Goal: Task Accomplishment & Management: Complete application form

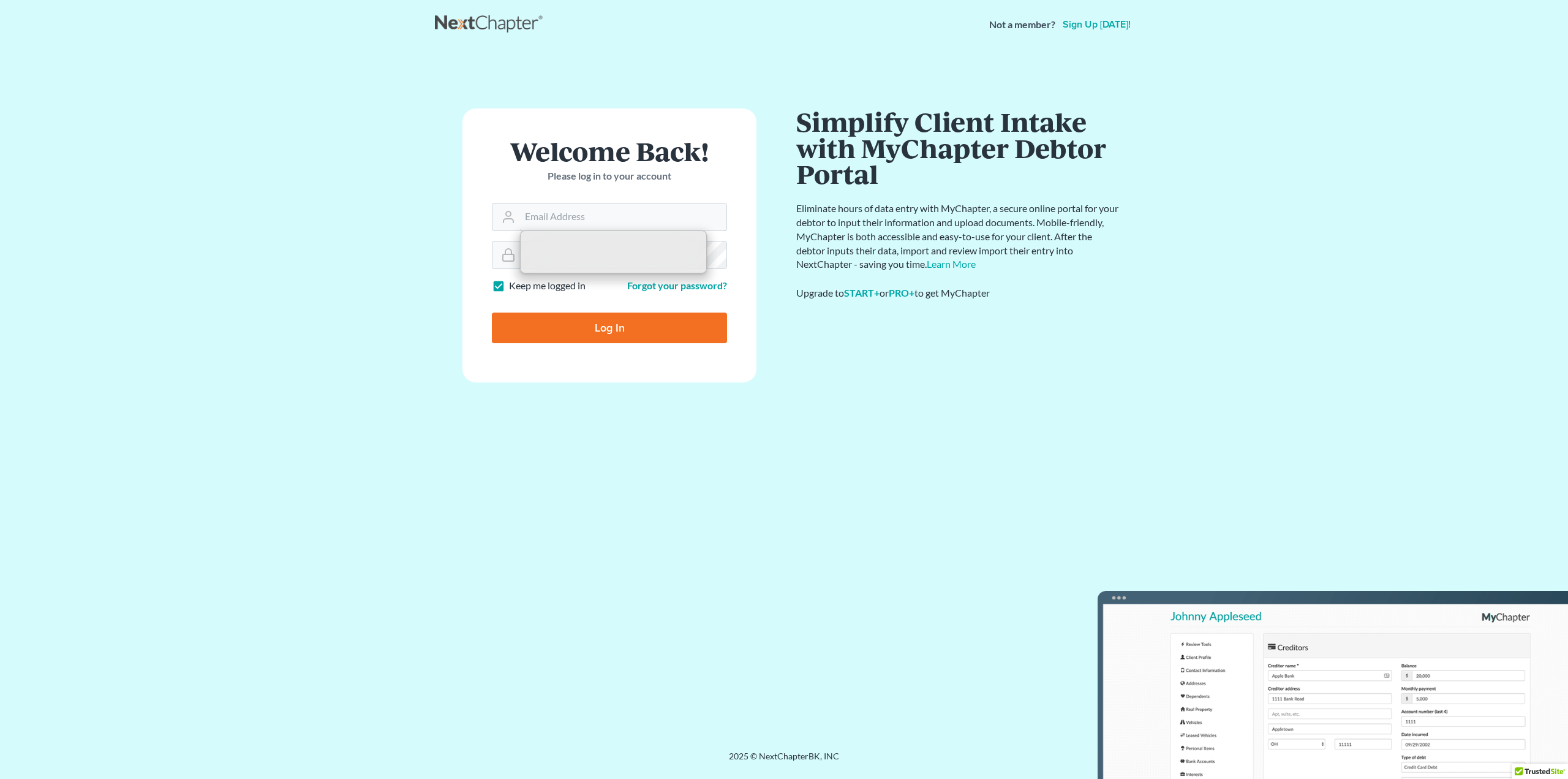
type input "[EMAIL_ADDRESS][DOMAIN_NAME]"
click at [588, 338] on input "Log In" at bounding box center [609, 328] width 235 height 31
type input "Thinking..."
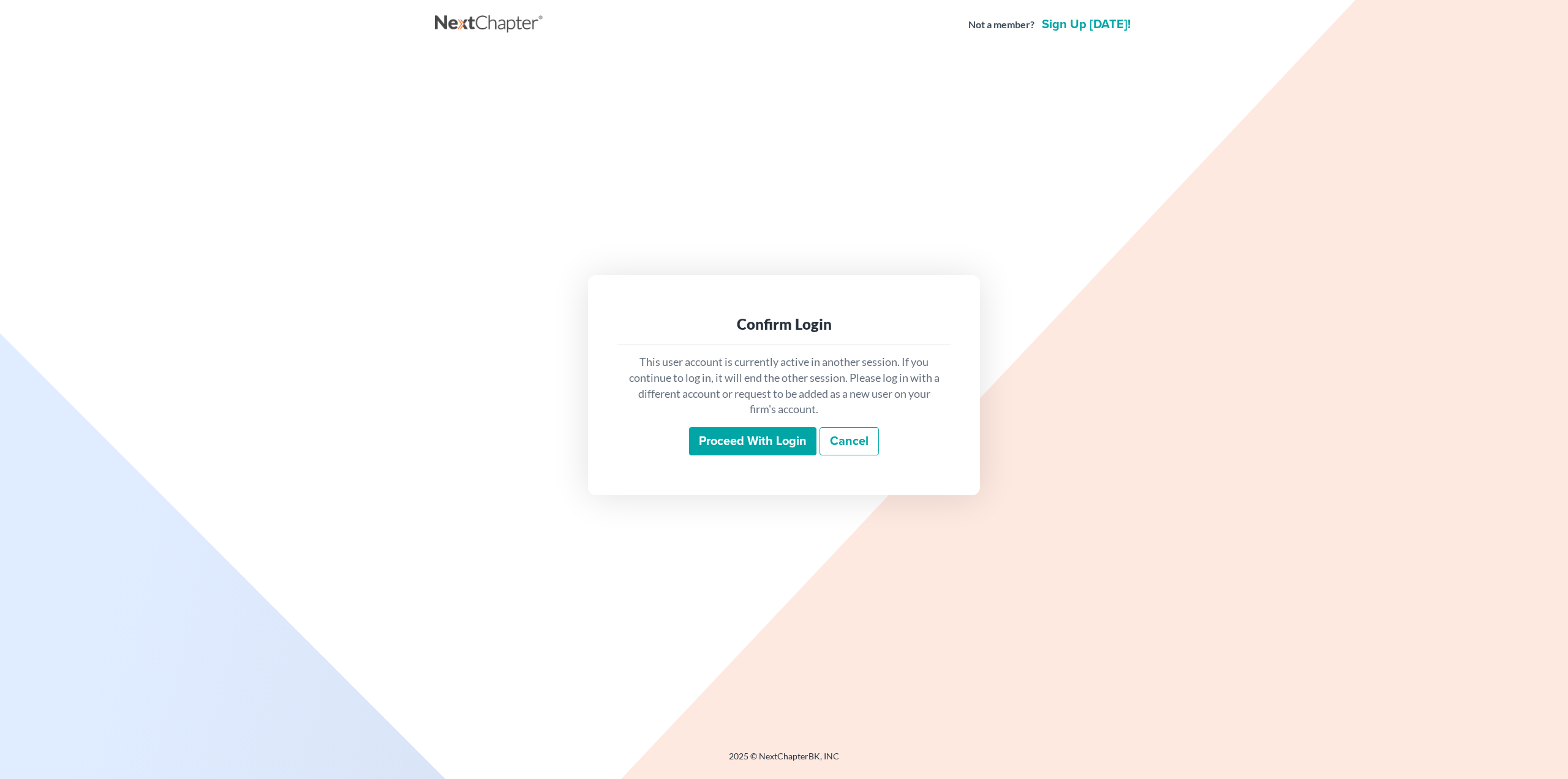
click at [721, 441] on input "Proceed with login" at bounding box center [752, 441] width 128 height 28
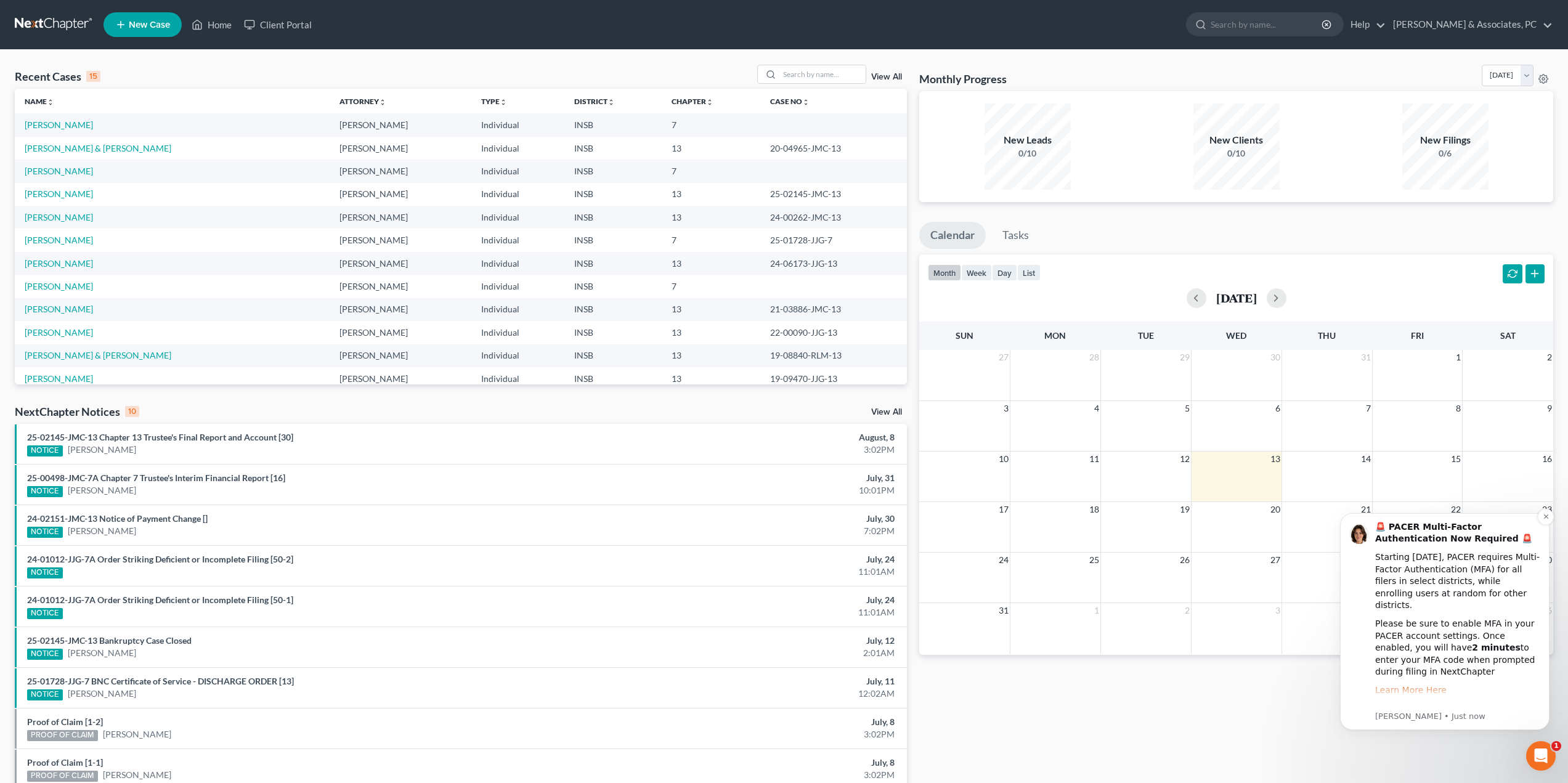
scroll to position [33, 0]
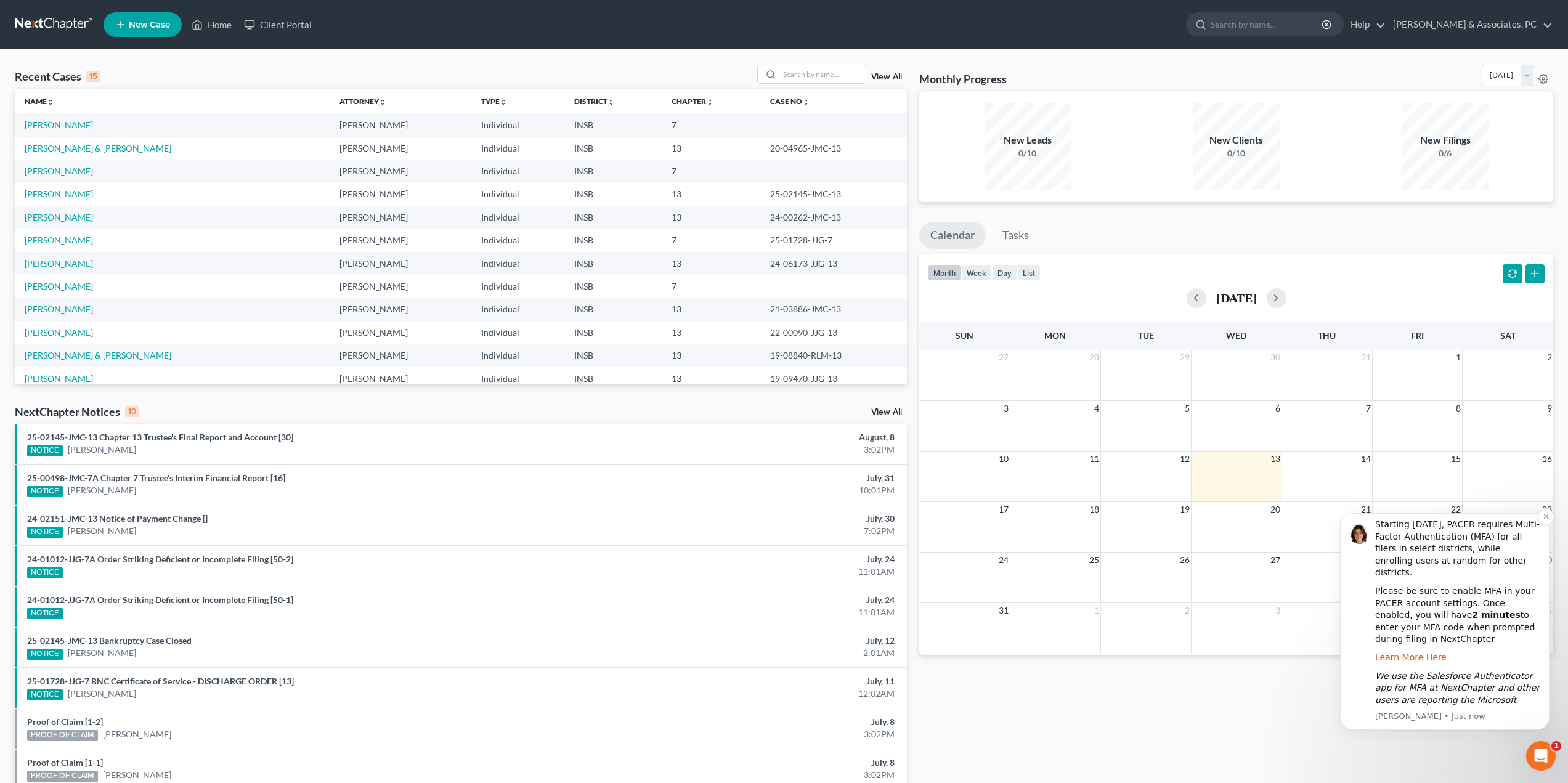
click at [1412, 652] on link "Learn More Here" at bounding box center [1411, 657] width 72 height 10
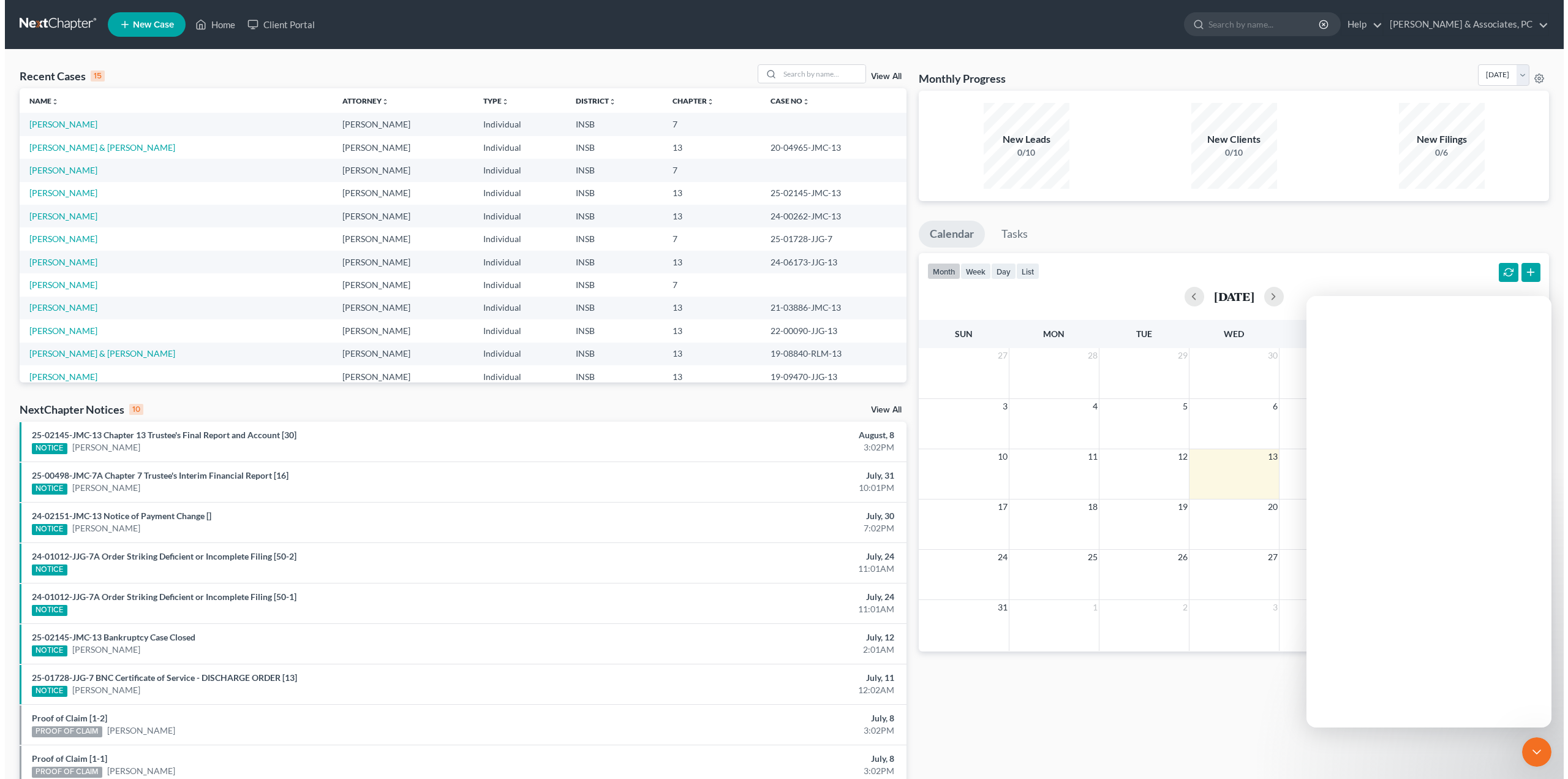
scroll to position [0, 0]
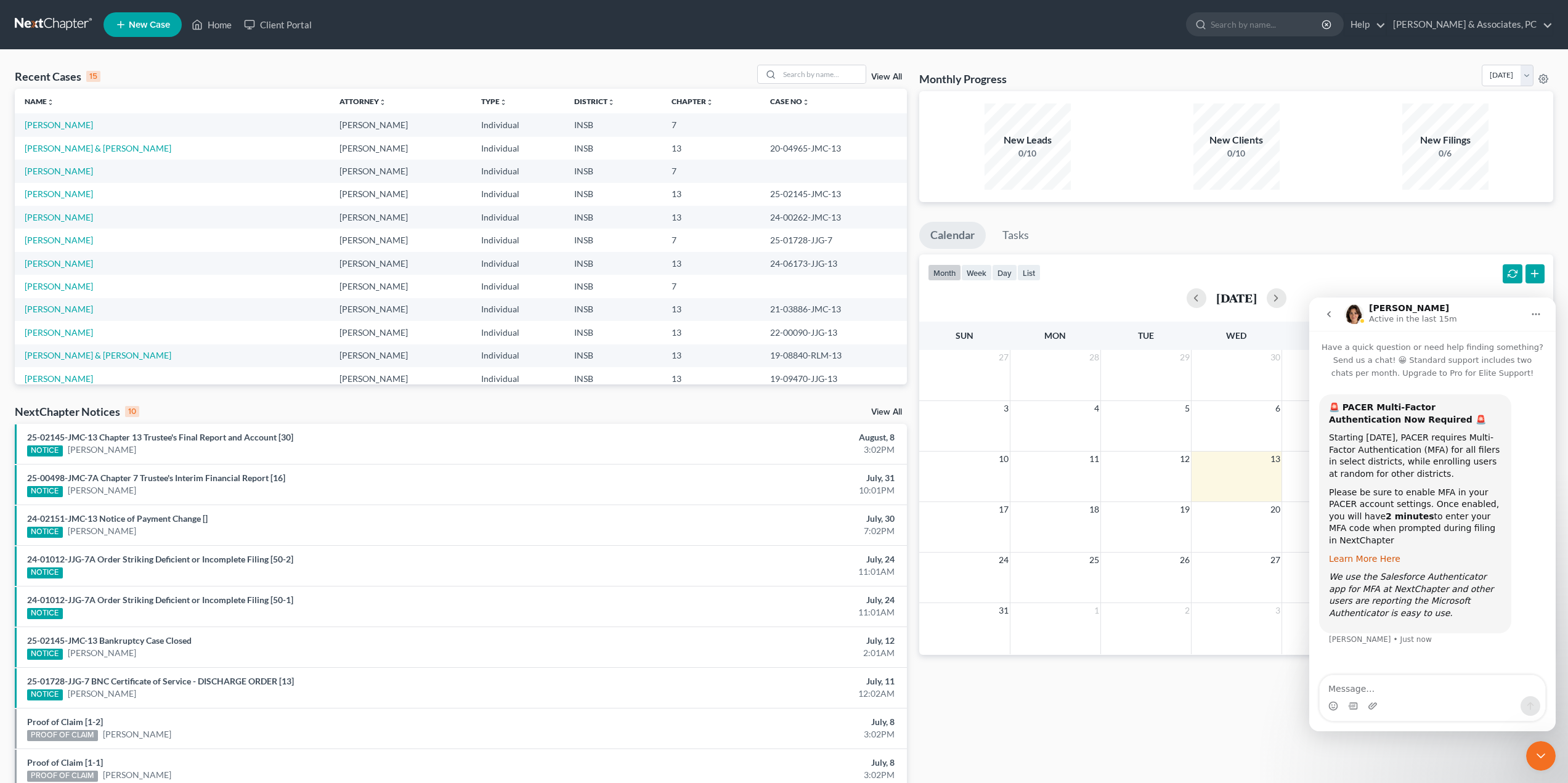
click at [1359, 554] on link "Learn More Here" at bounding box center [1365, 558] width 72 height 10
click at [58, 170] on link "[PERSON_NAME]" at bounding box center [59, 170] width 68 height 10
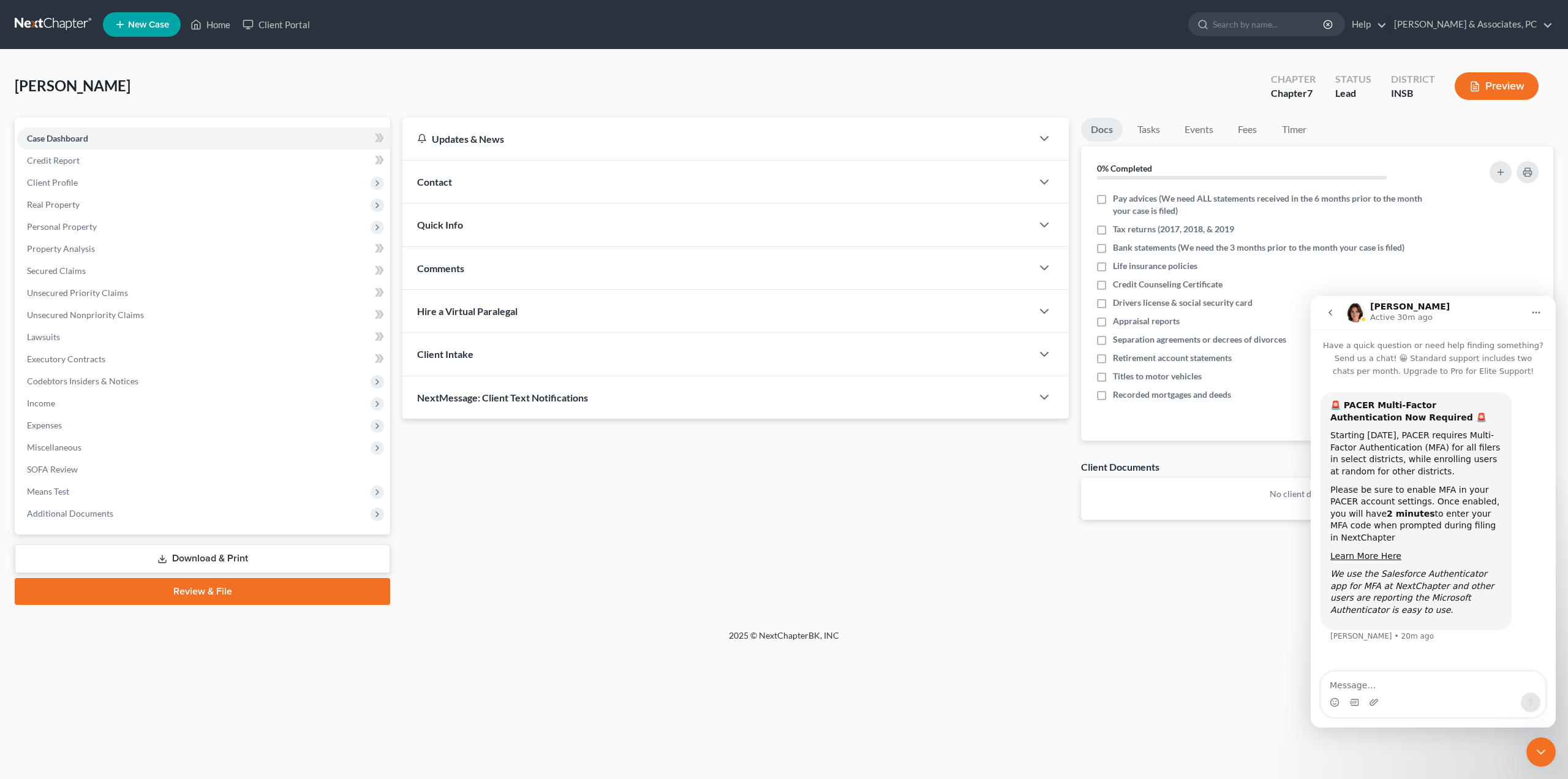
click at [1328, 308] on icon "go back" at bounding box center [1330, 313] width 10 height 10
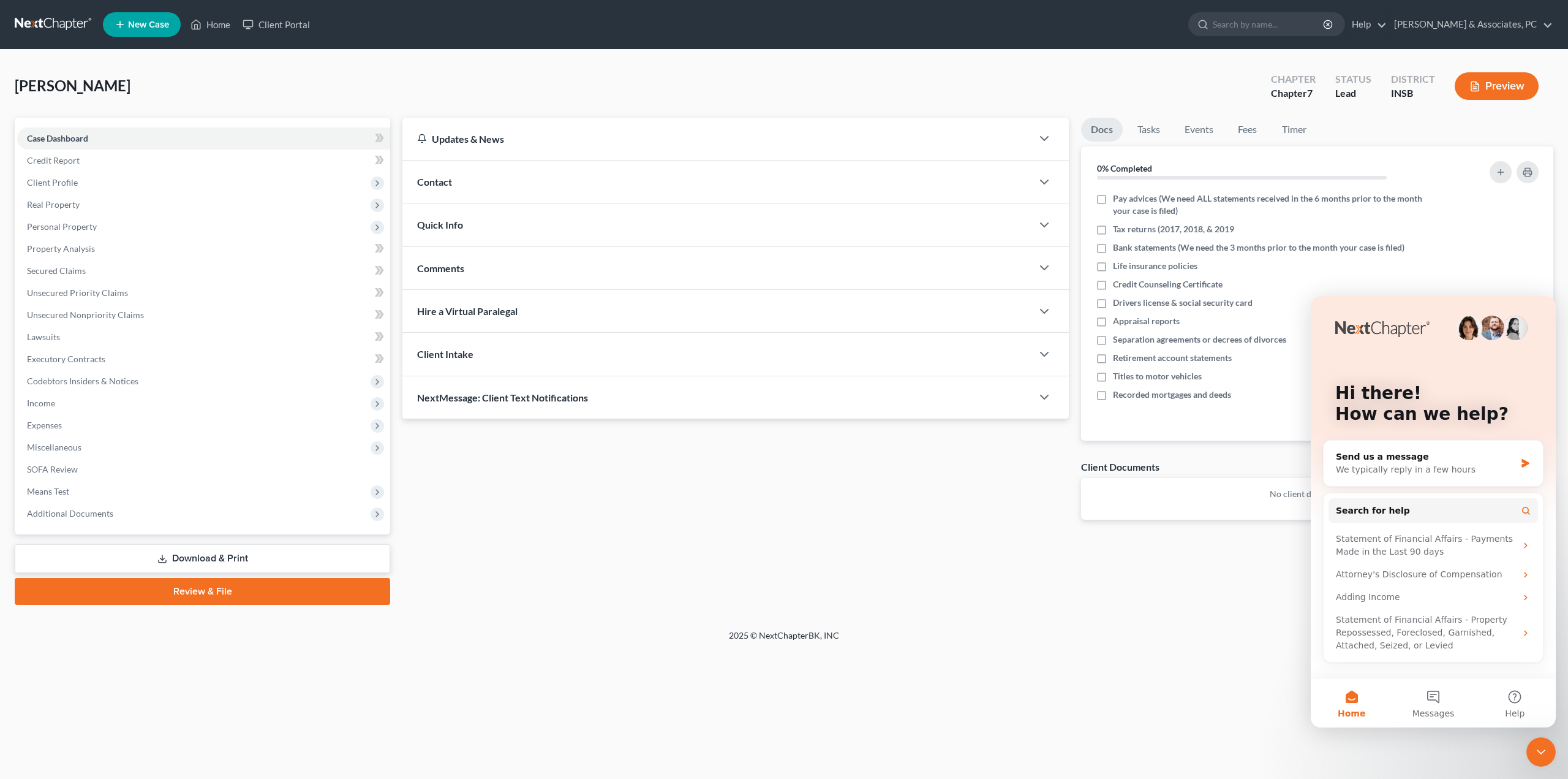
click at [1539, 750] on icon "Close Intercom Messenger" at bounding box center [1540, 751] width 15 height 15
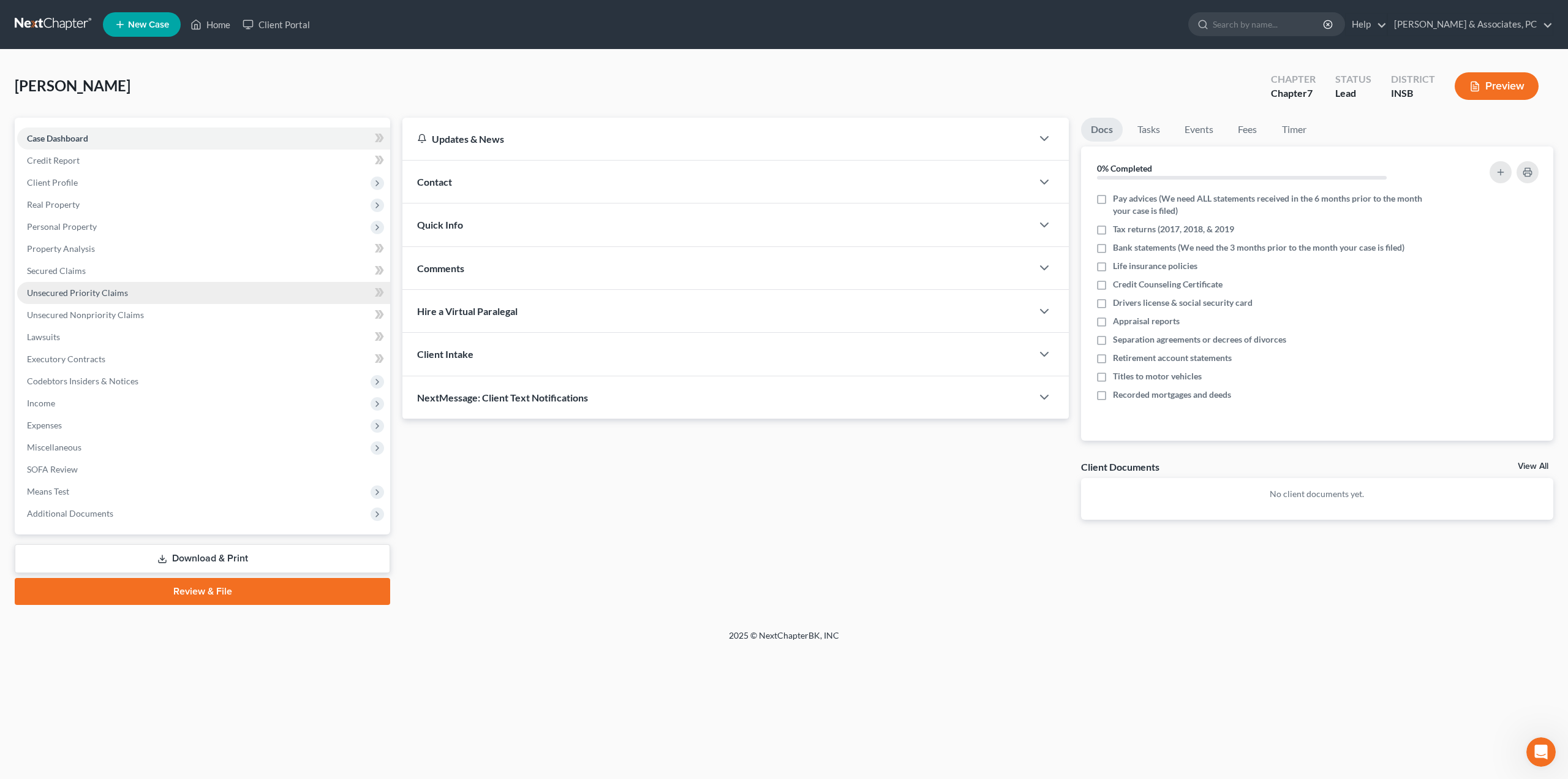
click at [106, 298] on link "Unsecured Priority Claims" at bounding box center [203, 292] width 373 height 22
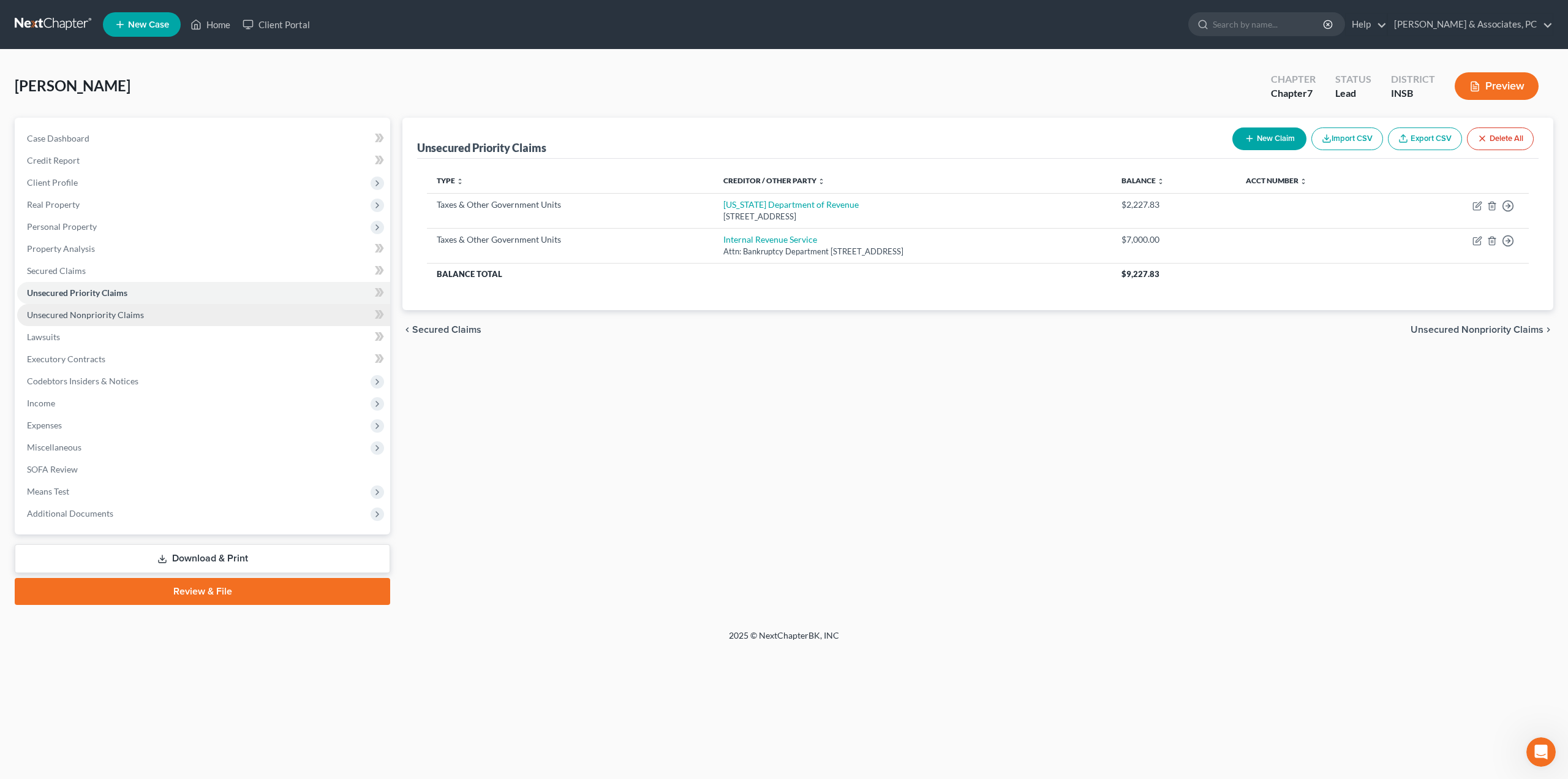
click at [96, 320] on link "Unsecured Nonpriority Claims" at bounding box center [203, 315] width 373 height 22
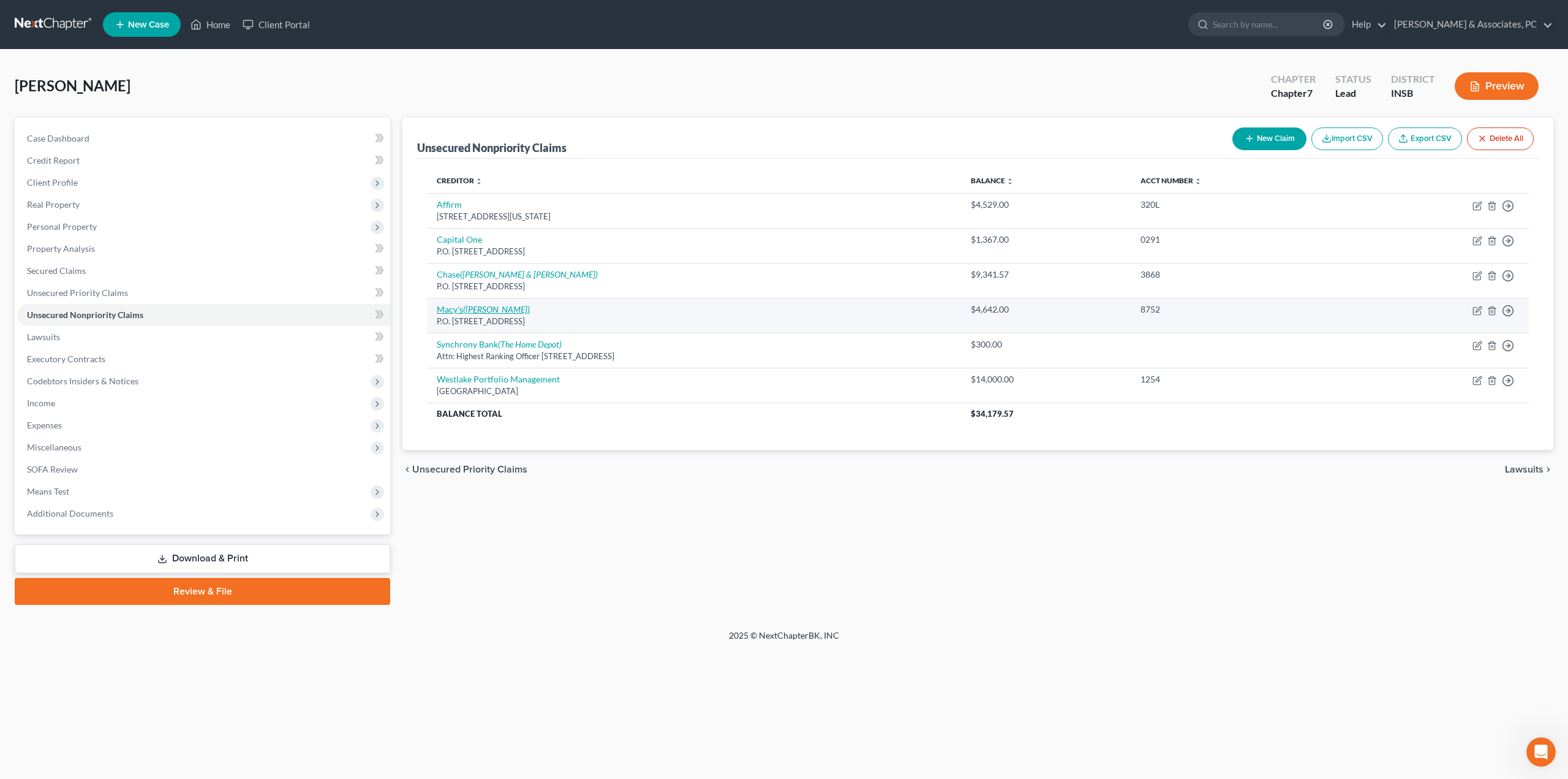
click at [475, 311] on icon "([PERSON_NAME])" at bounding box center [496, 309] width 66 height 10
select select "36"
select select "2"
select select "0"
select select "43"
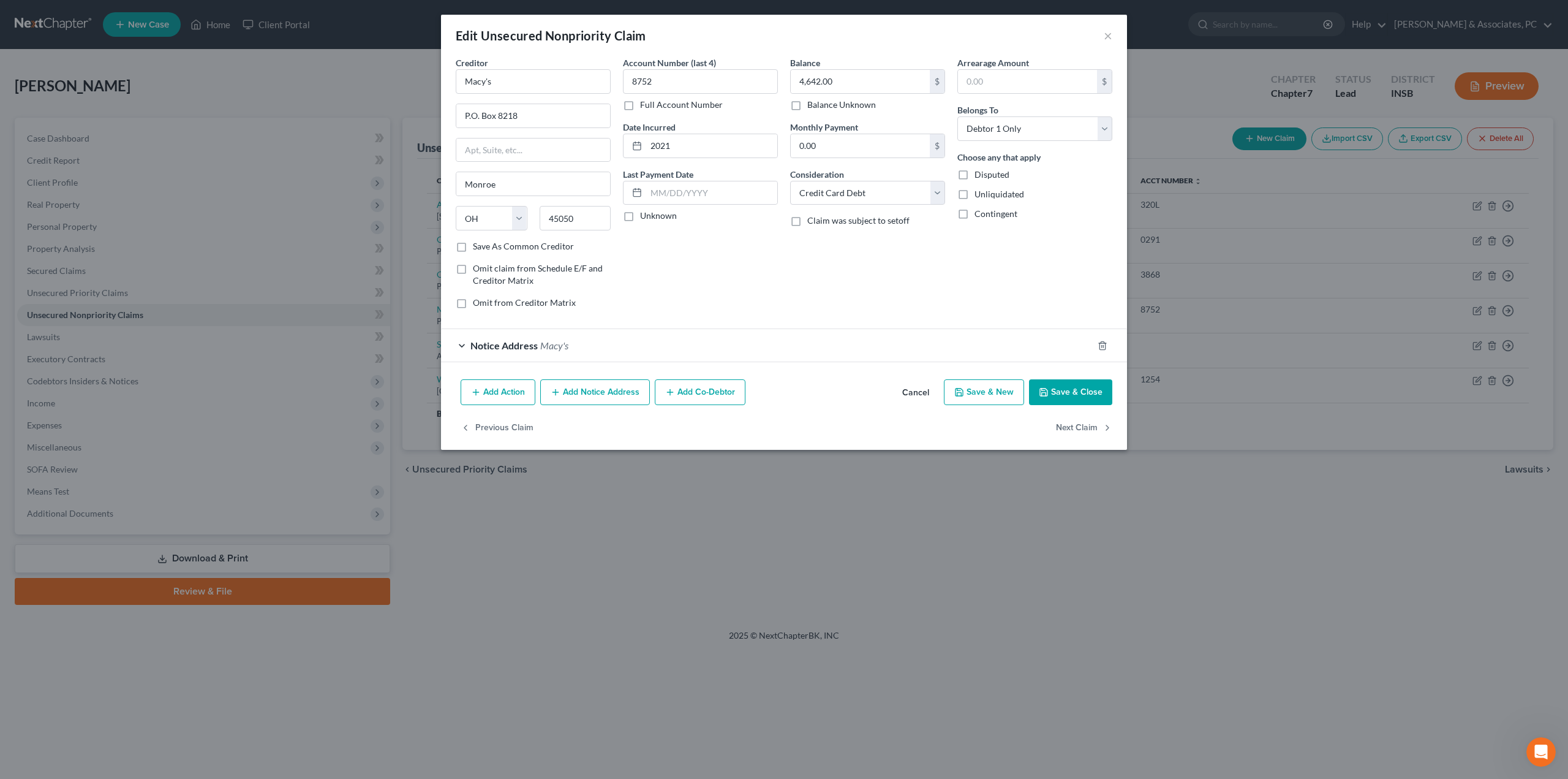
click at [492, 349] on span "Notice Address" at bounding box center [503, 345] width 67 height 12
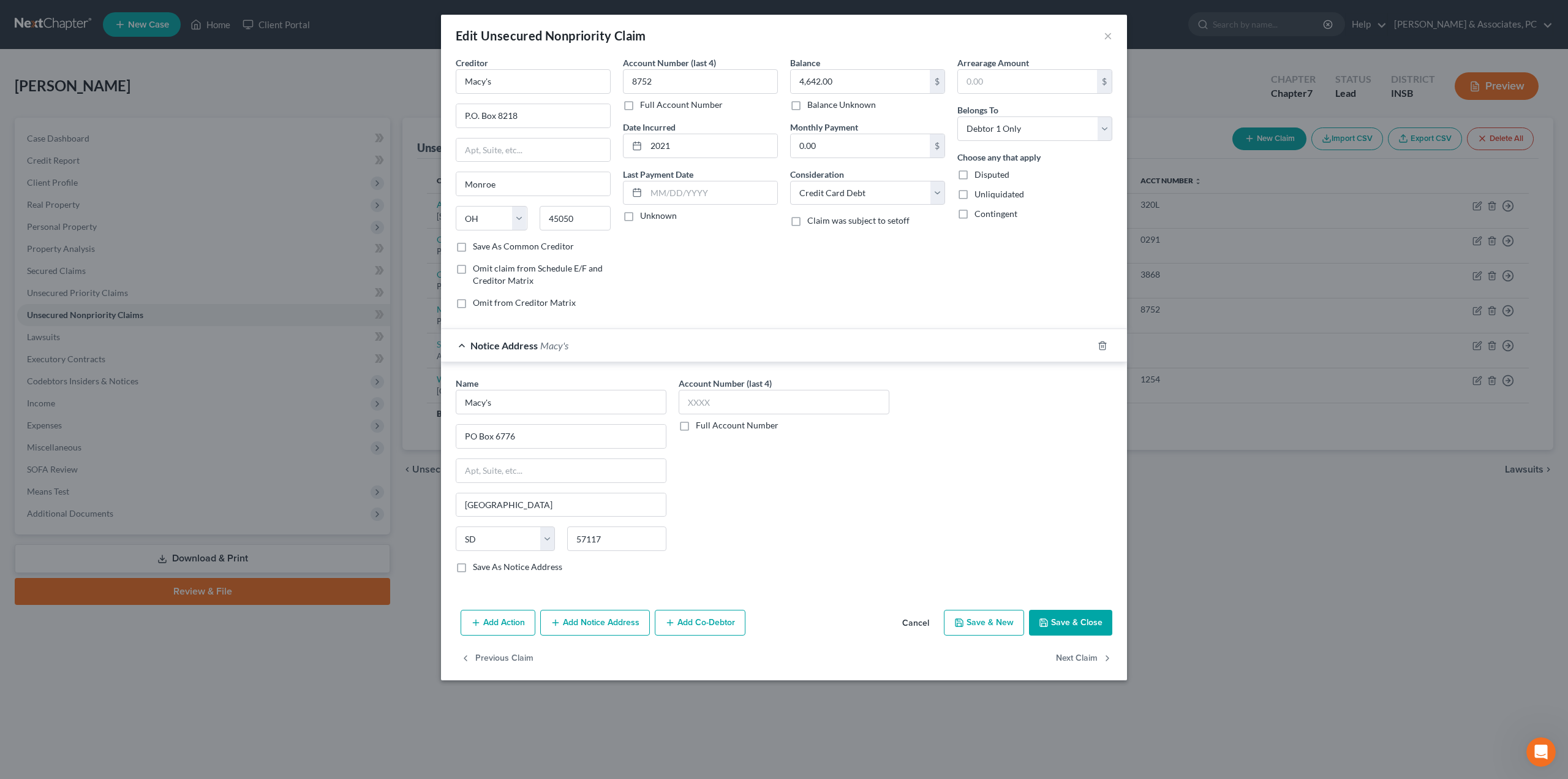
click at [622, 628] on button "Add Notice Address" at bounding box center [595, 622] width 110 height 26
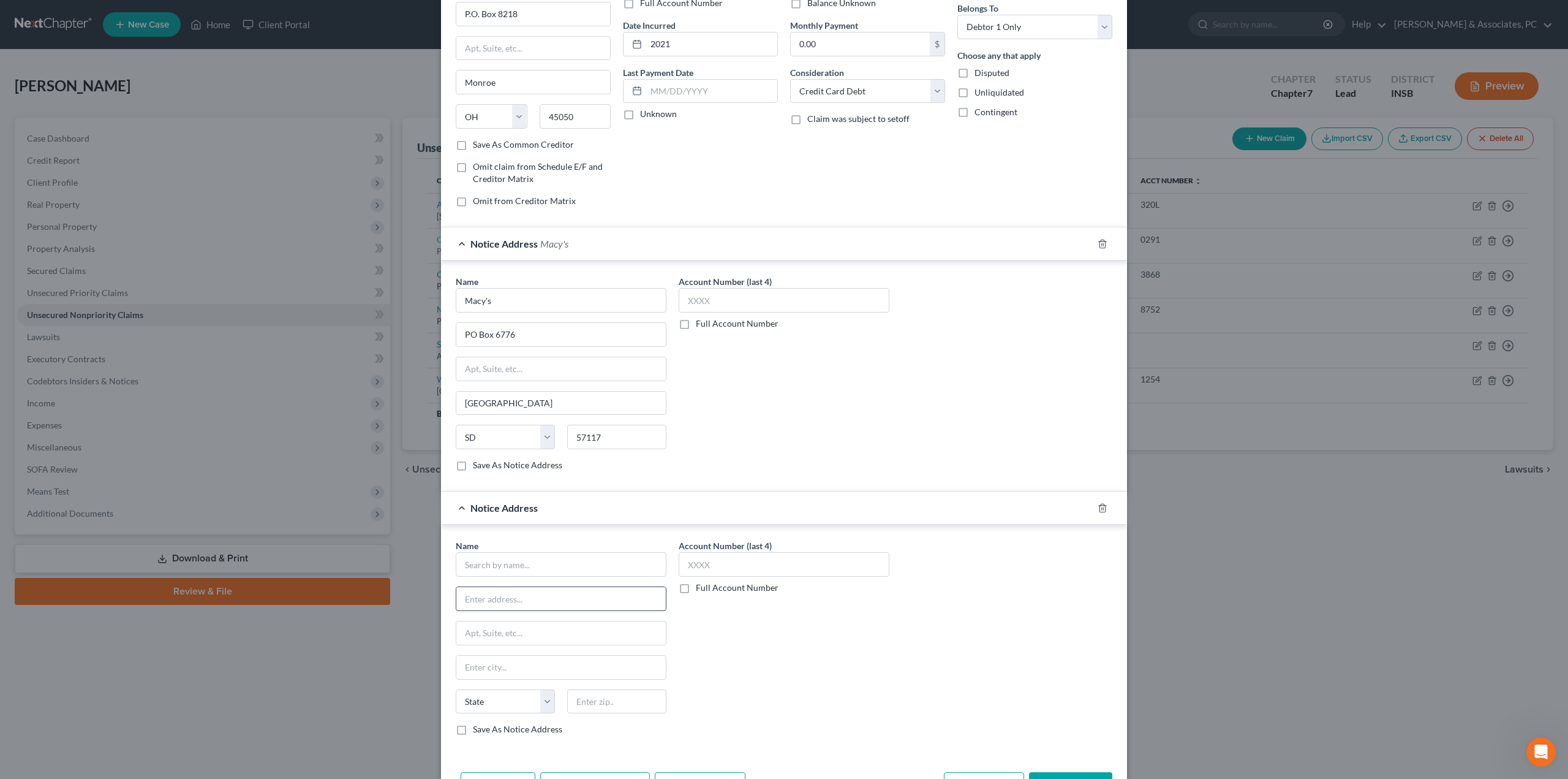
scroll to position [181, 0]
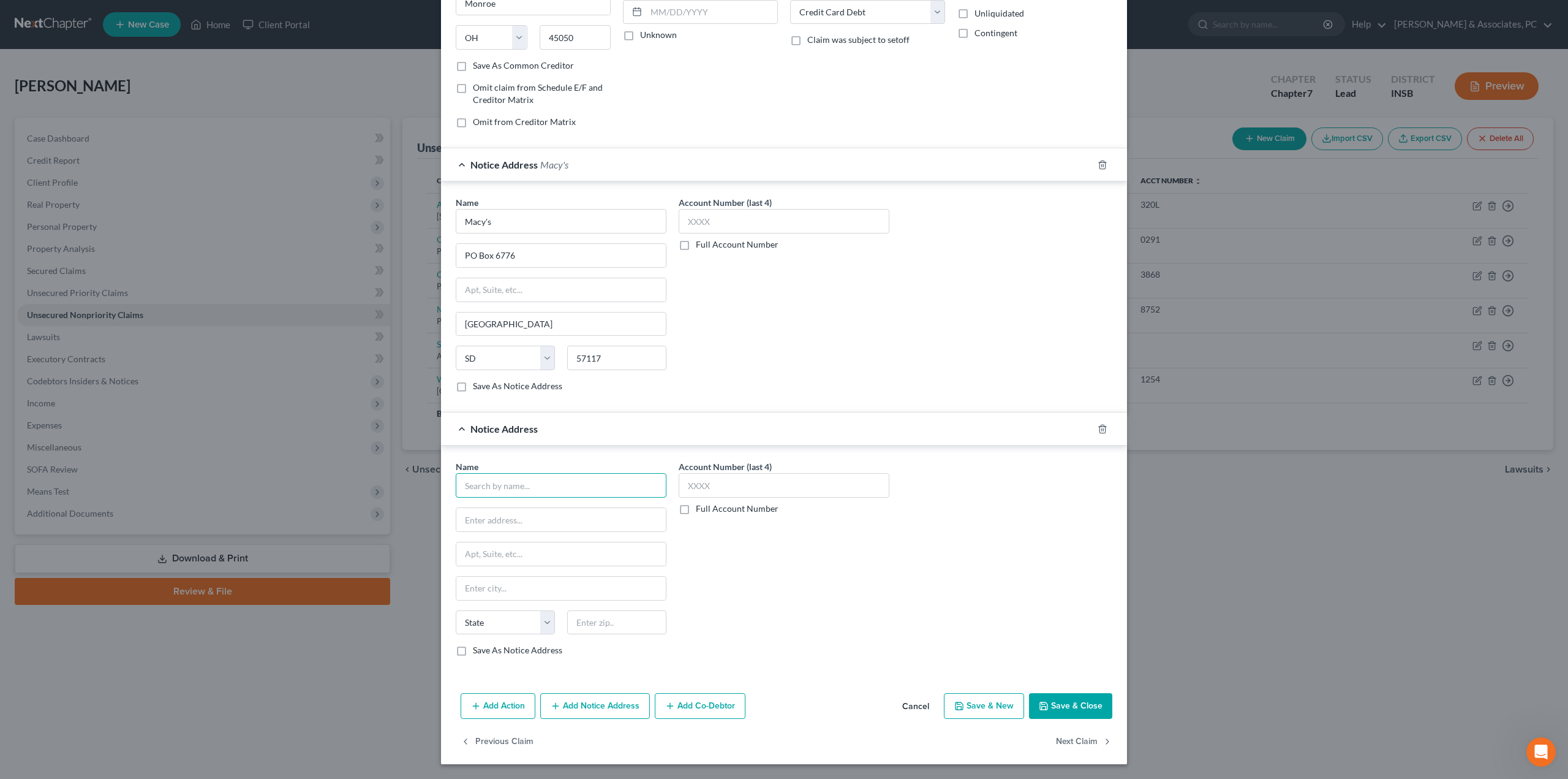
click at [520, 492] on input "text" at bounding box center [561, 486] width 210 height 25
type input "CBNA"
type input "PO Box 6789"
type input "57117"
type input "[GEOGRAPHIC_DATA]"
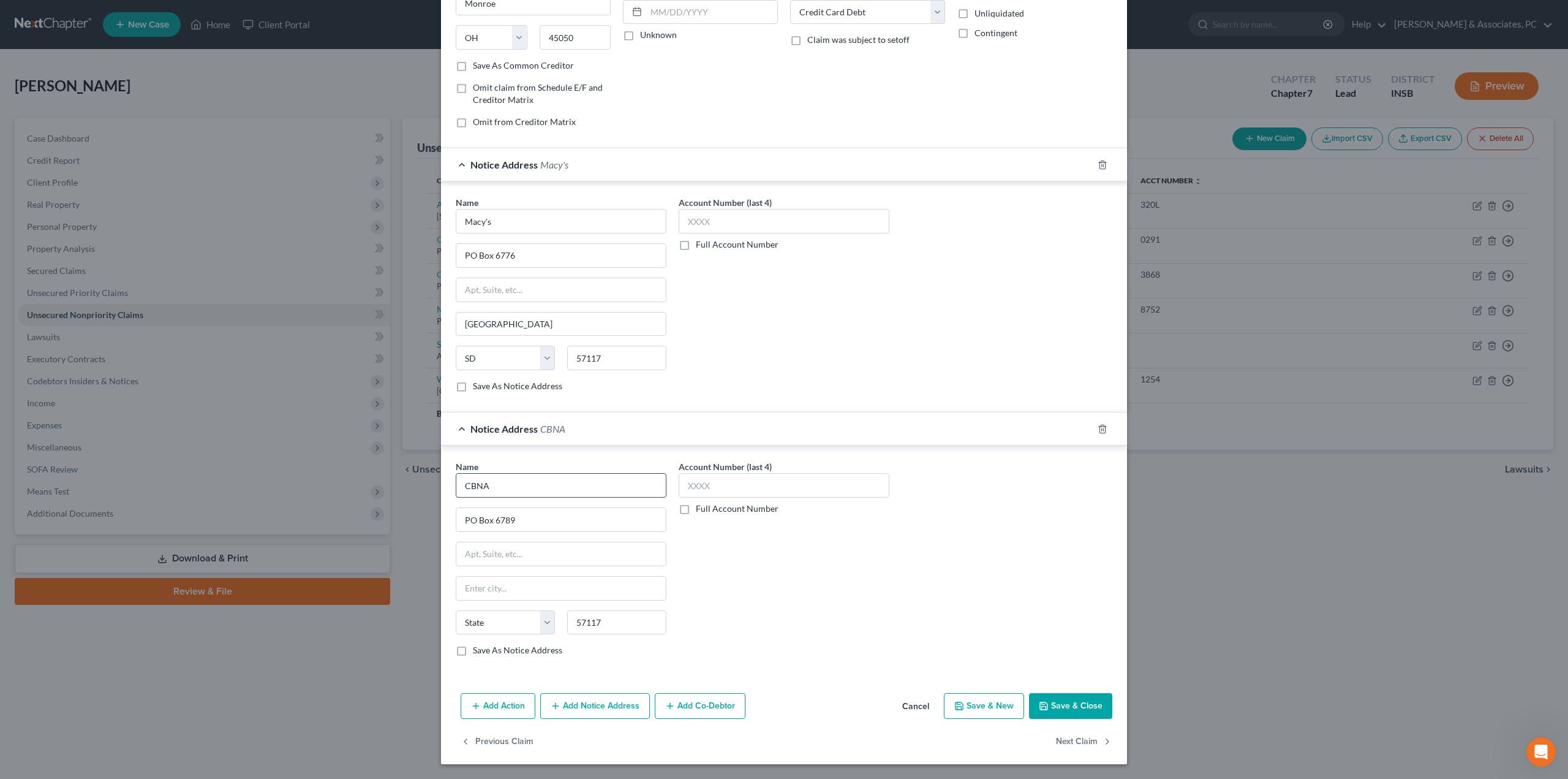
select select "43"
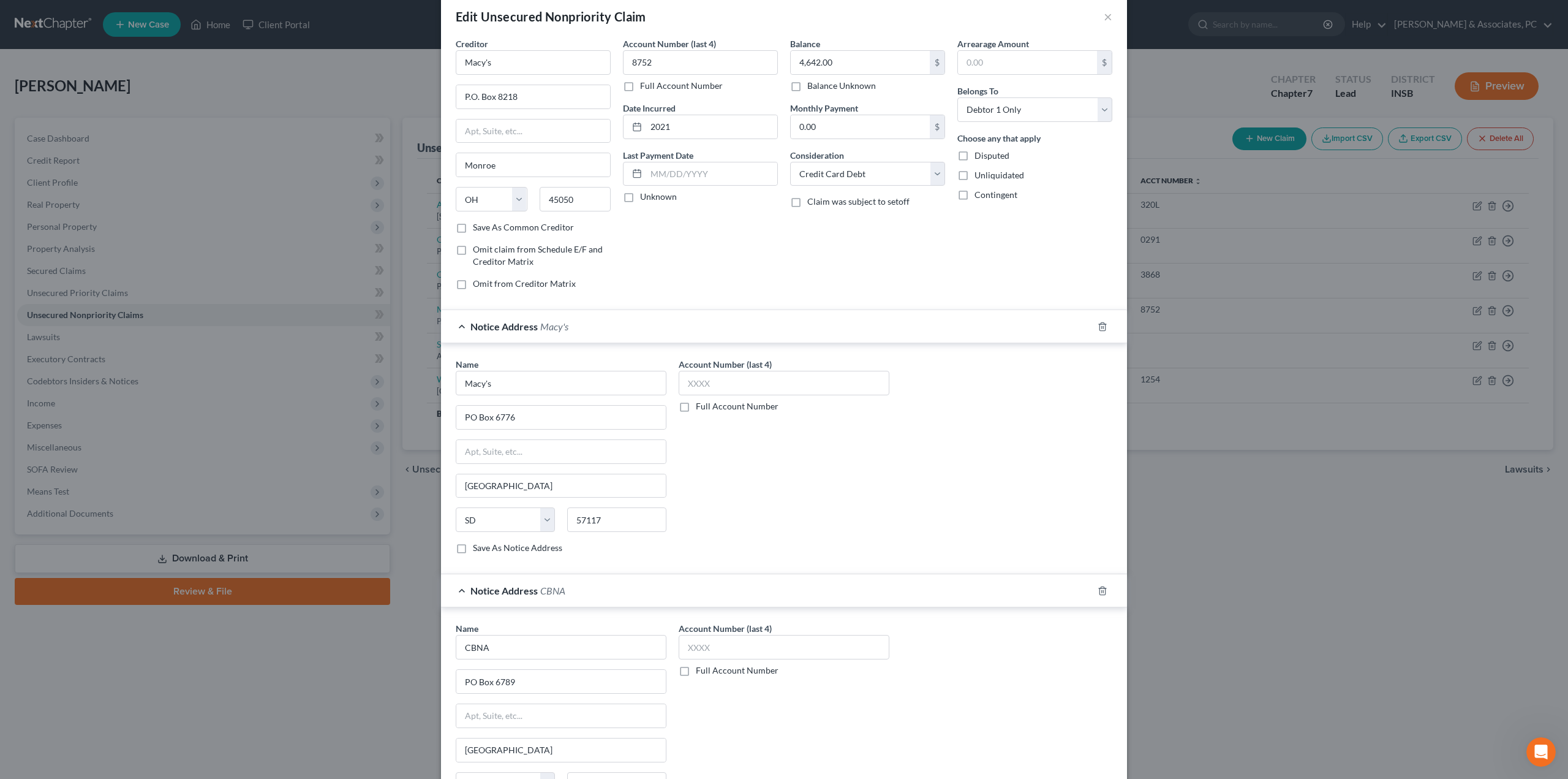
scroll to position [0, 0]
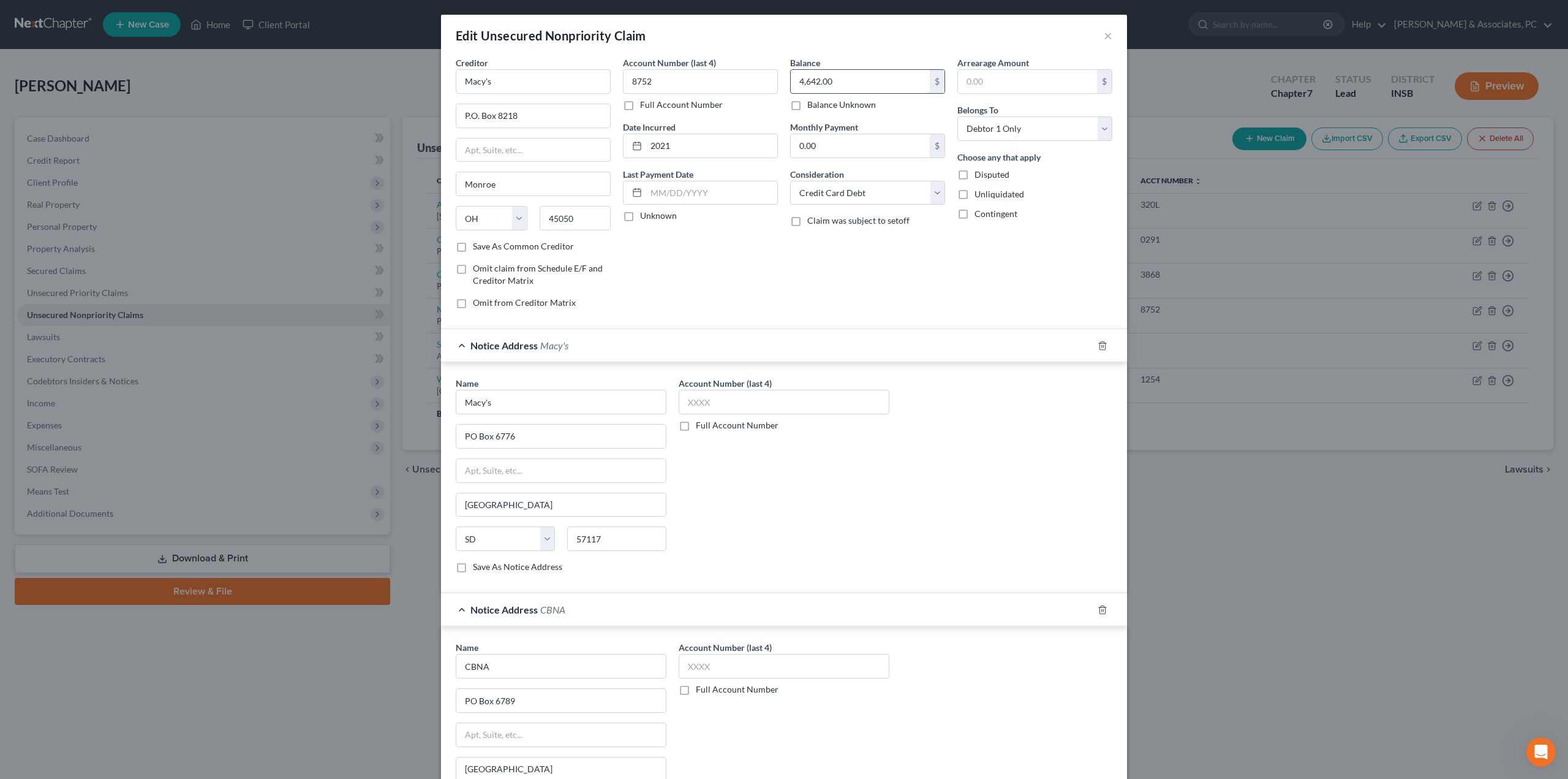
click at [827, 78] on input "4,642.00" at bounding box center [861, 81] width 139 height 23
type input "4,971"
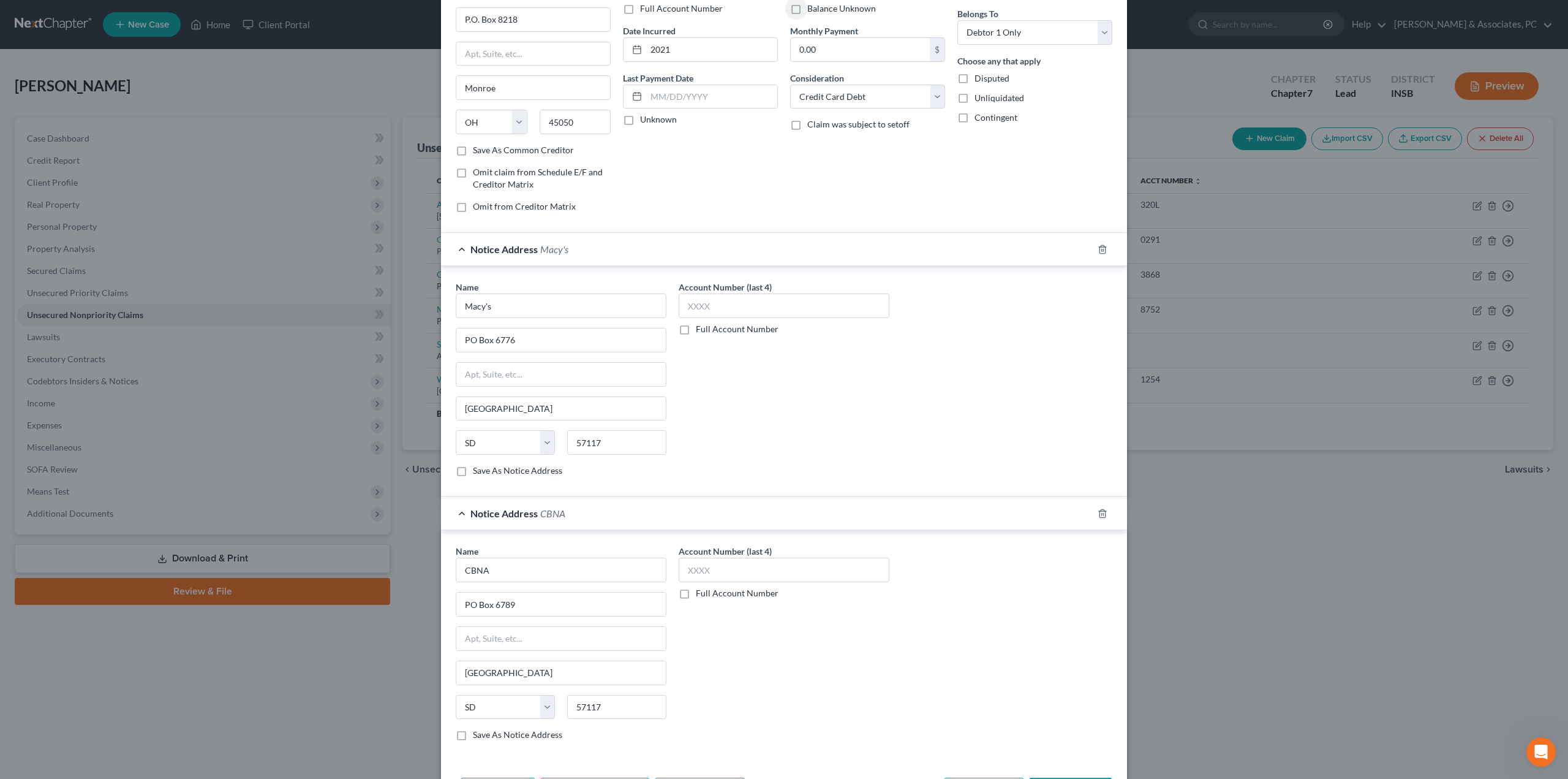
scroll to position [181, 0]
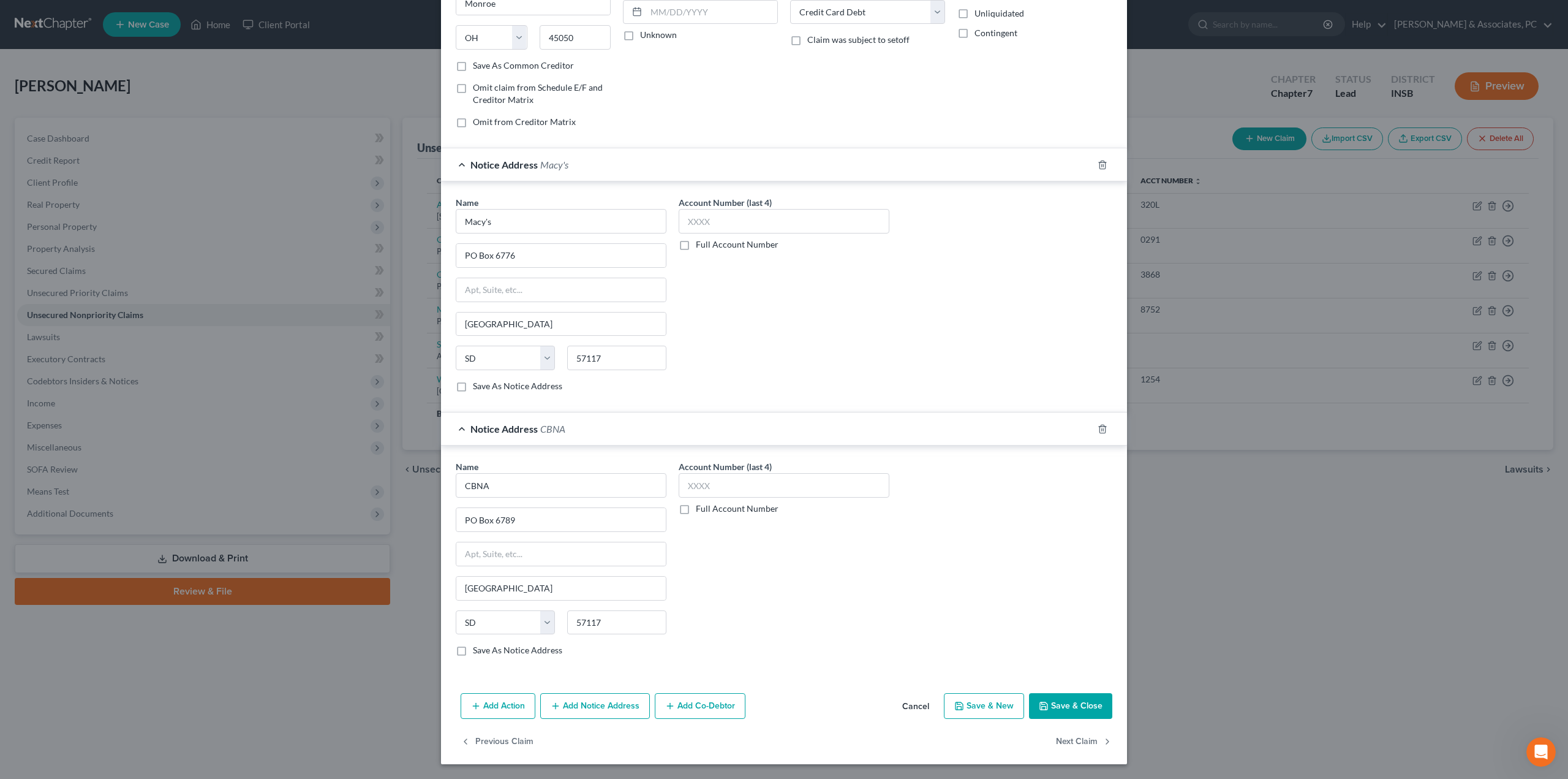
click at [1081, 718] on button "Save & Close" at bounding box center [1071, 706] width 84 height 26
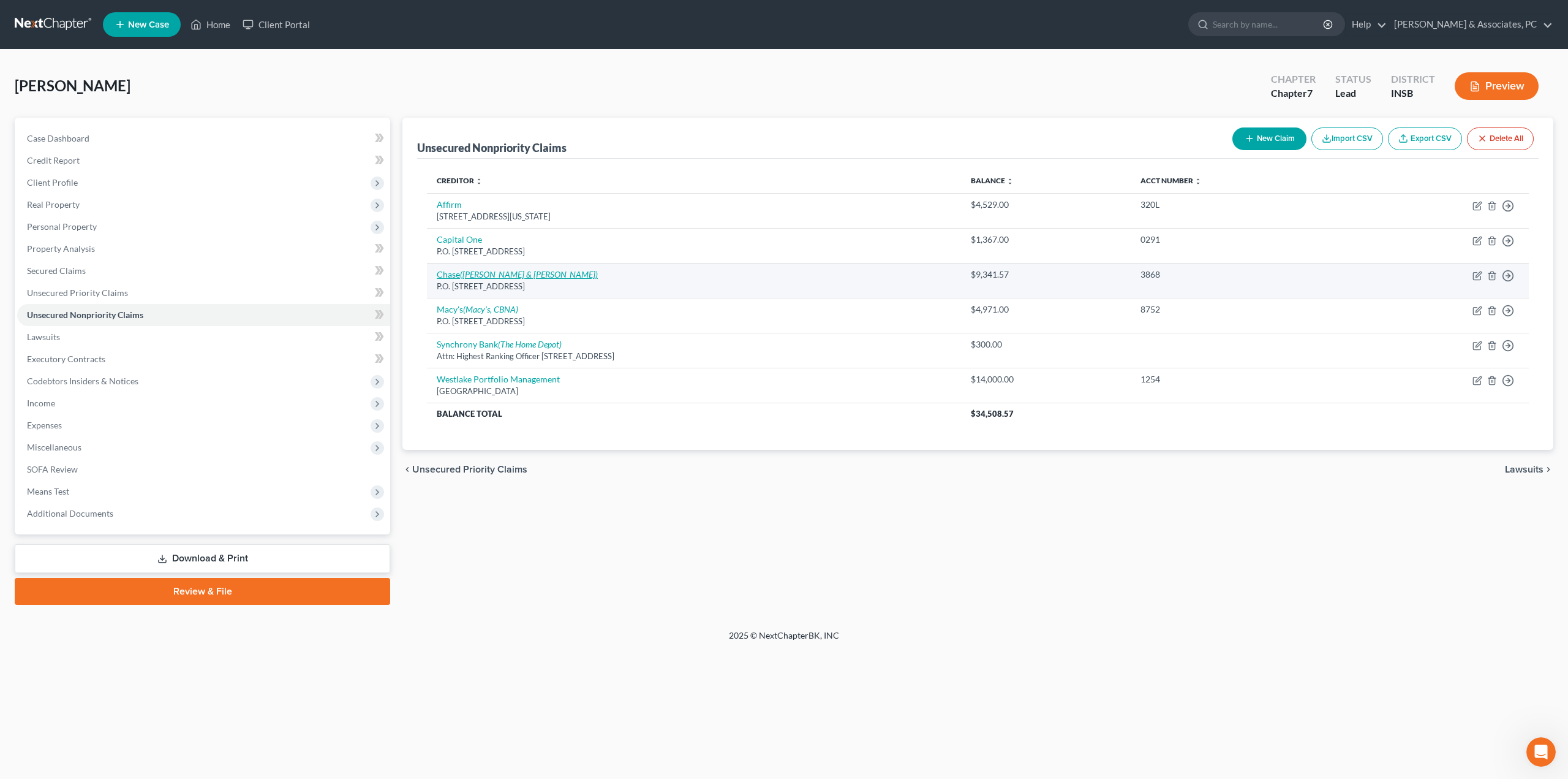
click at [499, 275] on icon "([PERSON_NAME] & [PERSON_NAME])" at bounding box center [529, 274] width 138 height 10
select select "14"
select select "2"
select select "0"
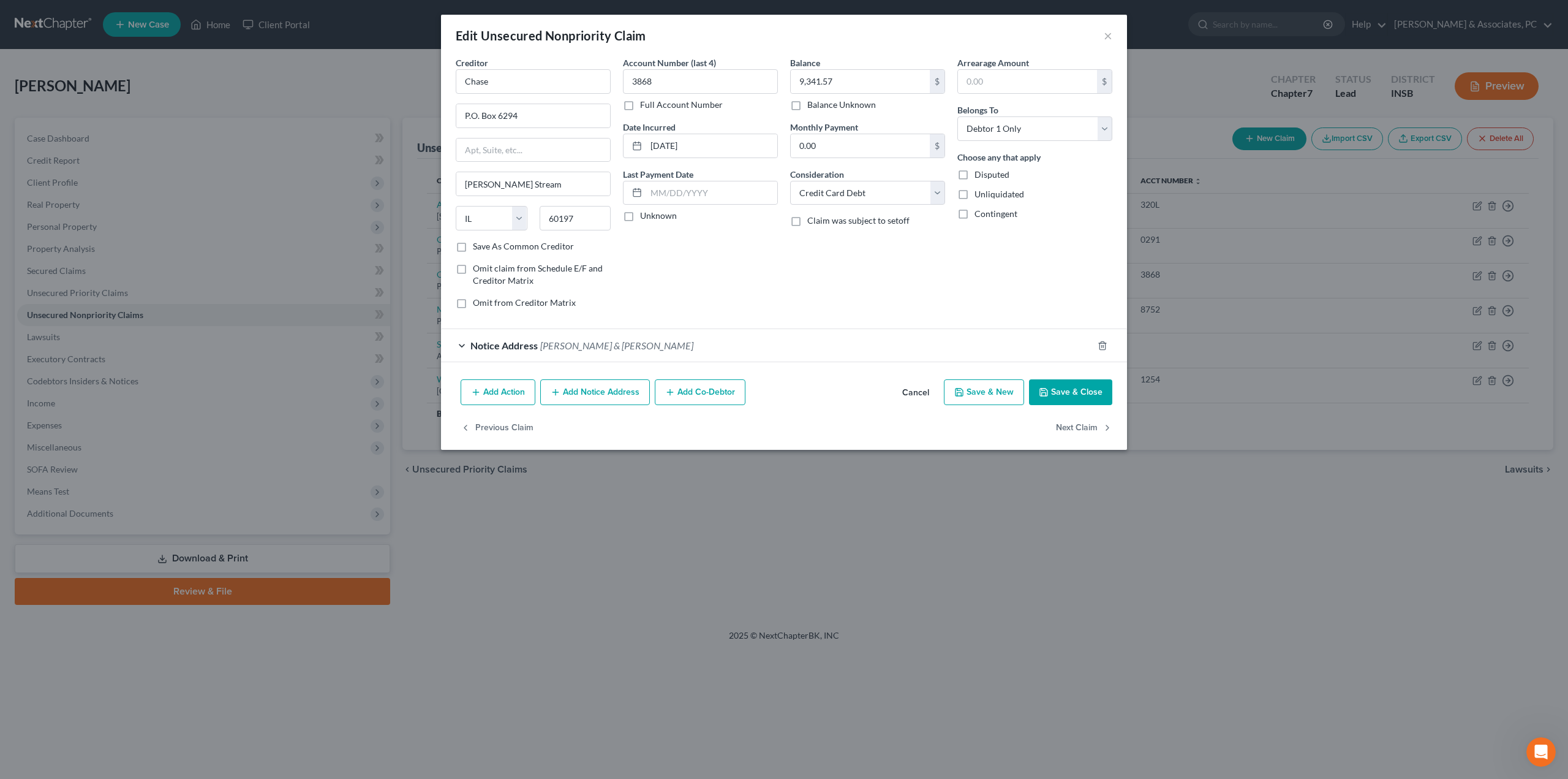
click at [602, 396] on button "Add Notice Address" at bounding box center [595, 391] width 110 height 26
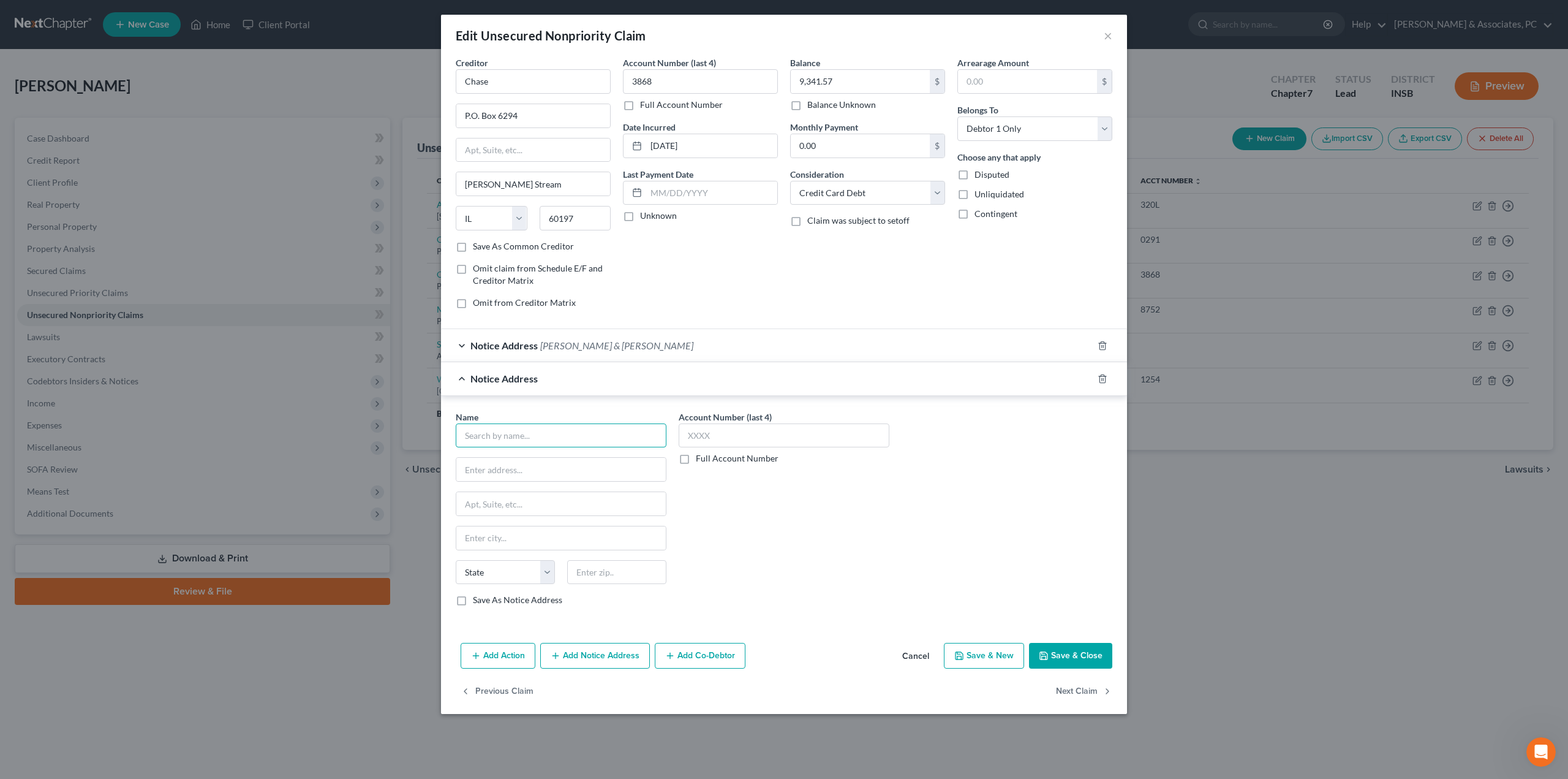
click at [487, 429] on input "text" at bounding box center [561, 436] width 210 height 25
type input "JPMC Card"
type input "PO Box 15369"
type input "19850"
type input "Wilmington"
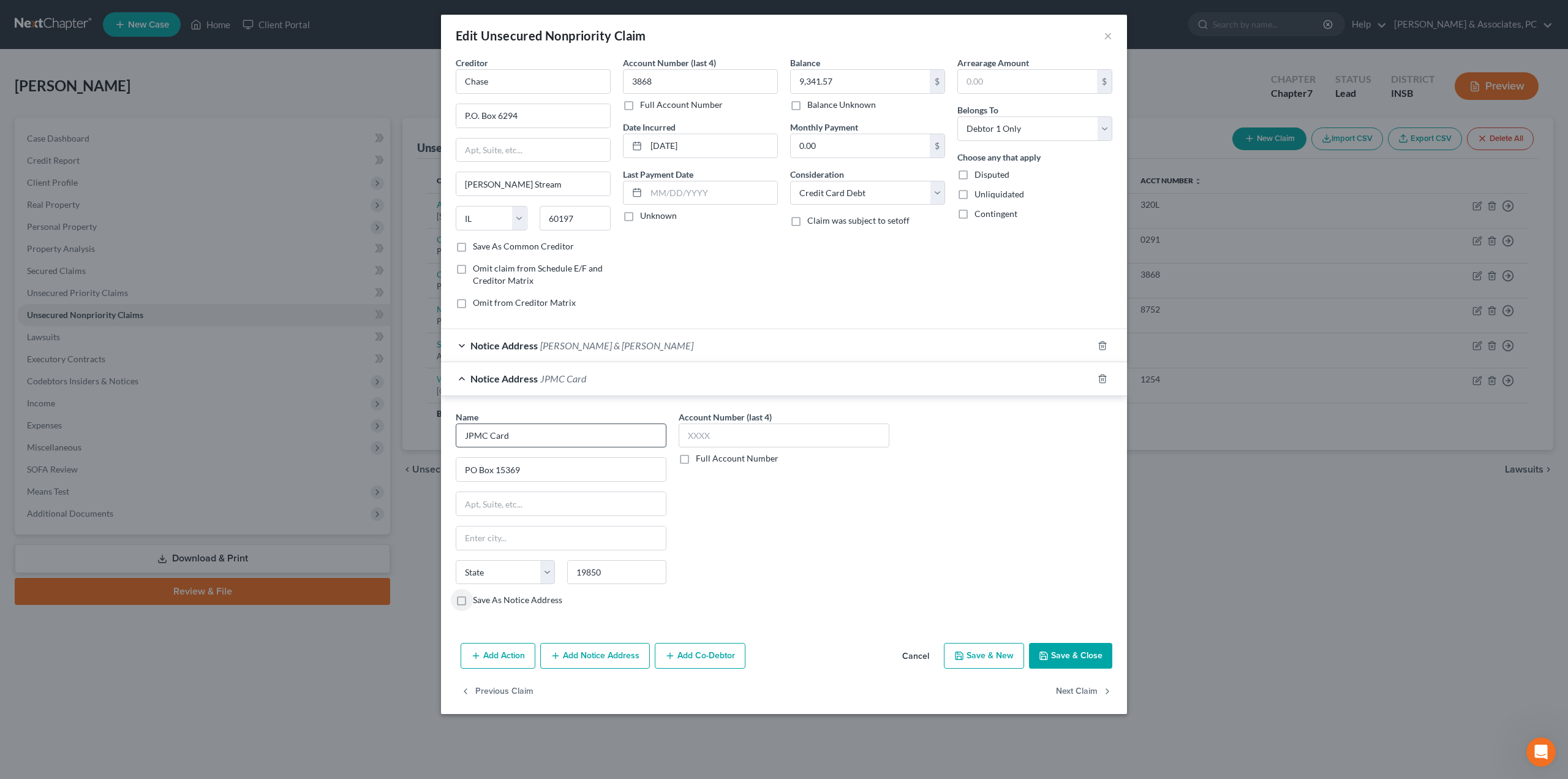
select select "7"
click at [864, 77] on input "9,341.57" at bounding box center [861, 81] width 139 height 23
click at [1079, 655] on button "Save & Close" at bounding box center [1071, 655] width 84 height 26
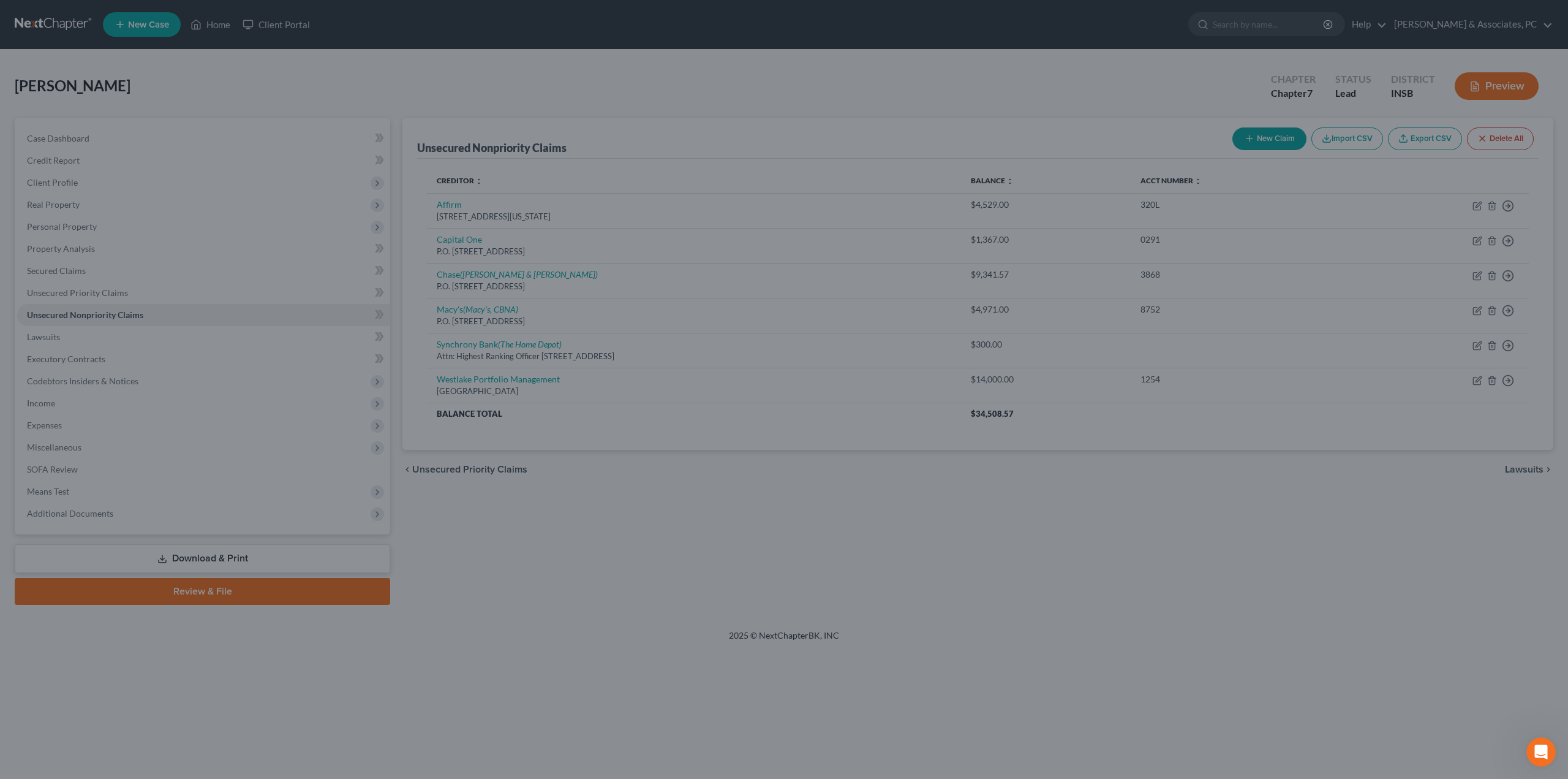
type input "0"
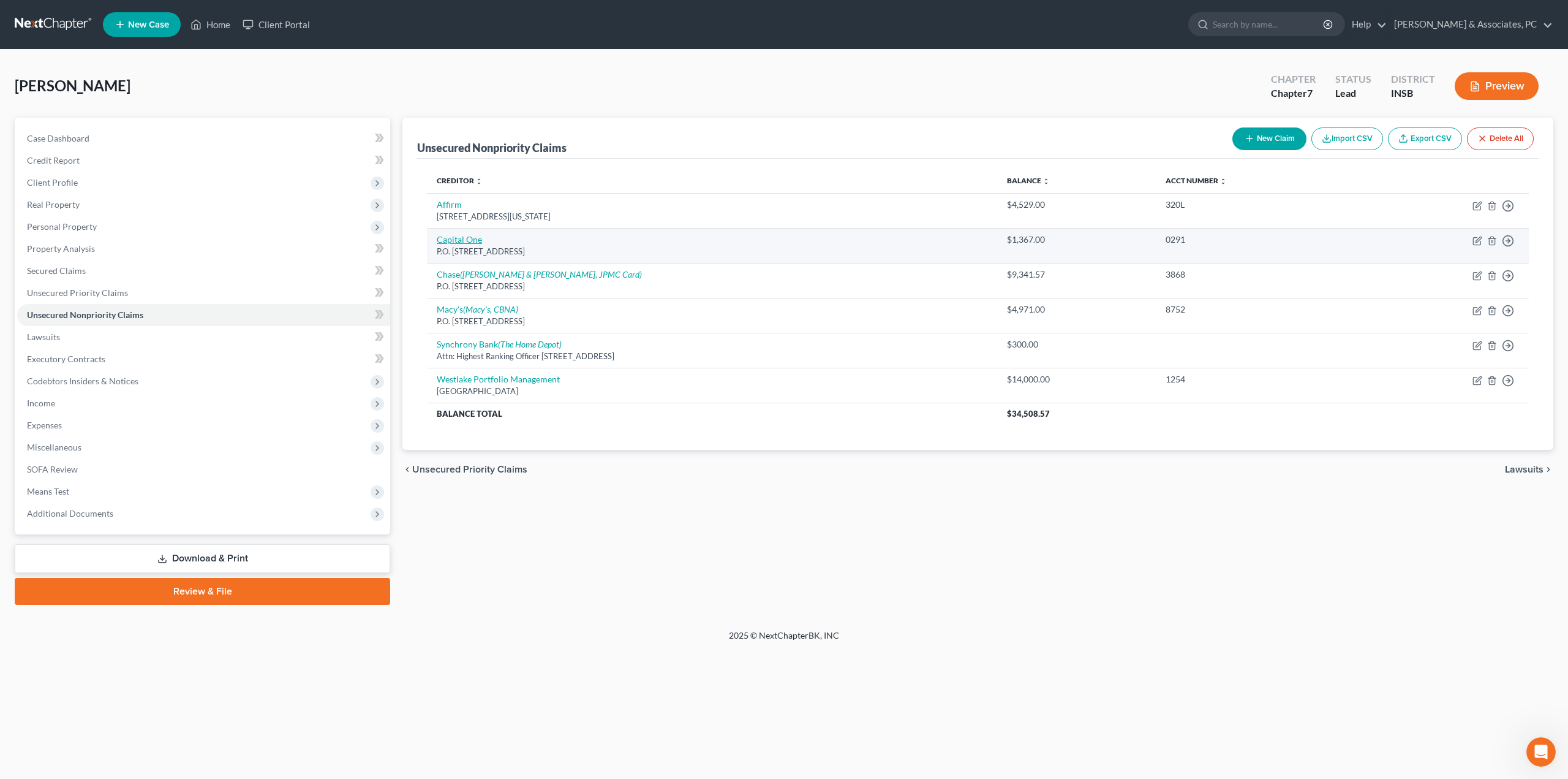
click at [467, 236] on link "Capital One" at bounding box center [459, 239] width 46 height 10
select select "46"
select select "2"
select select "0"
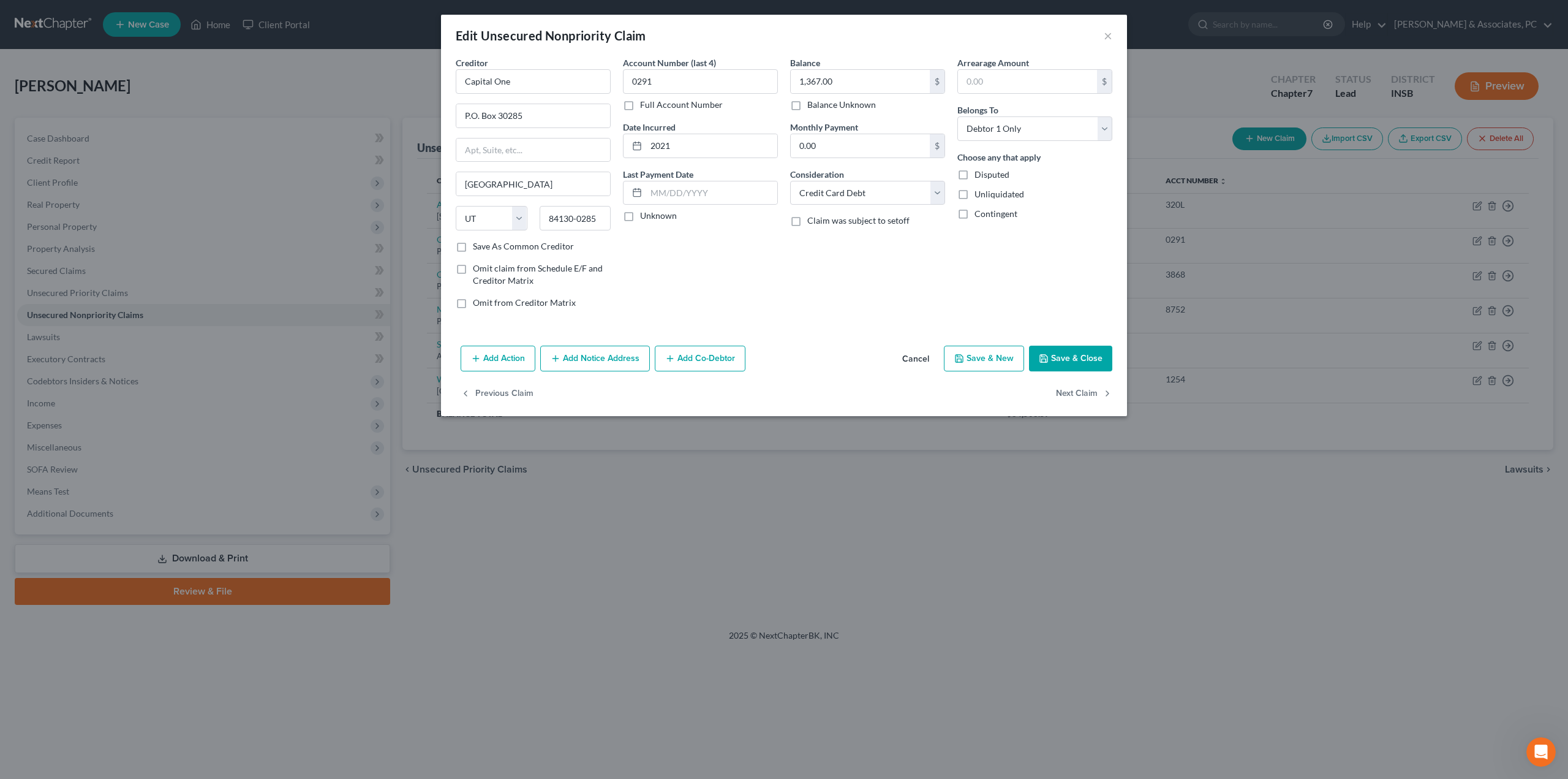
click at [482, 358] on button "Add Action" at bounding box center [498, 358] width 75 height 26
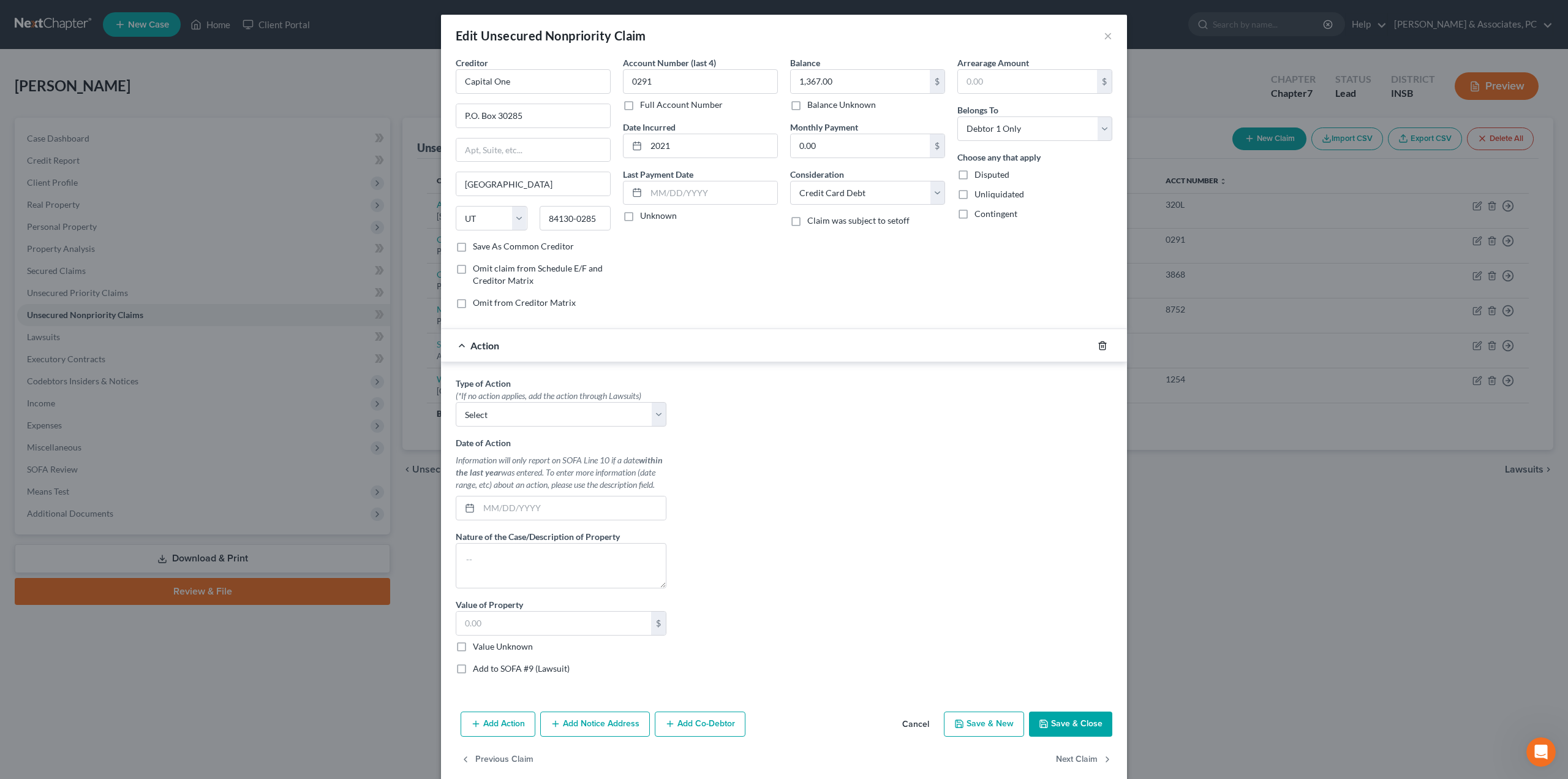
click at [1098, 347] on icon "button" at bounding box center [1102, 345] width 10 height 10
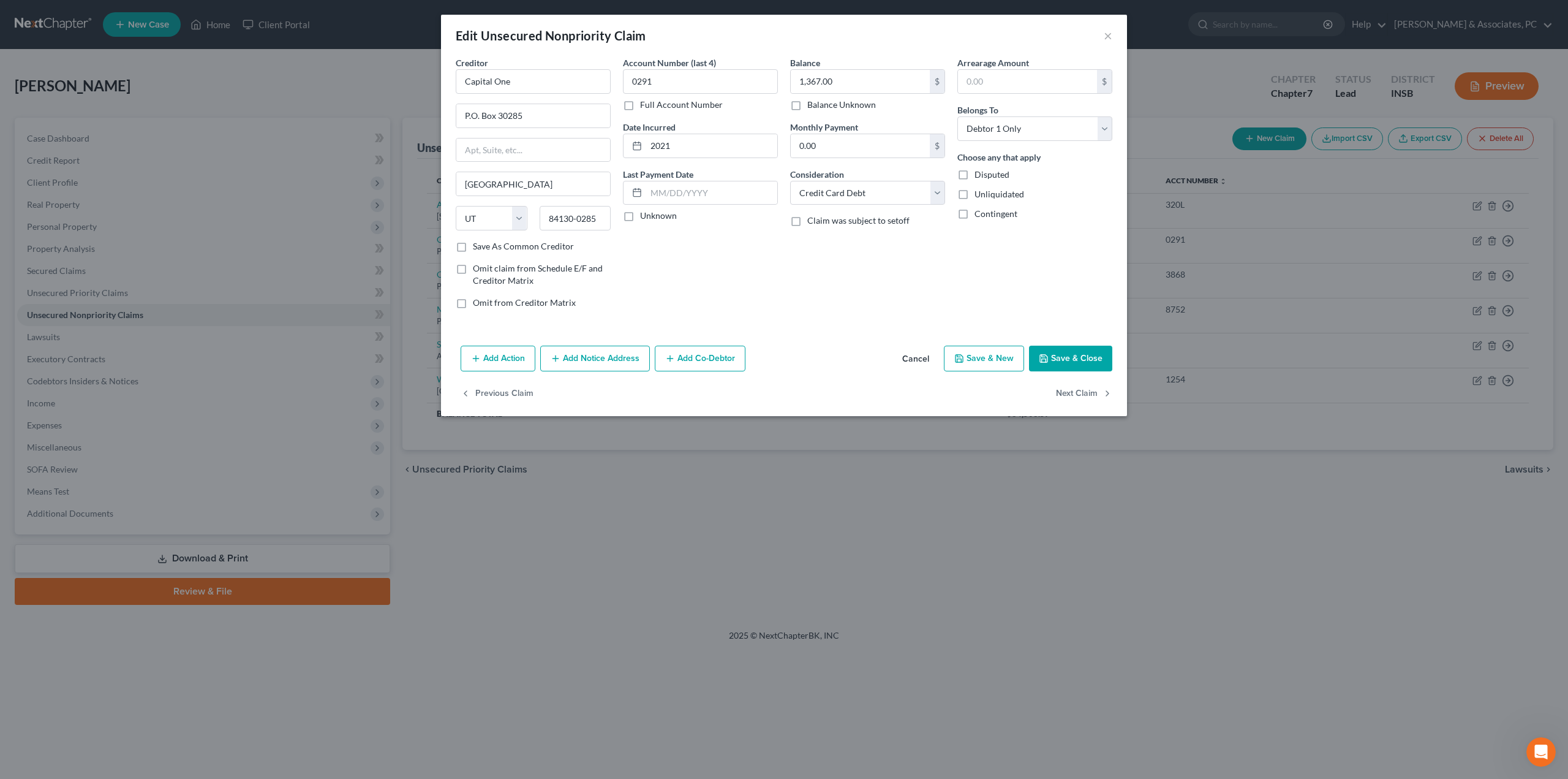
click at [588, 347] on button "Add Notice Address" at bounding box center [595, 358] width 110 height 26
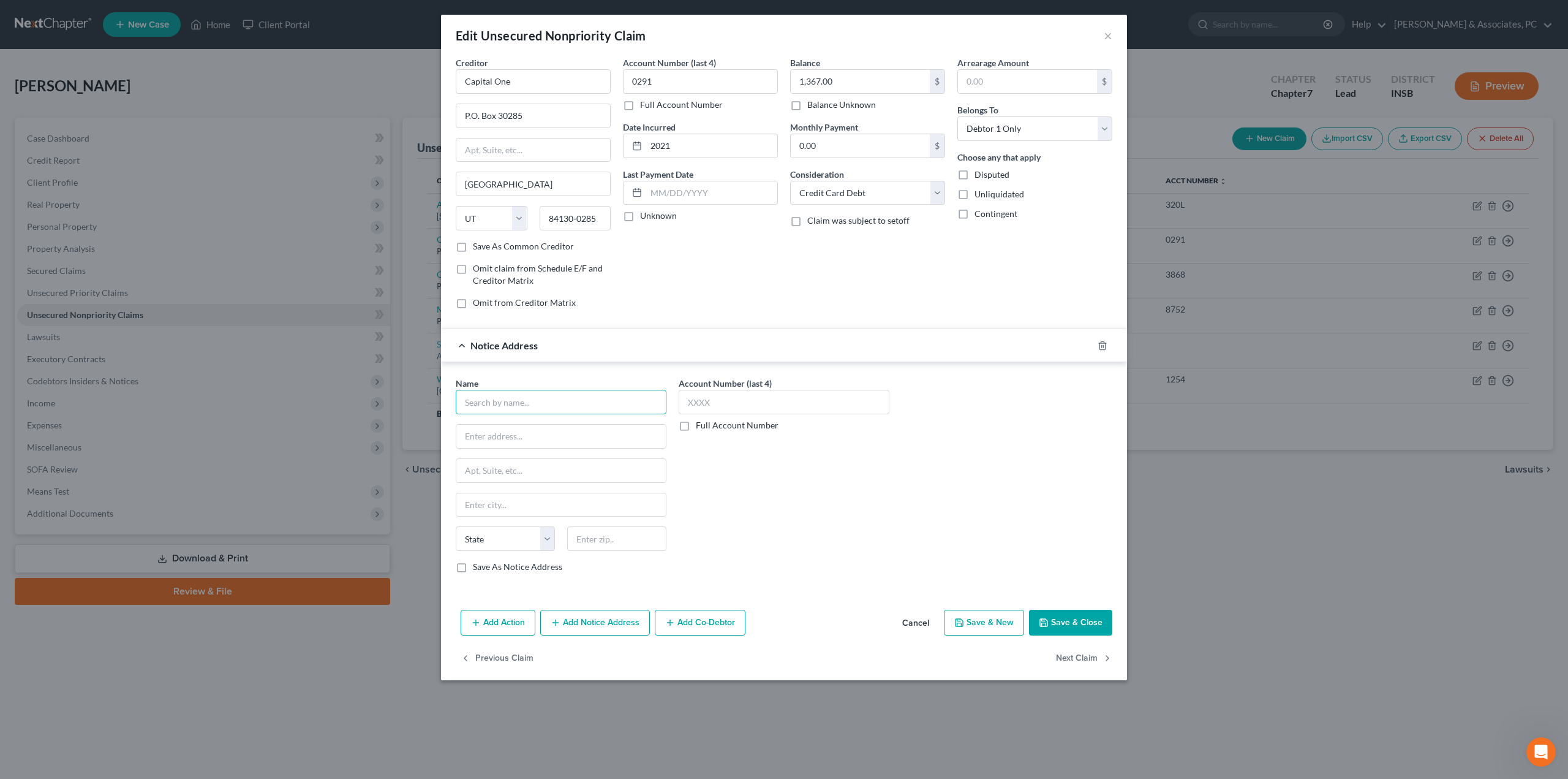
click at [522, 405] on input "text" at bounding box center [561, 402] width 210 height 25
type input "Capital One Card"
type input "PO Box 31293"
type input "84131"
type input "[GEOGRAPHIC_DATA]"
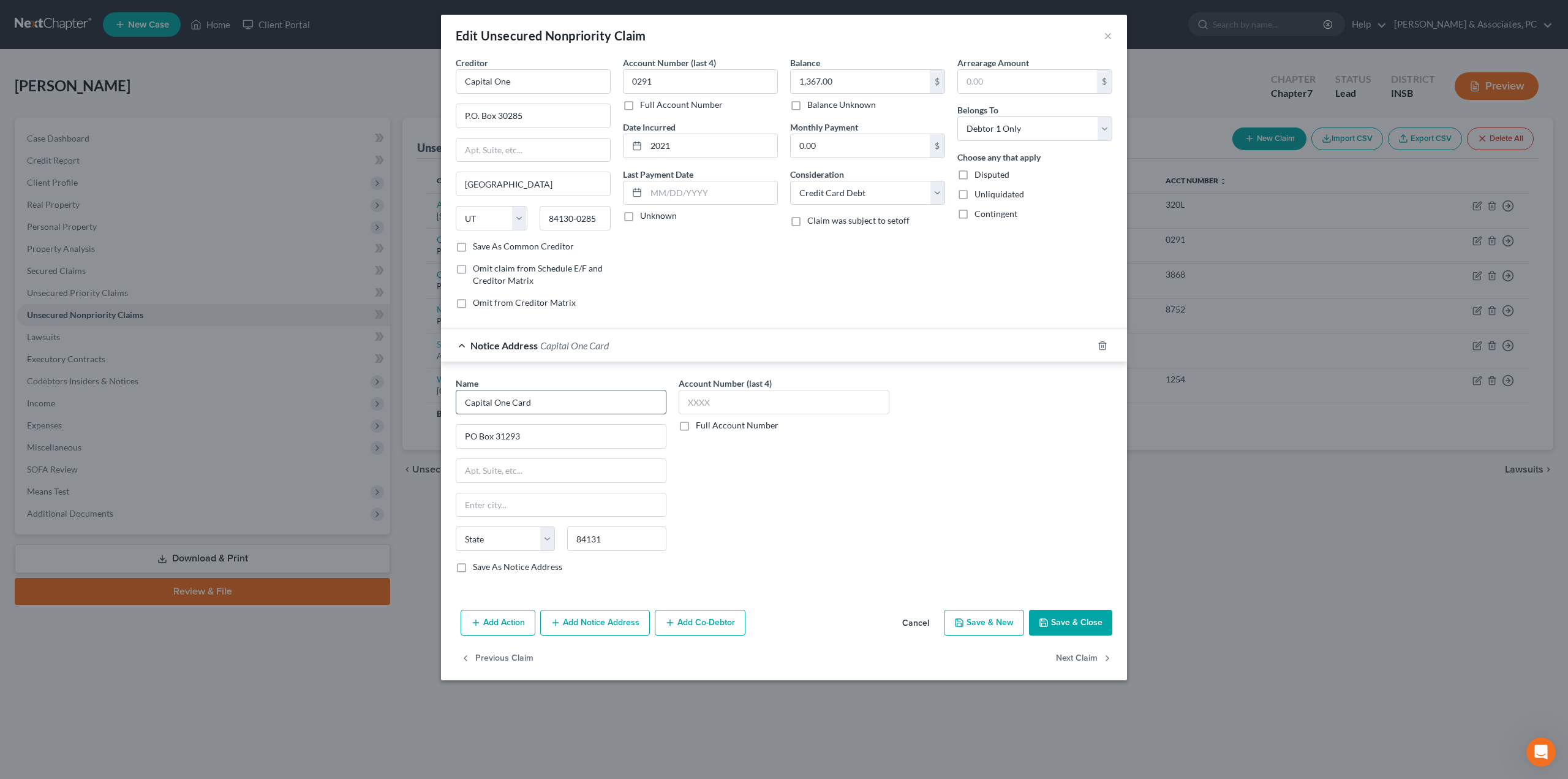
select select "46"
click at [1077, 618] on button "Save & Close" at bounding box center [1071, 622] width 84 height 26
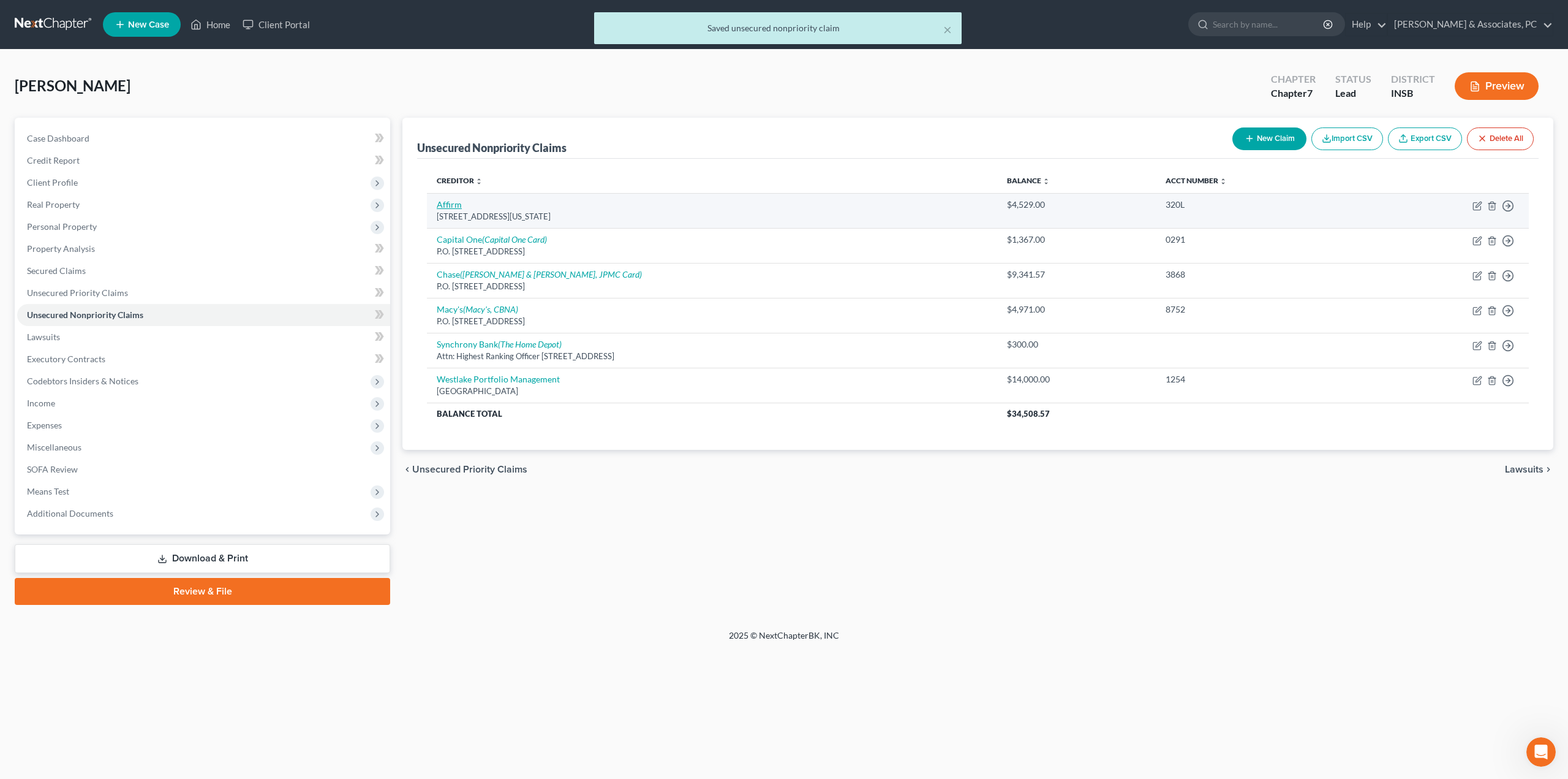
click at [457, 208] on link "Affirm" at bounding box center [449, 203] width 25 height 10
select select "4"
select select "10"
select select "0"
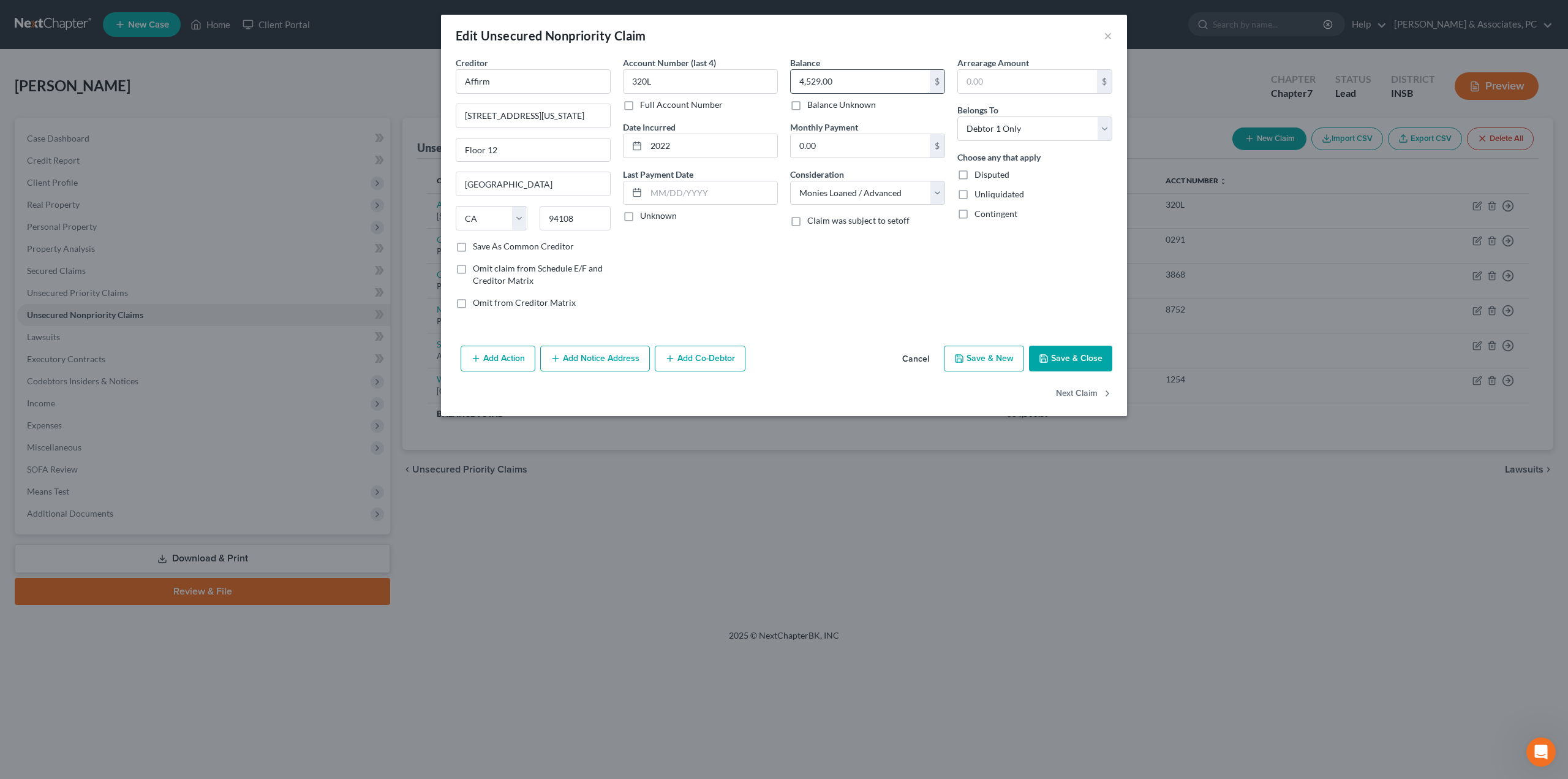
click at [894, 84] on input "4,529.00" at bounding box center [861, 81] width 139 height 23
type input "5,352"
drag, startPoint x: 708, startPoint y: 84, endPoint x: 600, endPoint y: 84, distance: 108.0
click at [600, 84] on div "Creditor * Affirm [GEOGRAPHIC_DATA][US_STATE] [GEOGRAPHIC_DATA] [US_STATE][GEOG…" at bounding box center [783, 187] width 669 height 262
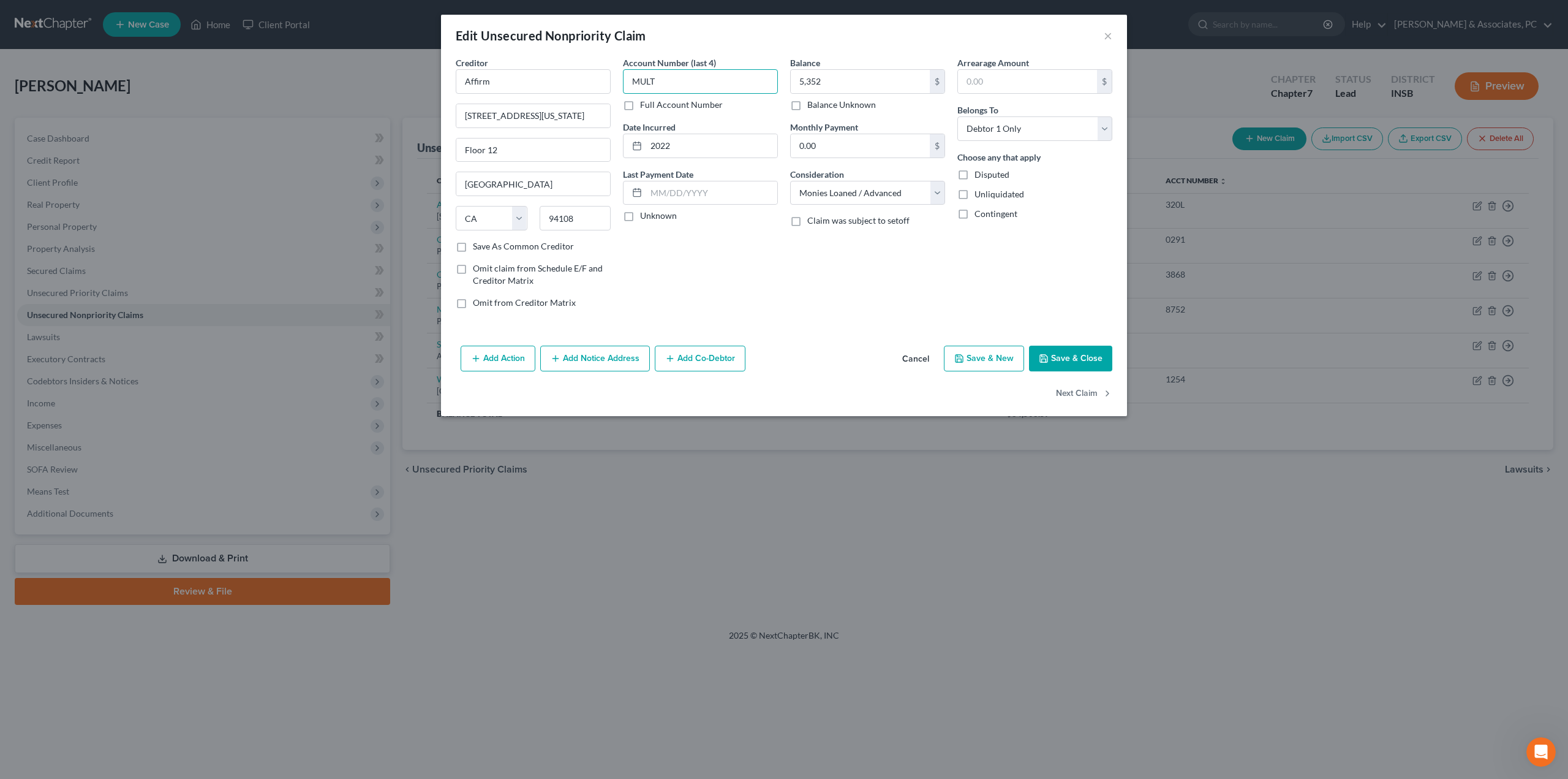
type input "MULT"
click at [1095, 358] on button "Save & Close" at bounding box center [1071, 358] width 84 height 26
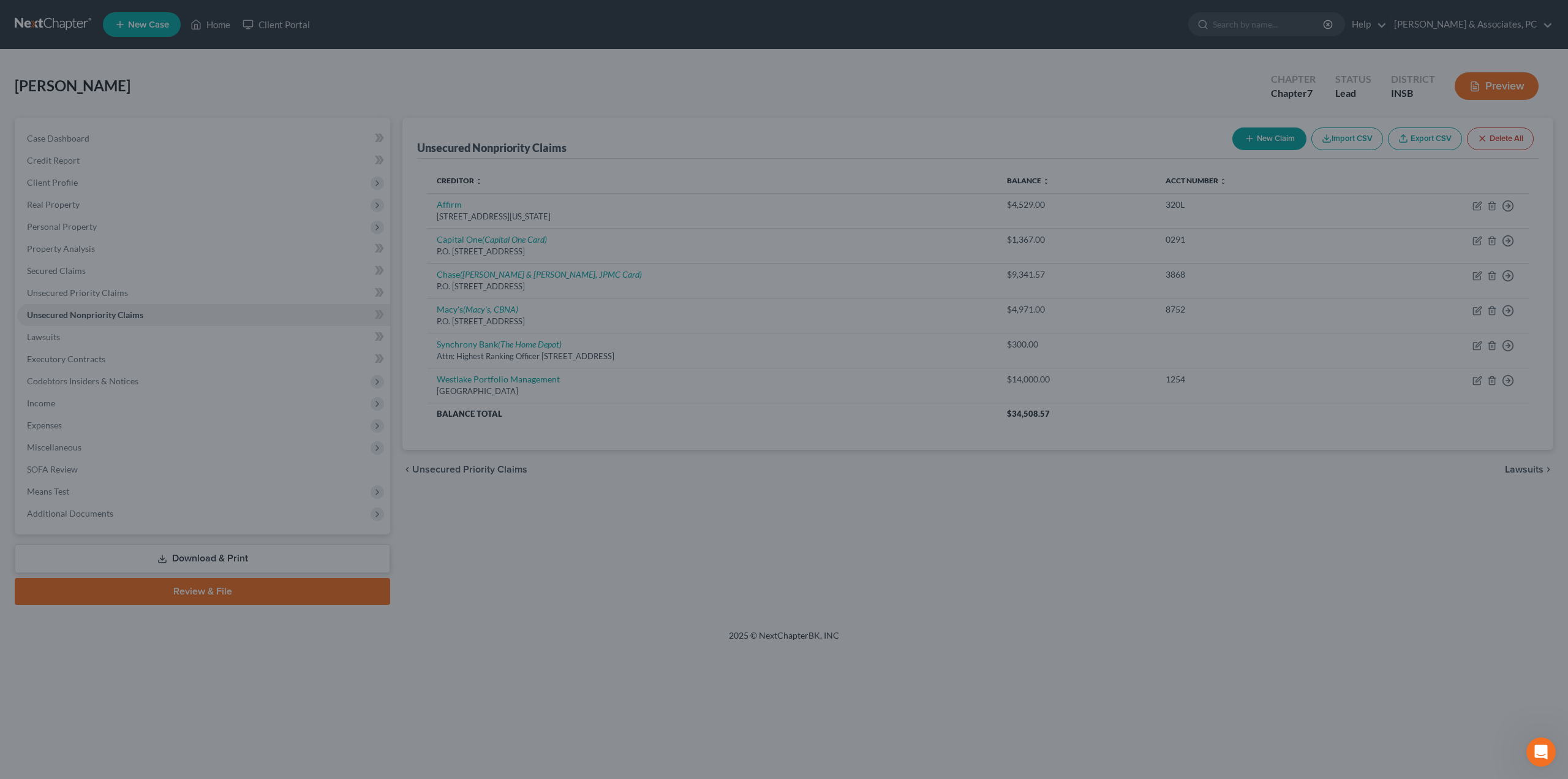
type input "5,352.00"
type input "0"
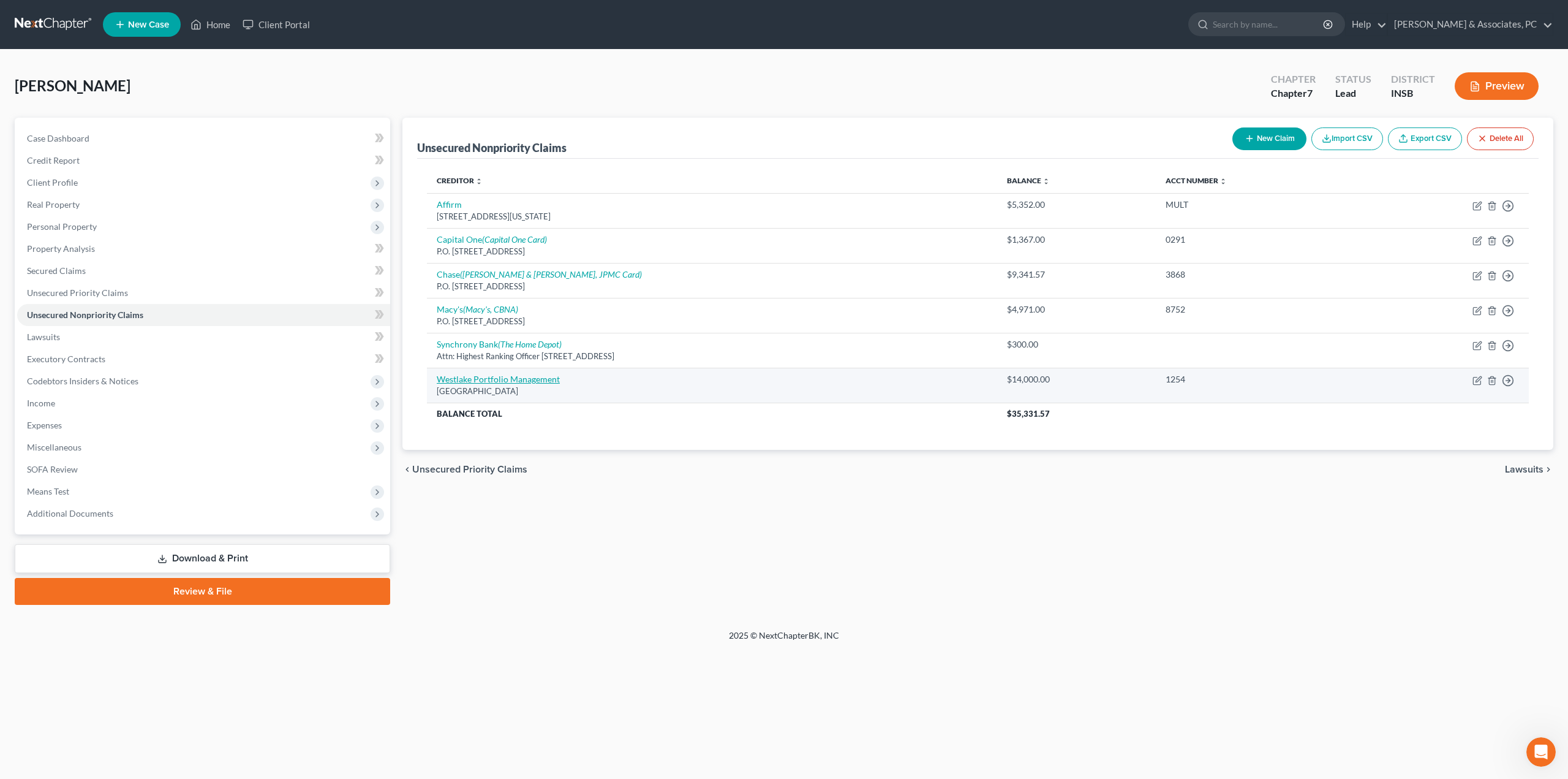
click at [499, 382] on link "Westlake Portfolio Management" at bounding box center [498, 378] width 123 height 10
select select "4"
select select "10"
select select "0"
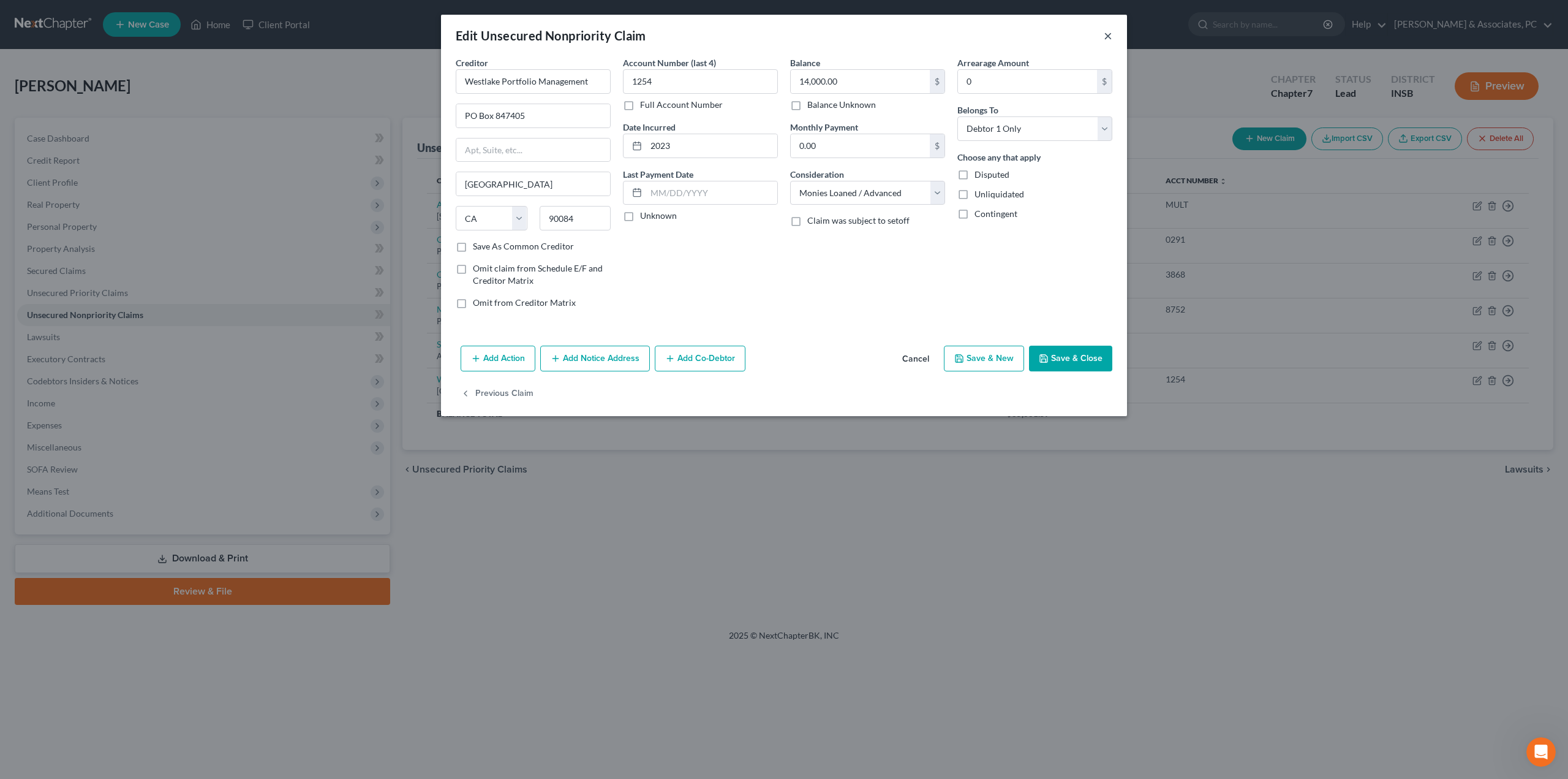
click at [1112, 33] on button "×" at bounding box center [1107, 35] width 9 height 15
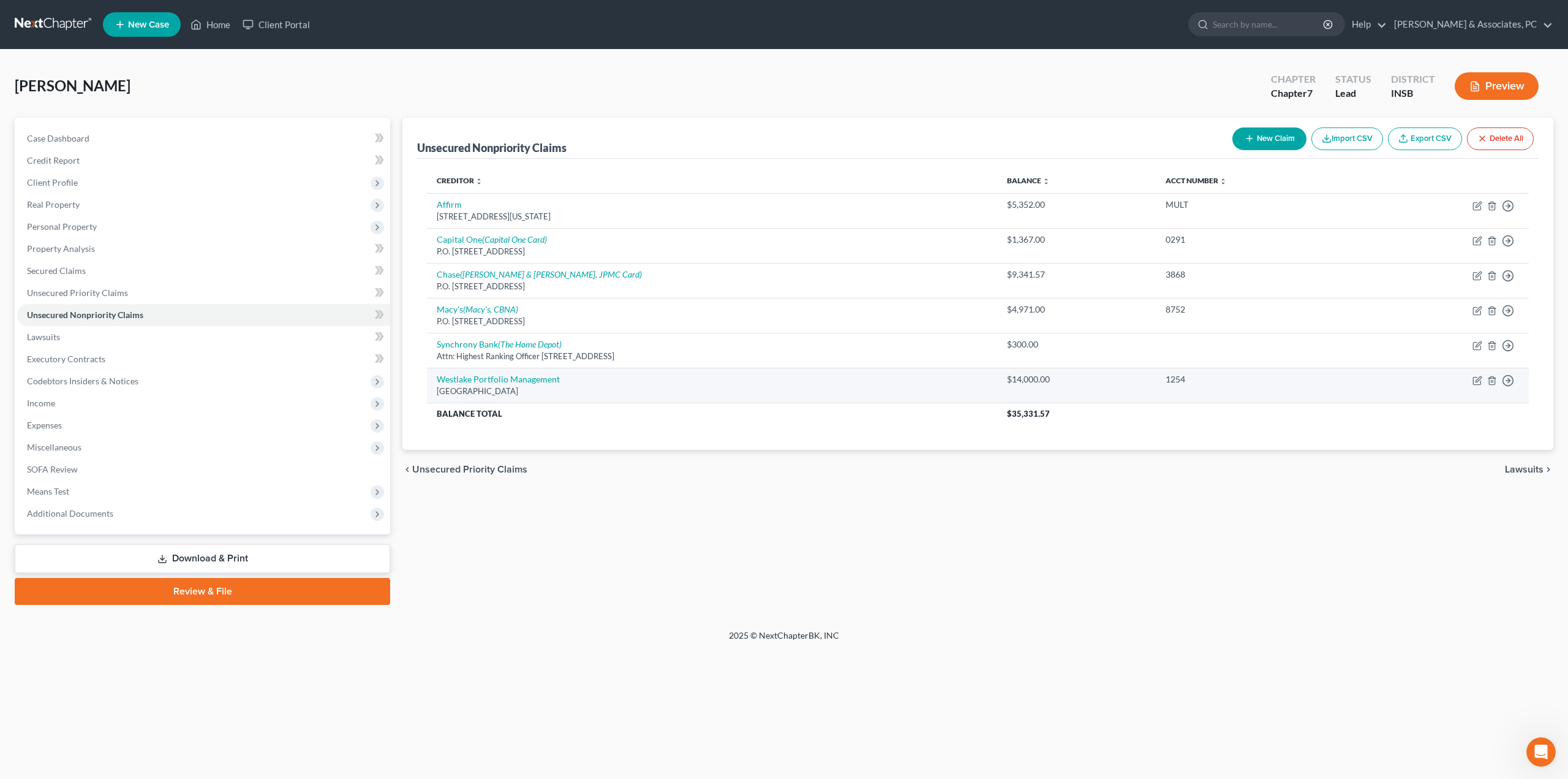
click at [454, 373] on td "Westlake Portfolio Management [GEOGRAPHIC_DATA]" at bounding box center [711, 384] width 570 height 35
click at [453, 377] on link "Westlake Portfolio Management" at bounding box center [498, 378] width 123 height 10
select select "4"
select select "10"
select select "0"
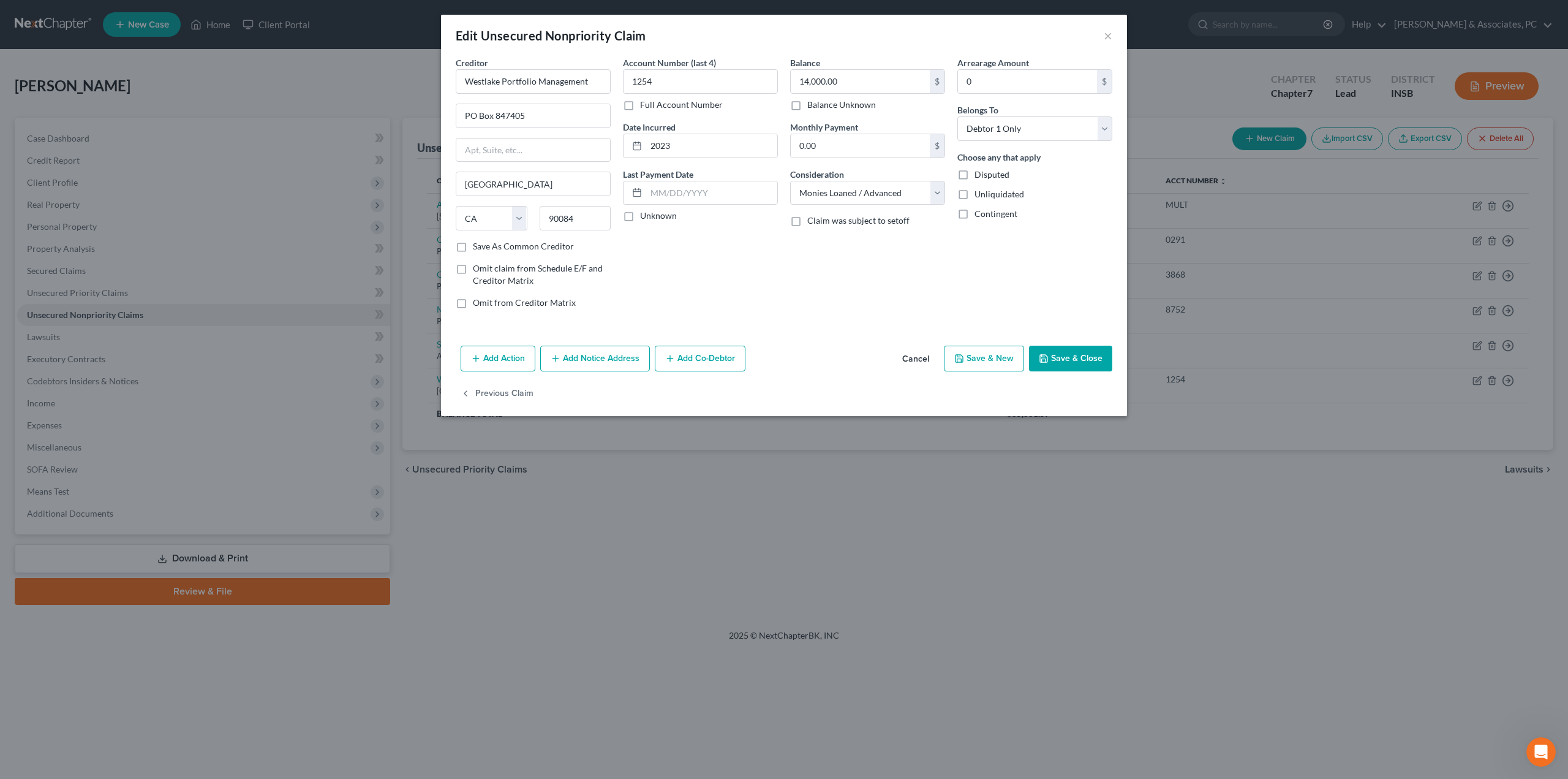
click at [569, 362] on button "Add Notice Address" at bounding box center [595, 358] width 110 height 26
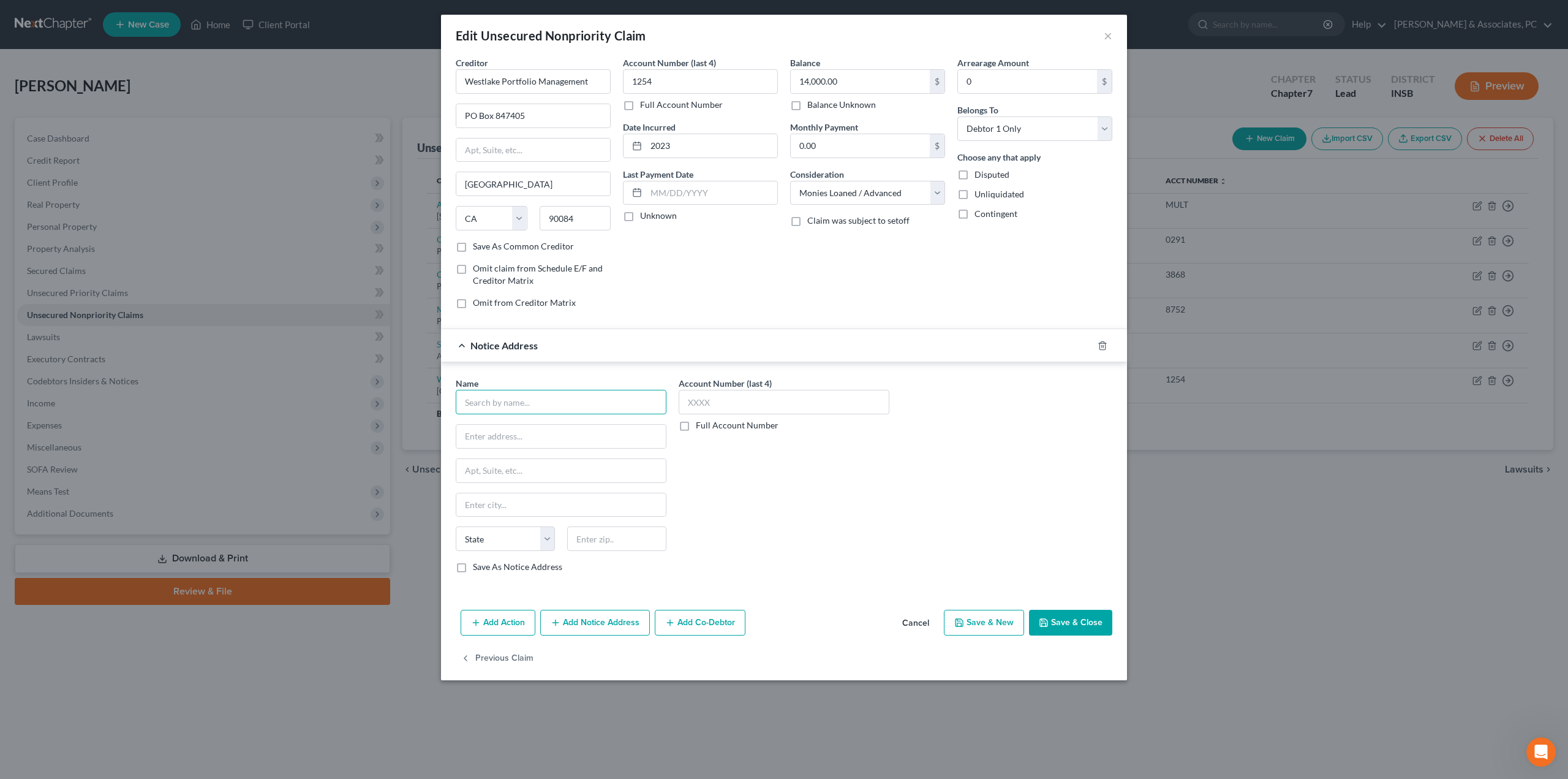
click at [499, 407] on input "text" at bounding box center [561, 402] width 210 height 25
type input "w"
type input "Westlake Portfolio Management"
type input "[STREET_ADDRESS]"
type input "90010"
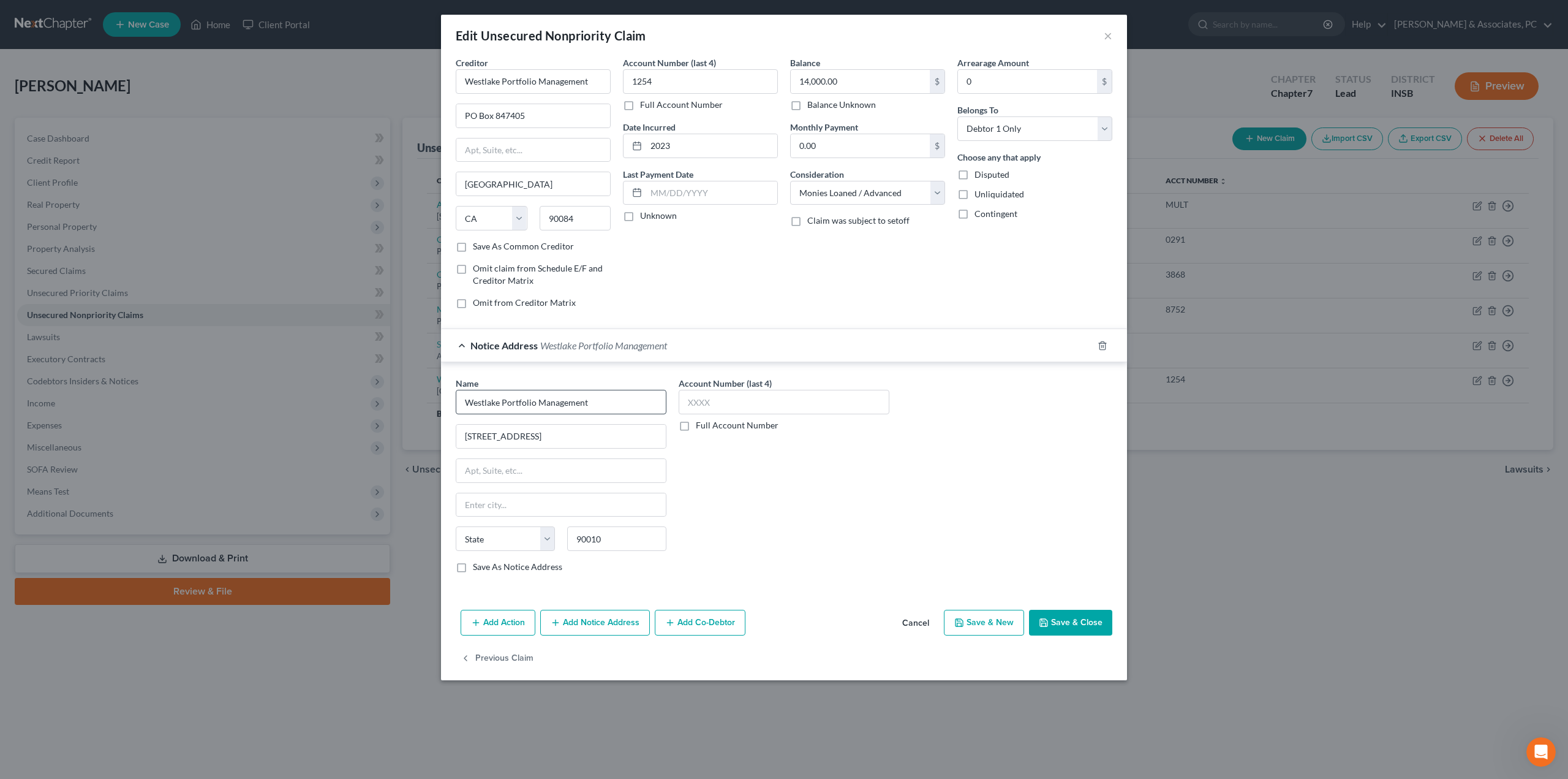
type input "[GEOGRAPHIC_DATA]"
select select "4"
click at [1089, 620] on button "Save & Close" at bounding box center [1071, 622] width 84 height 26
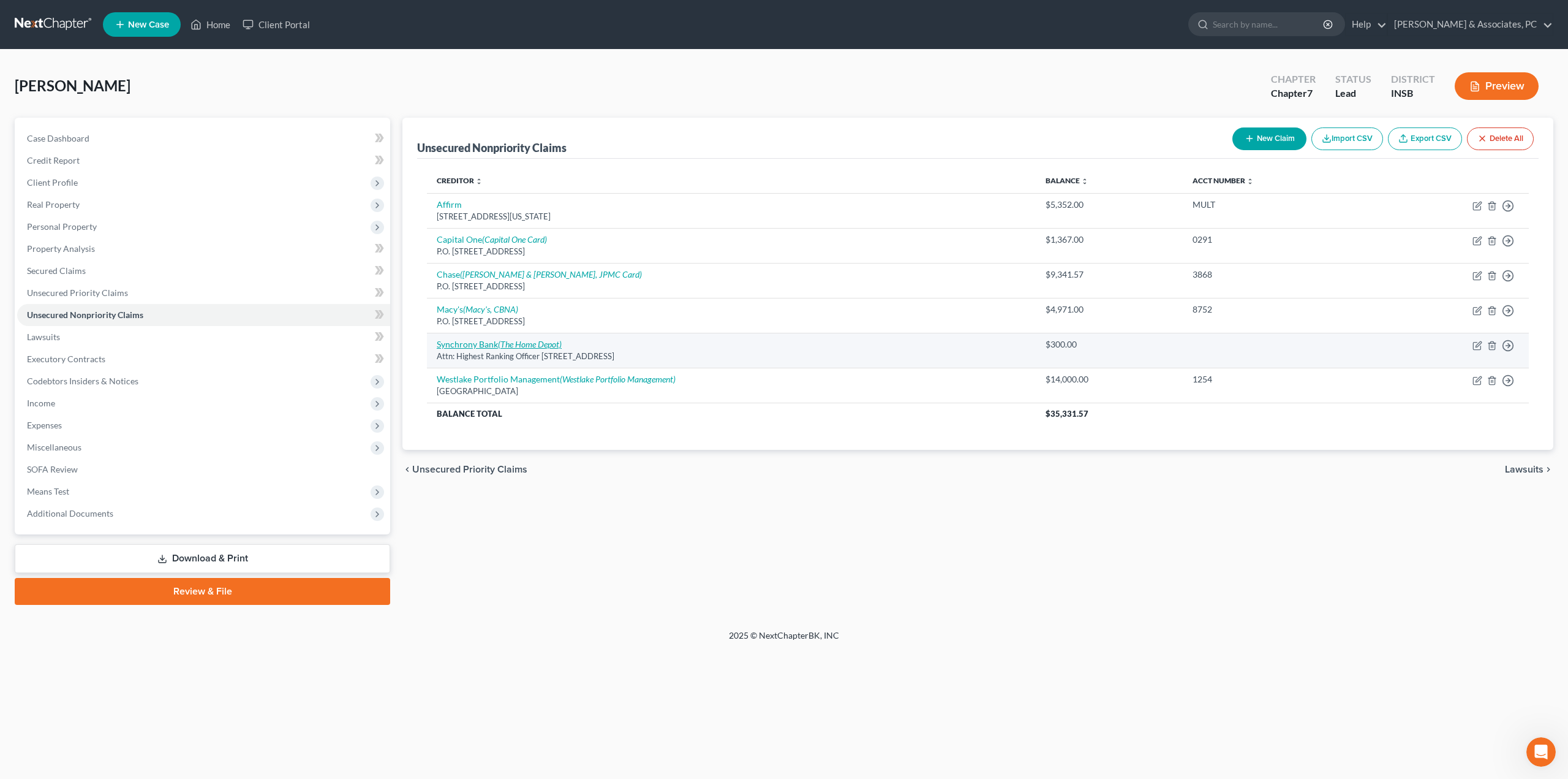
click at [525, 343] on icon "(The Home Depot)" at bounding box center [530, 343] width 63 height 10
select select "46"
select select "2"
select select "0"
select select "18"
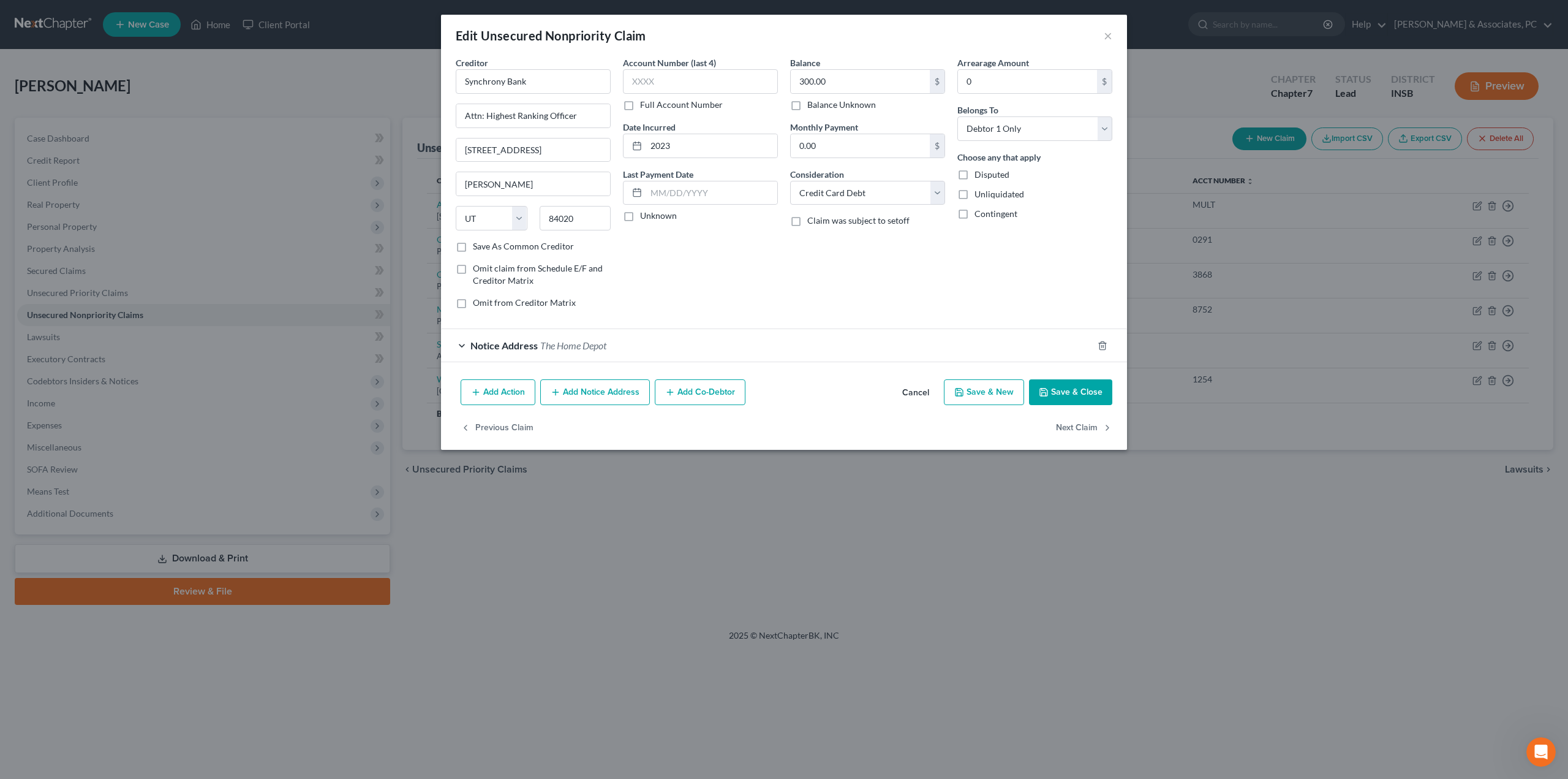
click at [581, 341] on span "The Home Depot" at bounding box center [574, 345] width 66 height 12
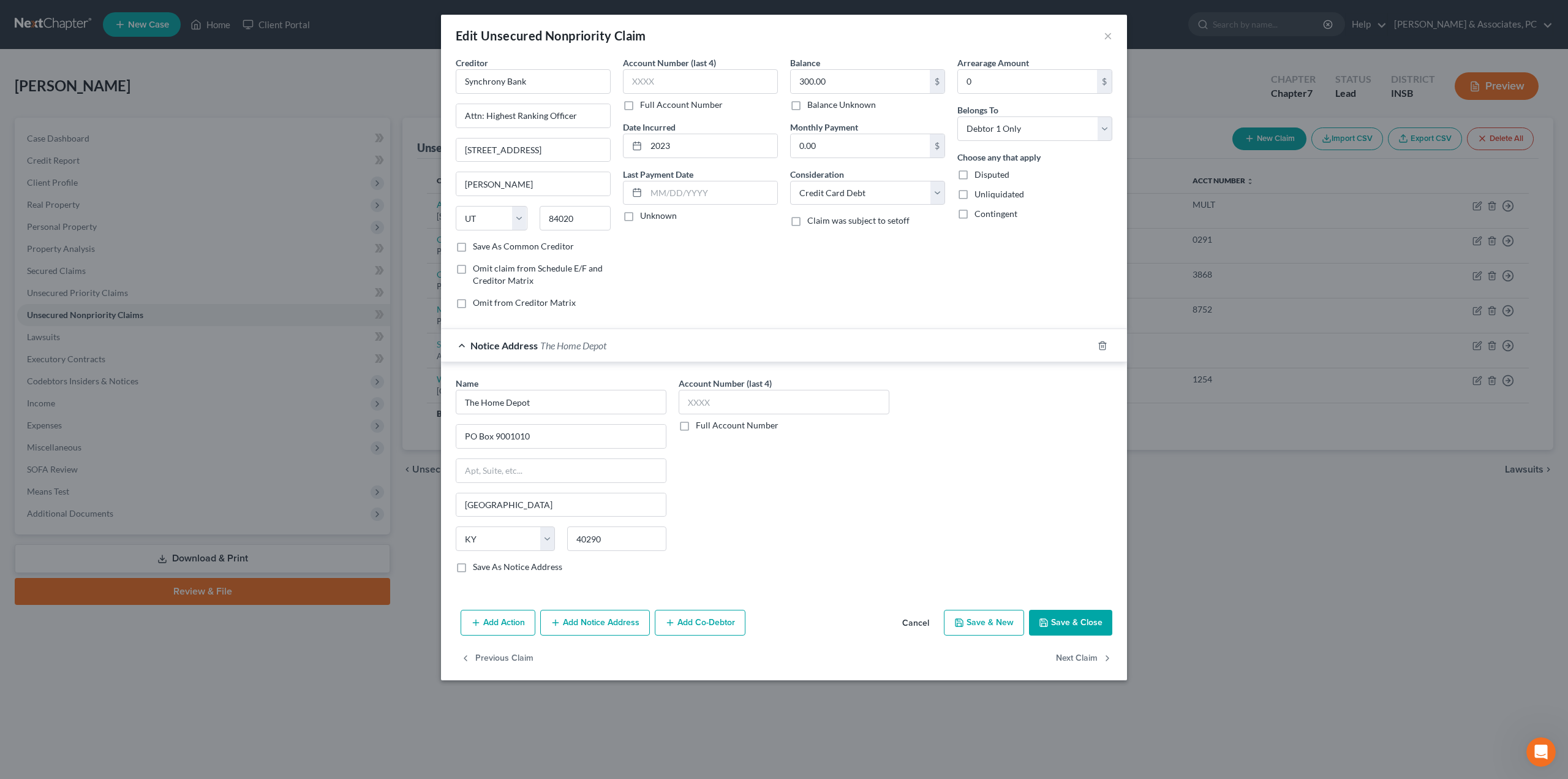
click at [597, 630] on button "Add Notice Address" at bounding box center [595, 622] width 110 height 26
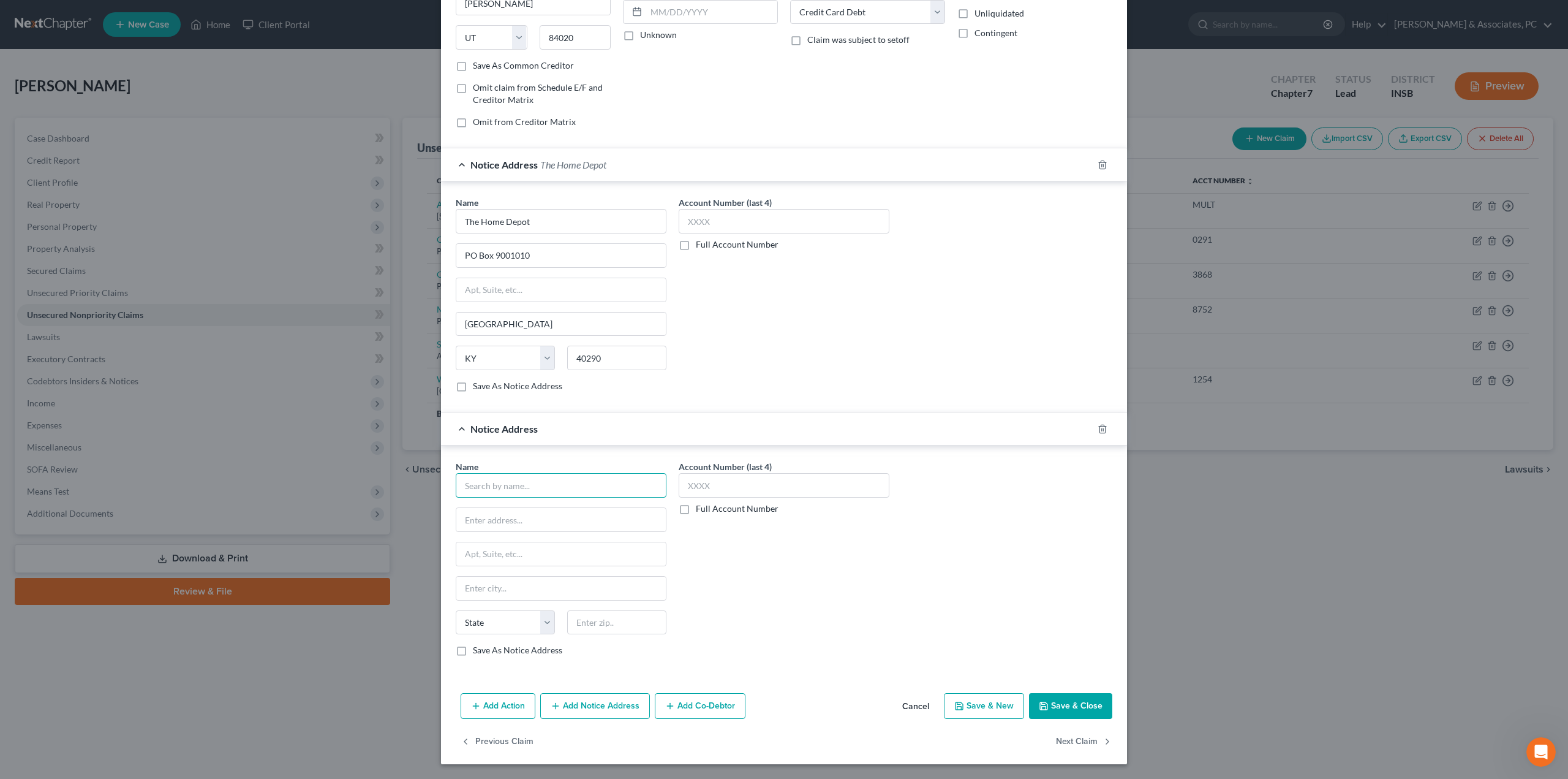
click at [520, 496] on input "text" at bounding box center [561, 486] width 210 height 25
type input "THD/CBNA"
type input "PO Box 6497"
type input "57117"
type input "[GEOGRAPHIC_DATA]"
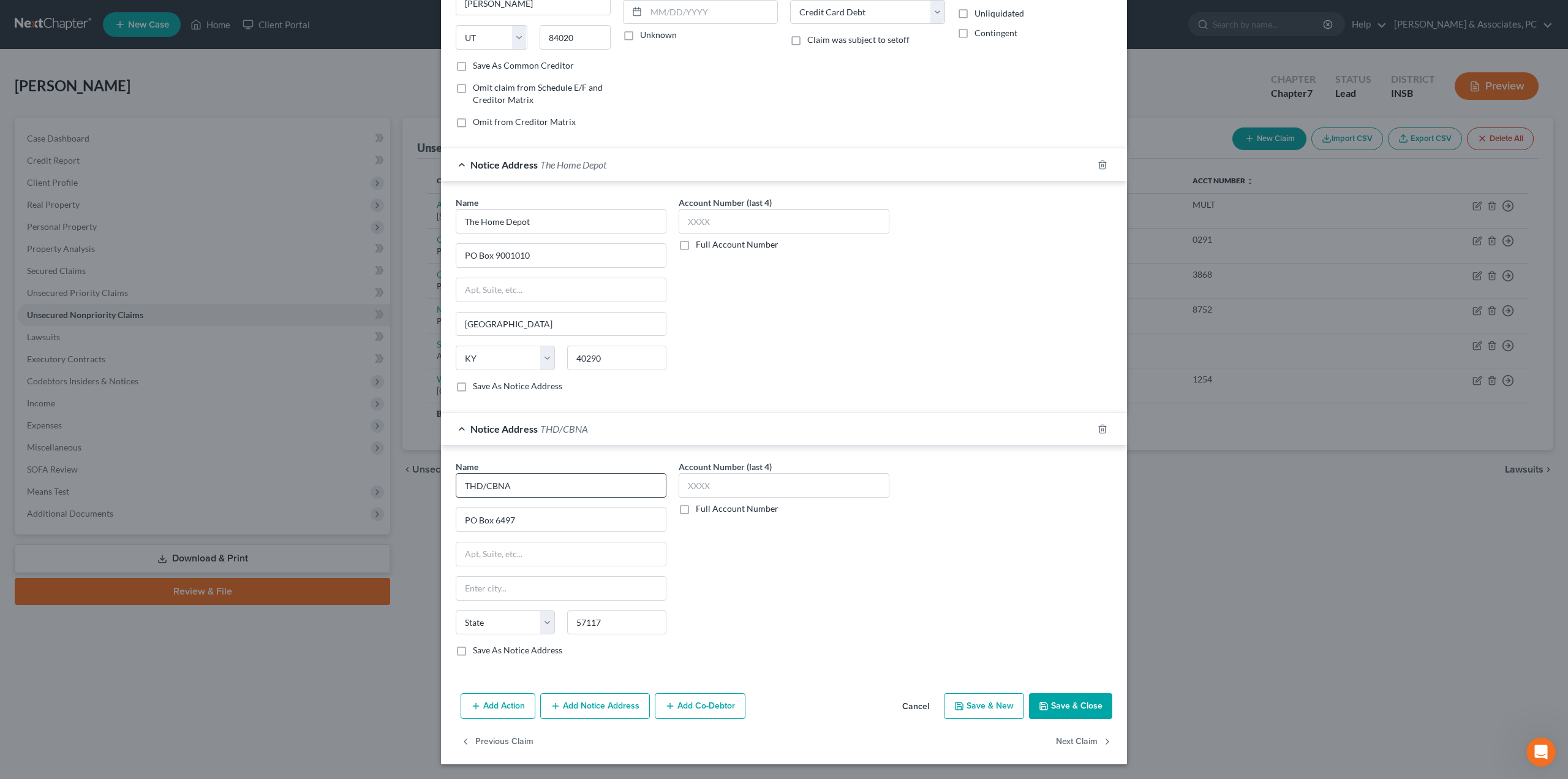
select select "43"
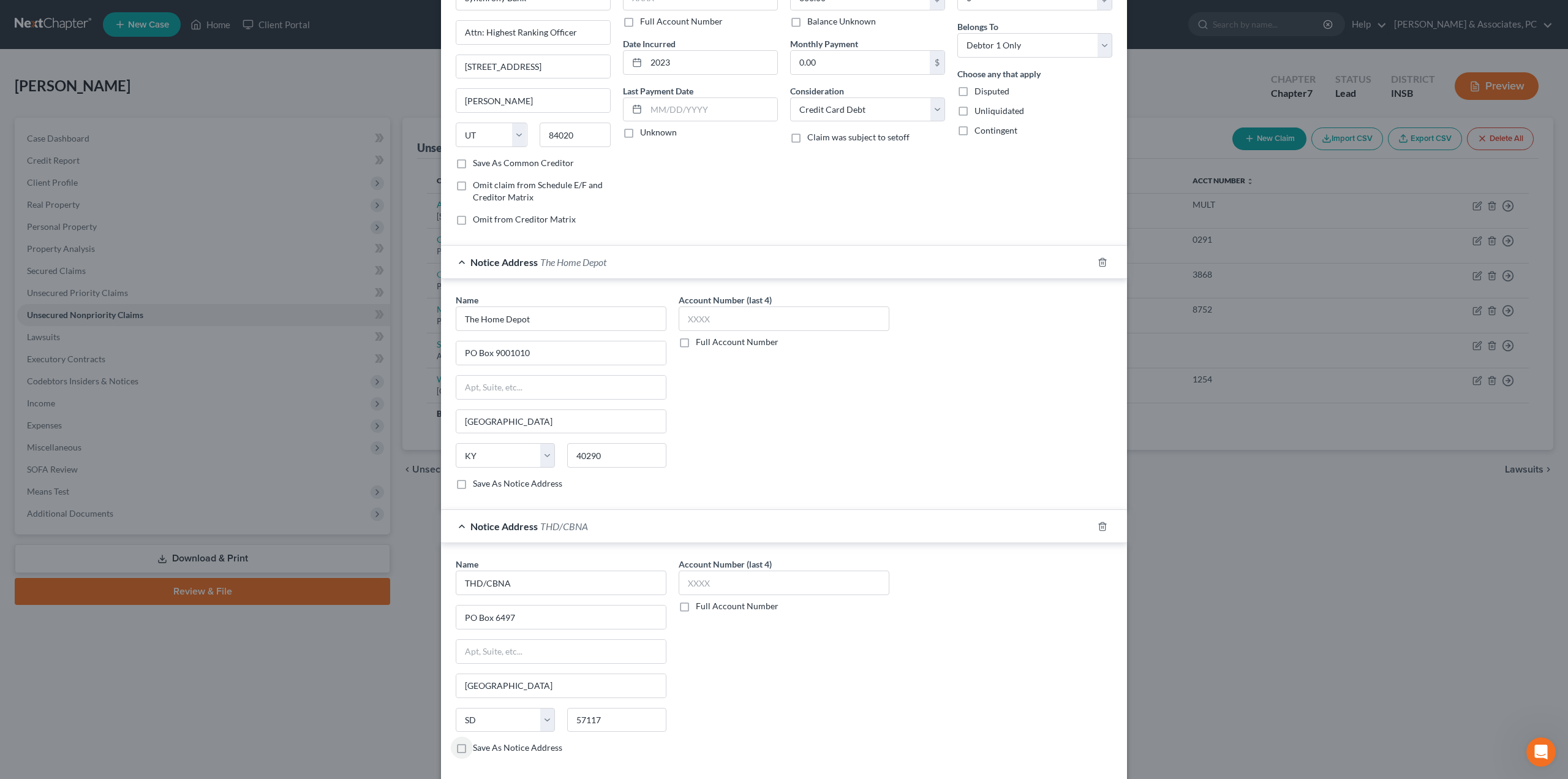
scroll to position [0, 0]
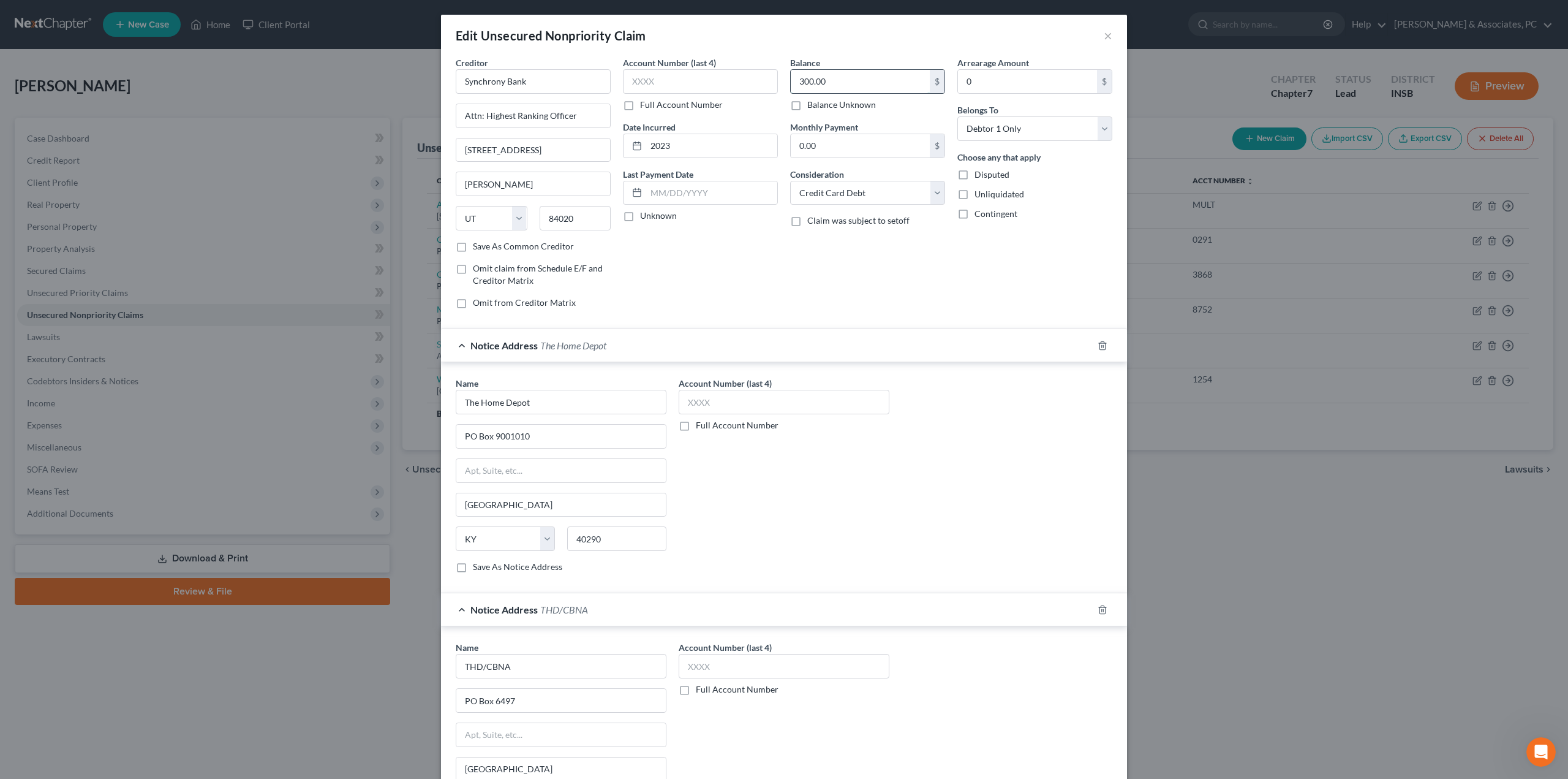
click at [828, 74] on input "300.00" at bounding box center [861, 81] width 139 height 23
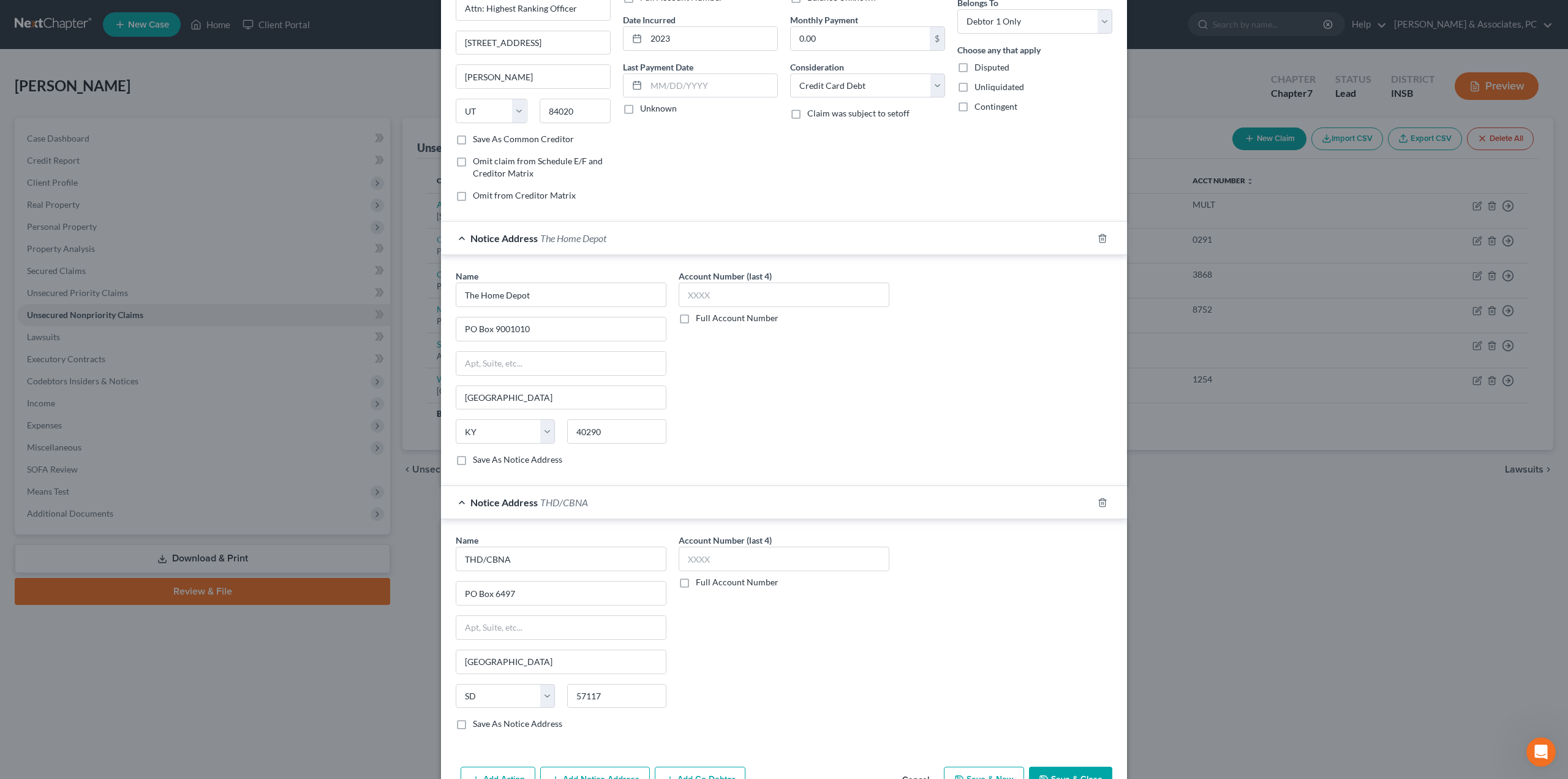
scroll to position [181, 0]
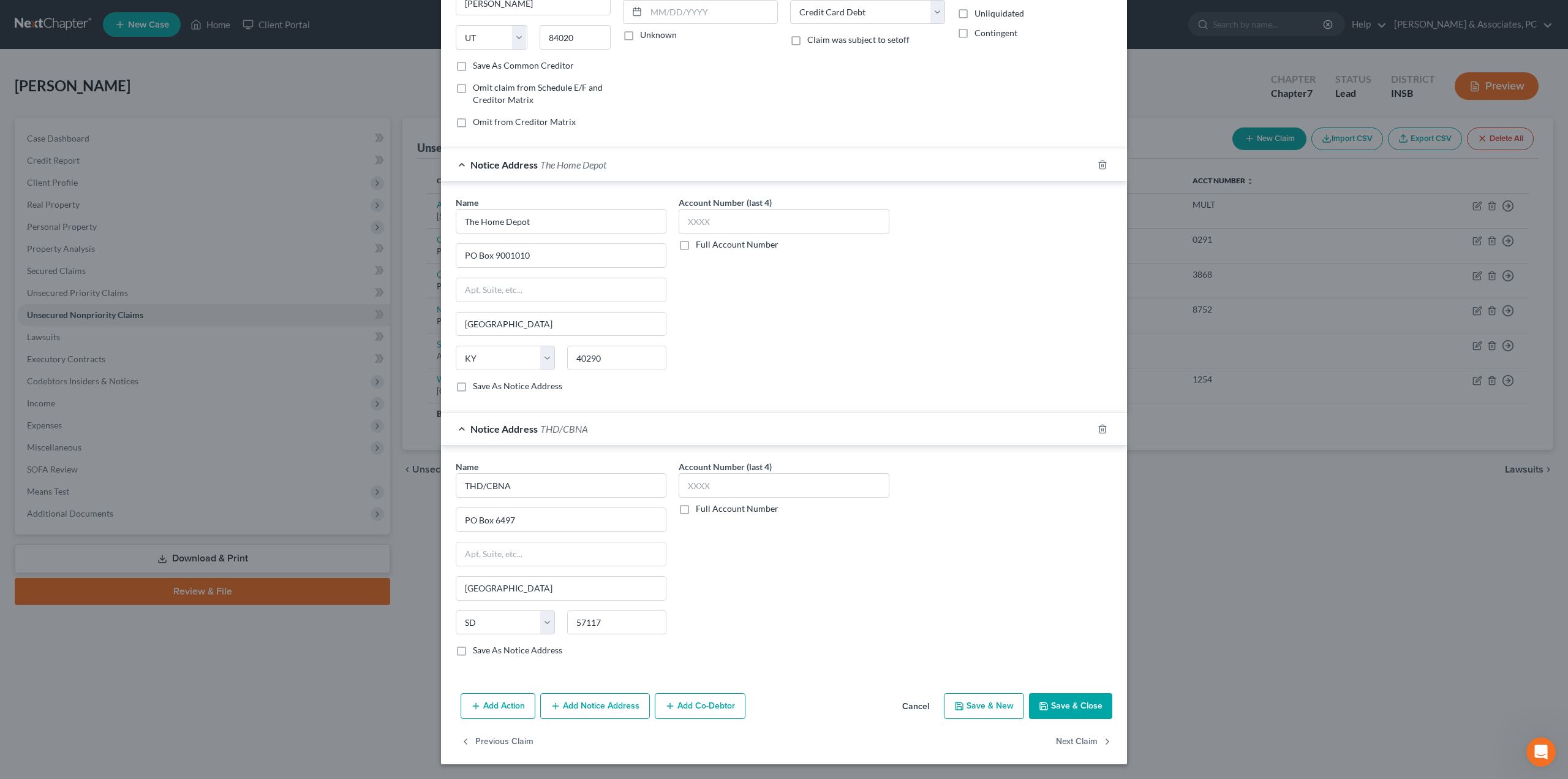
type input "269"
click at [1064, 700] on button "Save & Close" at bounding box center [1071, 706] width 84 height 26
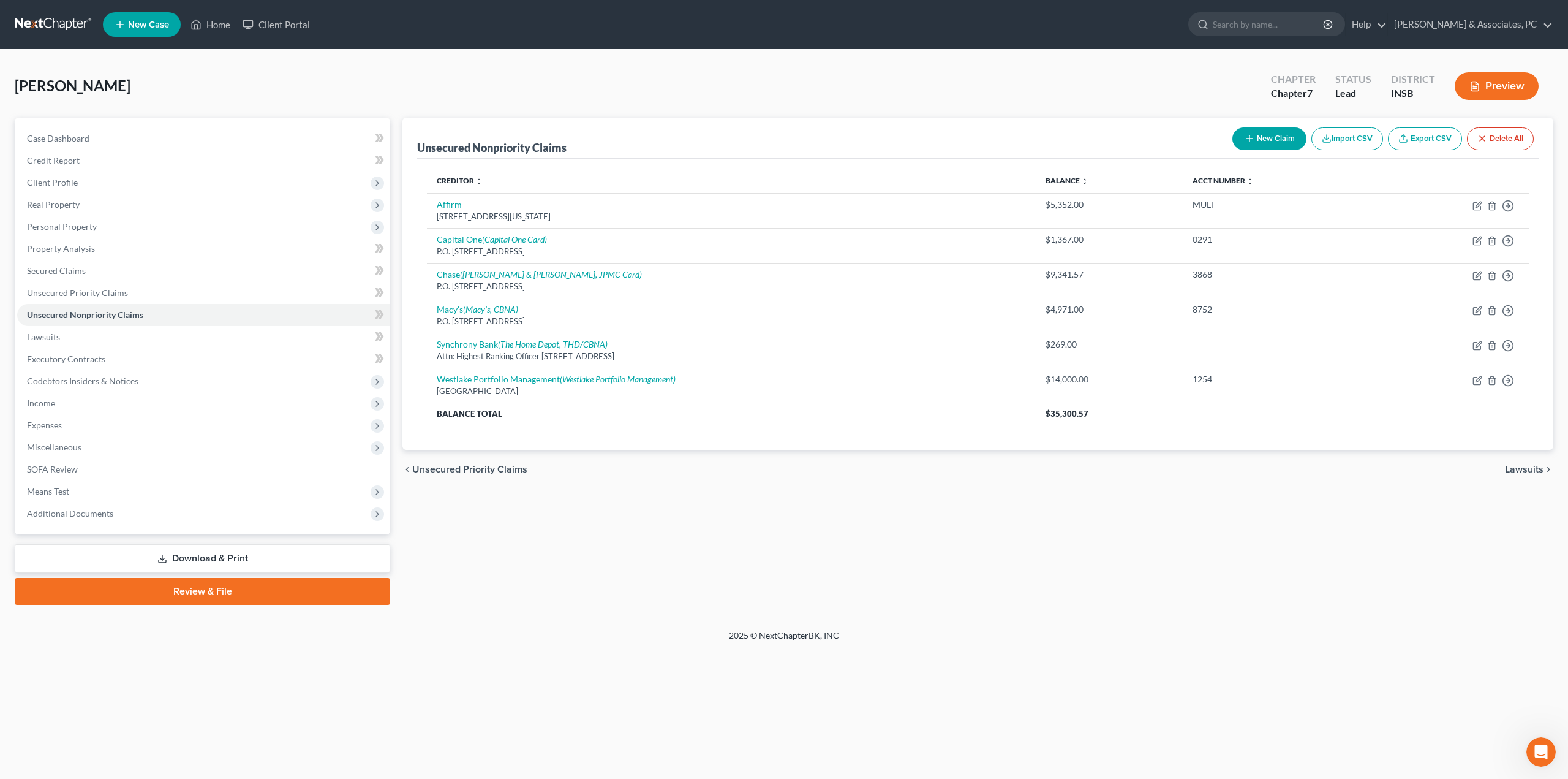
click at [1277, 133] on button "New Claim" at bounding box center [1270, 138] width 74 height 22
select select "0"
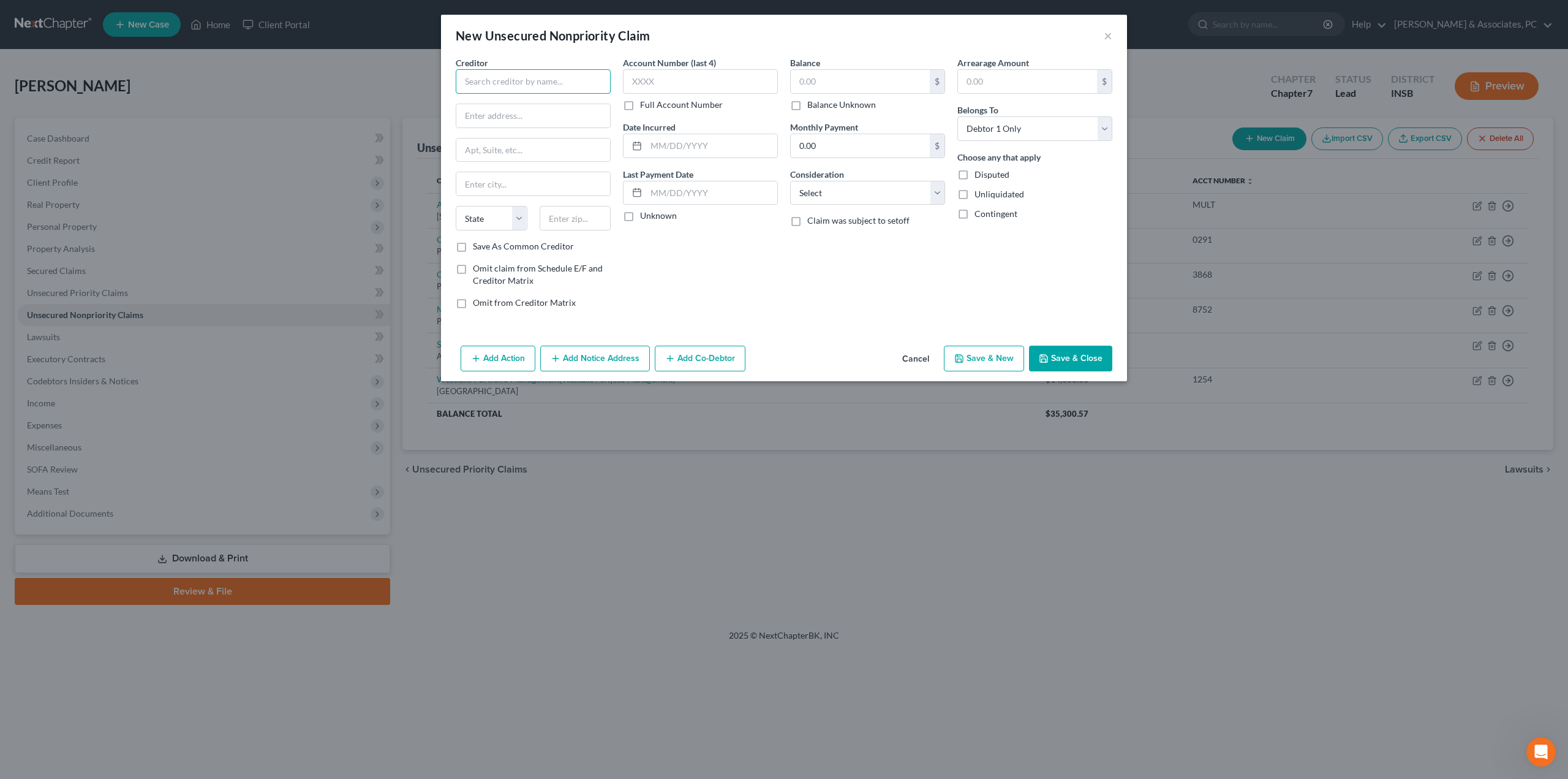
click at [563, 91] on input "text" at bounding box center [533, 82] width 155 height 25
type input "Synchrony Bank / Old Navy"
type input "PO Box 71746"
type input "19176"
click at [510, 186] on input "text" at bounding box center [533, 184] width 154 height 23
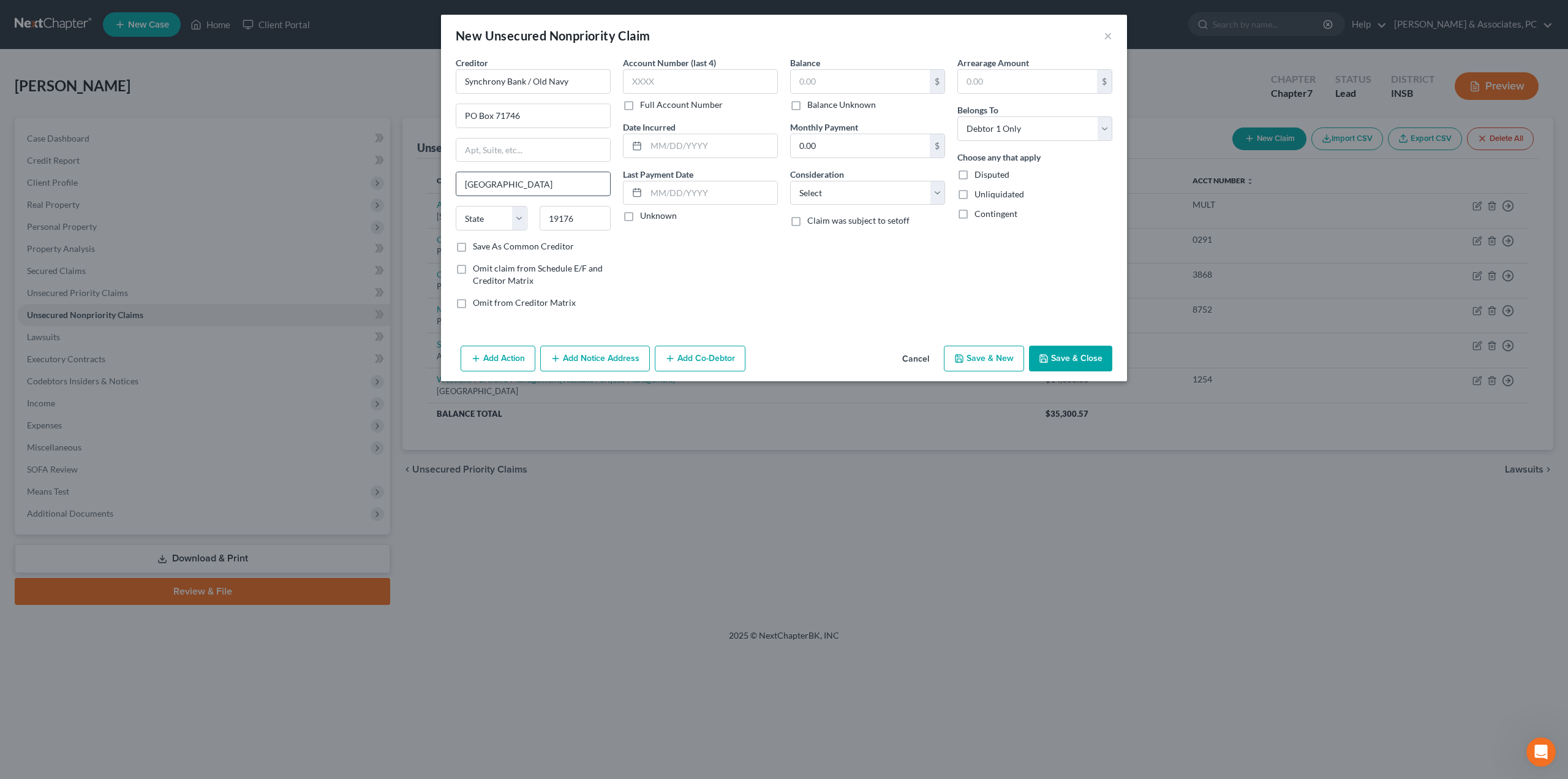
type input "[GEOGRAPHIC_DATA]"
select select "39"
click at [663, 70] on input "text" at bounding box center [700, 82] width 155 height 25
click at [666, 151] on input "text" at bounding box center [712, 145] width 131 height 23
type input "2022"
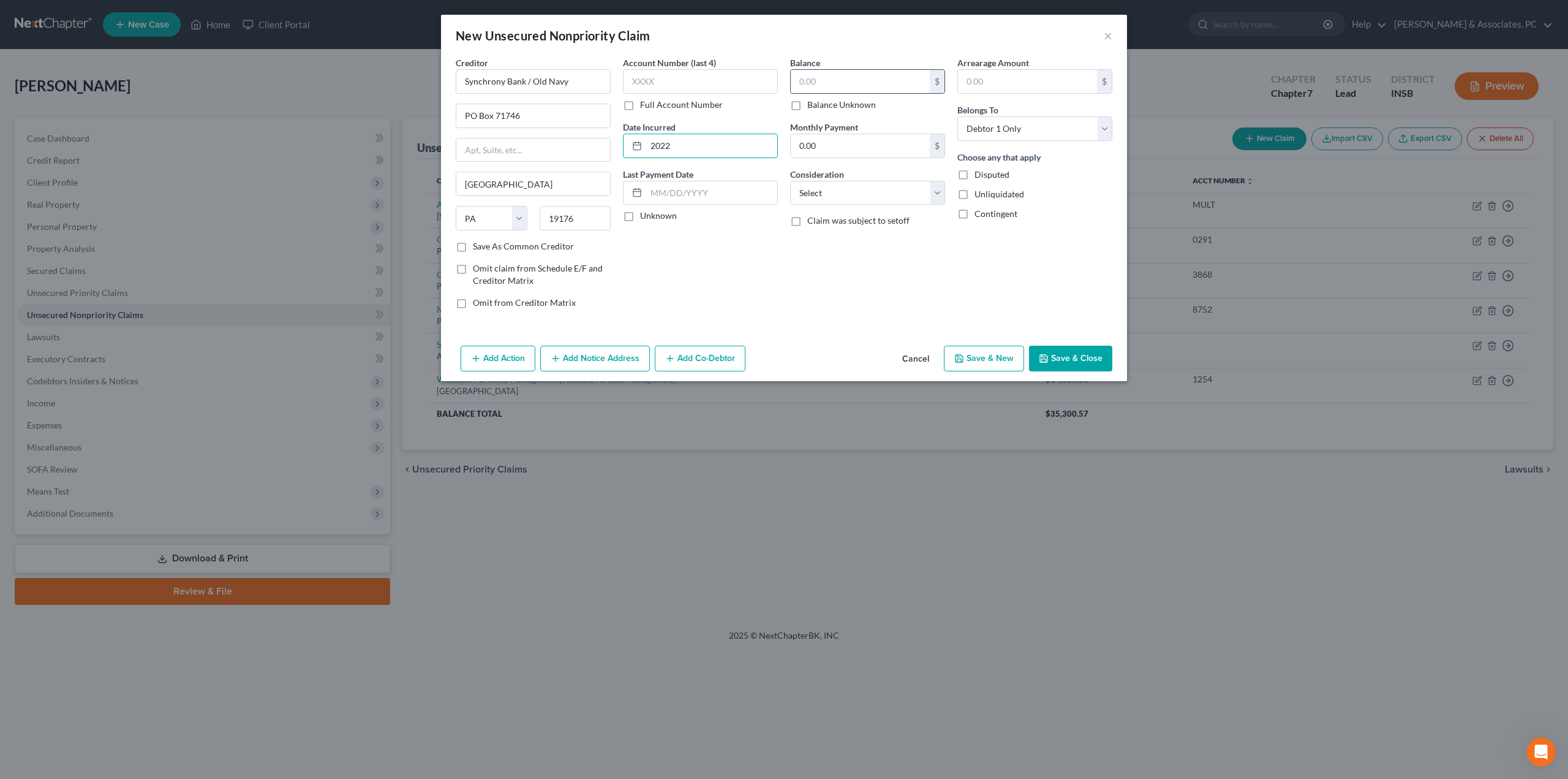
click at [830, 80] on input "text" at bounding box center [861, 81] width 139 height 23
type input "1,600"
click at [816, 195] on select "Select Cable / Satellite Services Collection Agency Credit Card Debt Debt Couns…" at bounding box center [868, 193] width 155 height 25
select select "2"
click at [790, 181] on select "Select Cable / Satellite Services Collection Agency Credit Card Debt Debt Couns…" at bounding box center [868, 193] width 155 height 25
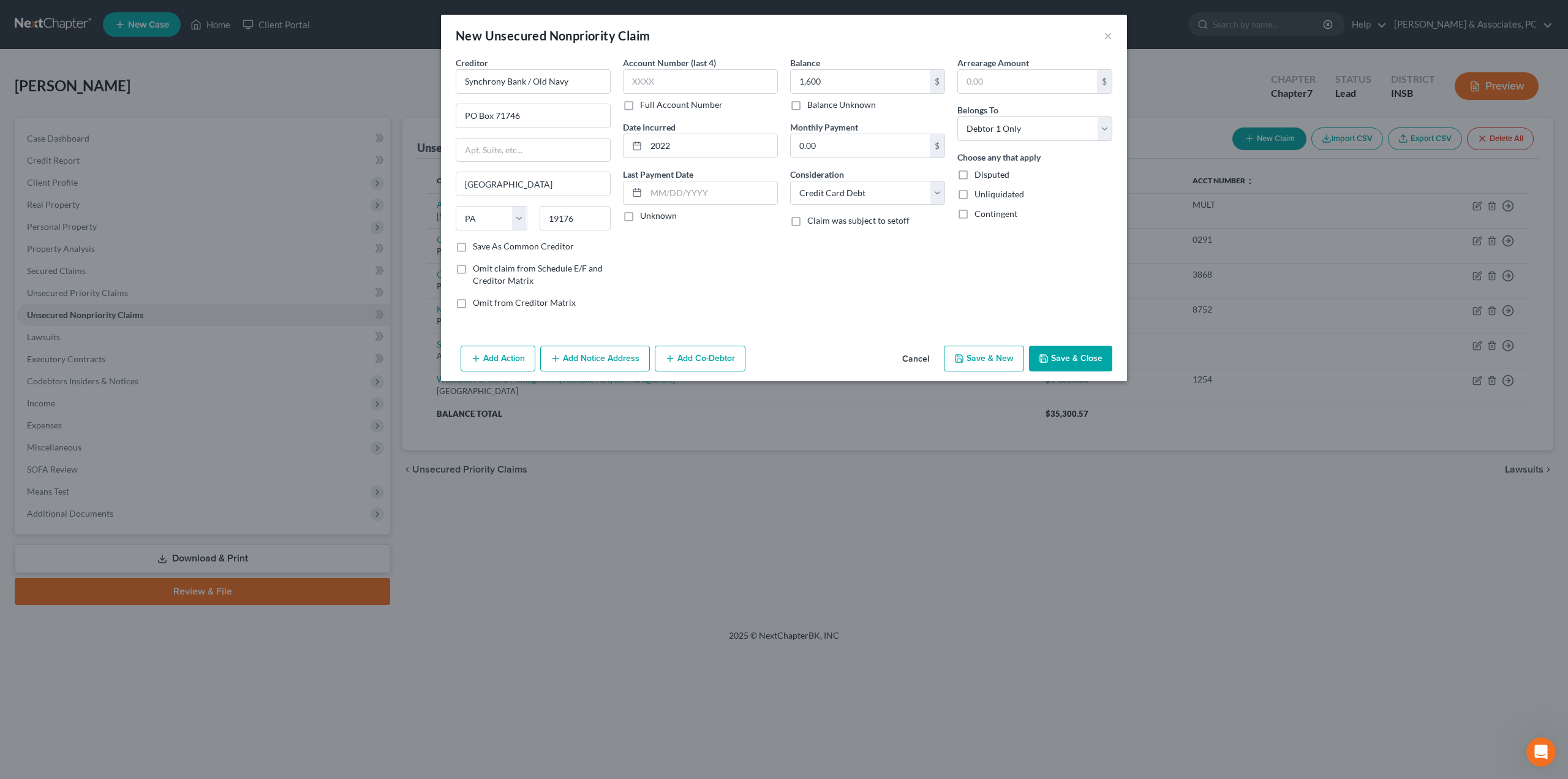
click at [1074, 367] on button "Save & Close" at bounding box center [1071, 358] width 84 height 26
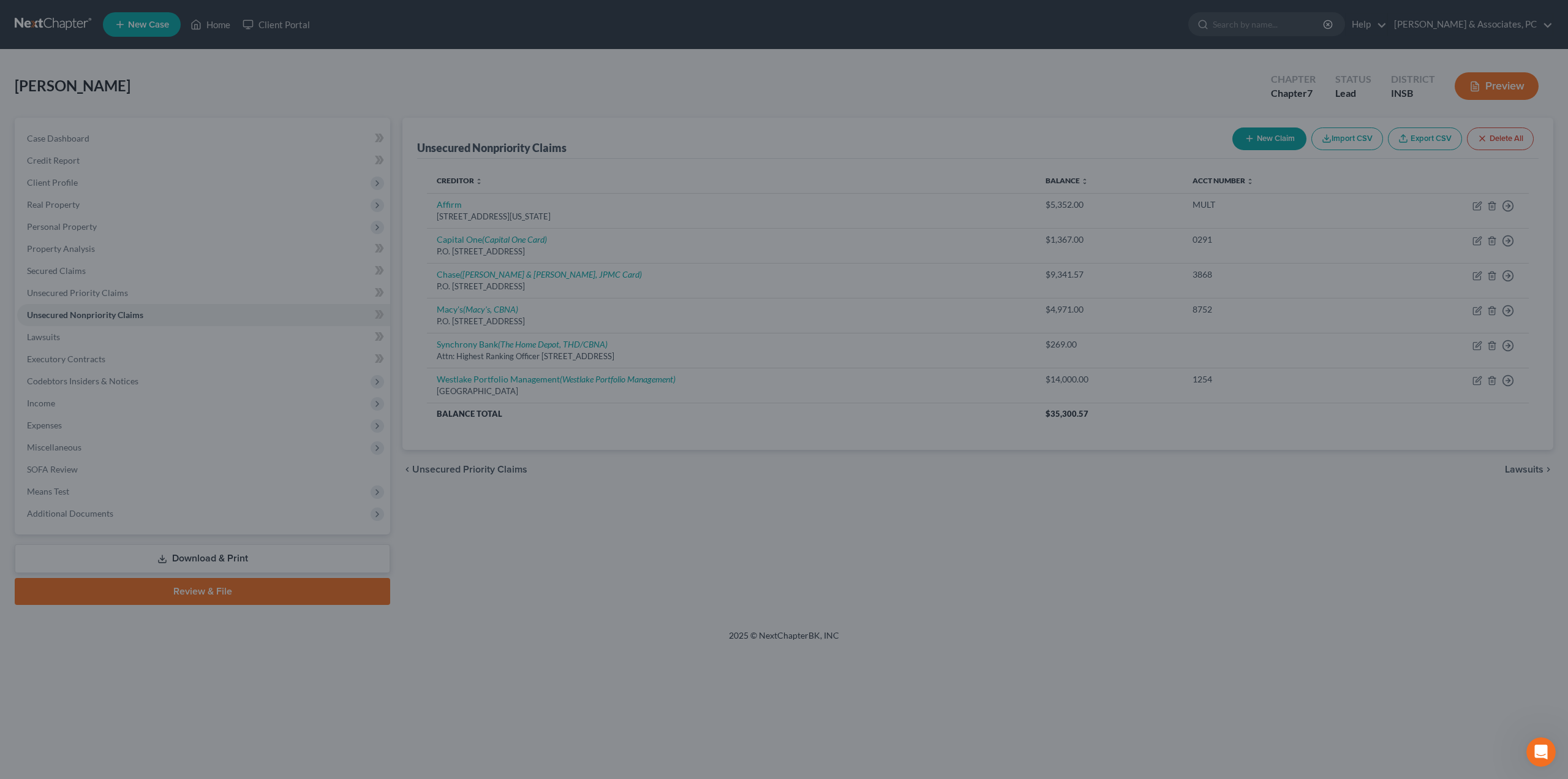
type input "1,600.00"
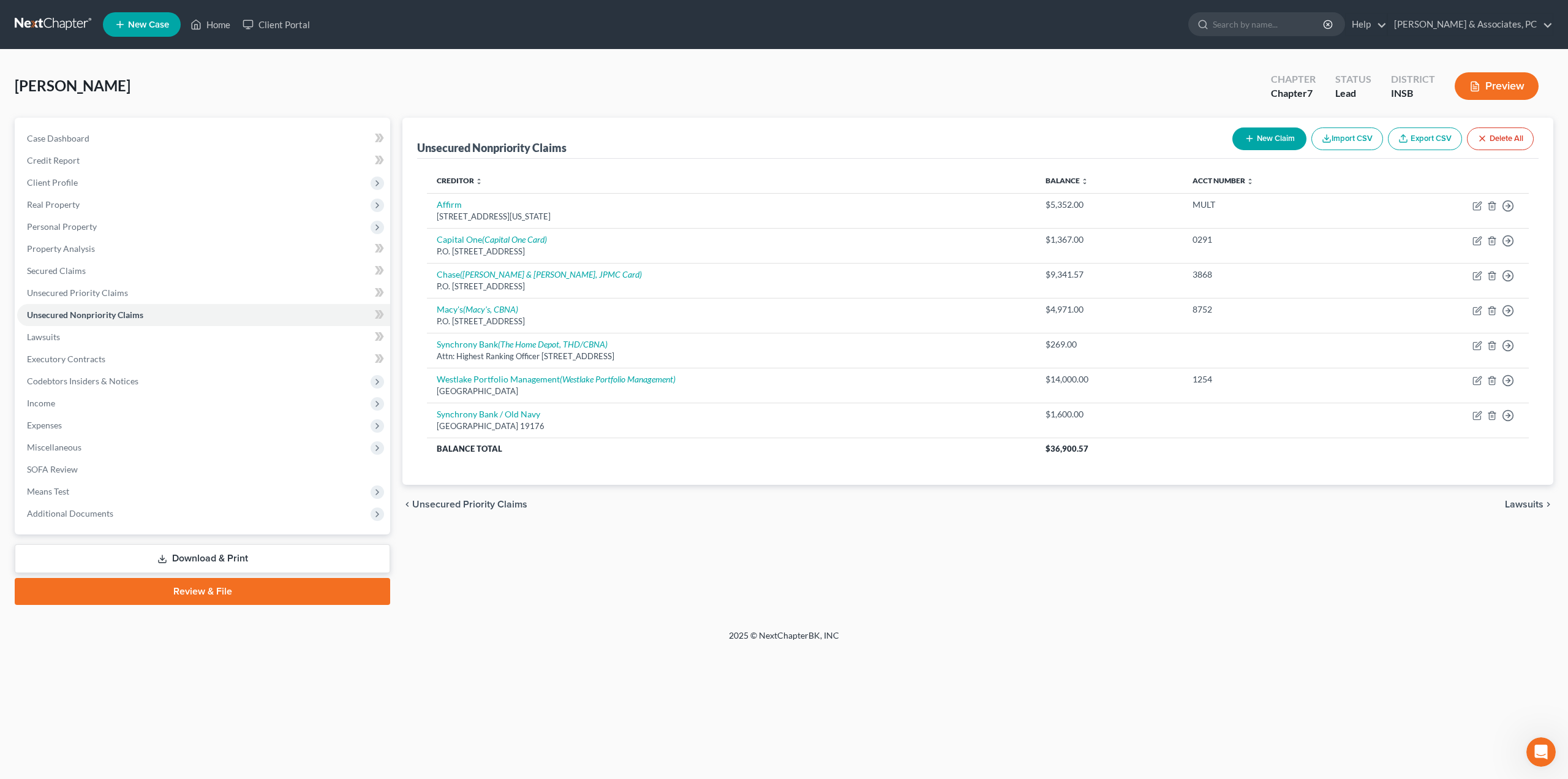
click at [1245, 143] on icon "button" at bounding box center [1249, 138] width 10 height 10
select select "0"
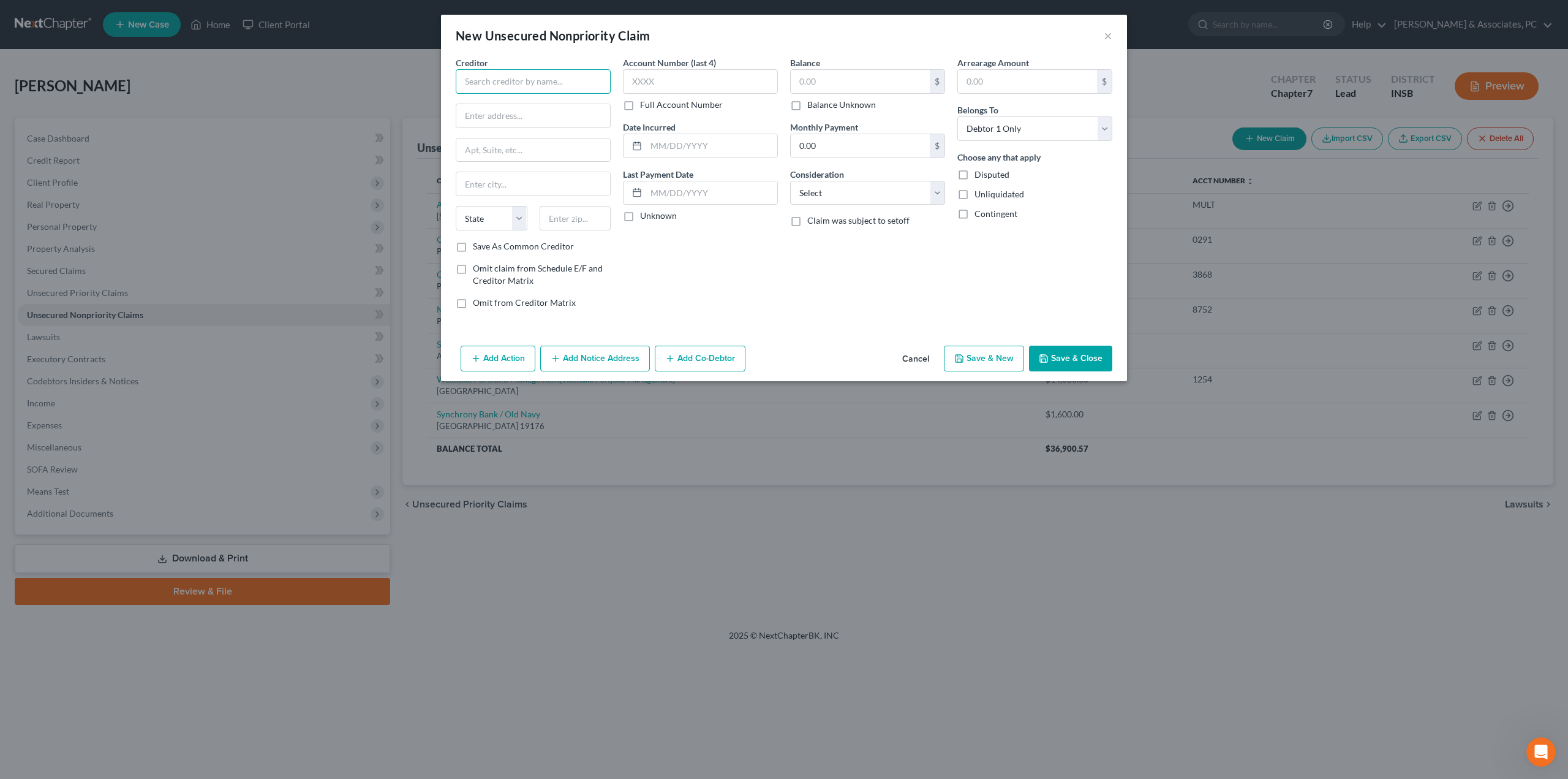
click at [548, 86] on input "text" at bounding box center [533, 82] width 155 height 25
type input "Lending Club"
click at [515, 177] on div "[STREET_ADDRESS]" at bounding box center [529, 171] width 128 height 10
type input "[STREET_ADDRESS]"
type input "Suite 200"
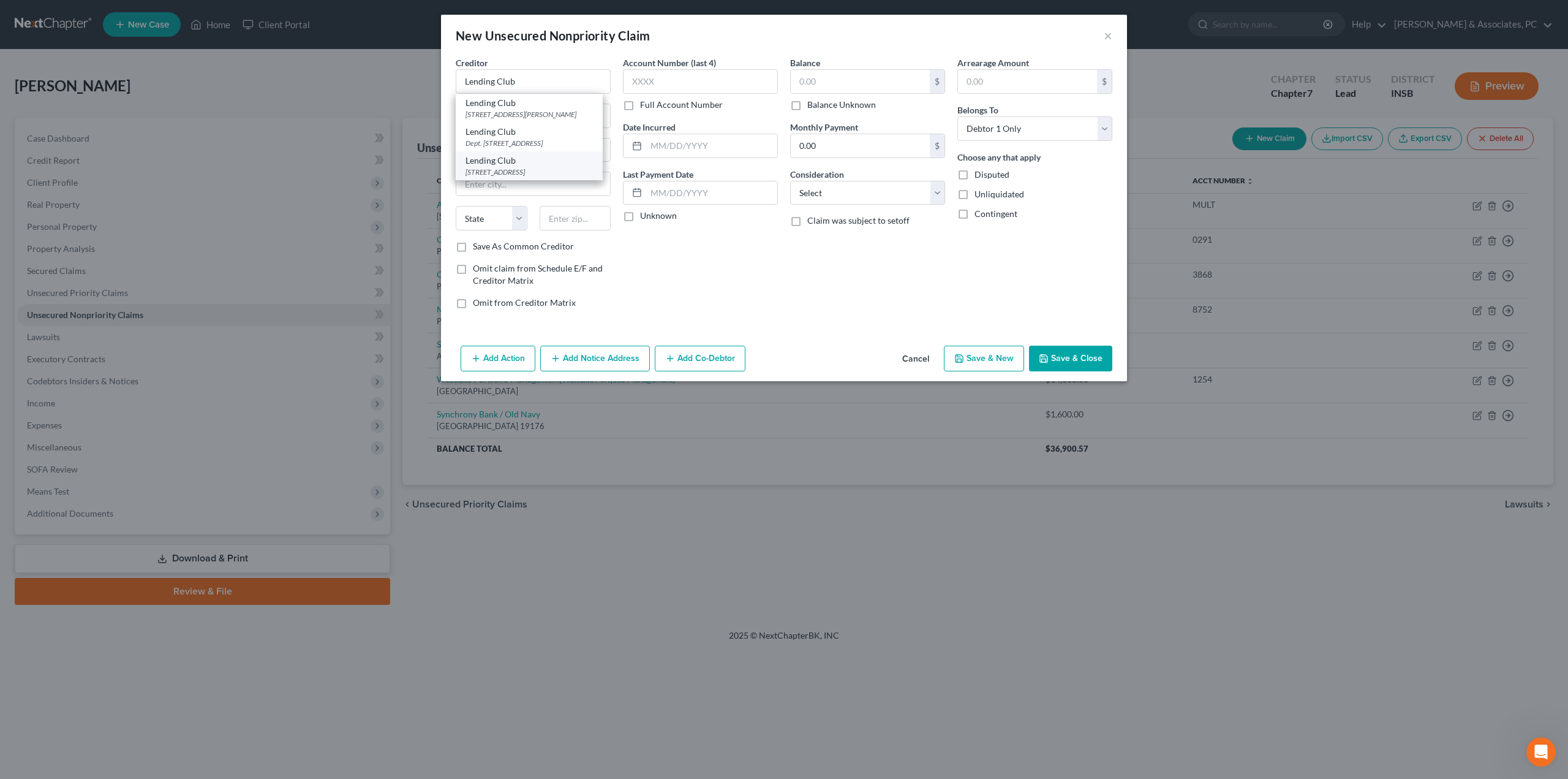
type input "[GEOGRAPHIC_DATA]"
select select "4"
type input "94105"
click at [818, 86] on input "text" at bounding box center [861, 81] width 139 height 23
type input "10,764"
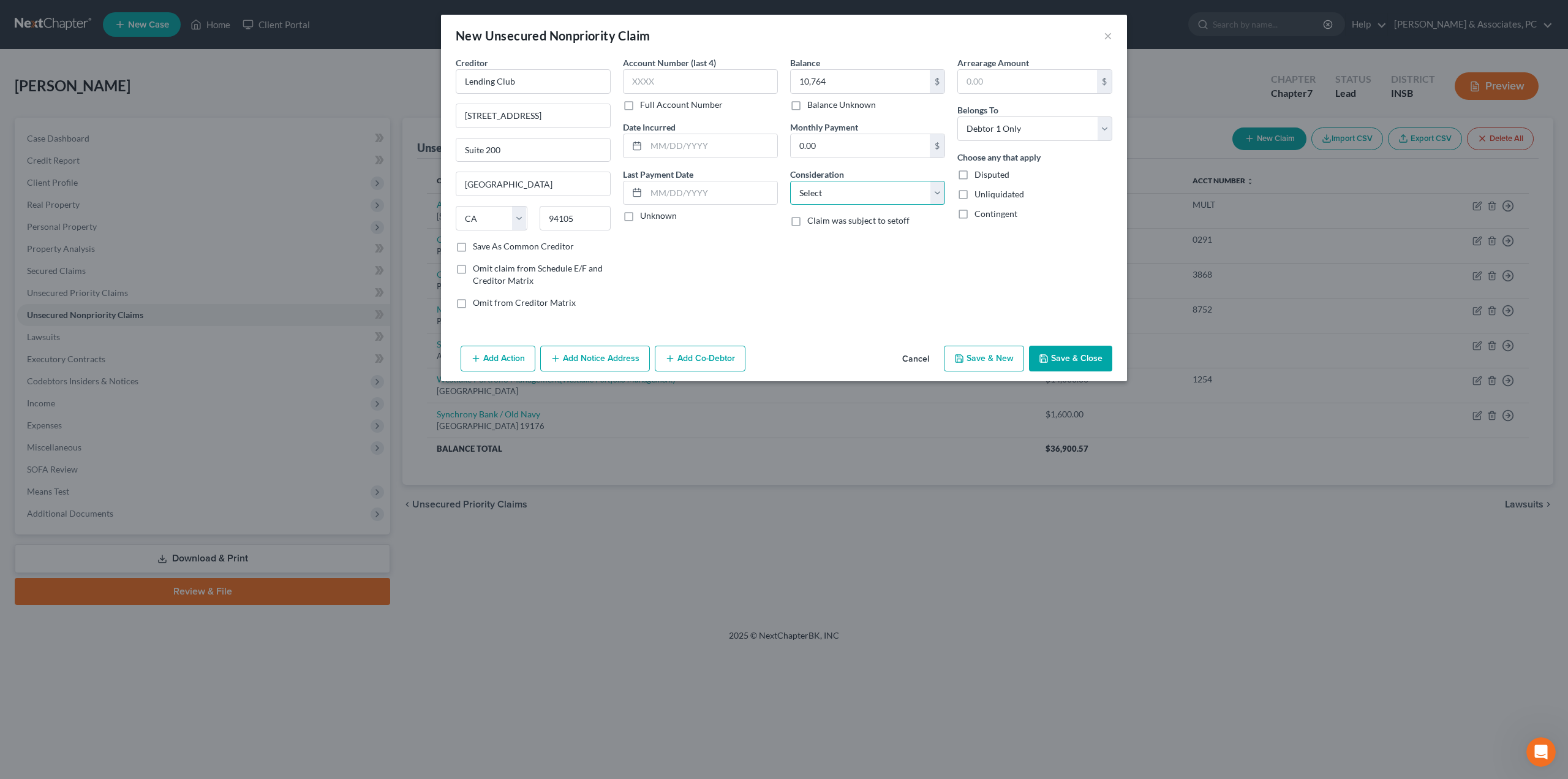
click at [837, 196] on select "Select Cable / Satellite Services Collection Agency Credit Card Debt Debt Couns…" at bounding box center [868, 193] width 155 height 25
select select "10"
click at [790, 181] on select "Select Cable / Satellite Services Collection Agency Credit Card Debt Debt Couns…" at bounding box center [868, 193] width 155 height 25
click at [685, 145] on input "text" at bounding box center [712, 145] width 131 height 23
type input "2021"
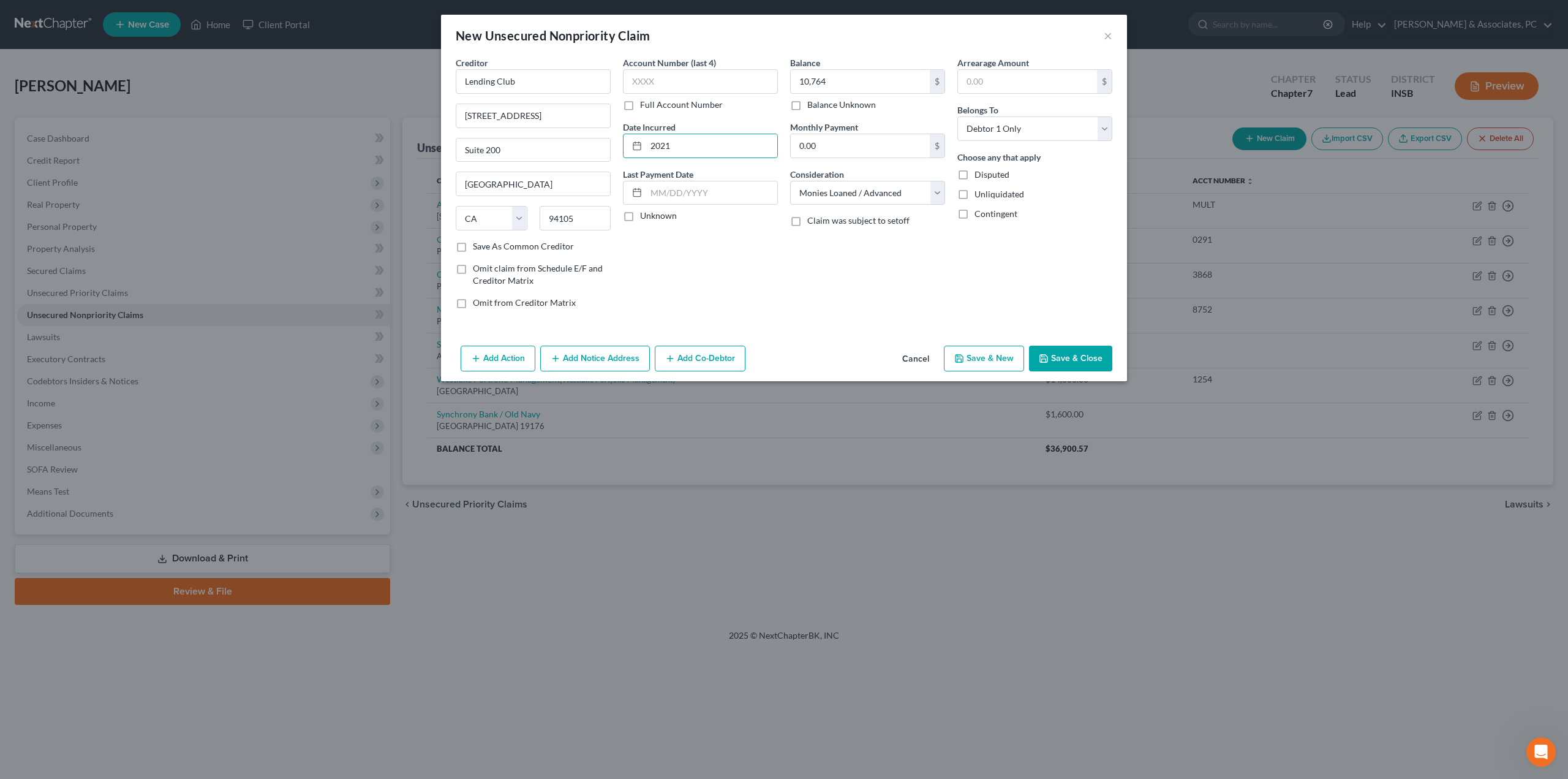
click at [1089, 365] on button "Save & Close" at bounding box center [1071, 358] width 84 height 26
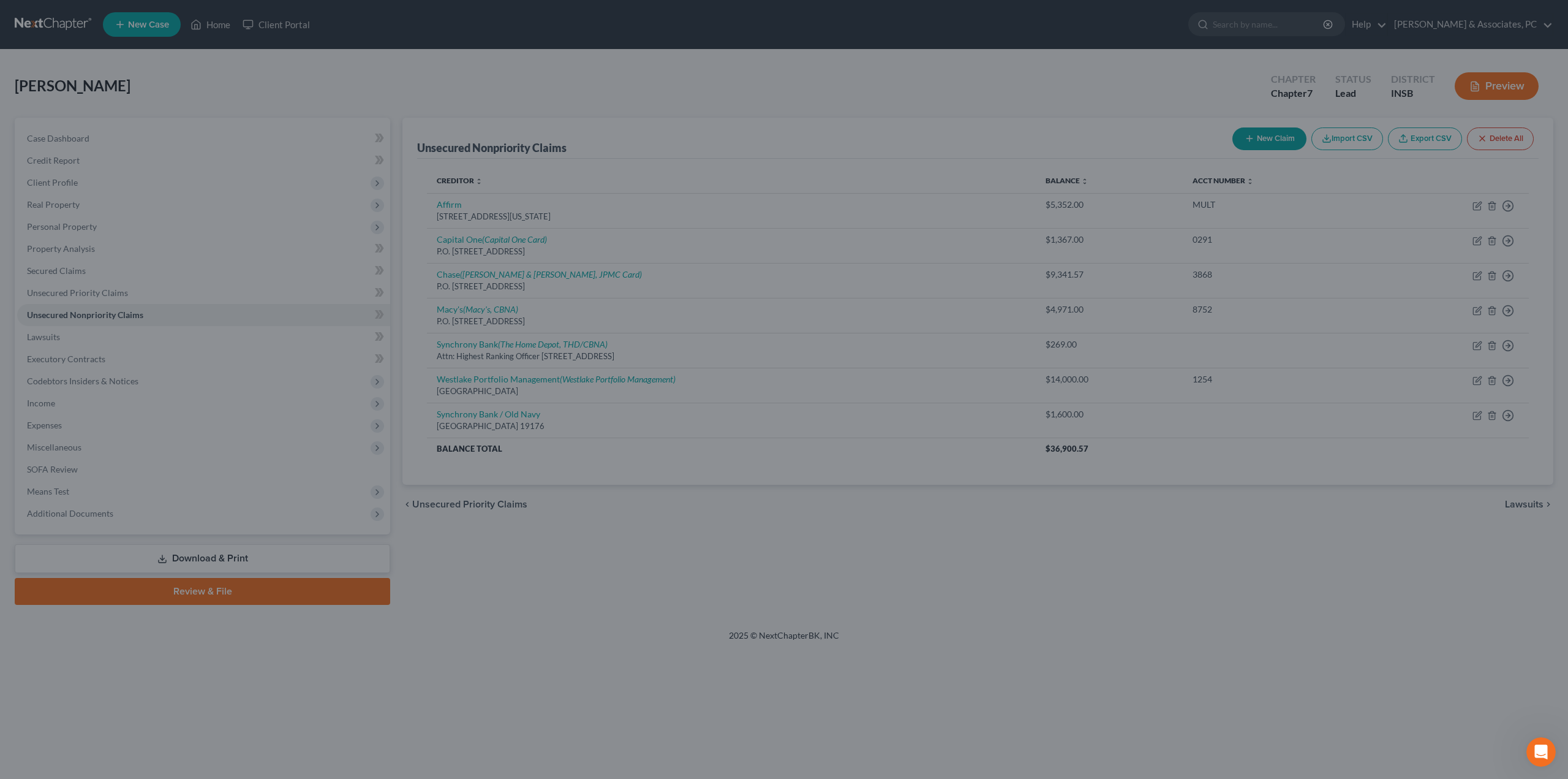
type input "10,764.00"
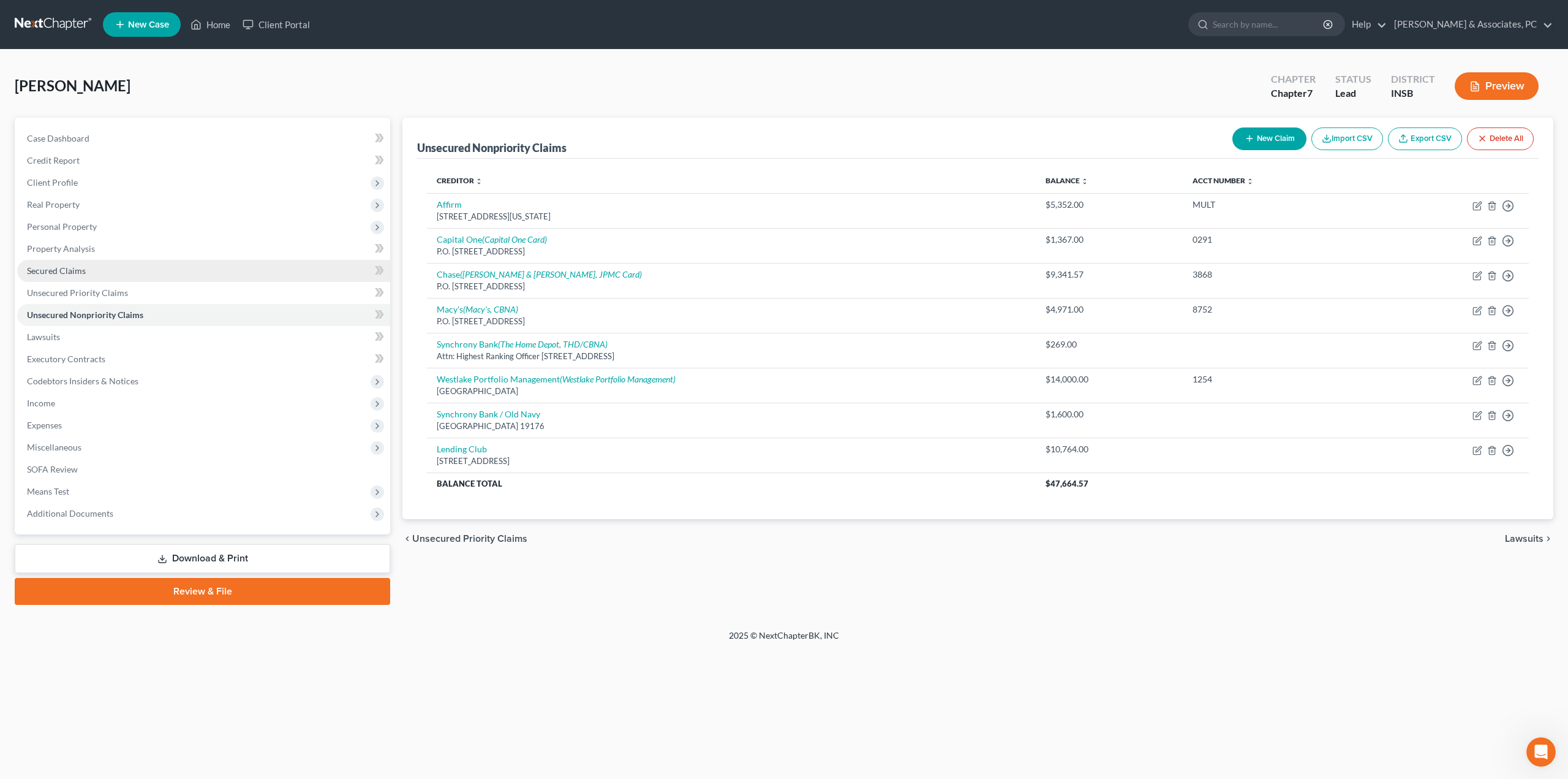
click at [93, 281] on link "Secured Claims" at bounding box center [203, 271] width 373 height 22
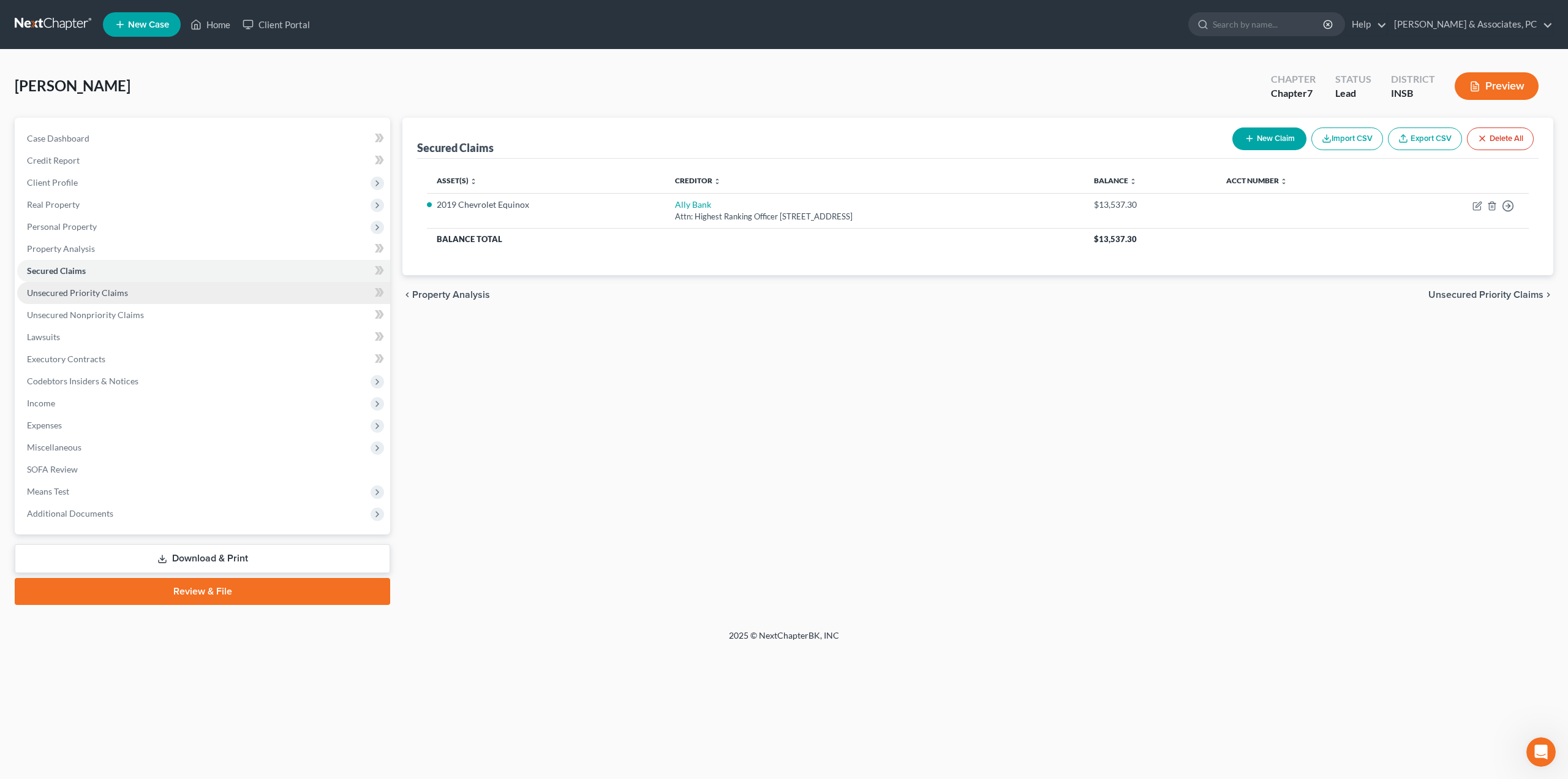
click at [90, 289] on span "Unsecured Priority Claims" at bounding box center [77, 292] width 101 height 10
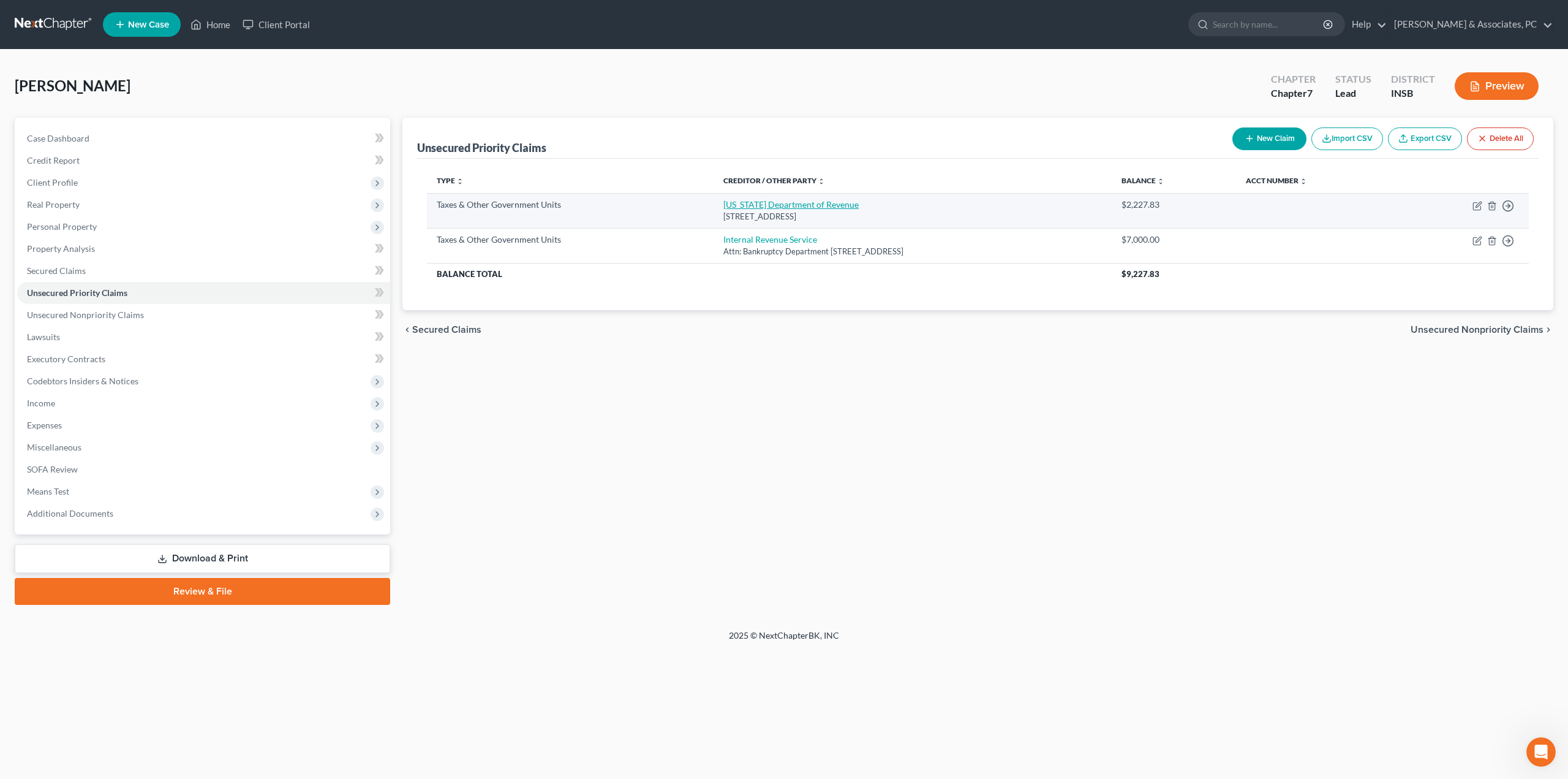
click at [744, 207] on link "[US_STATE] Department of Revenue" at bounding box center [790, 203] width 135 height 10
select select "2"
select select "15"
select select "0"
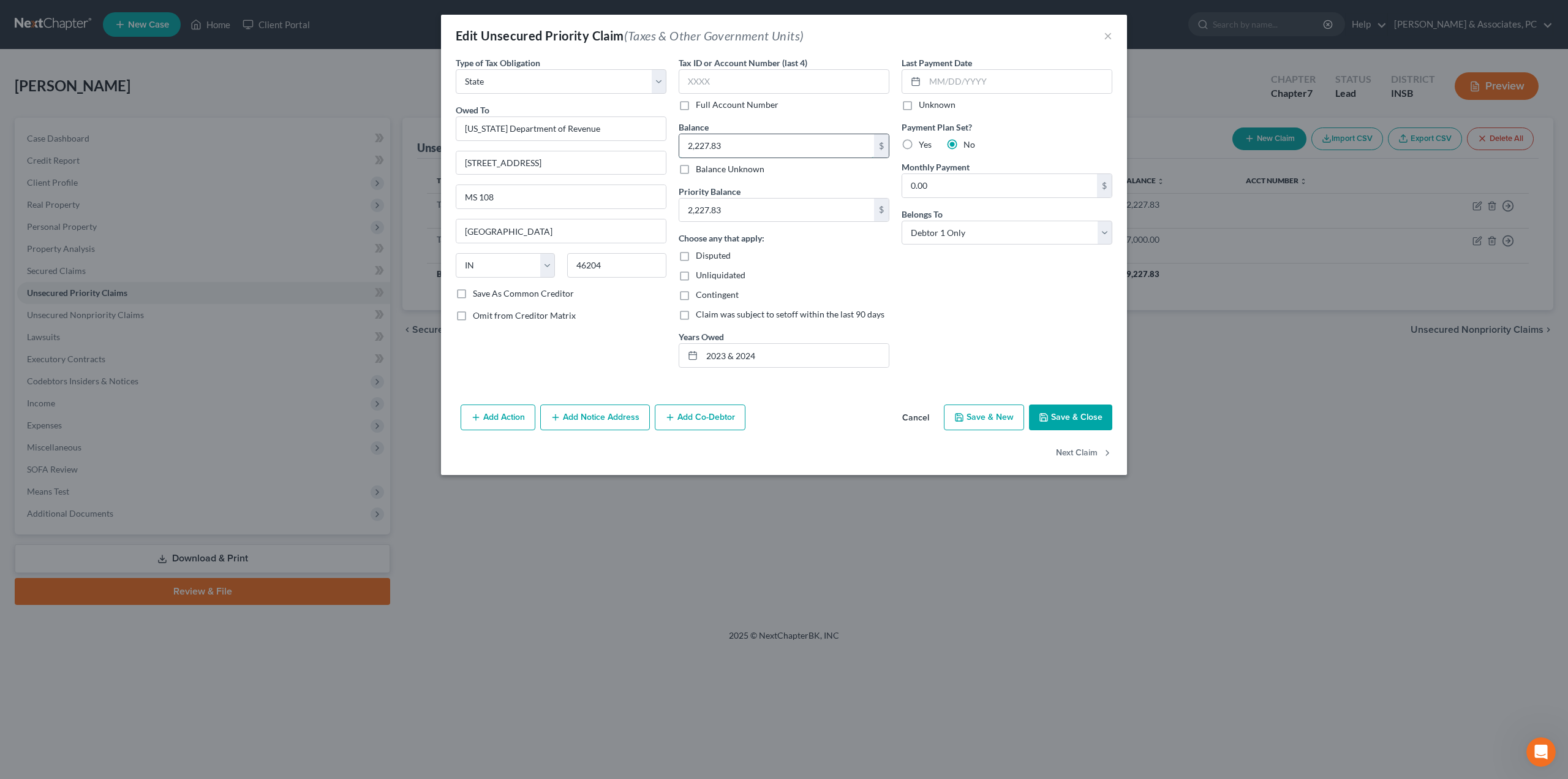
click at [738, 145] on input "2,227.83" at bounding box center [776, 145] width 195 height 23
click at [738, 145] on input "2,227.83" at bounding box center [776, 145] width 195 height 23
drag, startPoint x: 738, startPoint y: 145, endPoint x: 663, endPoint y: 156, distance: 75.8
click at [663, 156] on div "Type of Tax Obligation * Select Federal City State Franchise Tax Board Other Ow…" at bounding box center [783, 217] width 669 height 321
type input "2,422.54"
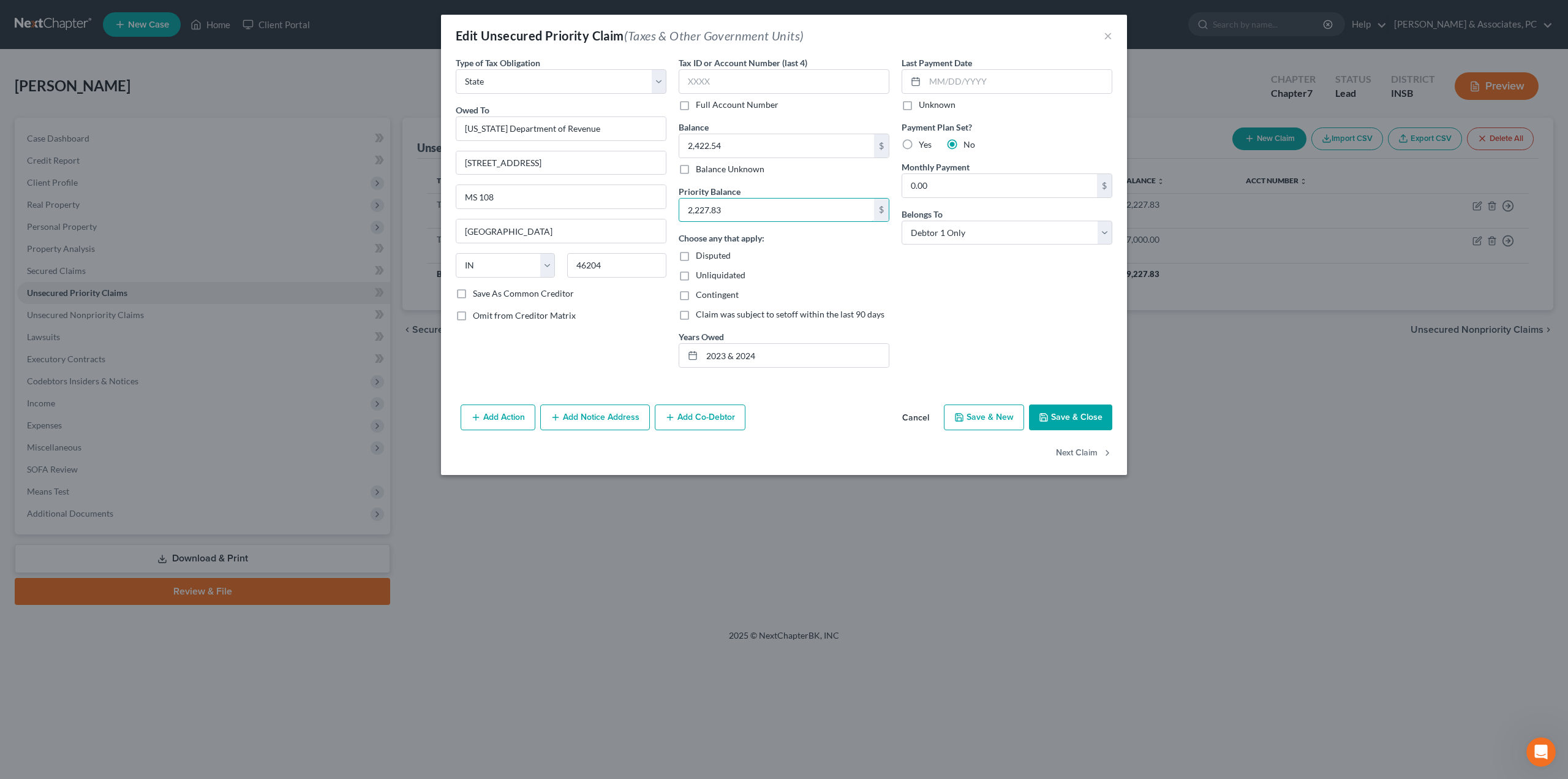
paste input "422.54"
type input "2,422.54"
click at [1079, 420] on button "Save & Close" at bounding box center [1071, 417] width 84 height 26
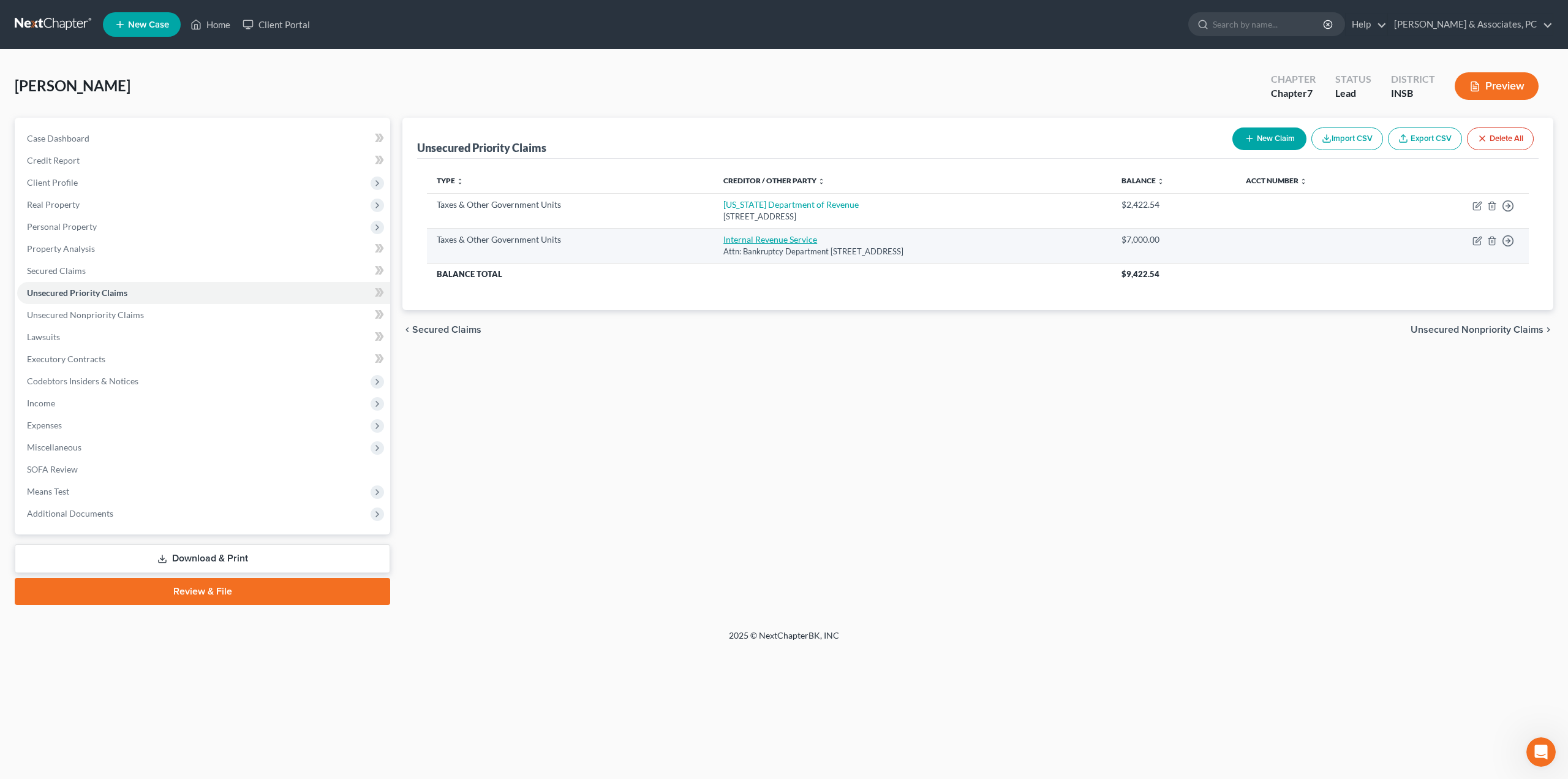
click at [782, 237] on link "Internal Revenue Service" at bounding box center [769, 239] width 94 height 10
select select "0"
select select "39"
select select "0"
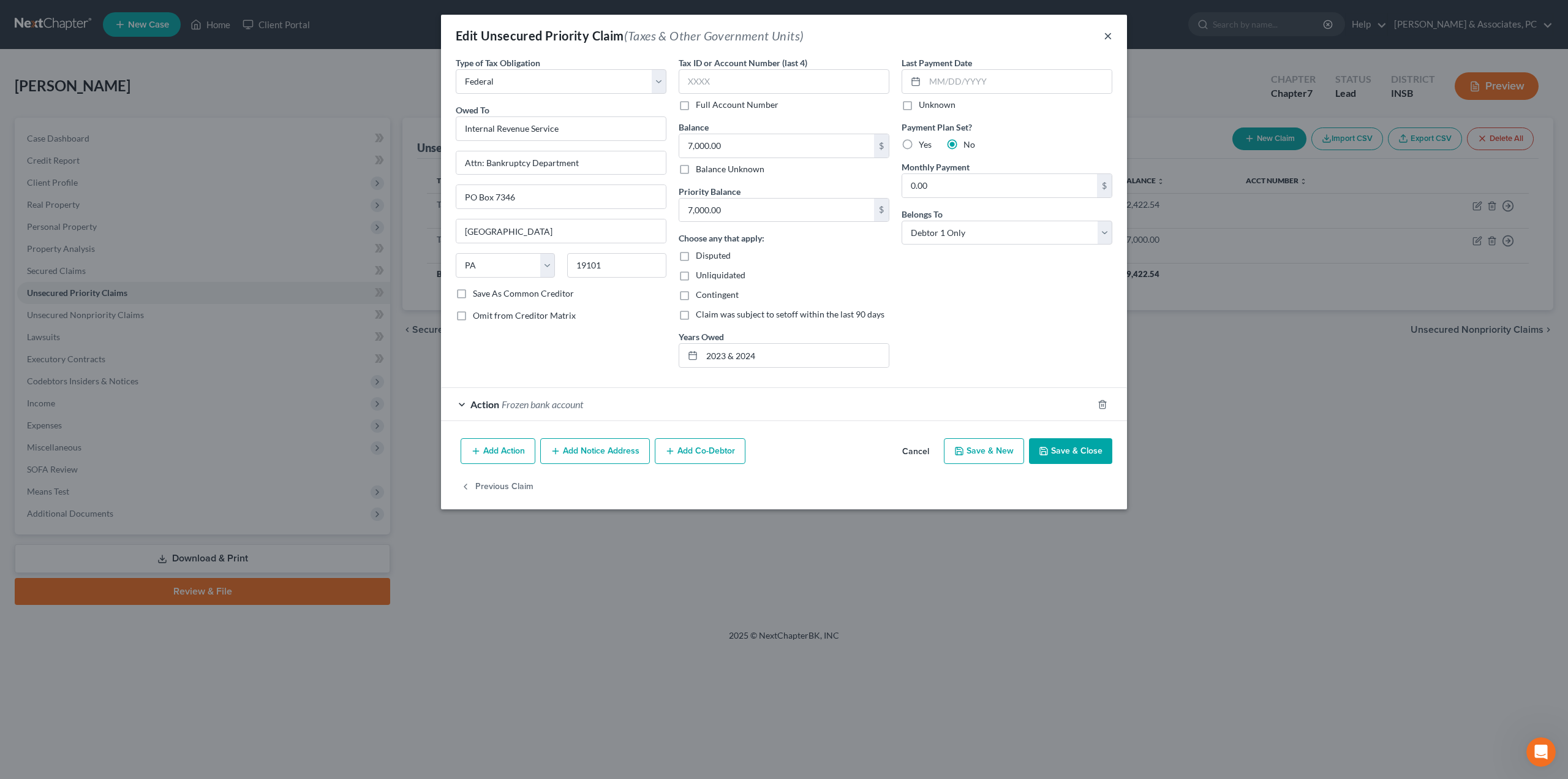
click at [1106, 39] on button "×" at bounding box center [1107, 35] width 9 height 15
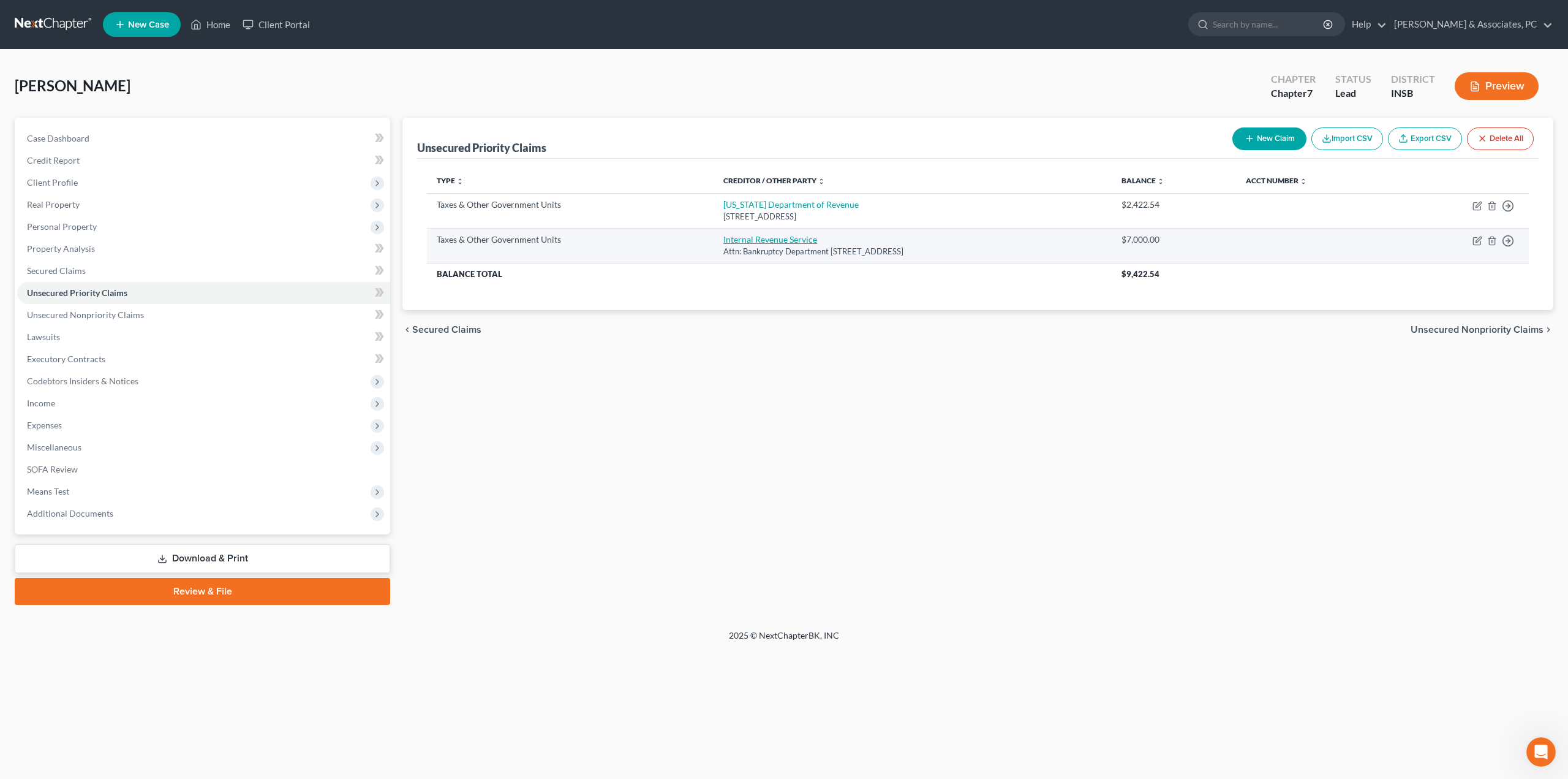
click at [755, 244] on link "Internal Revenue Service" at bounding box center [769, 239] width 94 height 10
select select "0"
select select "39"
select select "0"
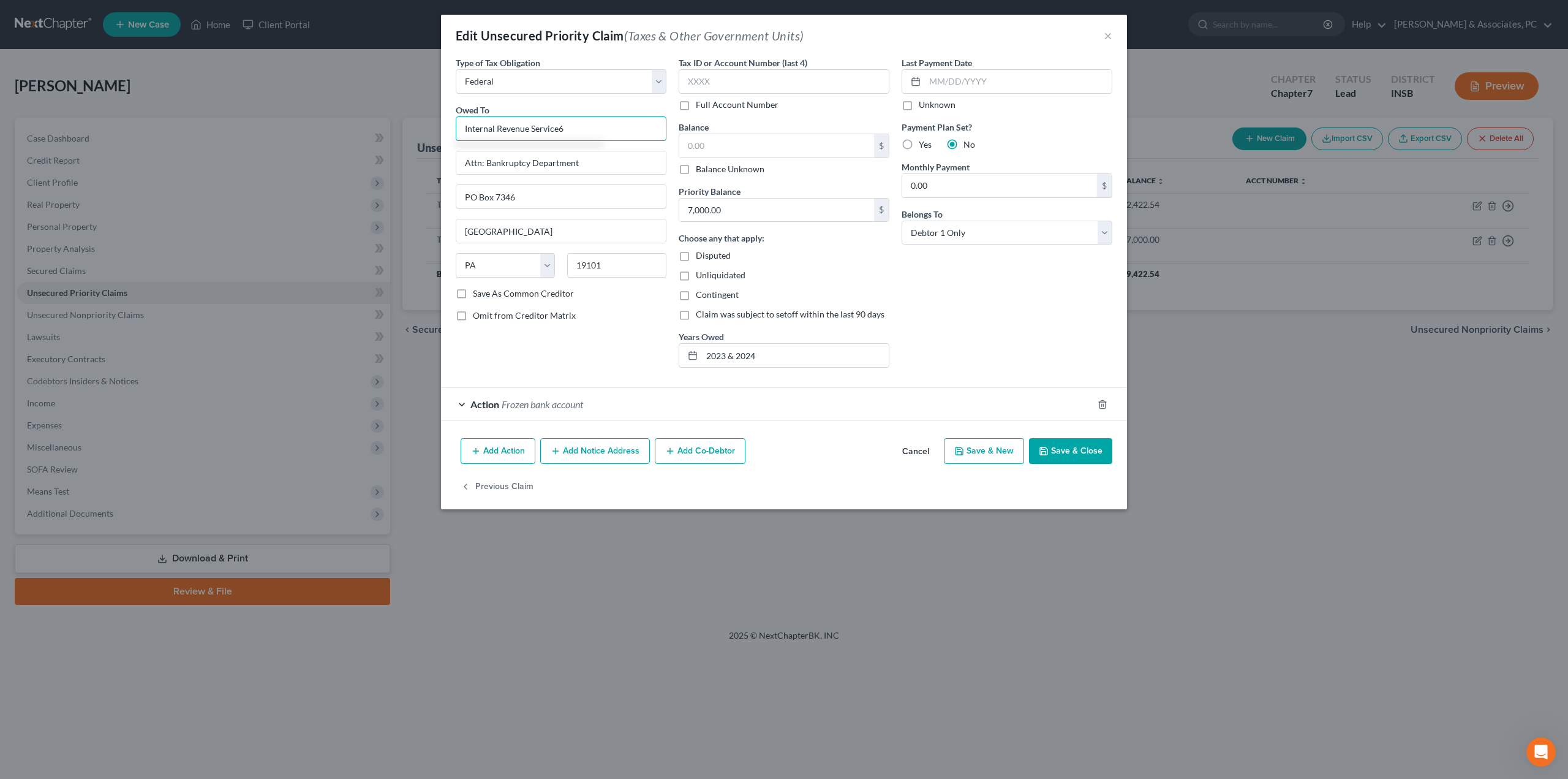
type input "Internal Revenue Service"
click at [727, 149] on input "text" at bounding box center [776, 145] width 195 height 23
type input "6,000"
type input "6,000.00"
click at [1099, 453] on button "Save & Close" at bounding box center [1071, 450] width 84 height 26
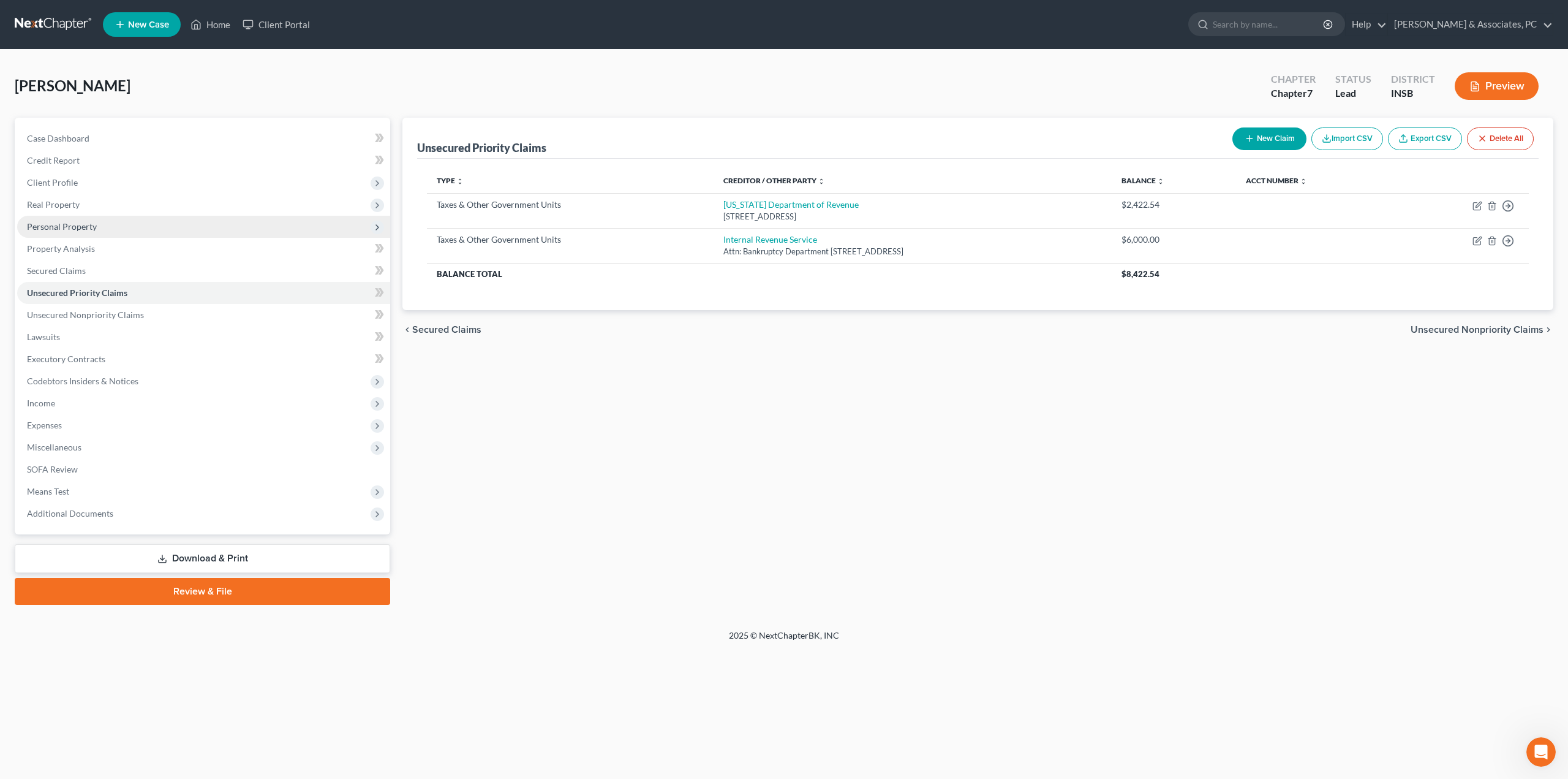
click at [58, 220] on span "Personal Property" at bounding box center [203, 227] width 373 height 22
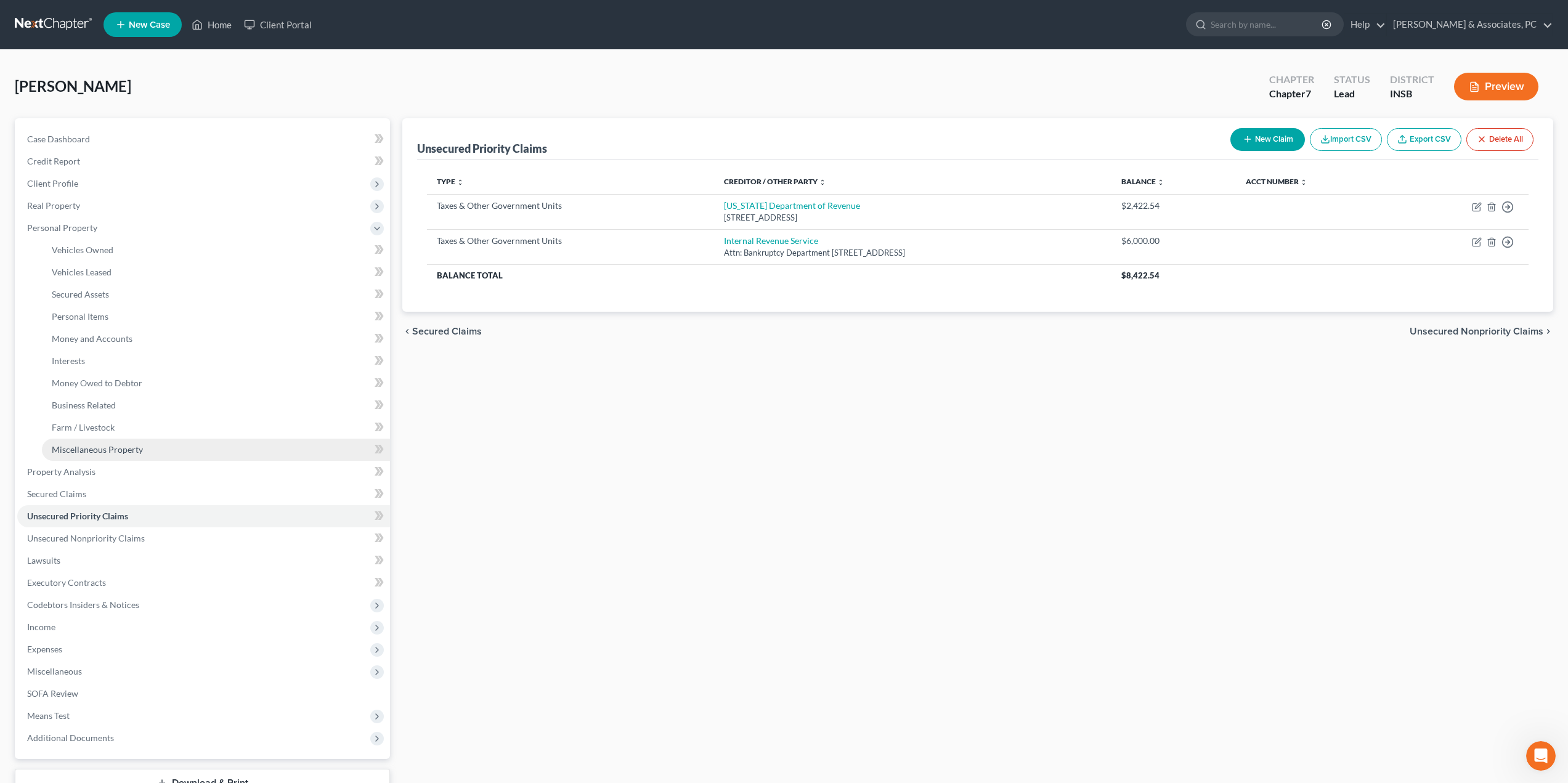
click at [96, 444] on span "Miscellaneous Property" at bounding box center [97, 449] width 91 height 10
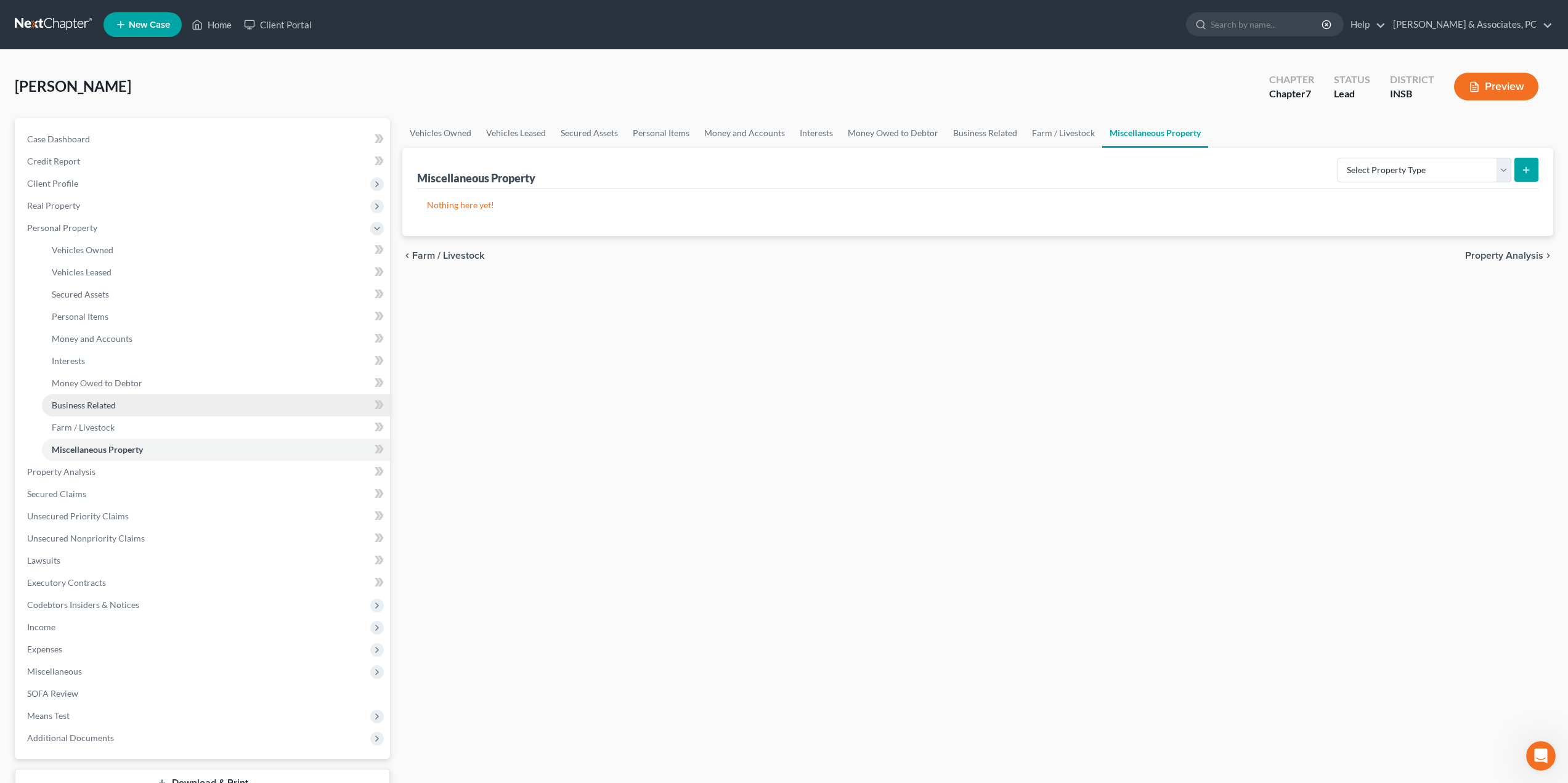
click at [96, 397] on link "Business Related" at bounding box center [216, 405] width 348 height 23
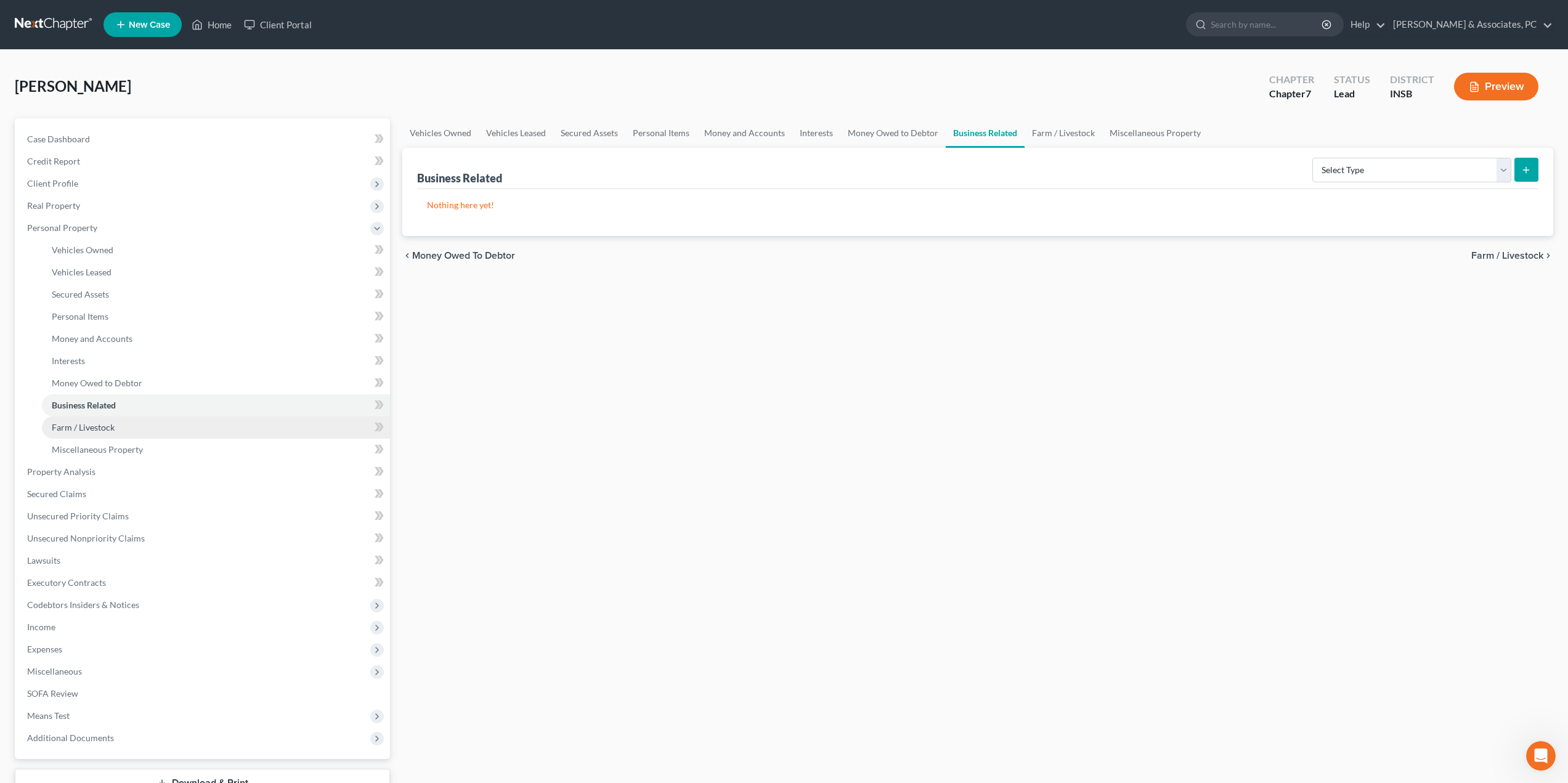
click at [85, 422] on span "Farm / Livestock" at bounding box center [83, 427] width 63 height 10
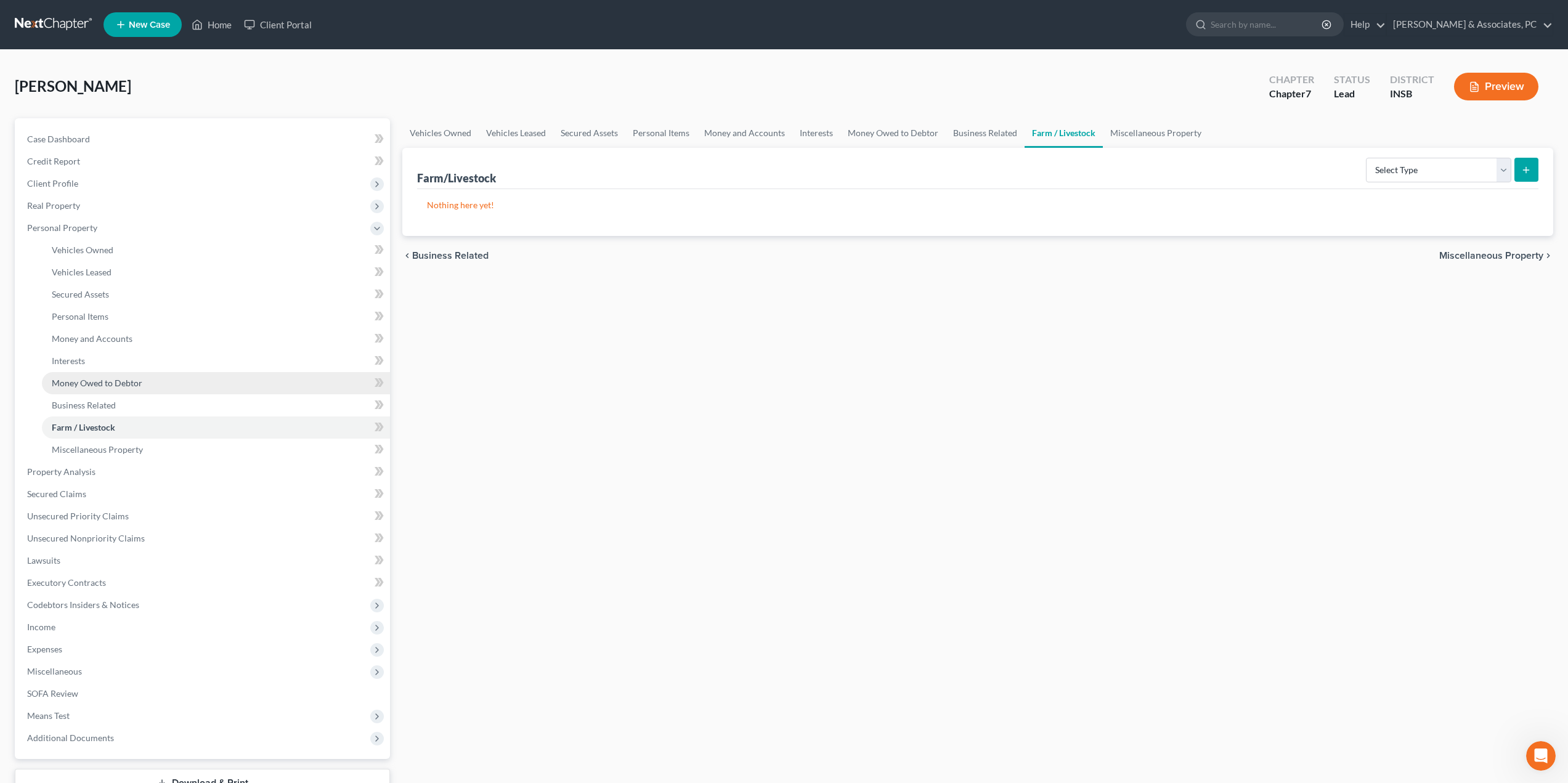
click at [96, 382] on span "Money Owed to Debtor" at bounding box center [97, 383] width 90 height 10
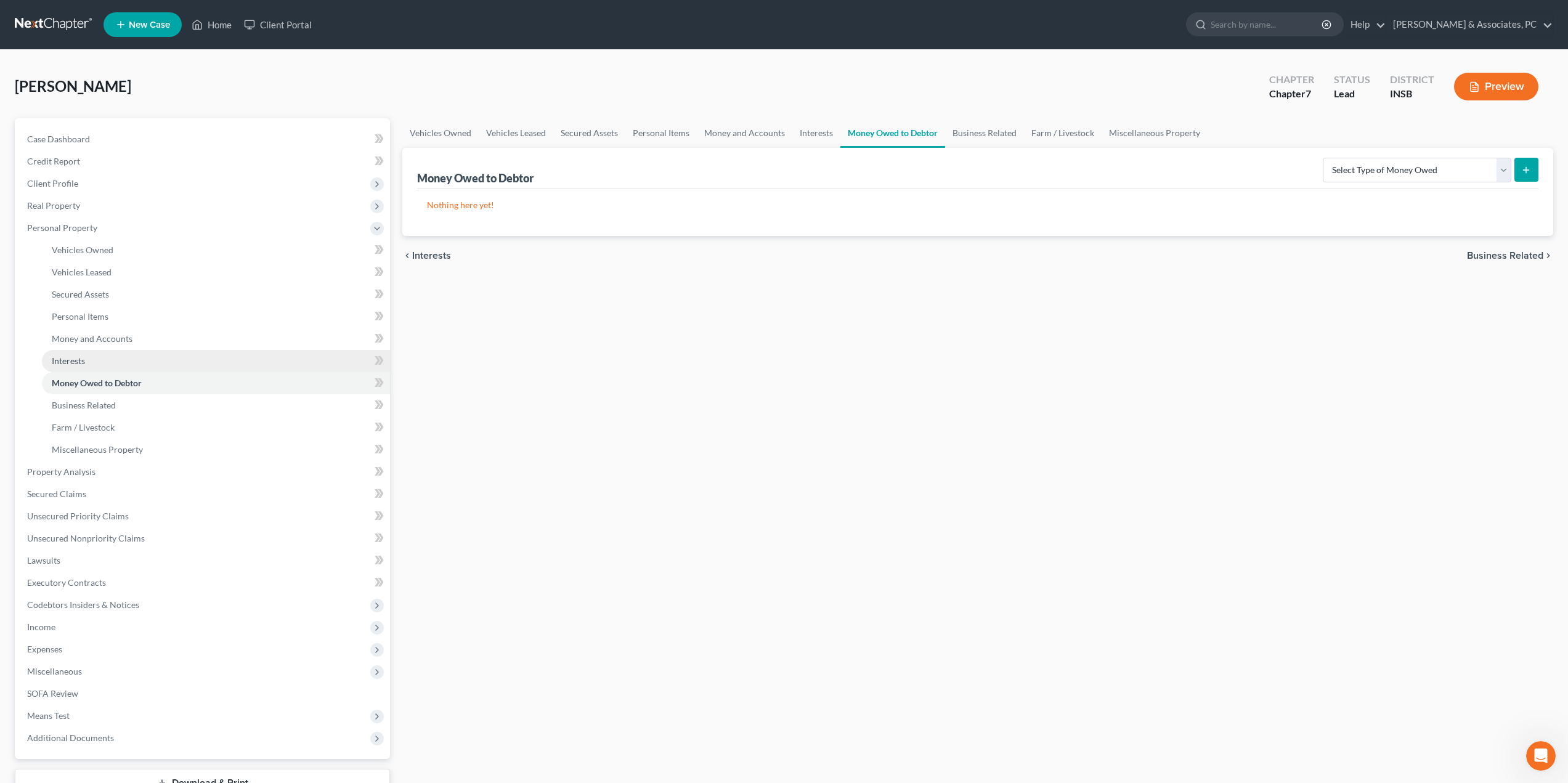
click at [75, 357] on span "Interests" at bounding box center [68, 360] width 33 height 10
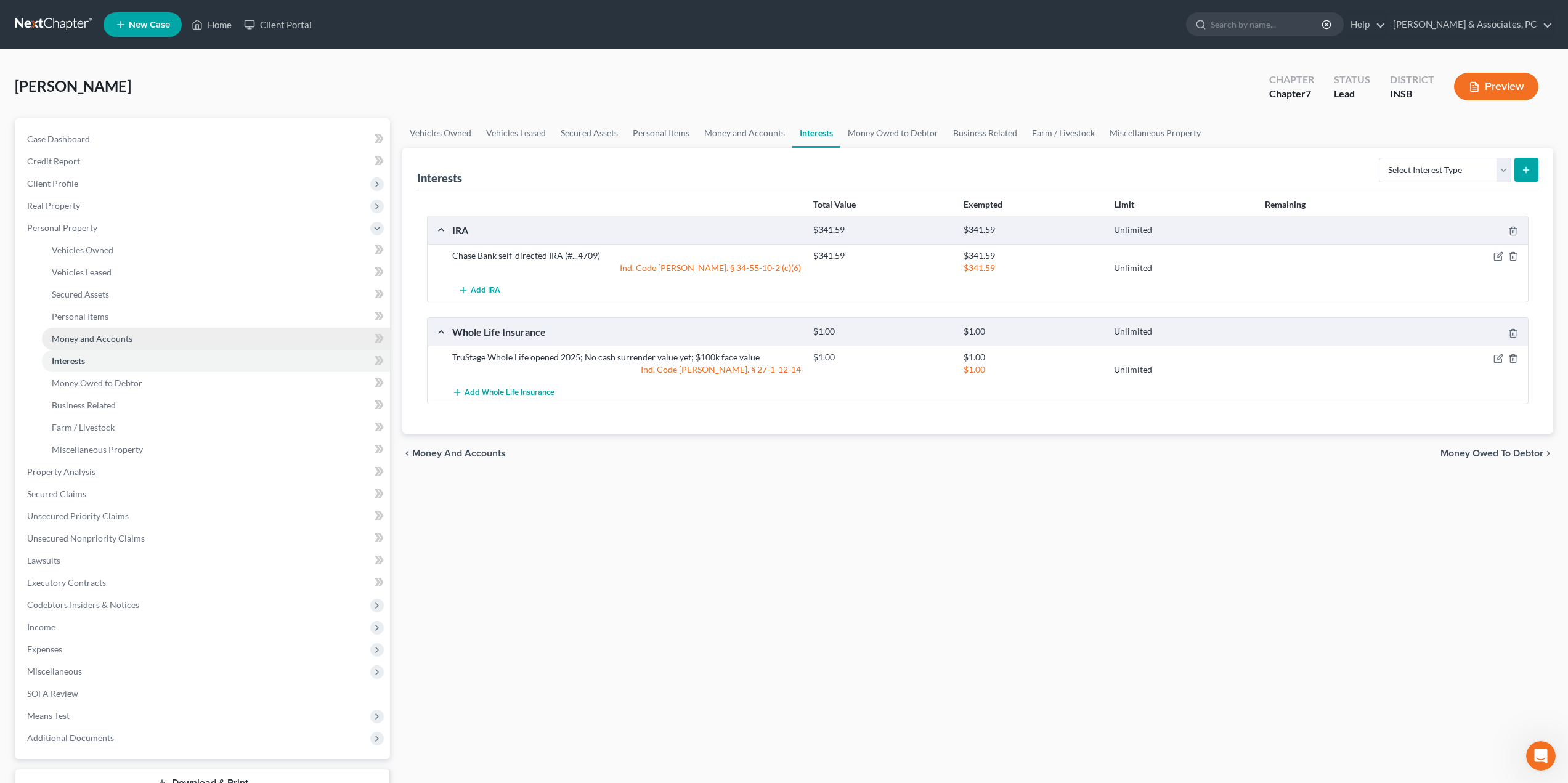
click at [86, 340] on span "Money and Accounts" at bounding box center [93, 338] width 81 height 10
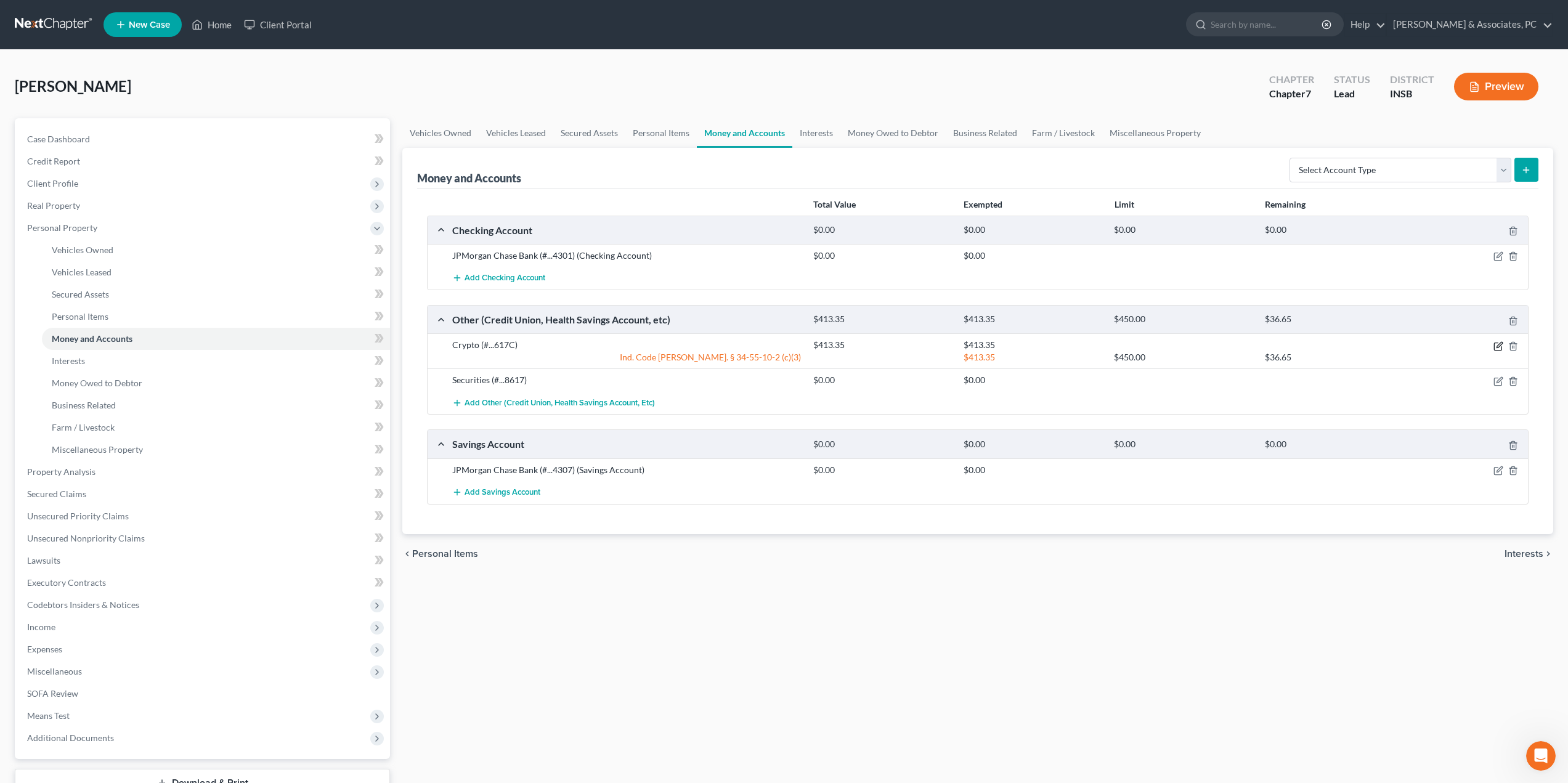
click at [1494, 346] on icon "button" at bounding box center [1498, 346] width 8 height 8
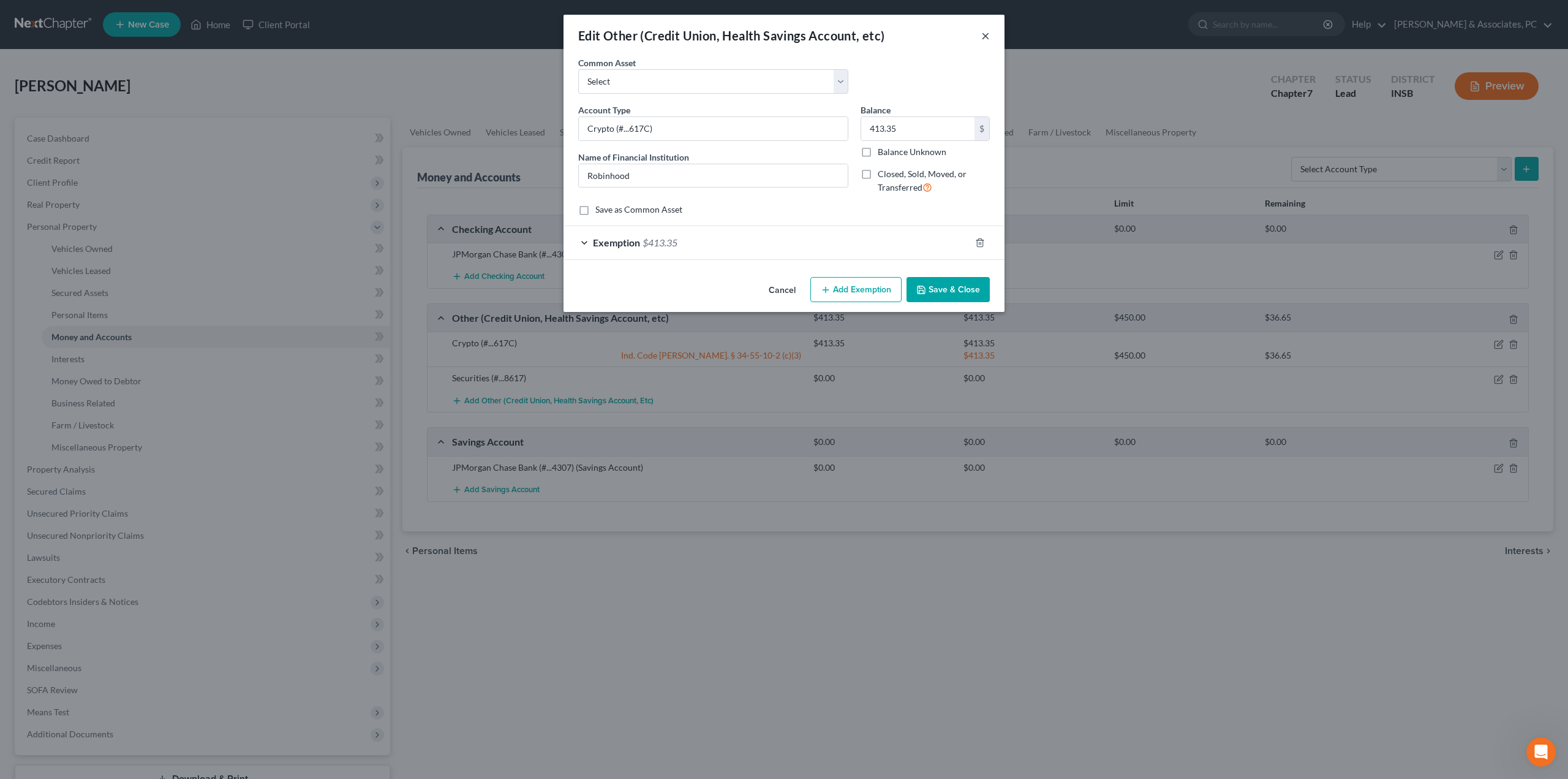
click at [982, 36] on button "×" at bounding box center [985, 35] width 9 height 15
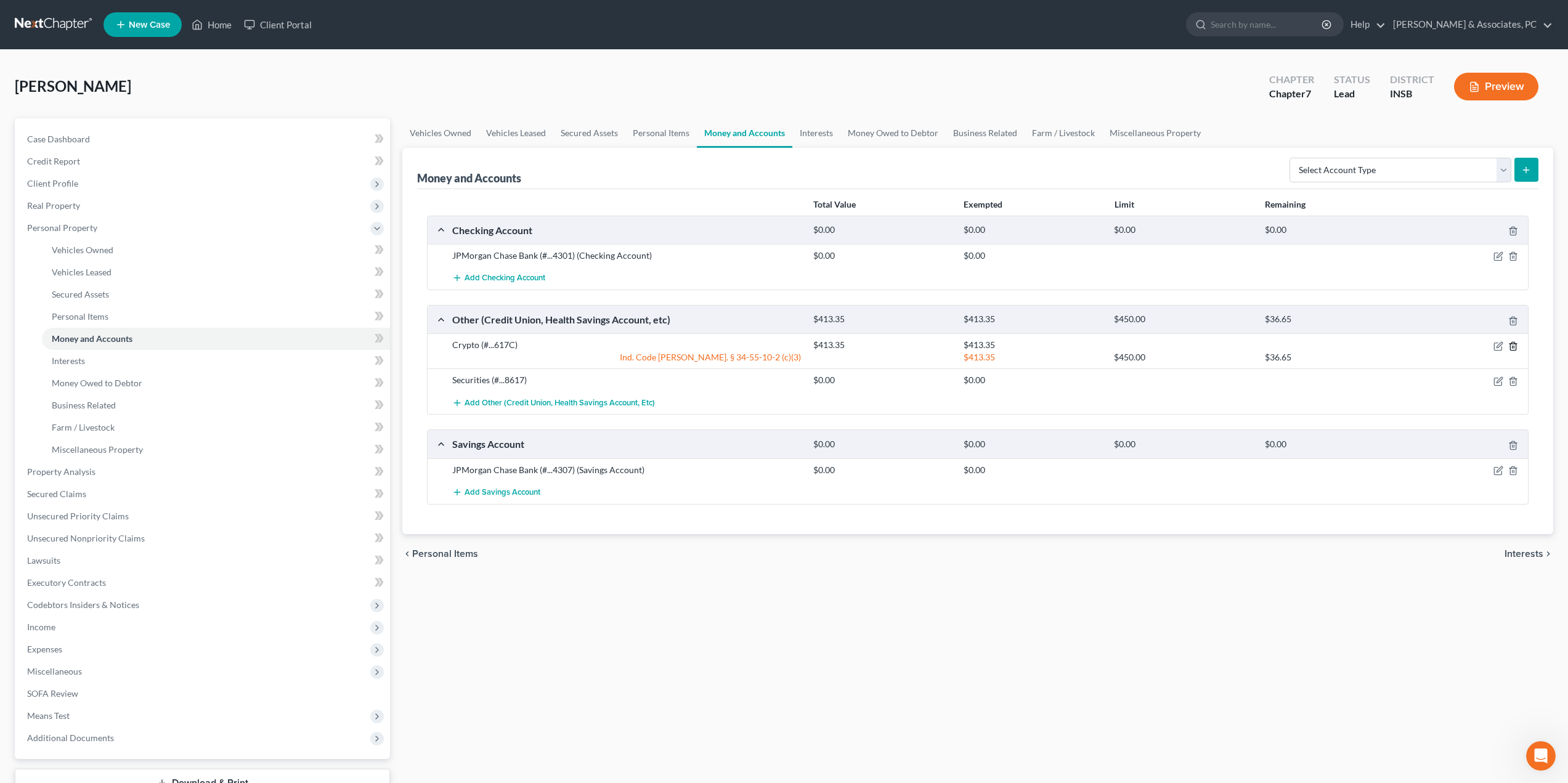
click at [1513, 350] on icon "button" at bounding box center [1512, 346] width 5 height 8
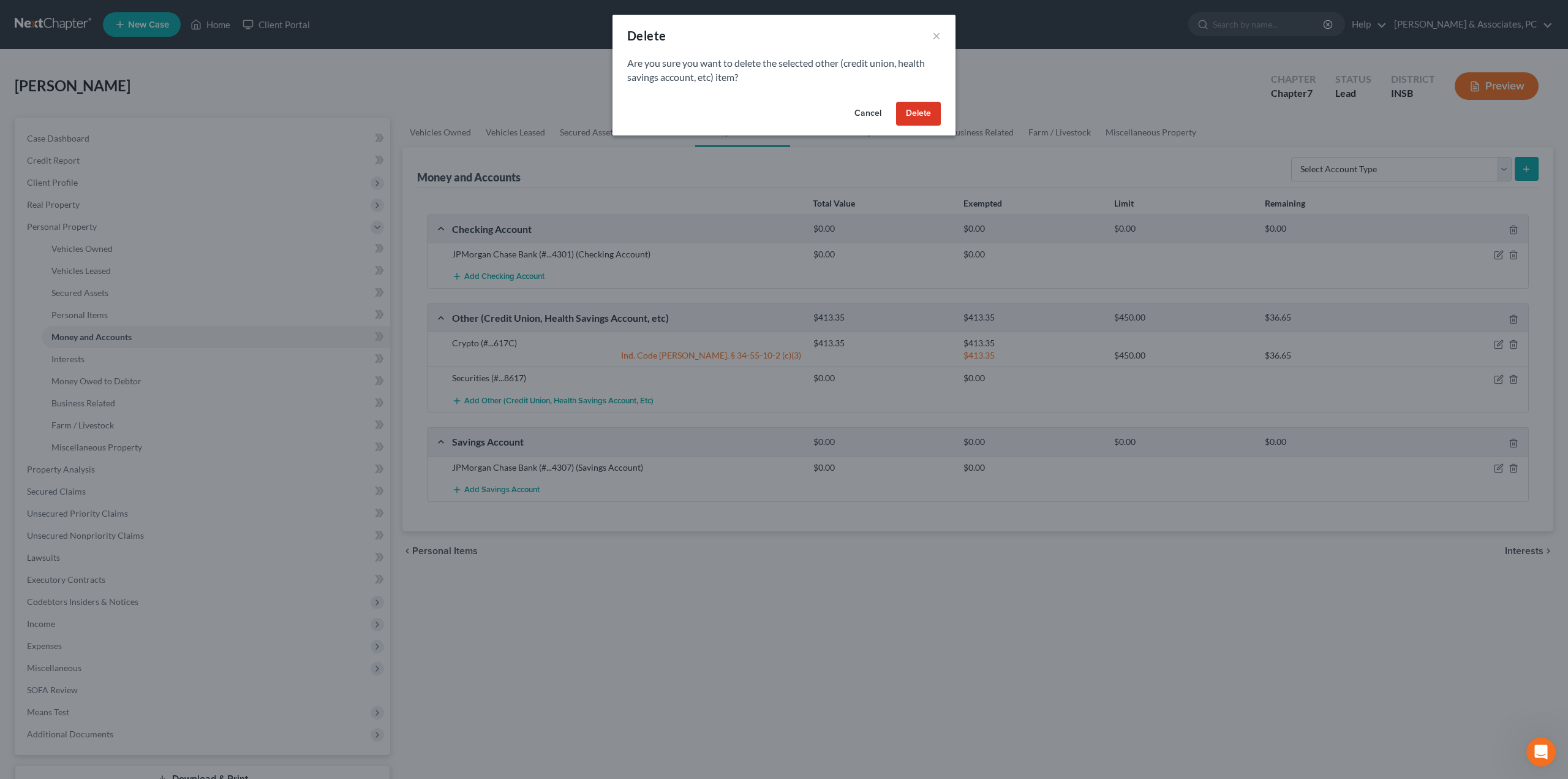
click at [926, 112] on button "Delete" at bounding box center [919, 114] width 45 height 25
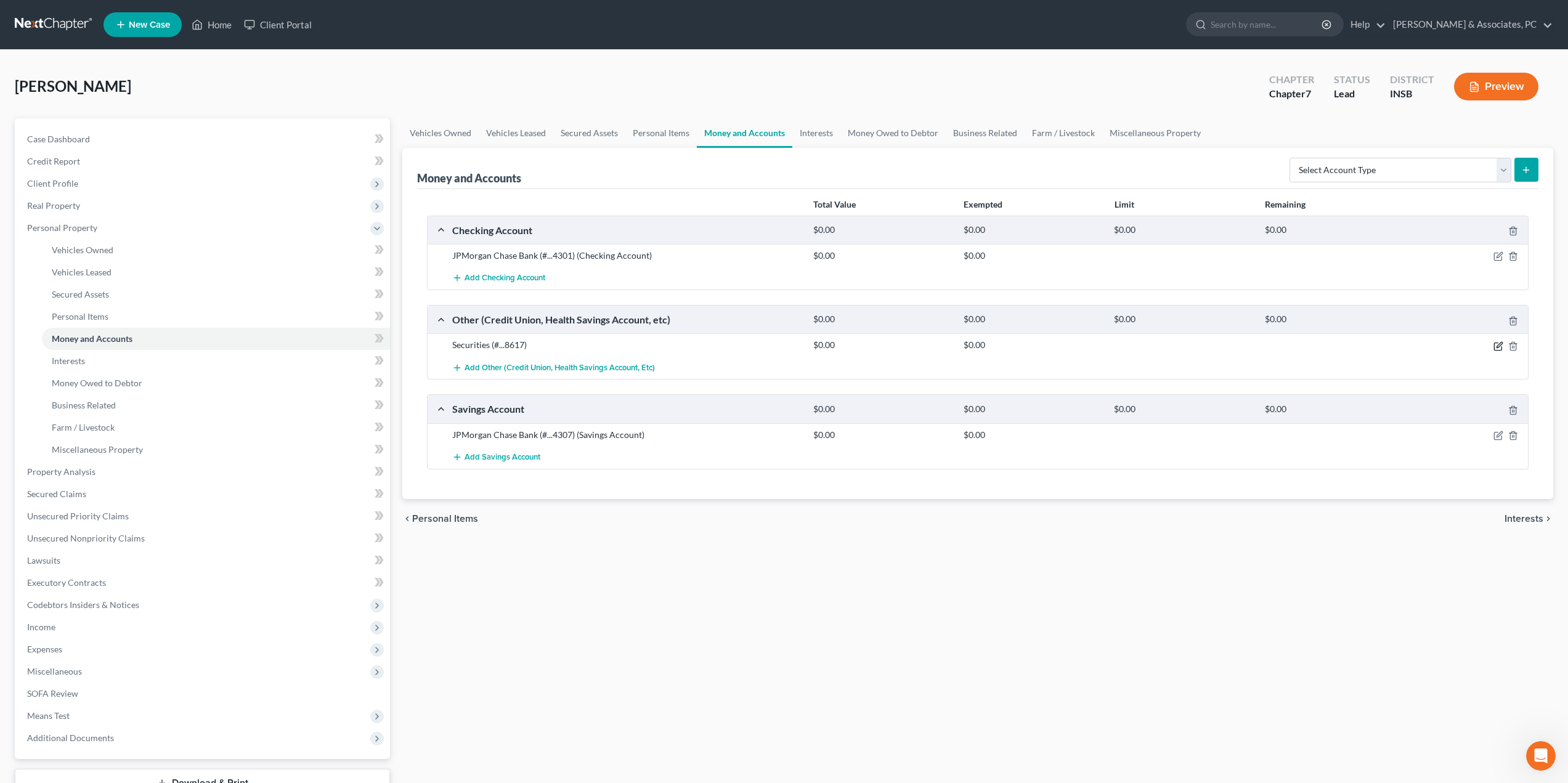
click at [1495, 346] on icon "button" at bounding box center [1498, 346] width 10 height 10
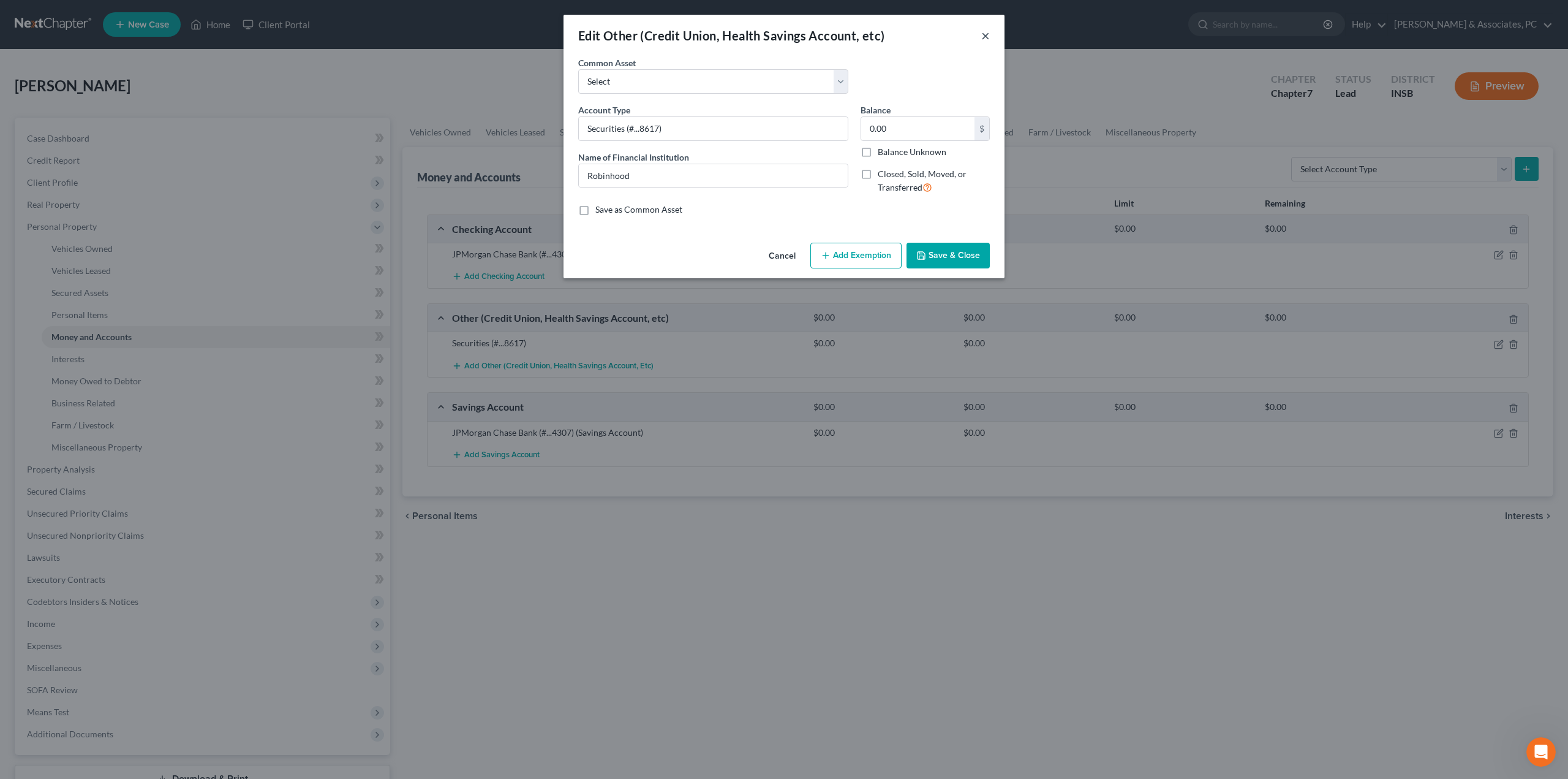
click at [988, 32] on button "×" at bounding box center [985, 35] width 9 height 15
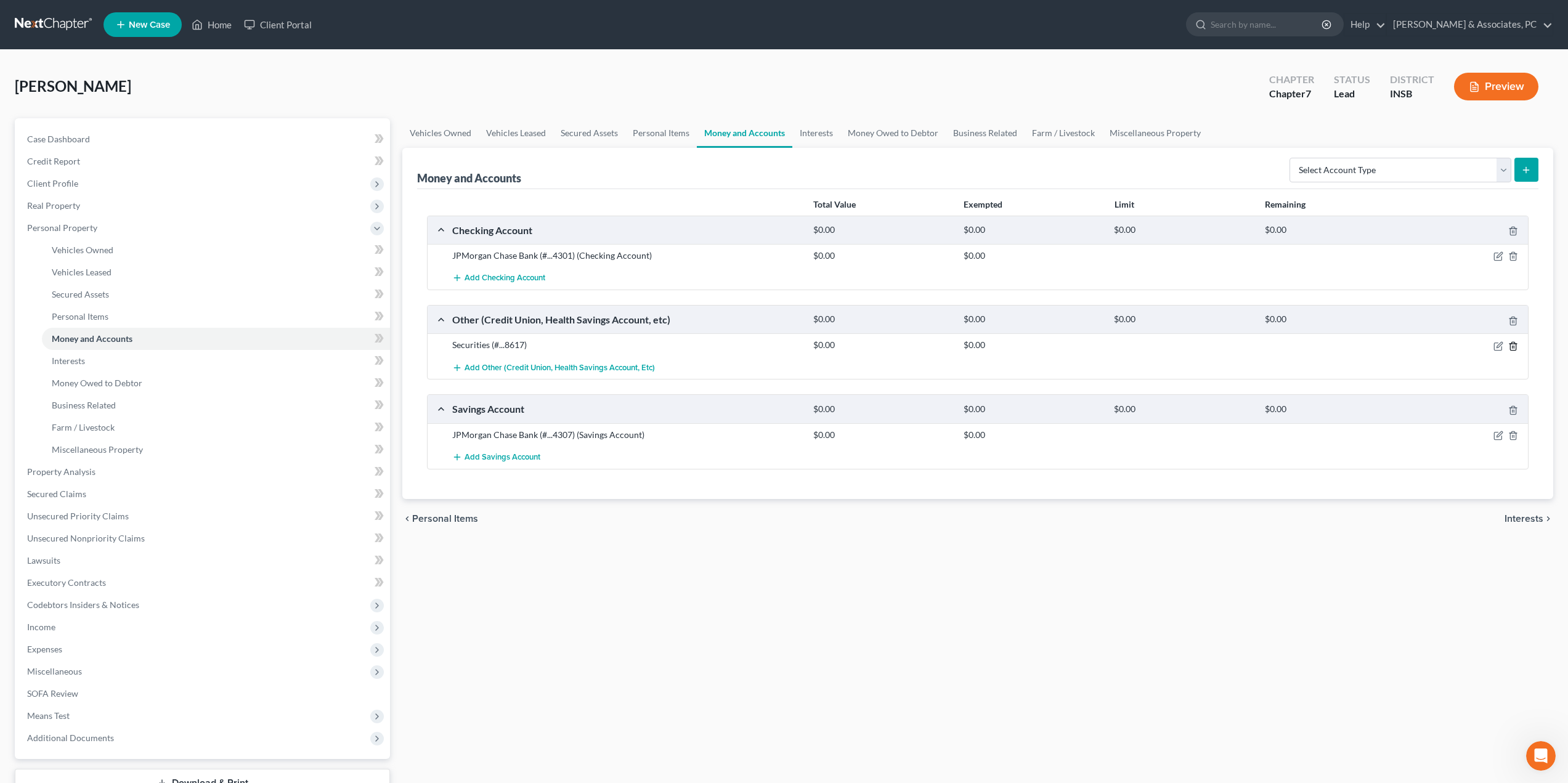
click at [1514, 342] on icon "button" at bounding box center [1513, 346] width 10 height 10
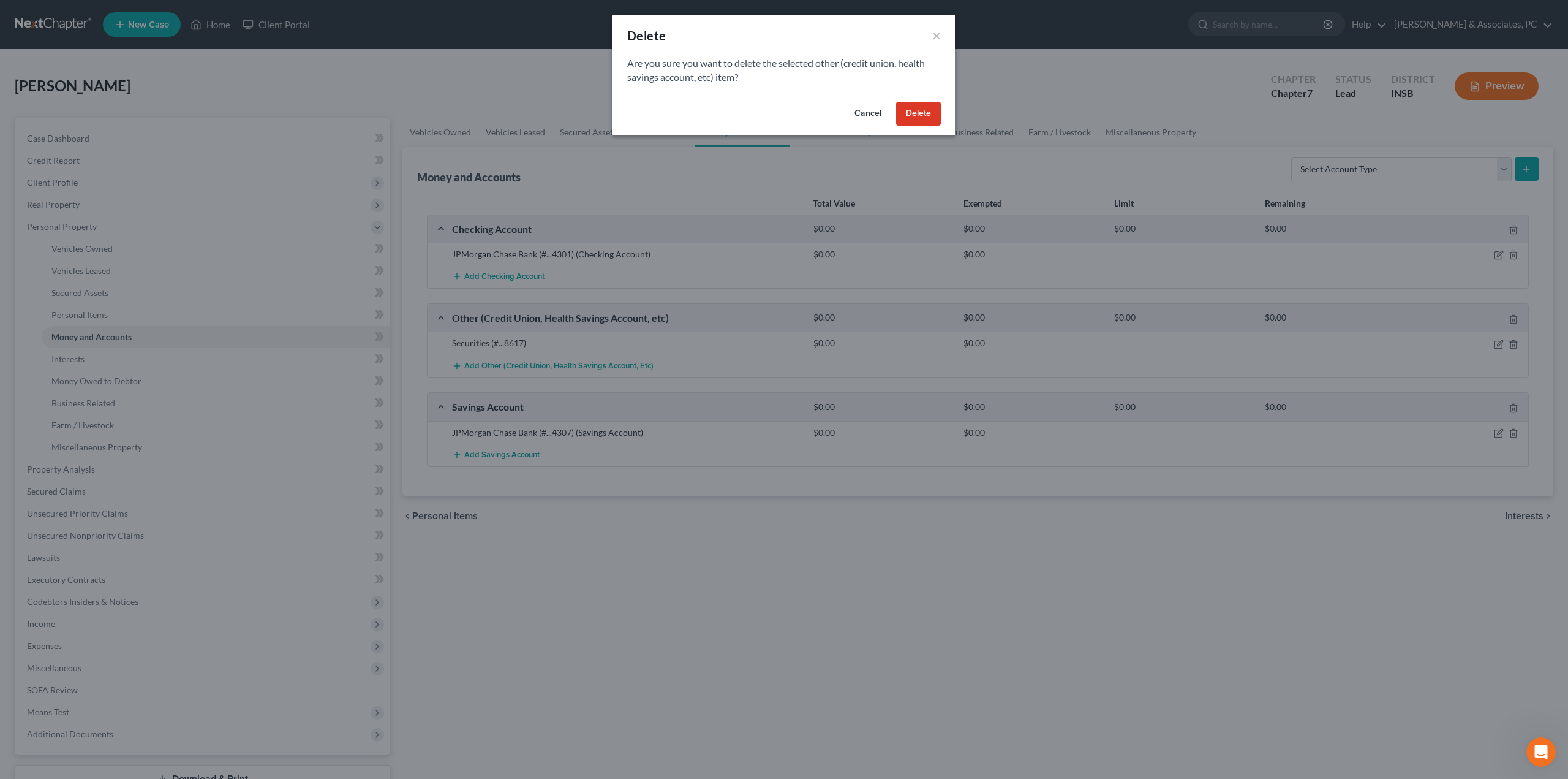
click at [915, 108] on button "Delete" at bounding box center [919, 114] width 45 height 25
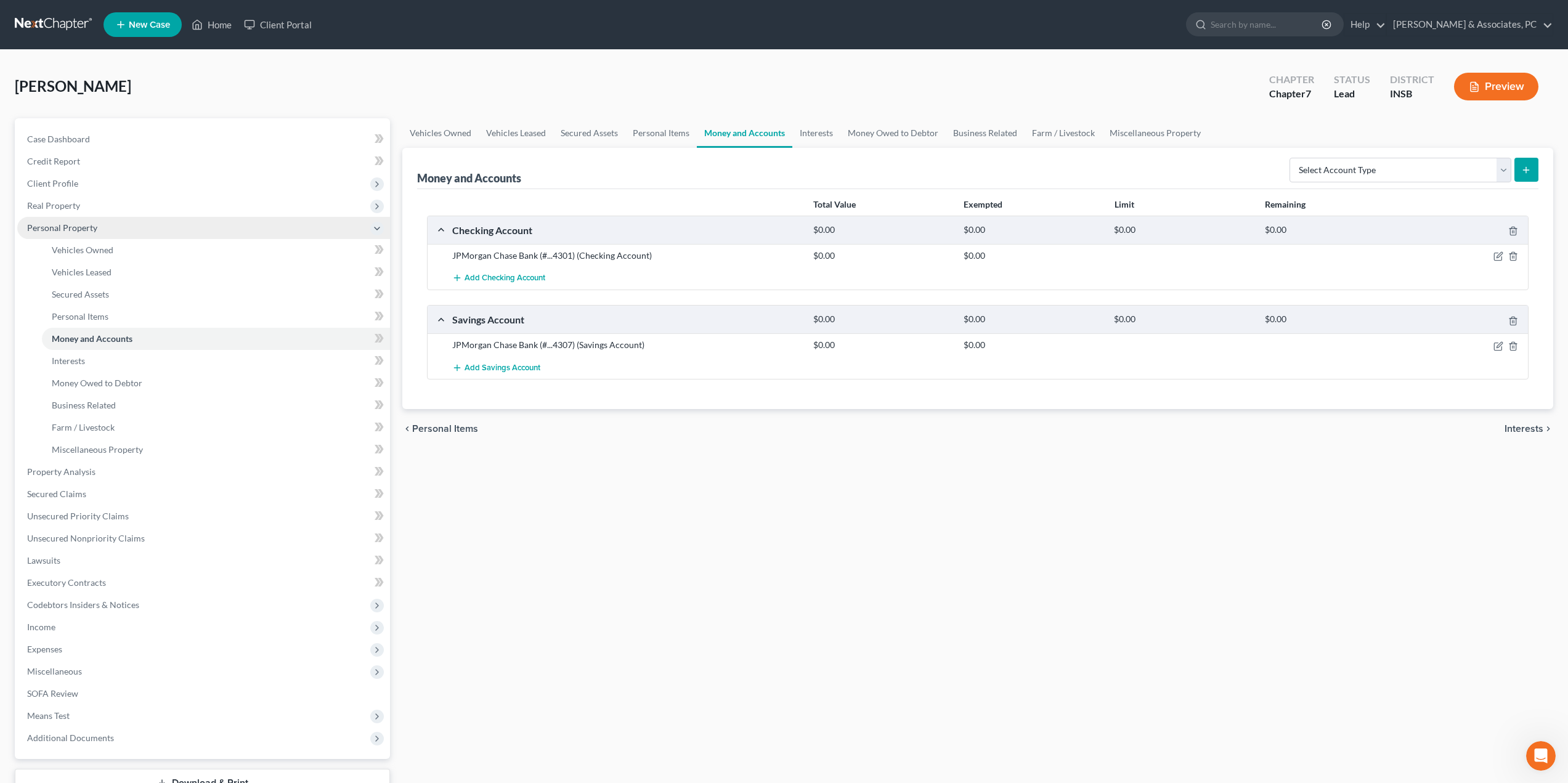
click at [79, 224] on span "Personal Property" at bounding box center [62, 227] width 70 height 10
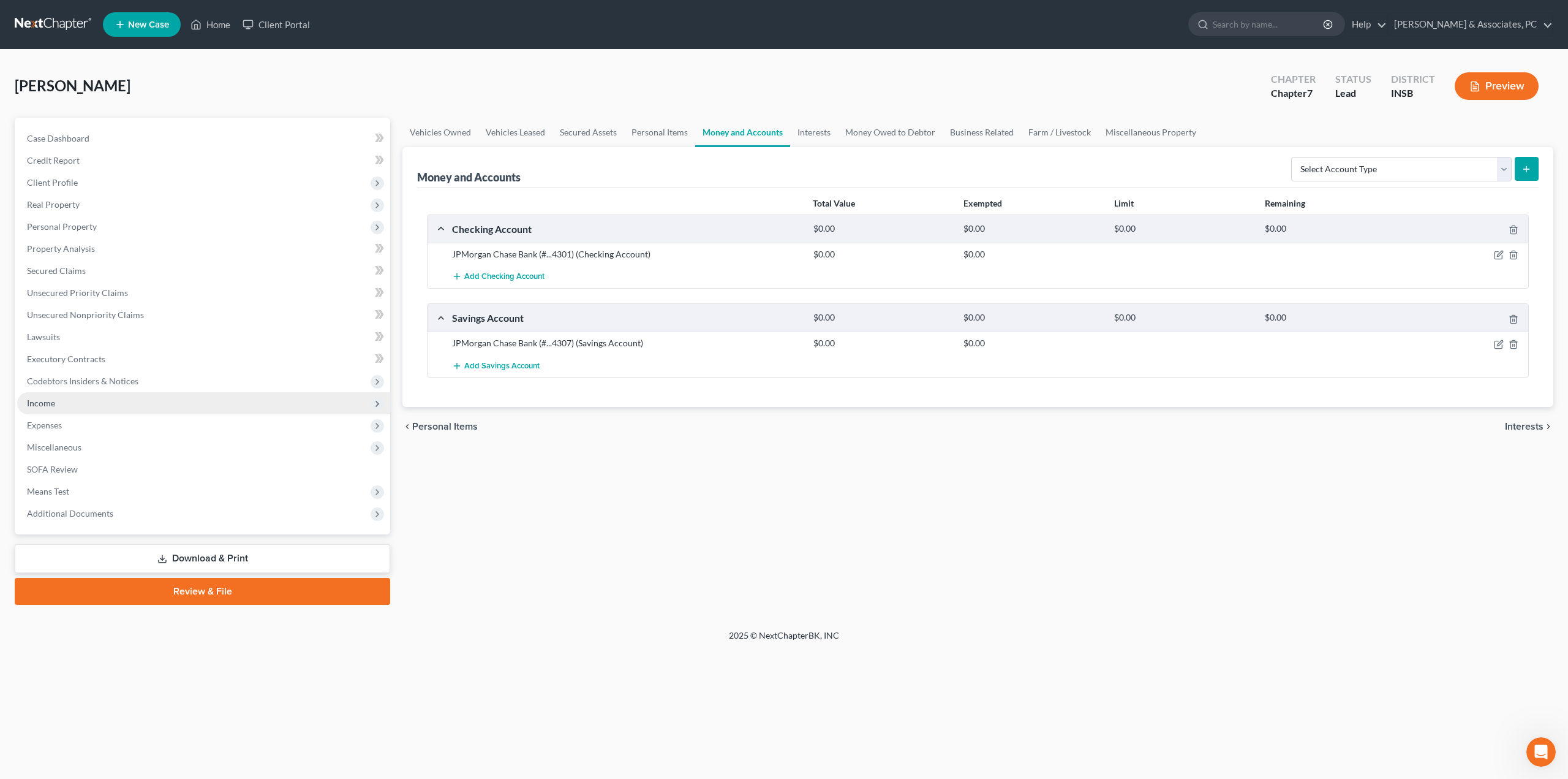
click at [54, 404] on span "Income" at bounding box center [41, 402] width 28 height 10
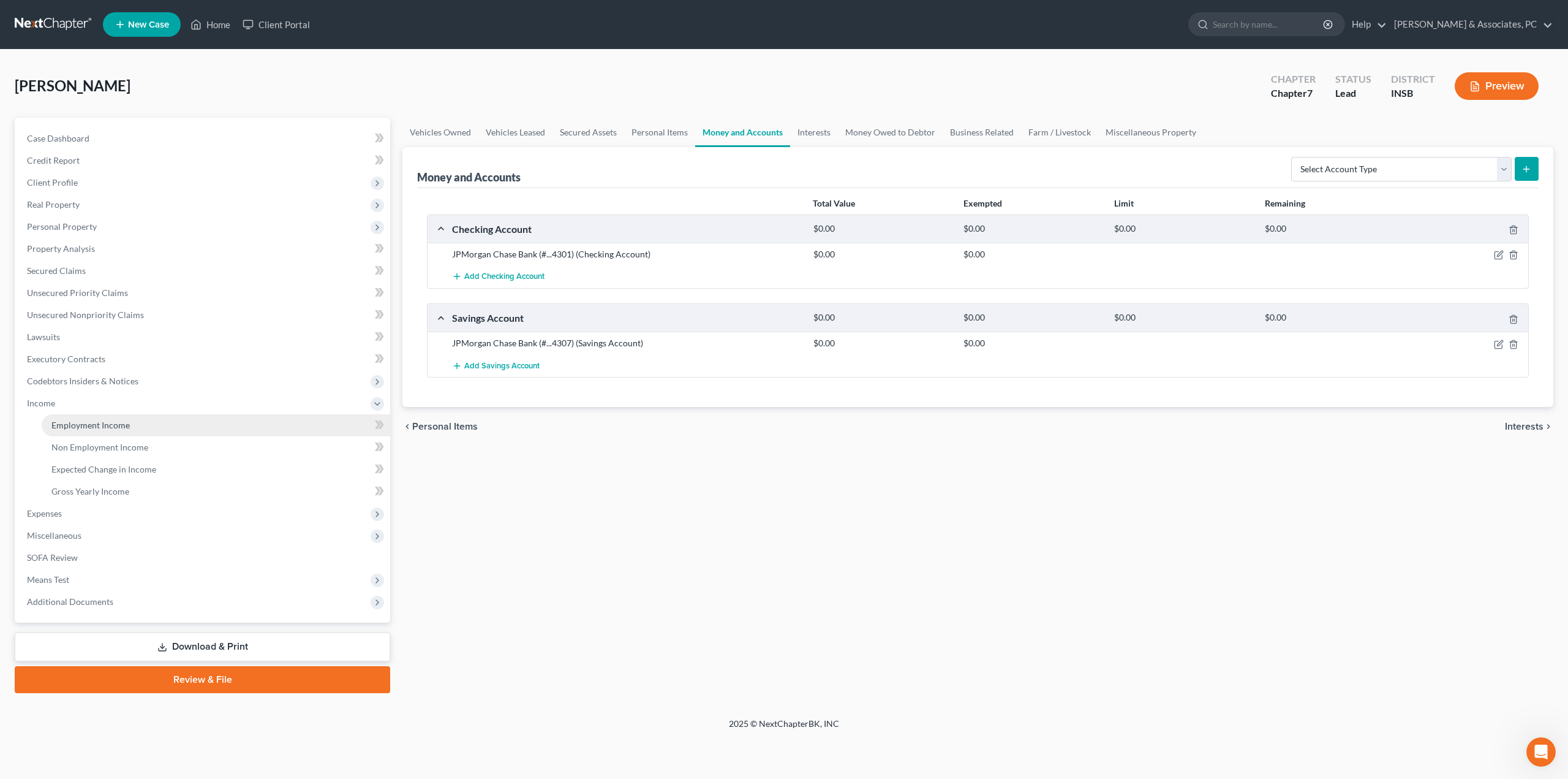
click at [62, 421] on span "Employment Income" at bounding box center [90, 425] width 78 height 10
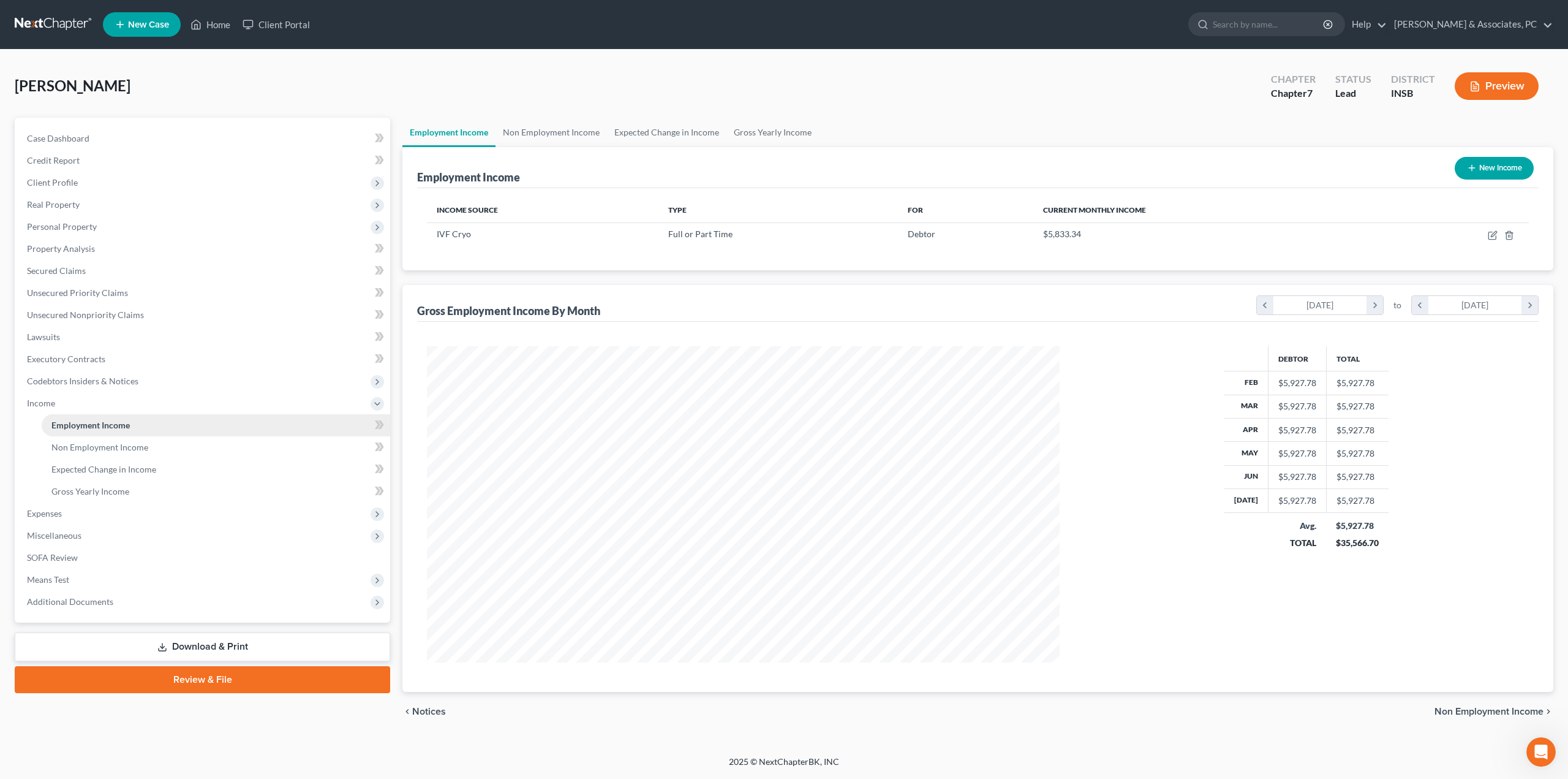
scroll to position [316, 657]
click at [1497, 231] on icon "button" at bounding box center [1492, 235] width 10 height 10
select select "0"
select select "15"
select select "0"
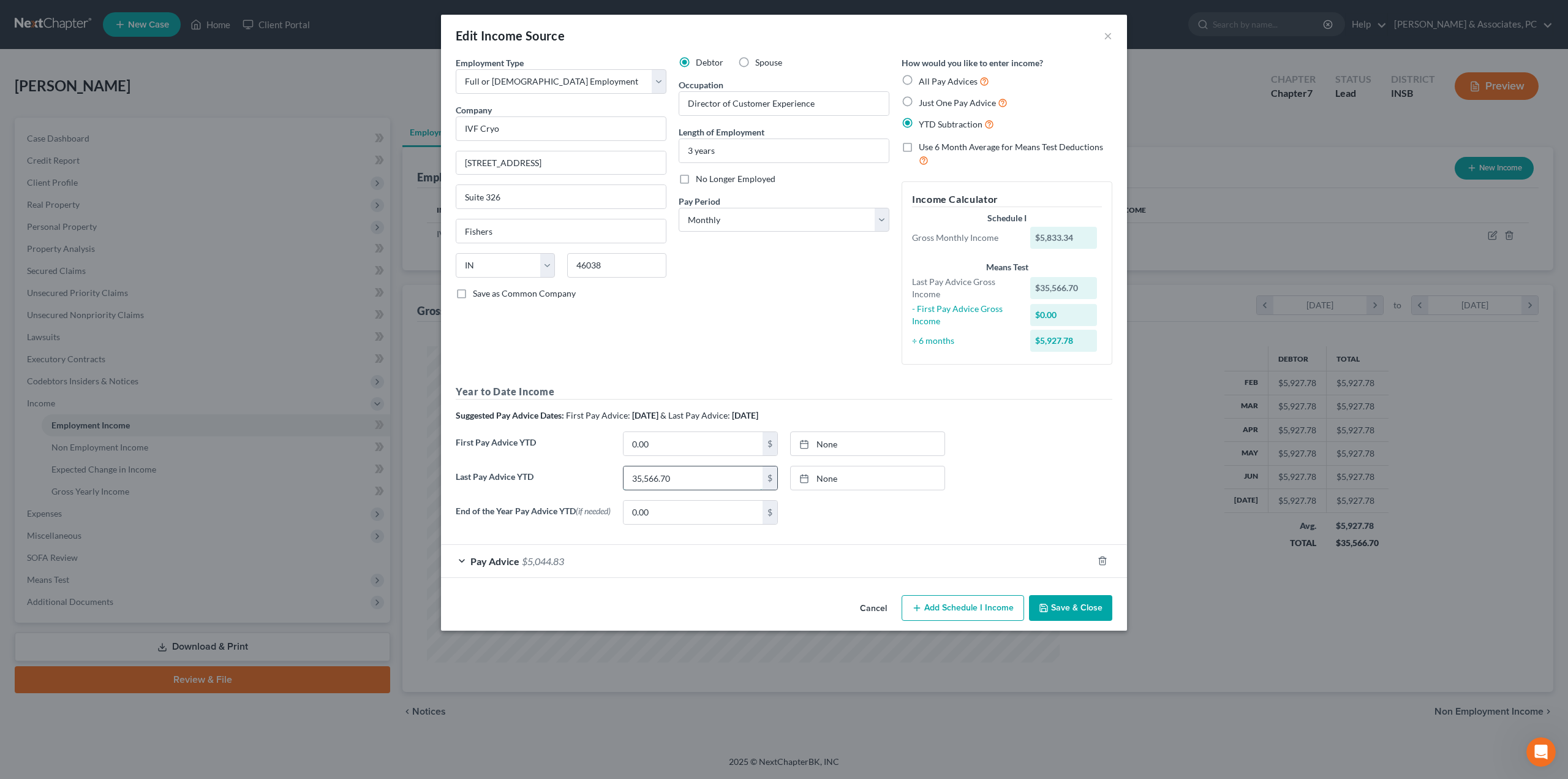
click at [707, 476] on input "35,566.70" at bounding box center [693, 478] width 139 height 23
type input "48,833.38"
click at [520, 561] on div "Pay Advice $5,044.83" at bounding box center [766, 561] width 652 height 32
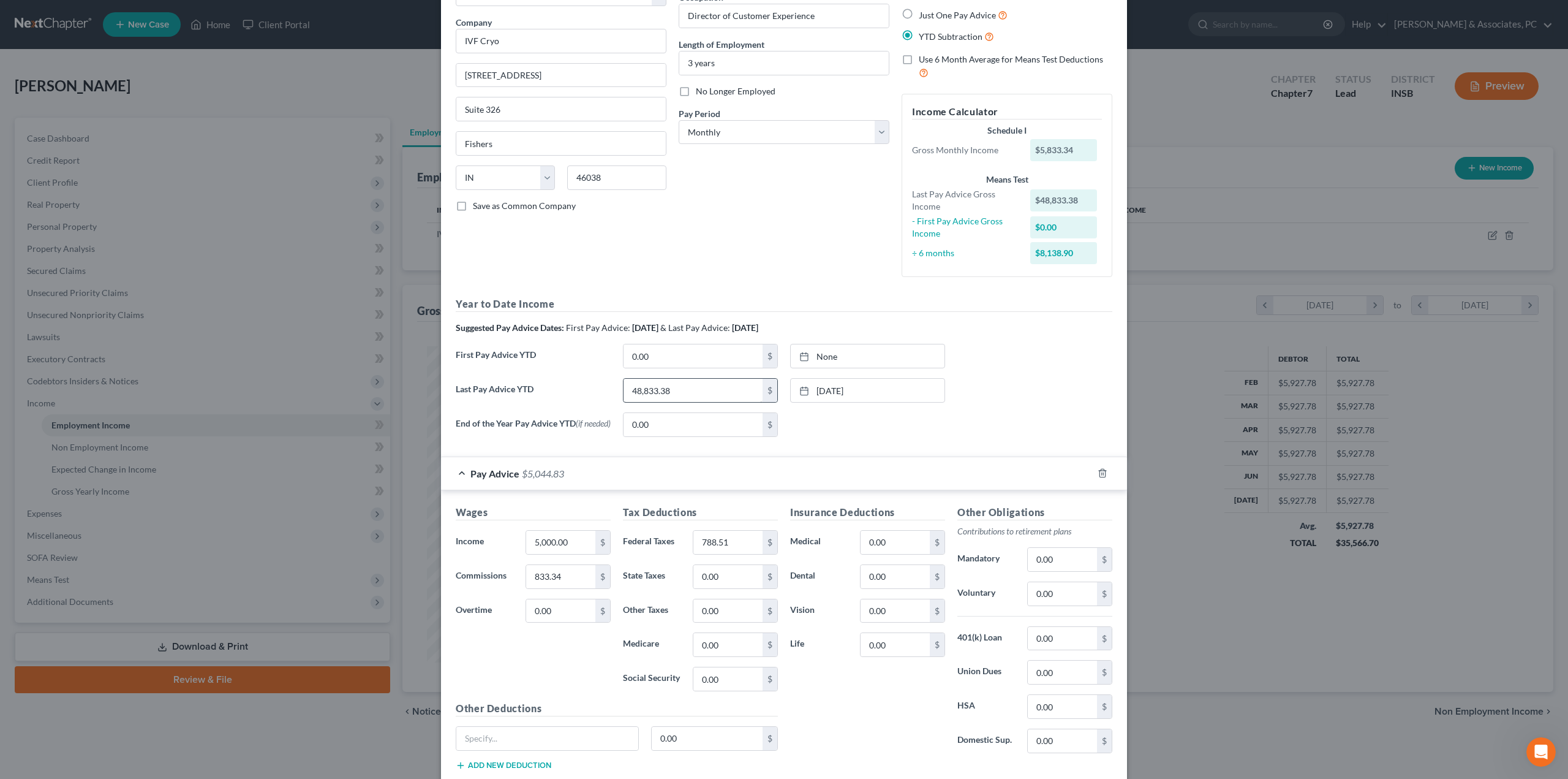
scroll to position [122, 0]
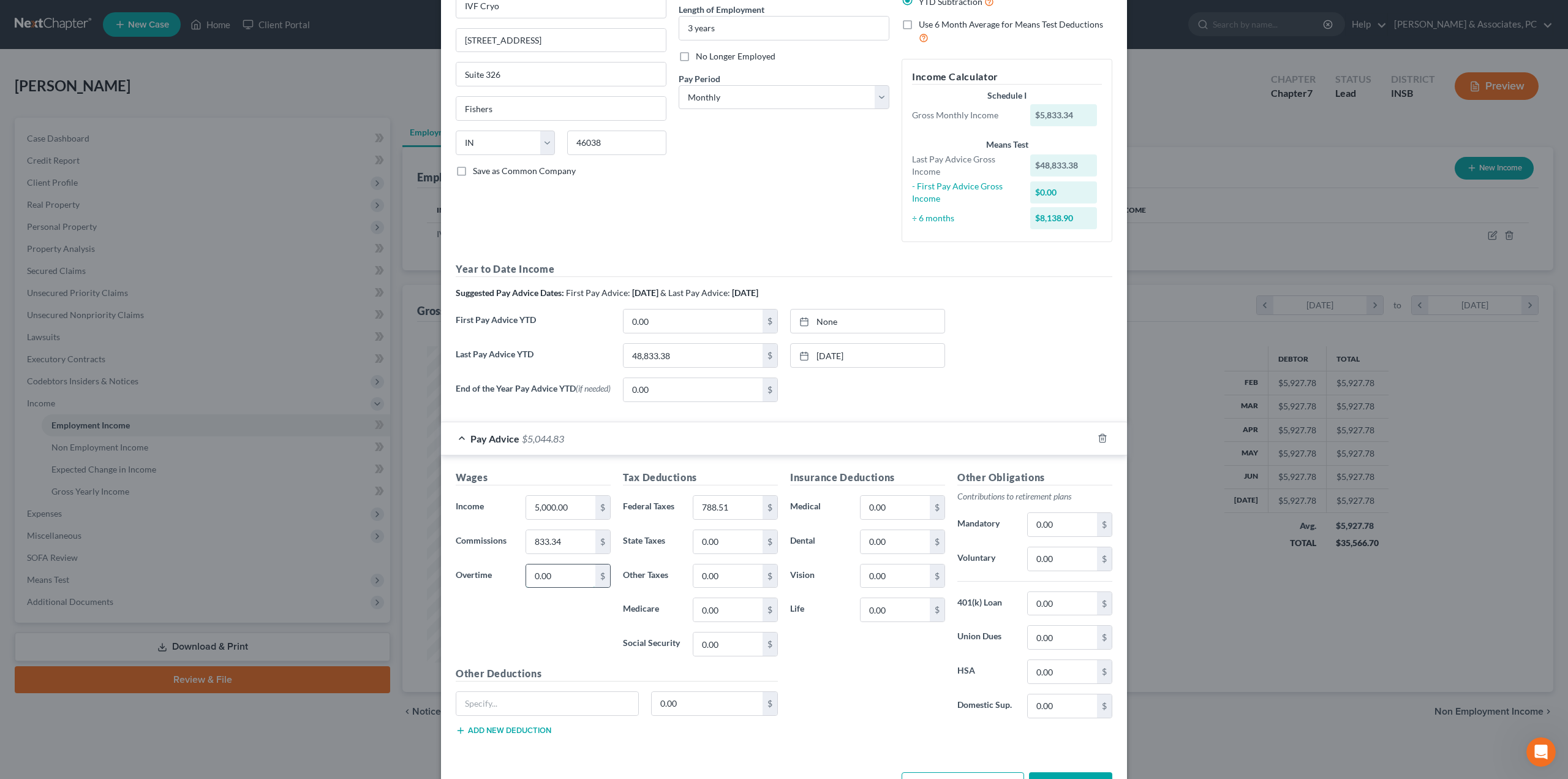
click at [566, 583] on input "0.00" at bounding box center [561, 576] width 70 height 23
type input "400"
type input "883.50"
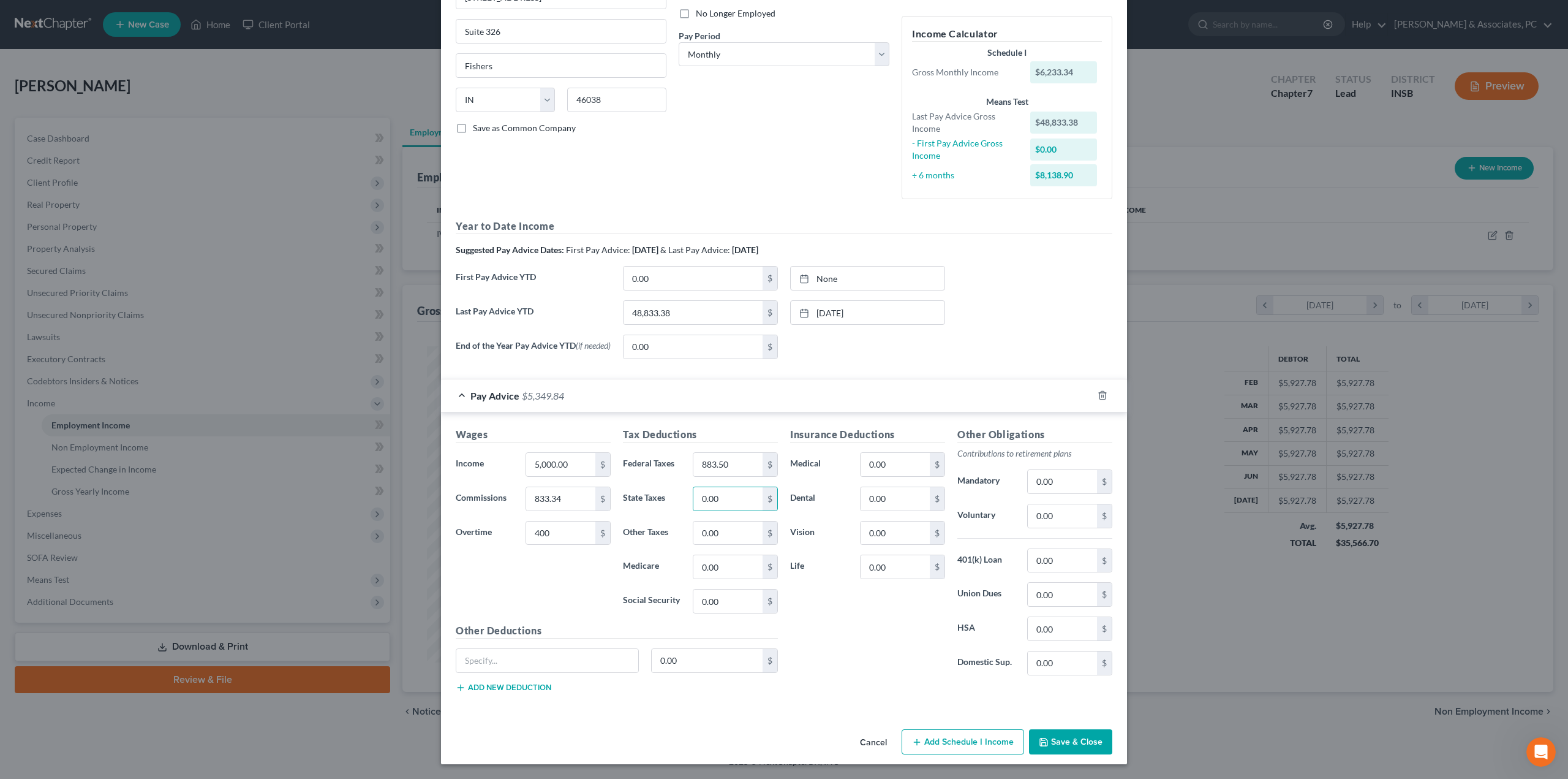
click at [1064, 736] on button "Save & Close" at bounding box center [1071, 742] width 84 height 26
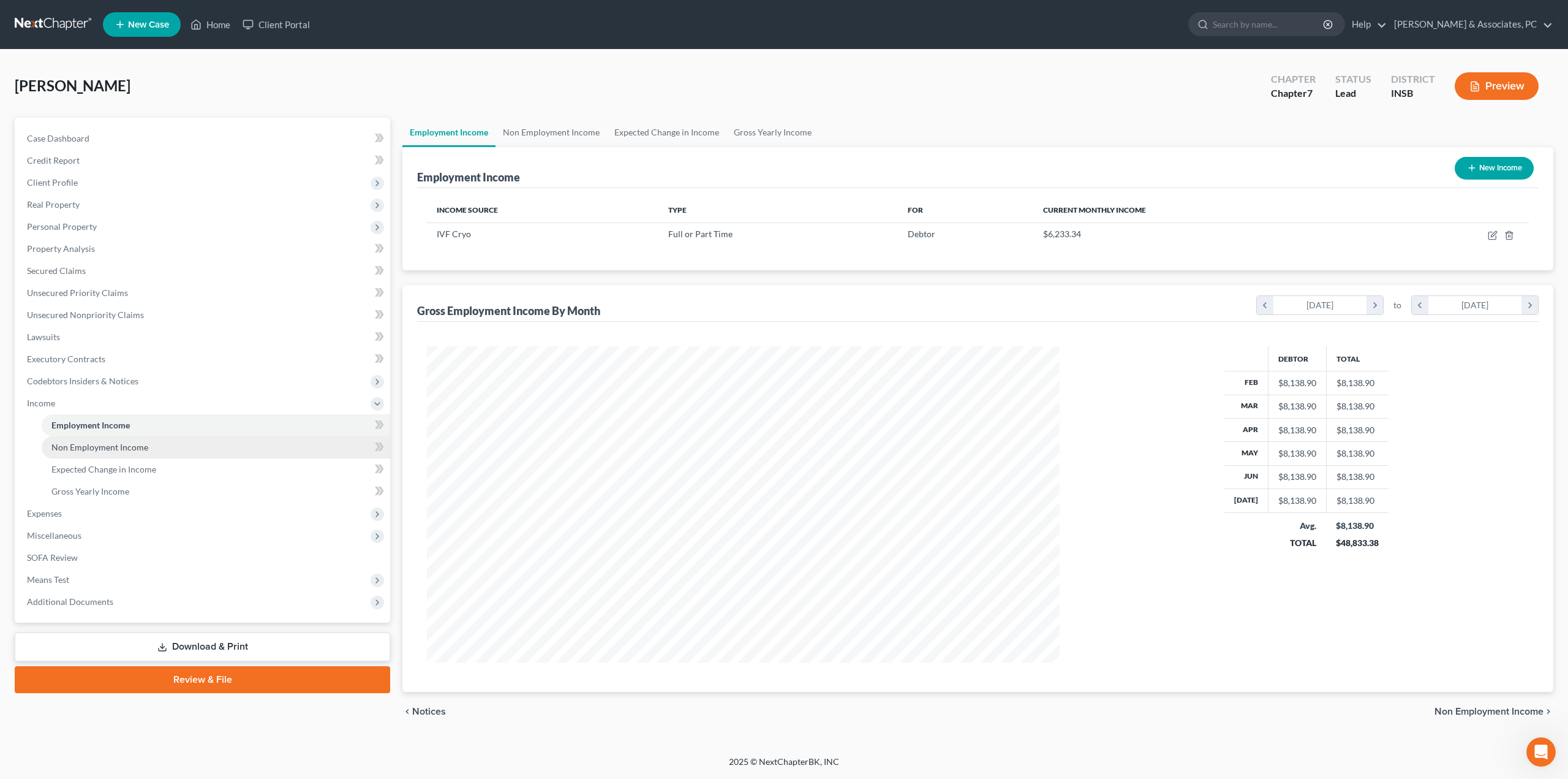
click at [108, 453] on link "Non Employment Income" at bounding box center [216, 447] width 349 height 22
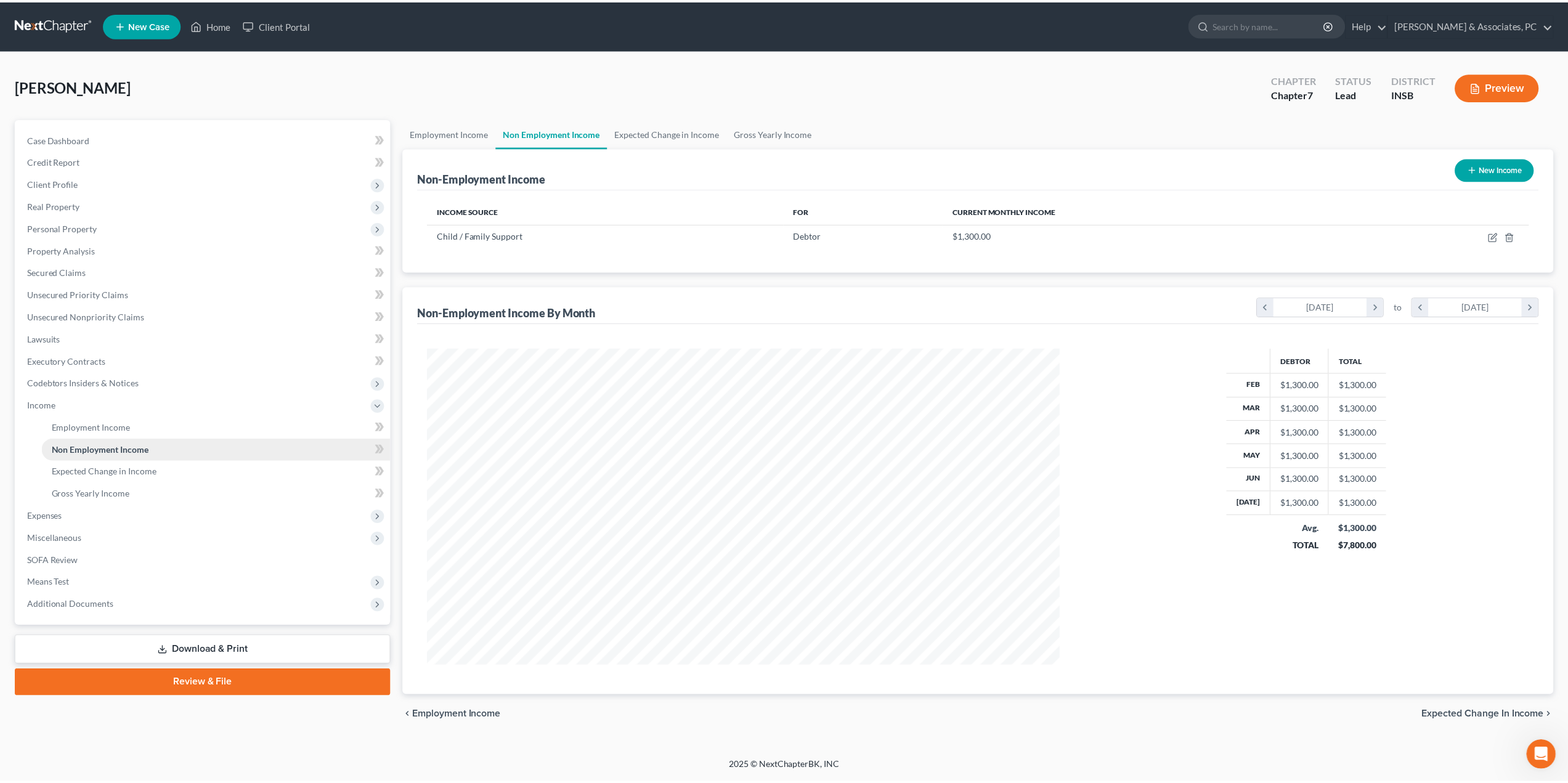
scroll to position [318, 661]
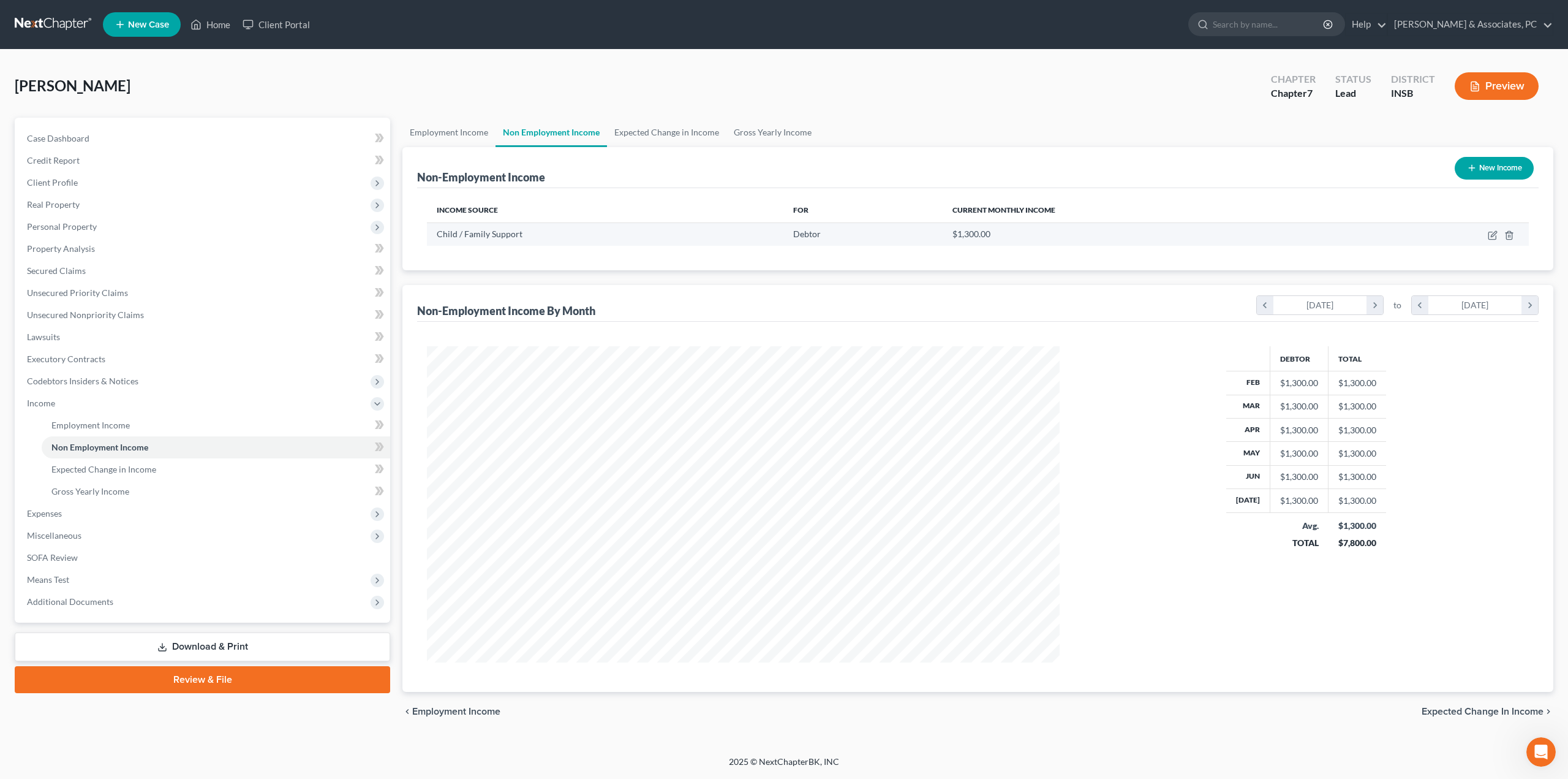
click at [1487, 237] on td at bounding box center [1443, 234] width 172 height 23
click at [1489, 234] on icon "button" at bounding box center [1492, 235] width 10 height 10
select select "7"
select select "0"
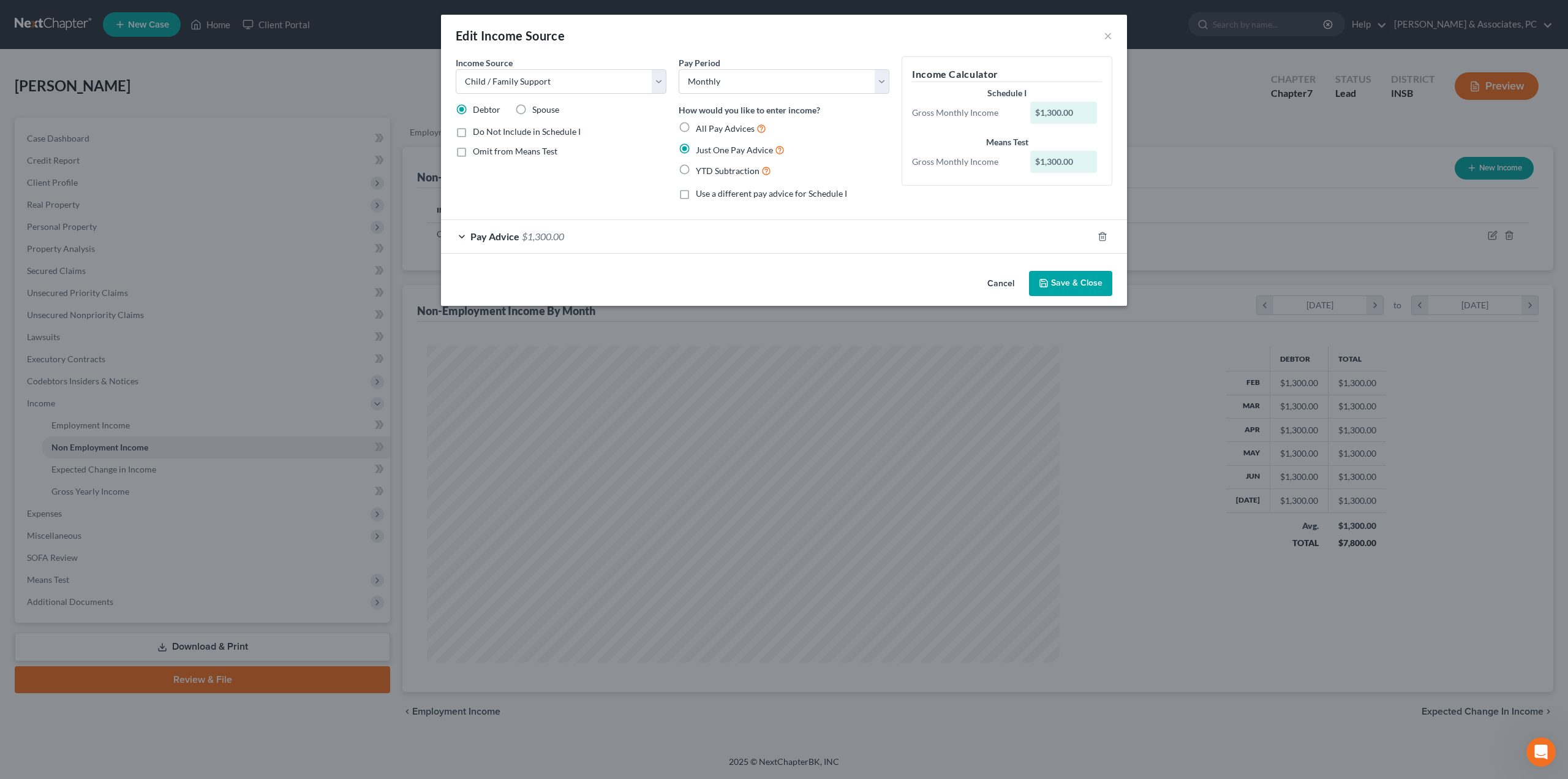
click at [518, 228] on div "Pay Advice $1,300.00" at bounding box center [766, 236] width 652 height 32
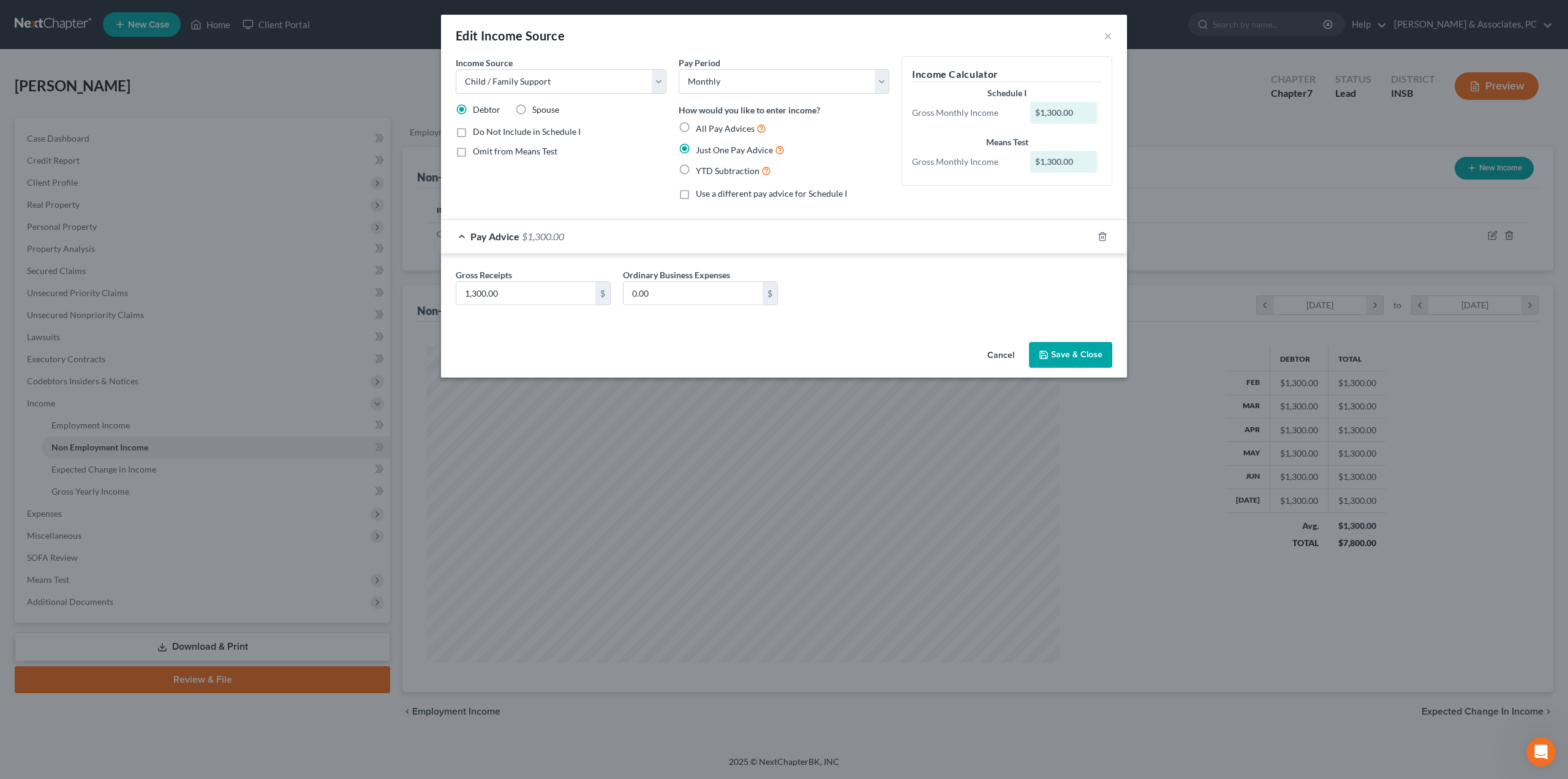
click at [1089, 351] on button "Save & Close" at bounding box center [1071, 354] width 84 height 26
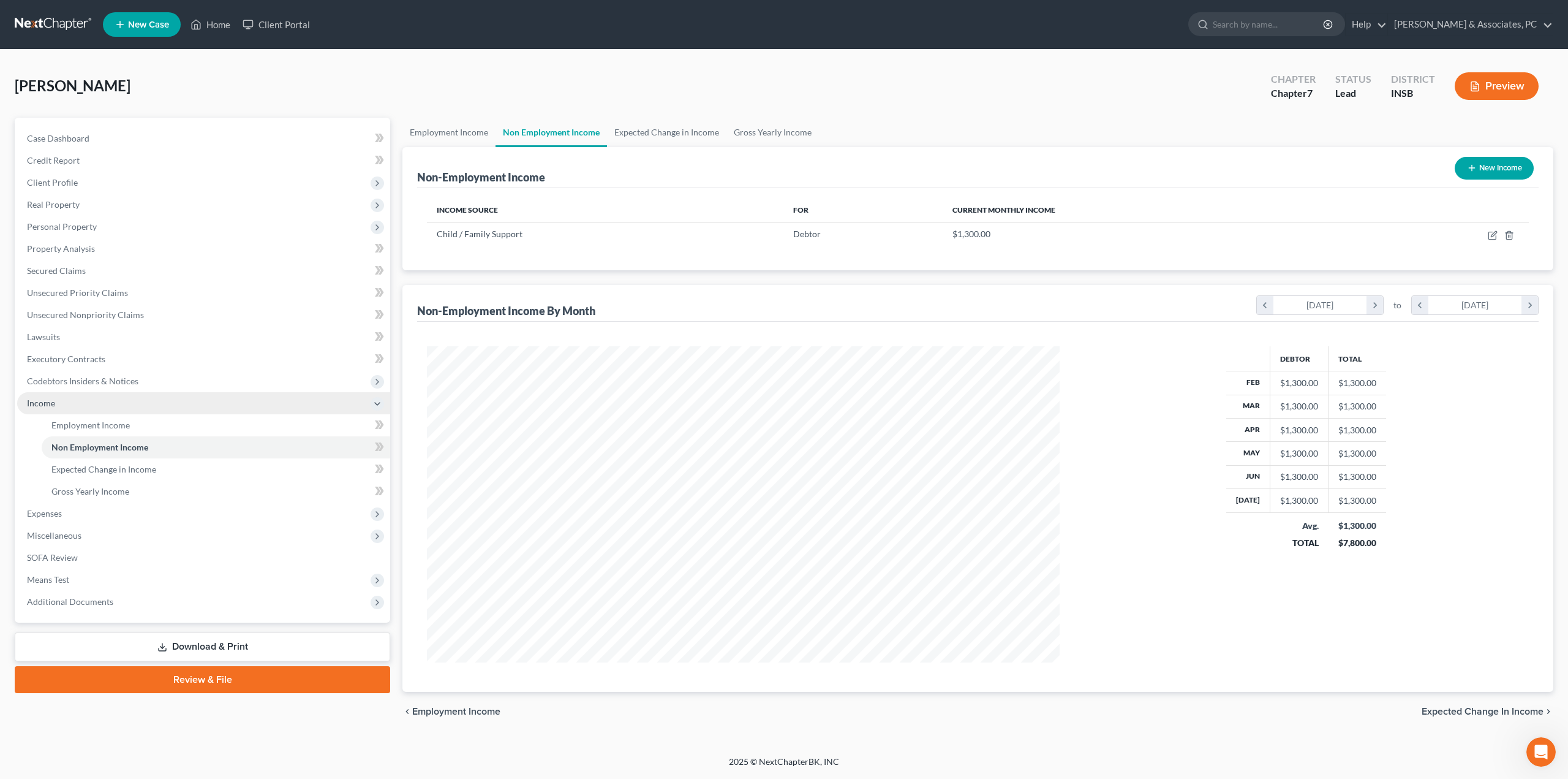
click at [61, 403] on span "Income" at bounding box center [203, 403] width 373 height 22
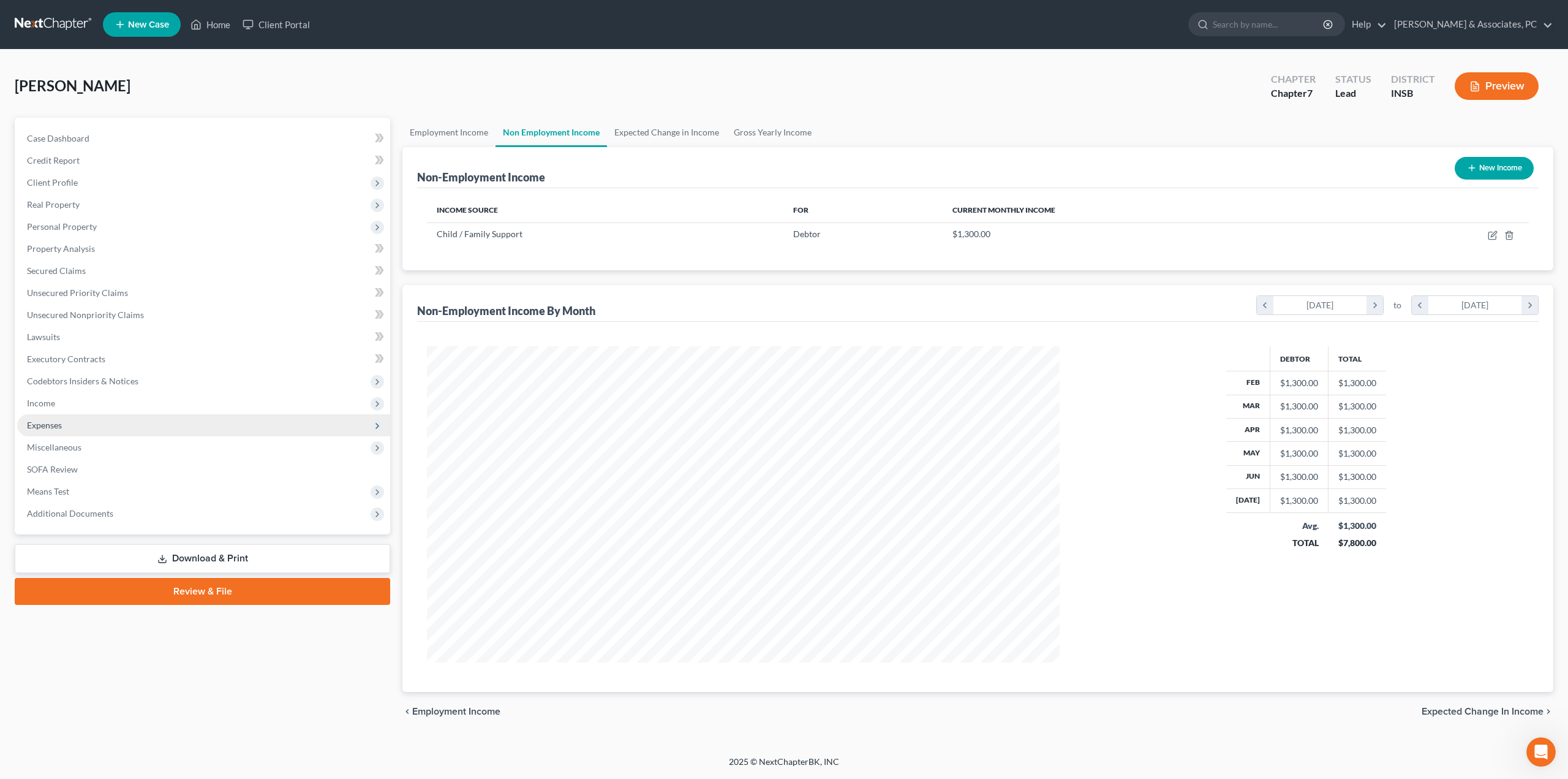
click at [68, 425] on span "Expenses" at bounding box center [203, 425] width 373 height 22
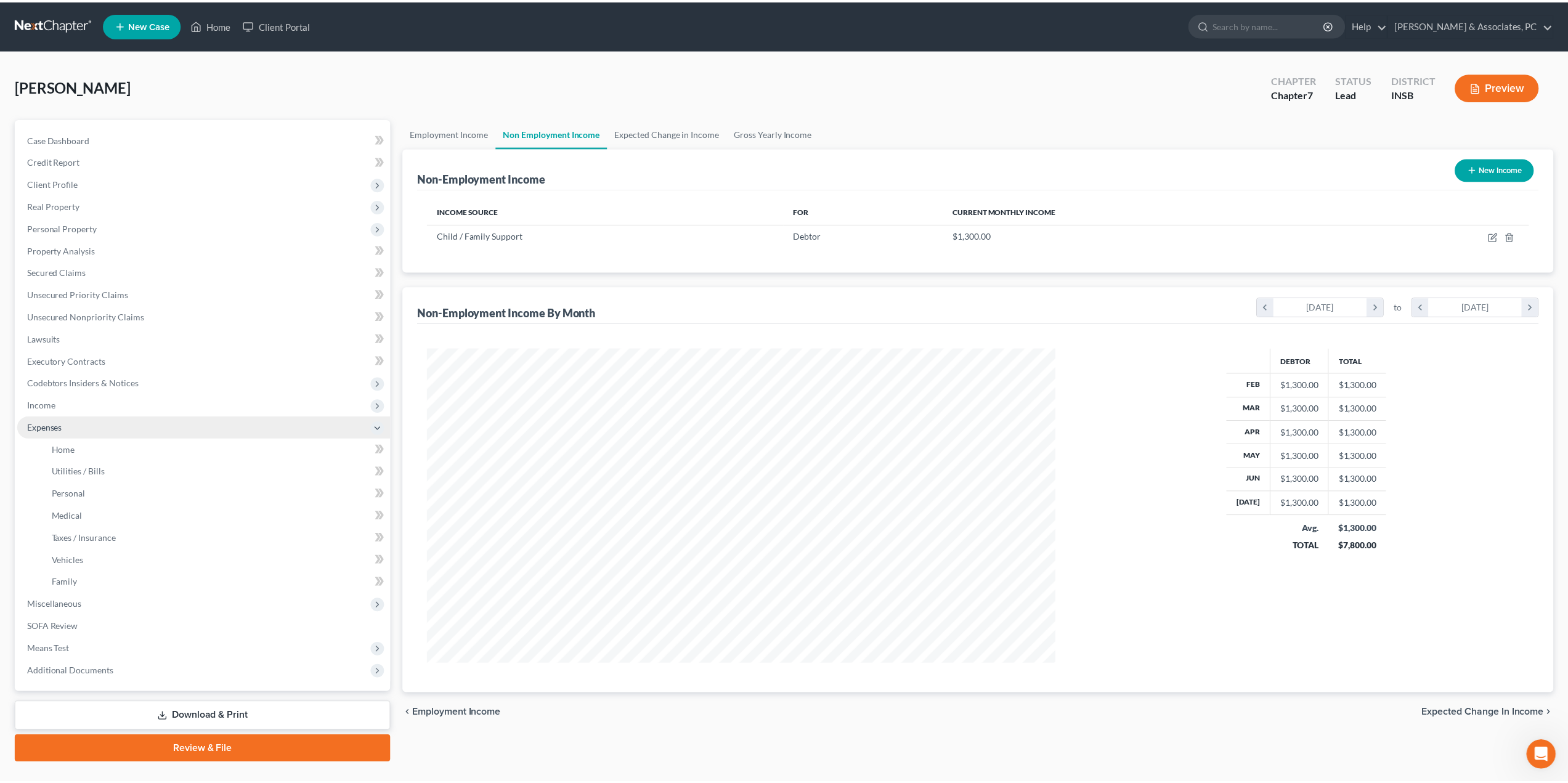
scroll to position [615590, 615424]
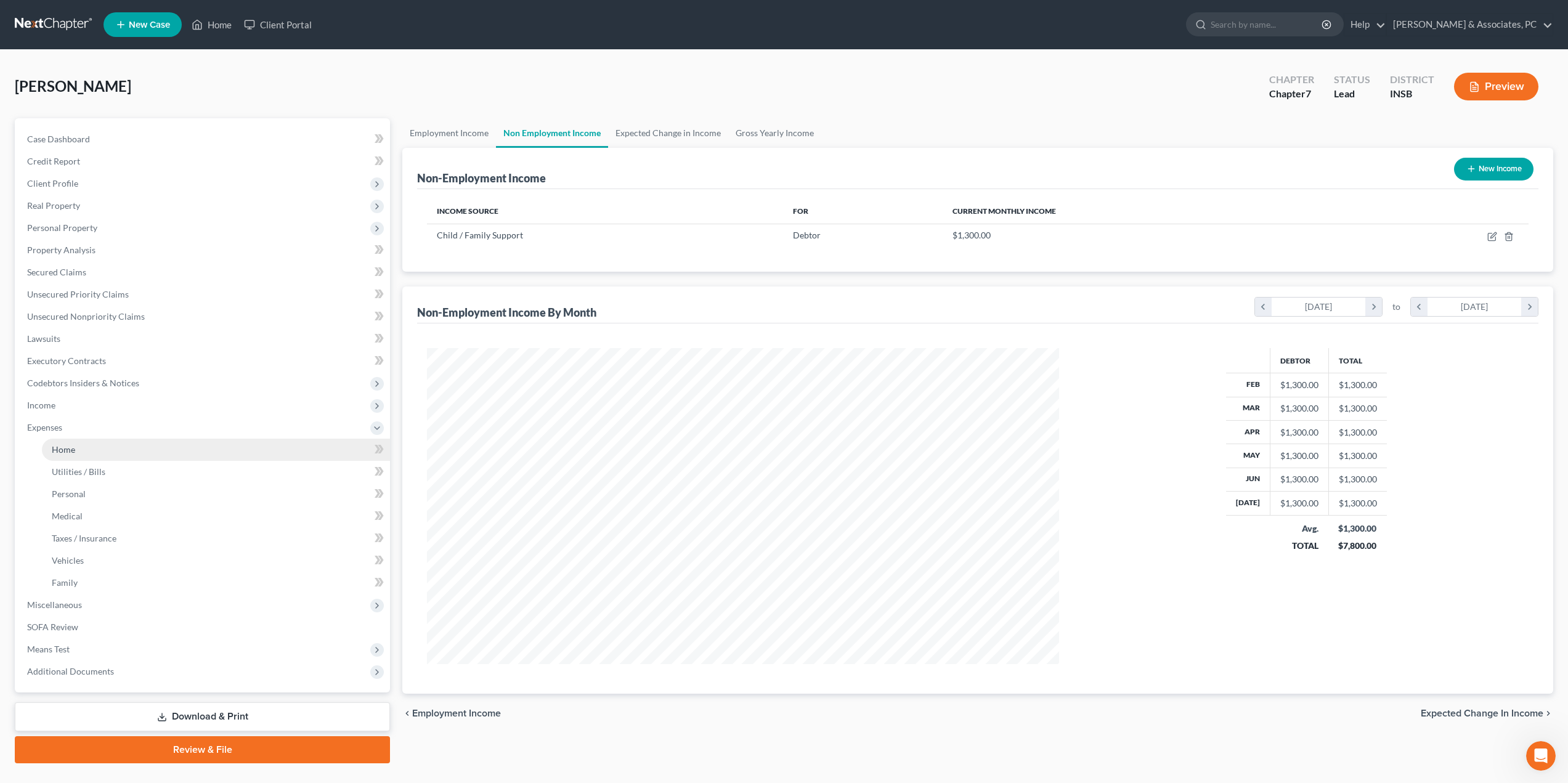
click at [79, 453] on link "Home" at bounding box center [216, 449] width 348 height 23
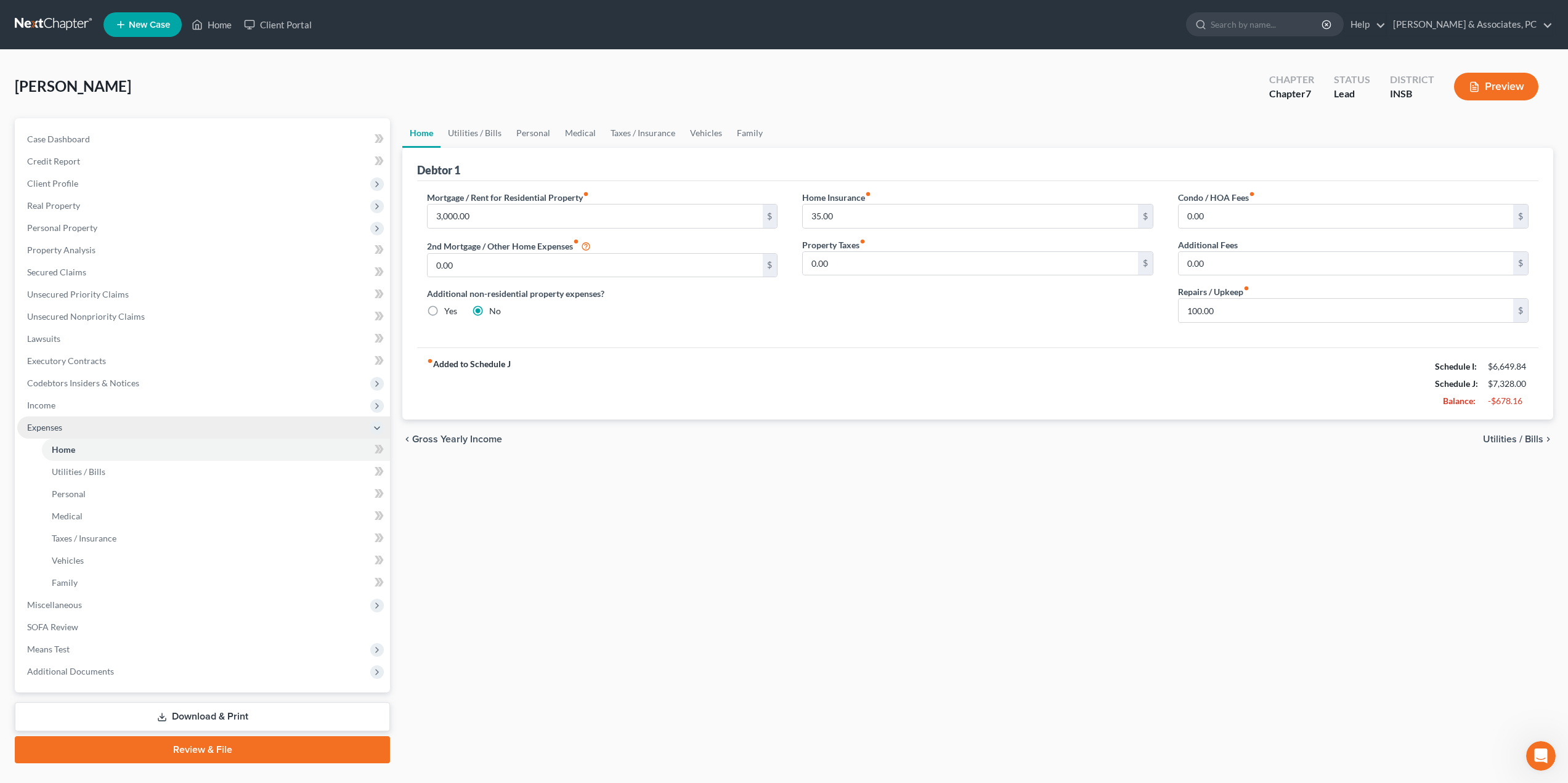
click at [43, 419] on span "Expenses" at bounding box center [203, 427] width 373 height 23
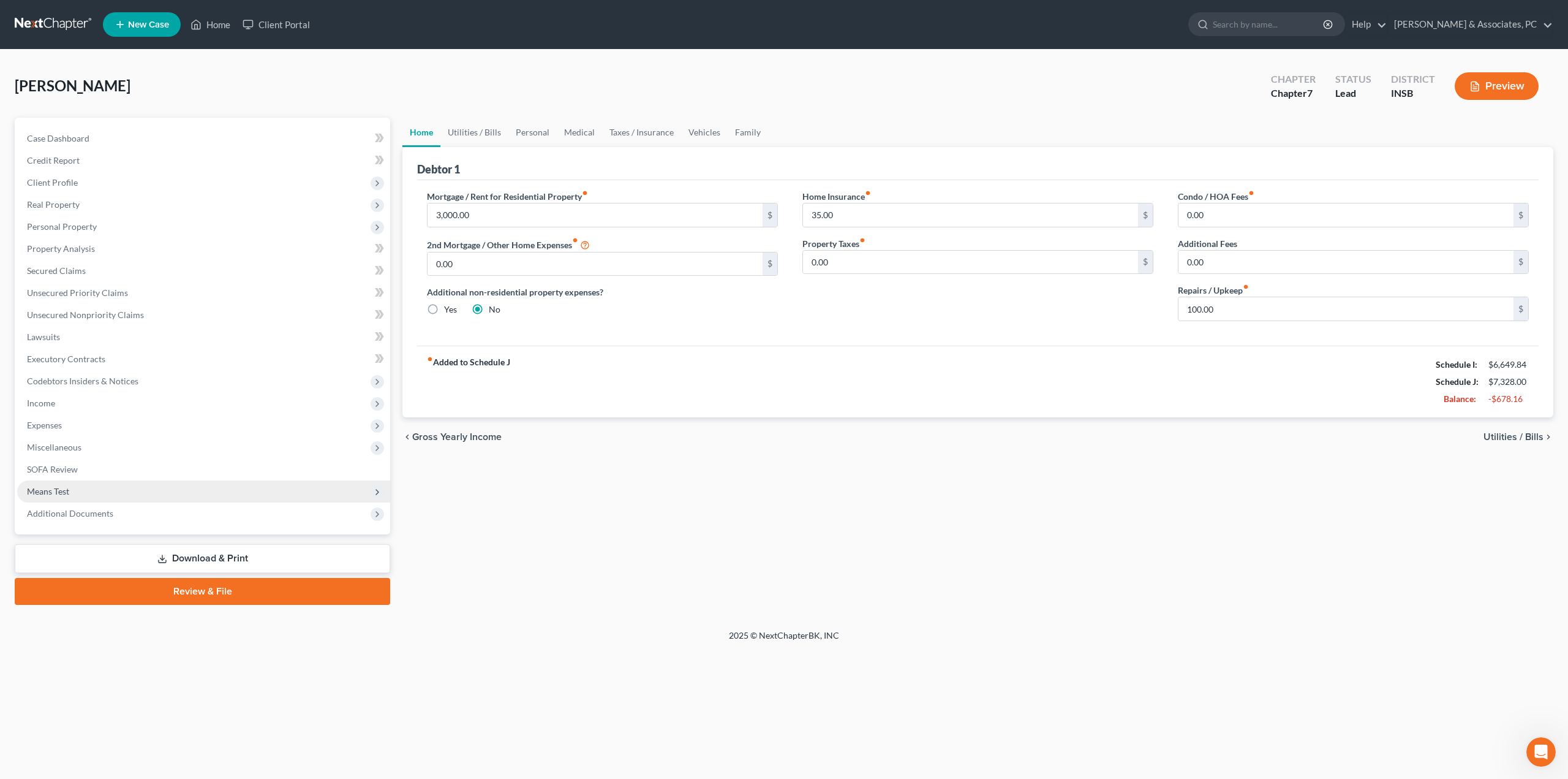
click at [69, 494] on span "Means Test" at bounding box center [48, 490] width 43 height 10
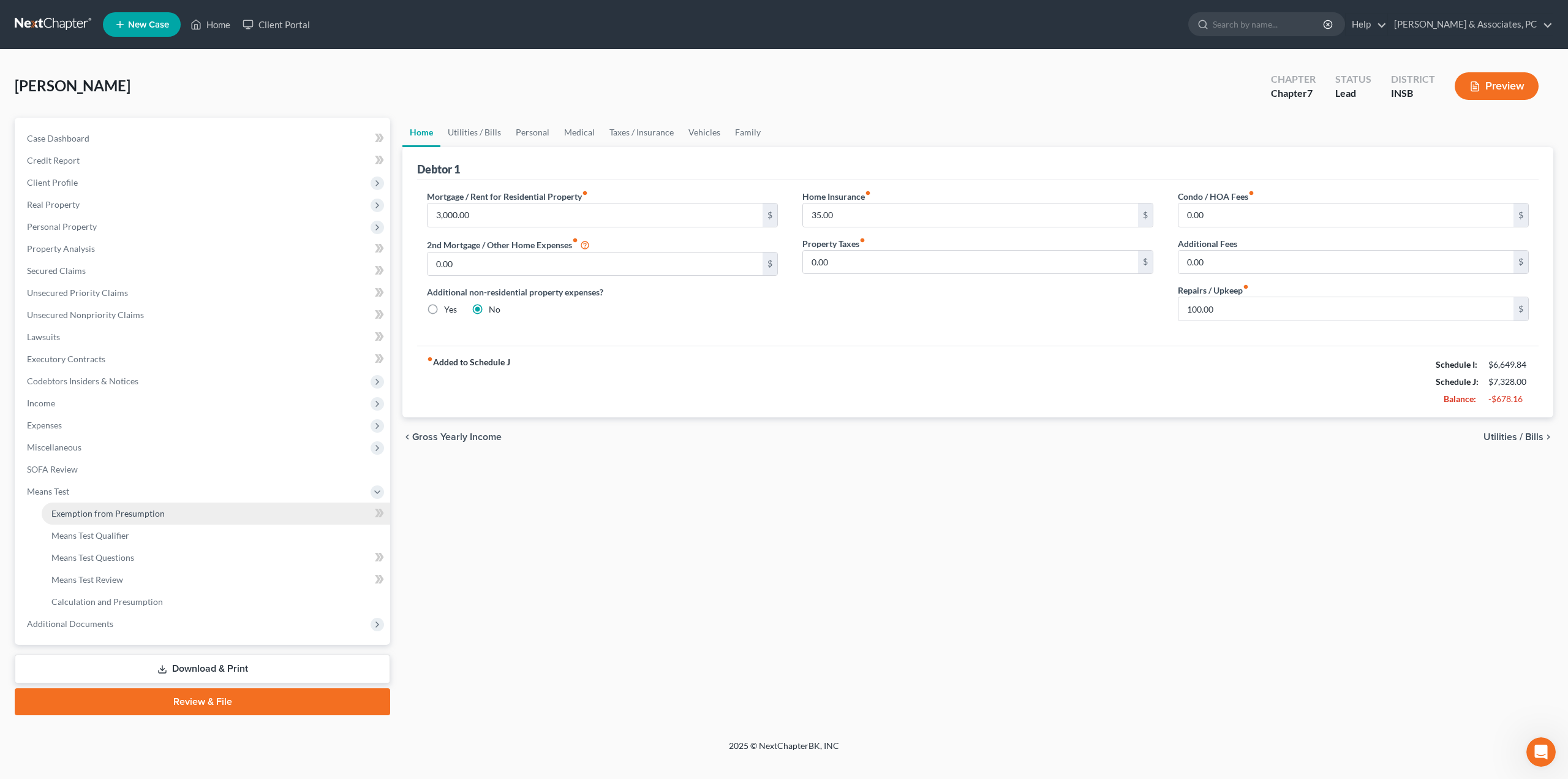
click at [77, 514] on span "Exemption from Presumption" at bounding box center [108, 513] width 114 height 10
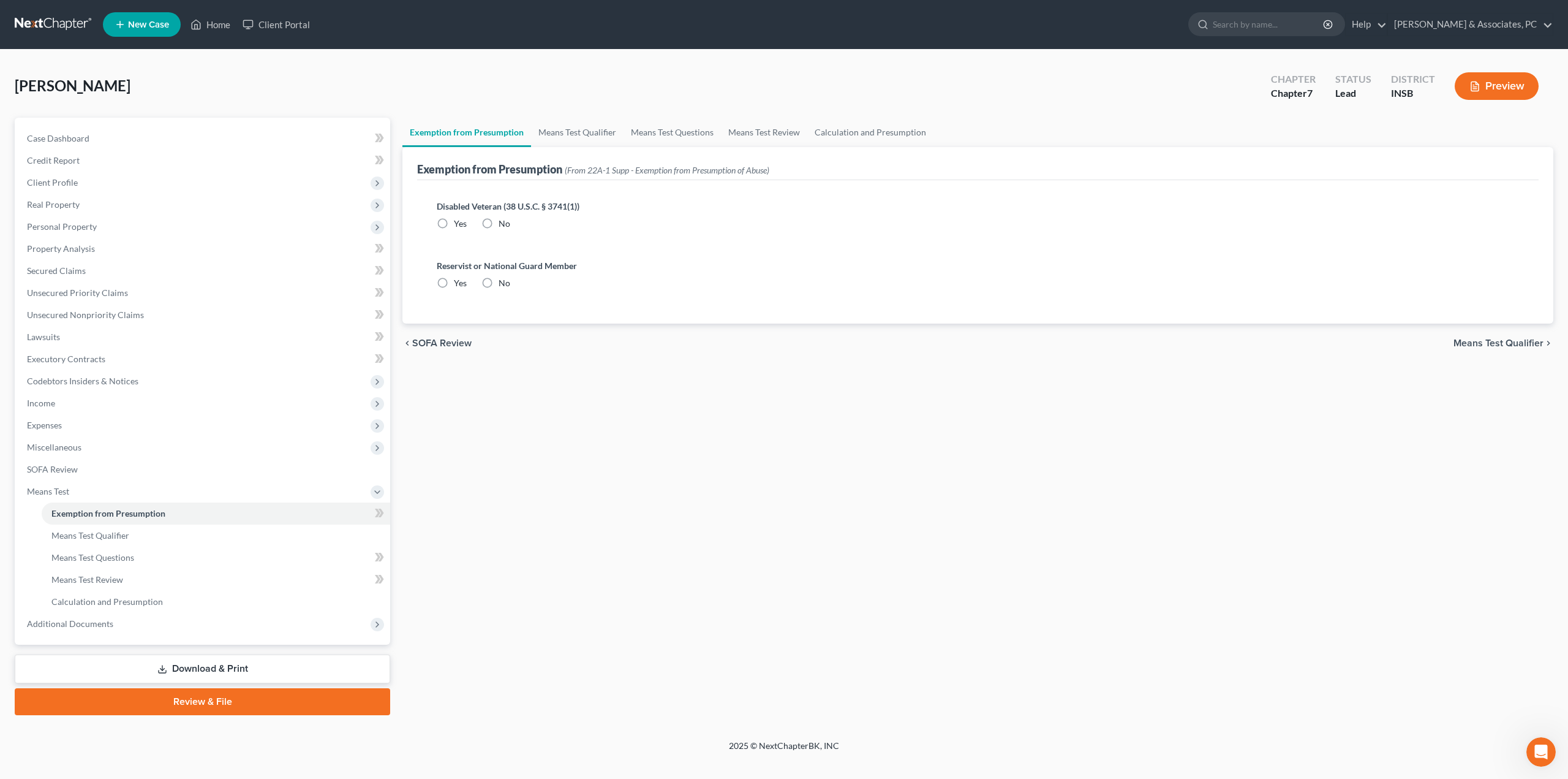
click at [499, 224] on label "No" at bounding box center [504, 224] width 12 height 12
click at [503, 224] on input "No" at bounding box center [507, 221] width 8 height 8
radio input "true"
click at [499, 286] on label "No" at bounding box center [504, 283] width 12 height 12
click at [503, 285] on input "No" at bounding box center [507, 281] width 8 height 8
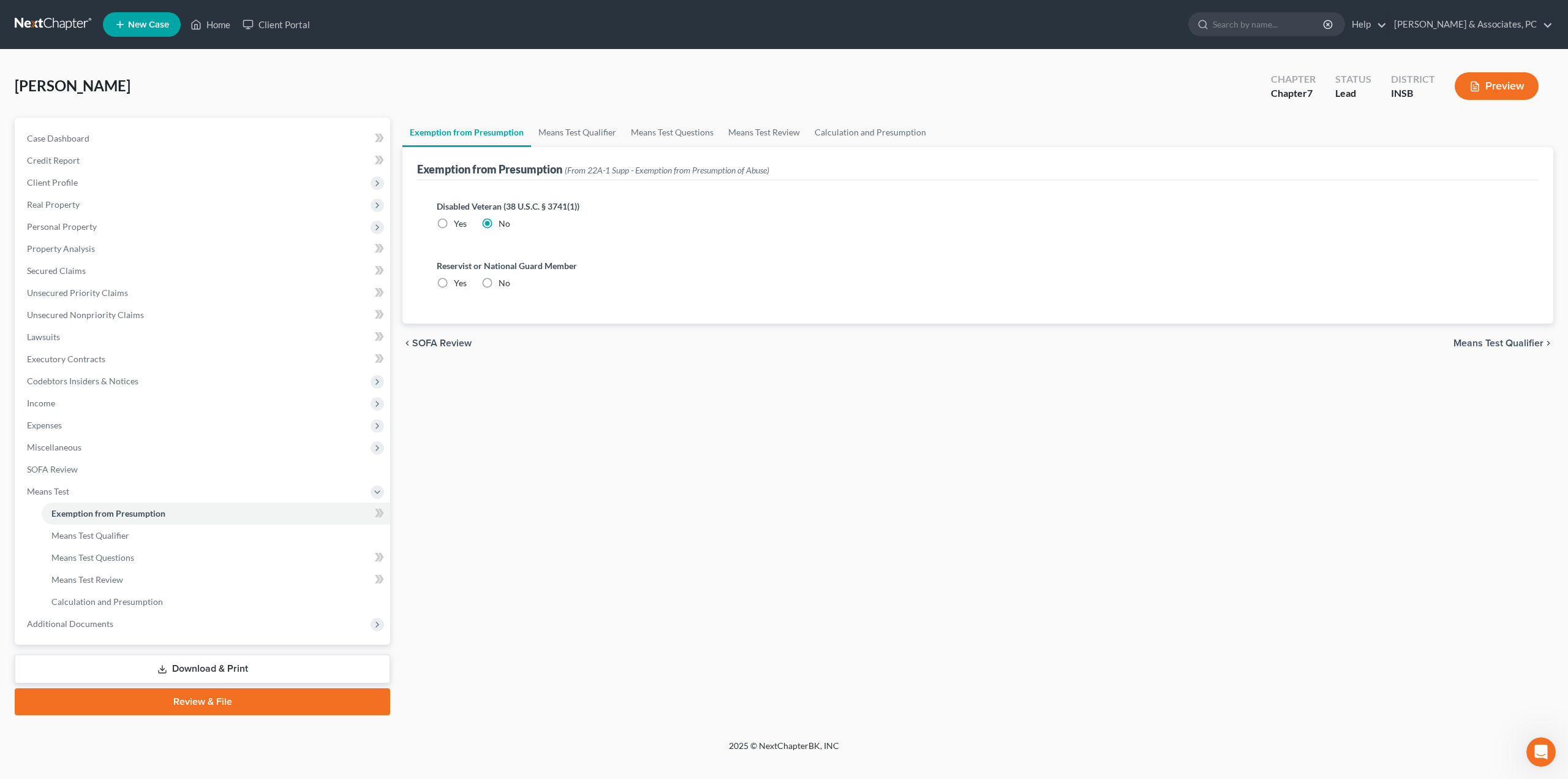
radio input "true"
click at [1486, 342] on span "Means Test Qualifier" at bounding box center [1498, 343] width 90 height 10
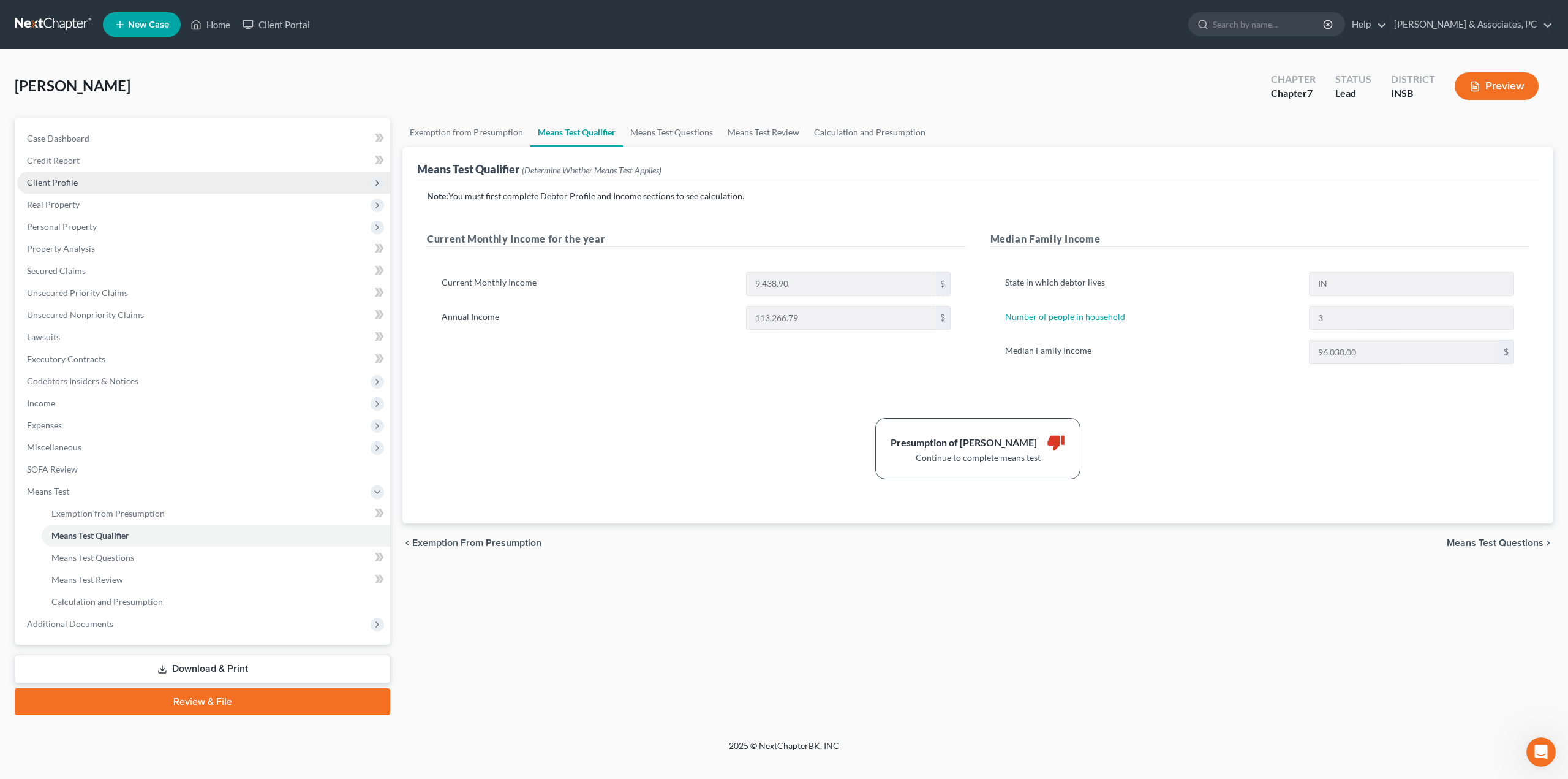
click at [63, 177] on span "Client Profile" at bounding box center [53, 182] width 51 height 10
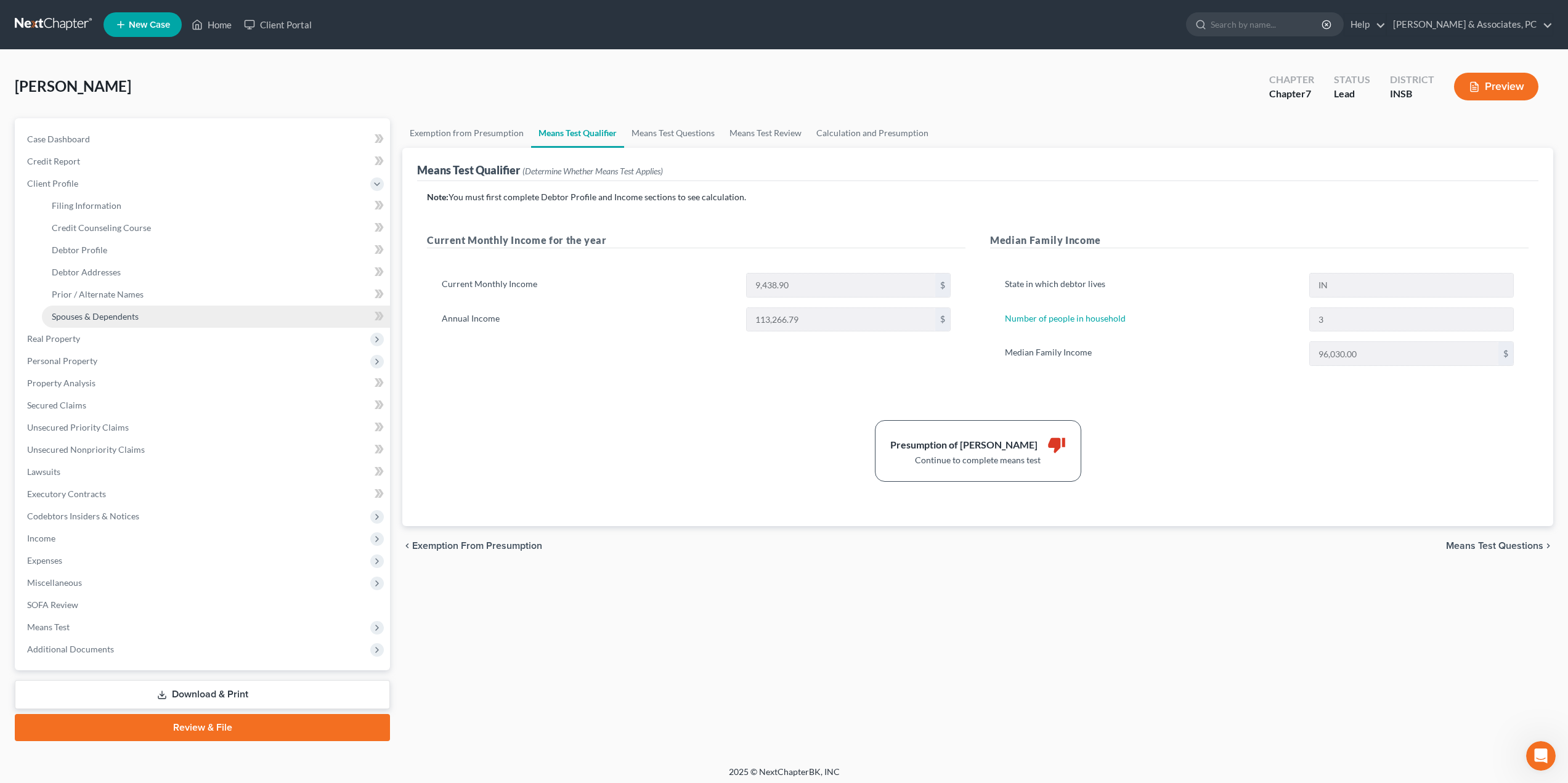
click at [93, 311] on span "Spouses & Dependents" at bounding box center [96, 316] width 87 height 10
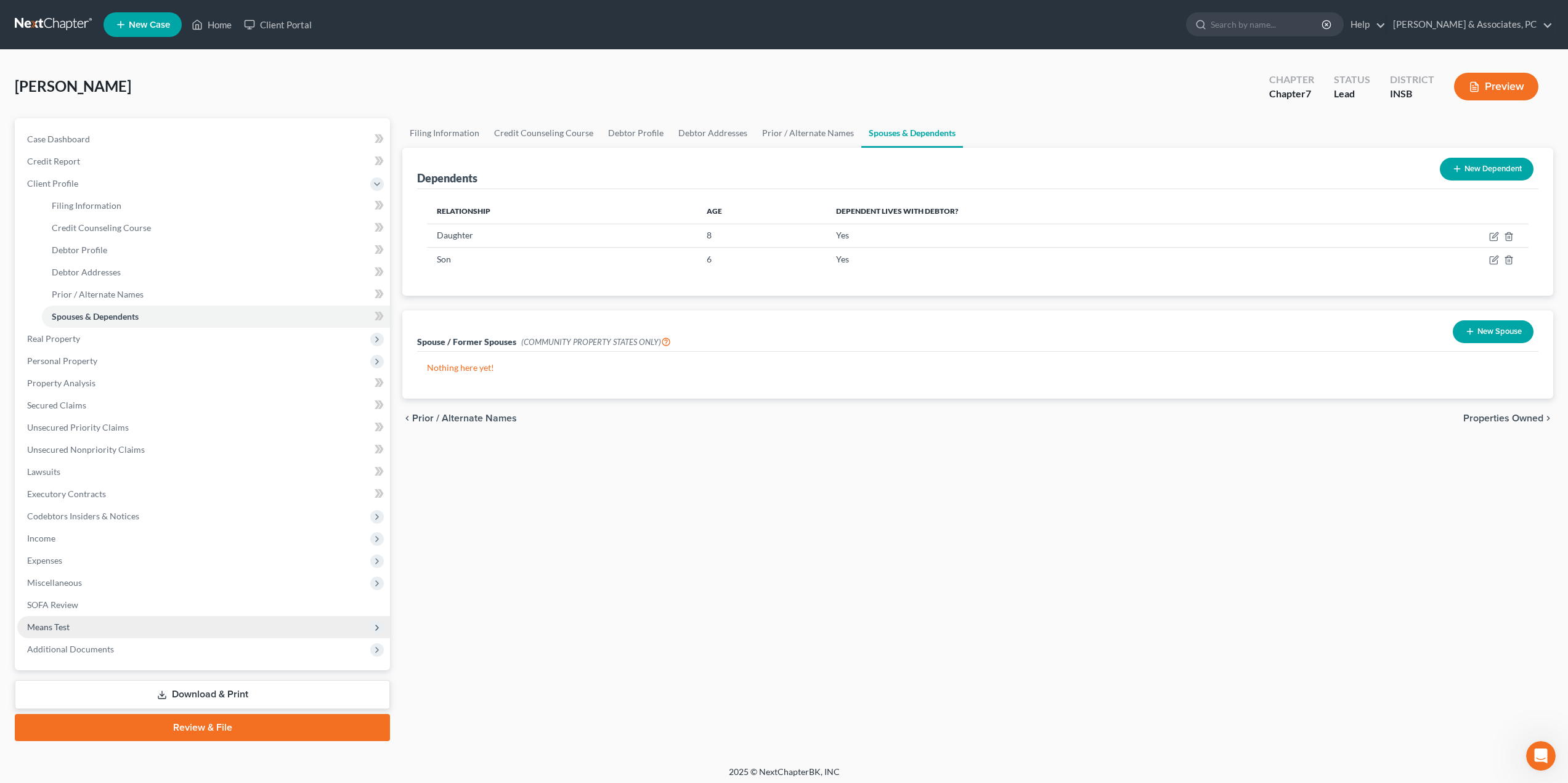
click at [65, 630] on span "Means Test" at bounding box center [48, 626] width 43 height 10
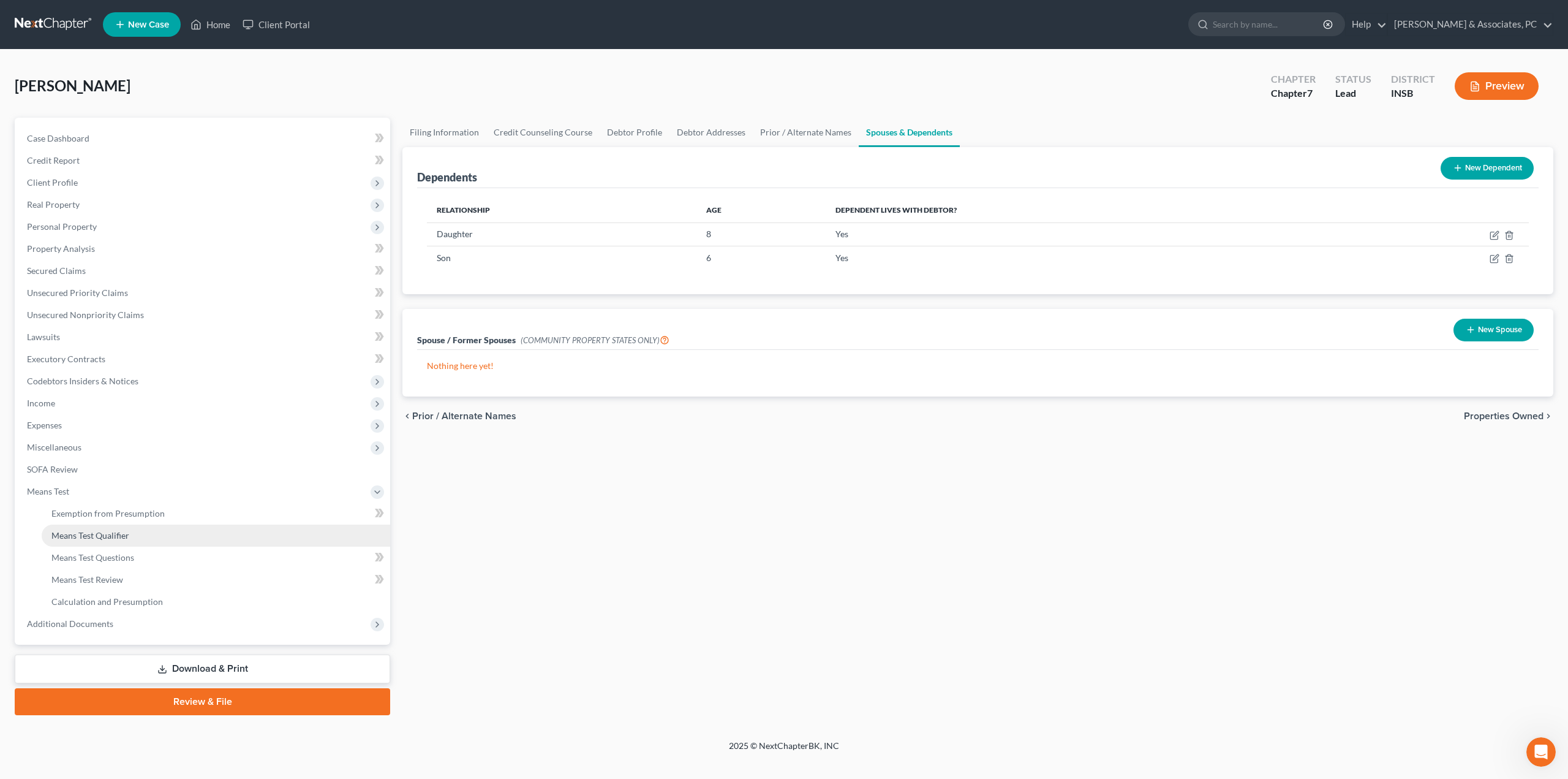
click at [96, 538] on span "Means Test Qualifier" at bounding box center [90, 535] width 78 height 10
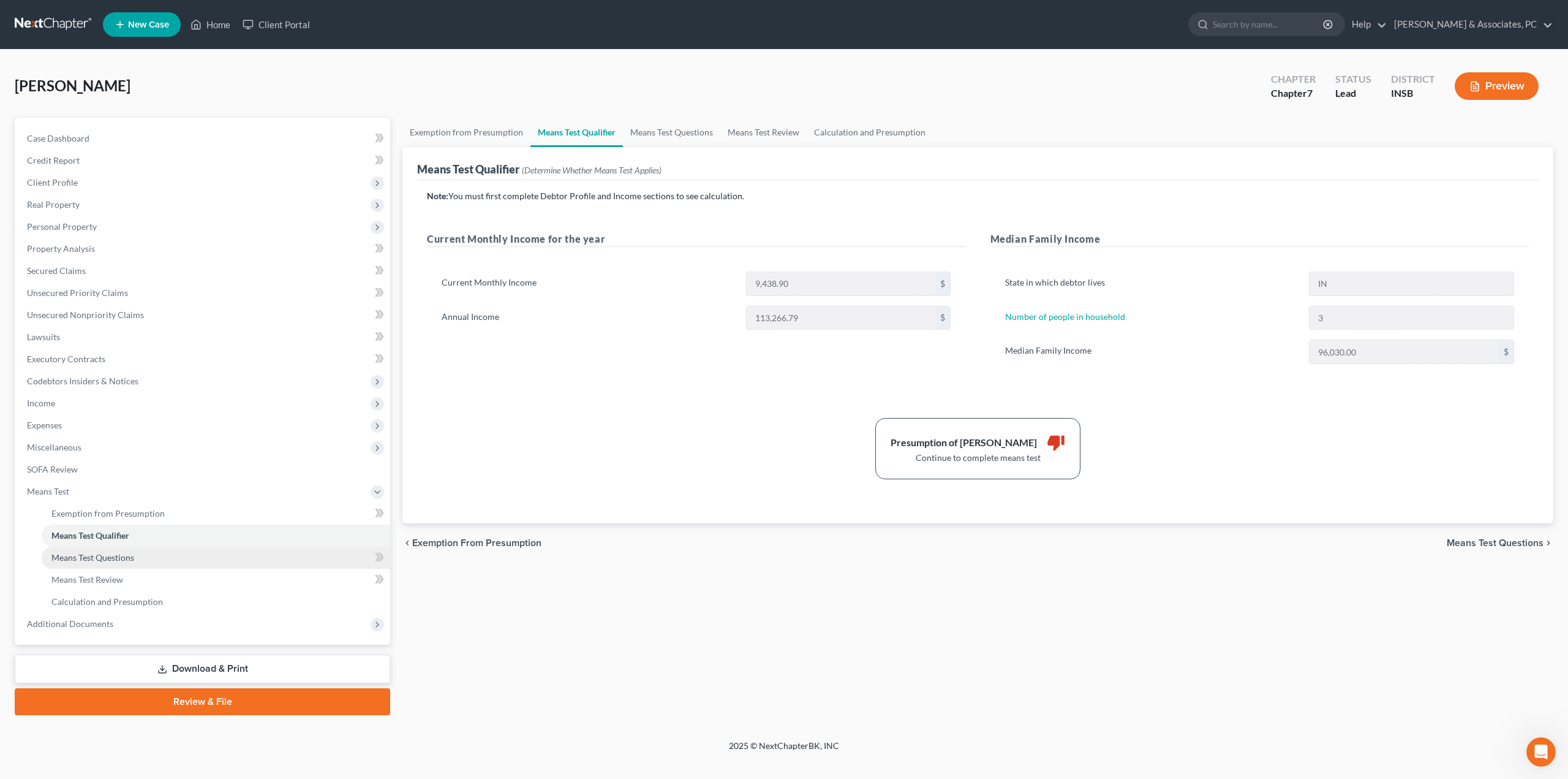
click at [93, 557] on span "Means Test Questions" at bounding box center [93, 557] width 83 height 10
select select "1"
select select "60"
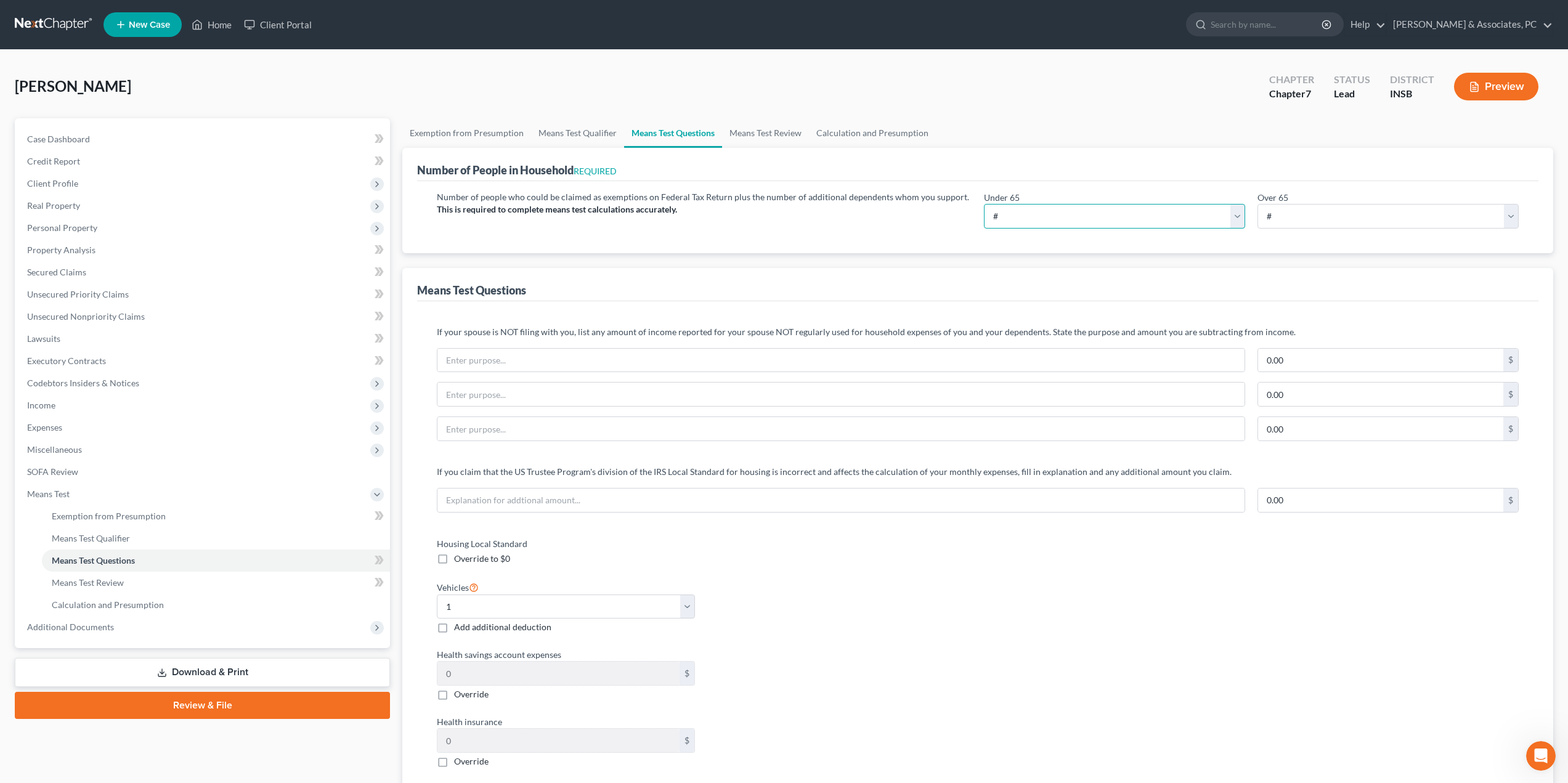
click at [1153, 206] on select "# 0 1 2 3 4 5 6 7 8 9 10" at bounding box center [1115, 216] width 261 height 25
select select "3"
click at [984, 204] on select "# 0 1 2 3 4 5 6 7 8 9 10" at bounding box center [1115, 216] width 261 height 25
click at [922, 352] on input "text" at bounding box center [841, 360] width 807 height 23
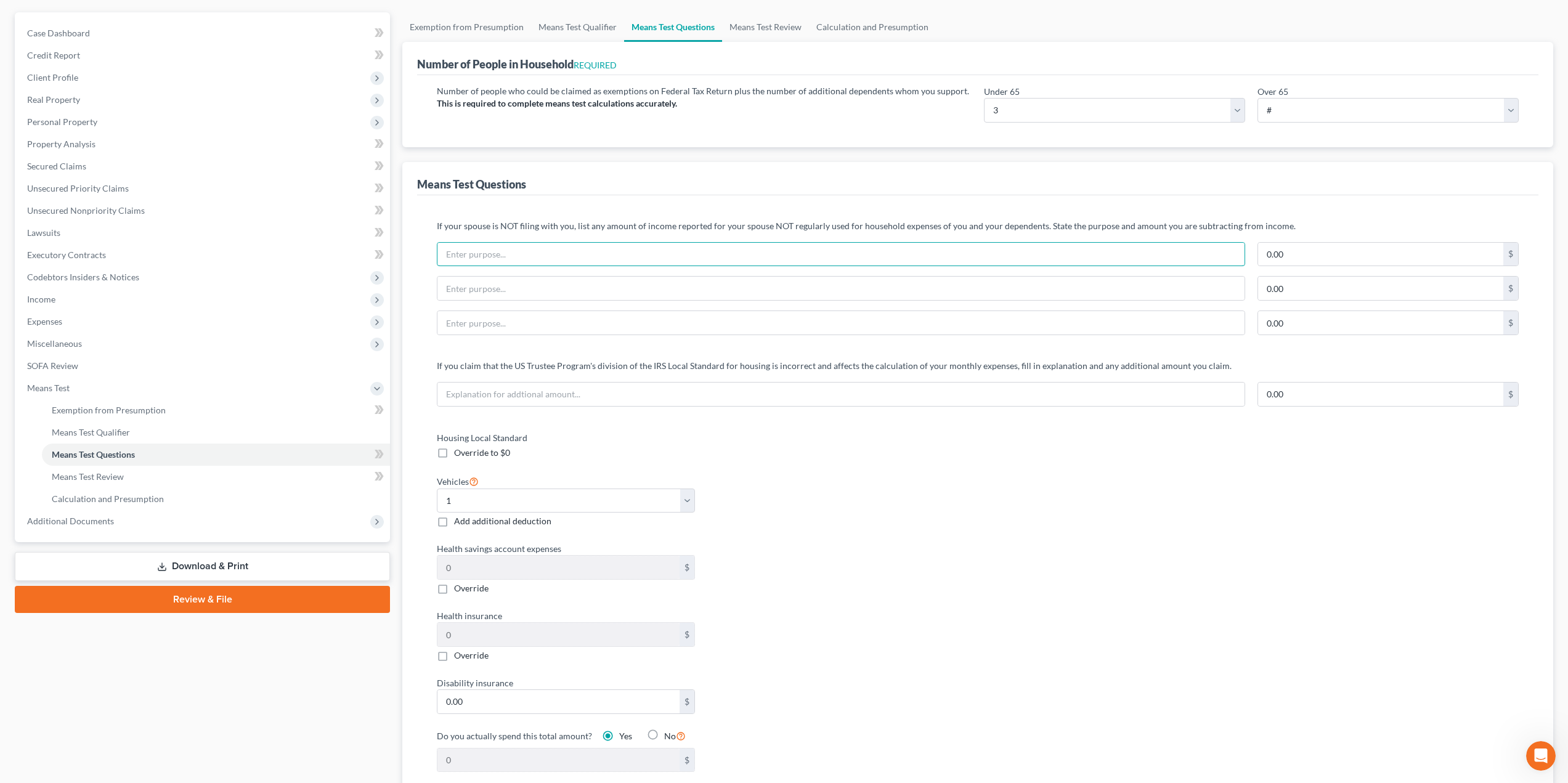
scroll to position [105, 0]
click at [83, 163] on span "Secured Claims" at bounding box center [57, 166] width 59 height 10
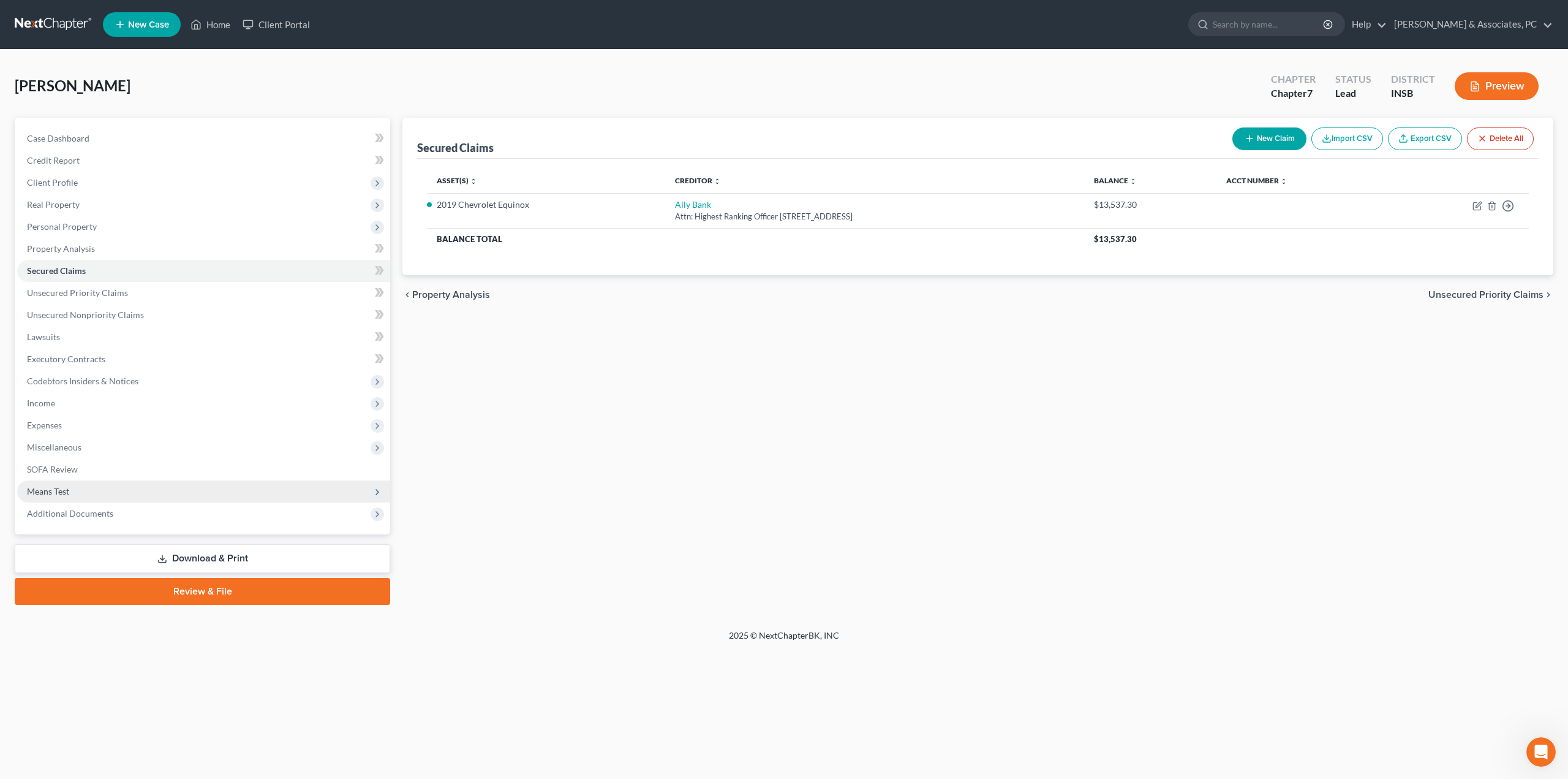
click at [82, 486] on span "Means Test" at bounding box center [203, 491] width 373 height 22
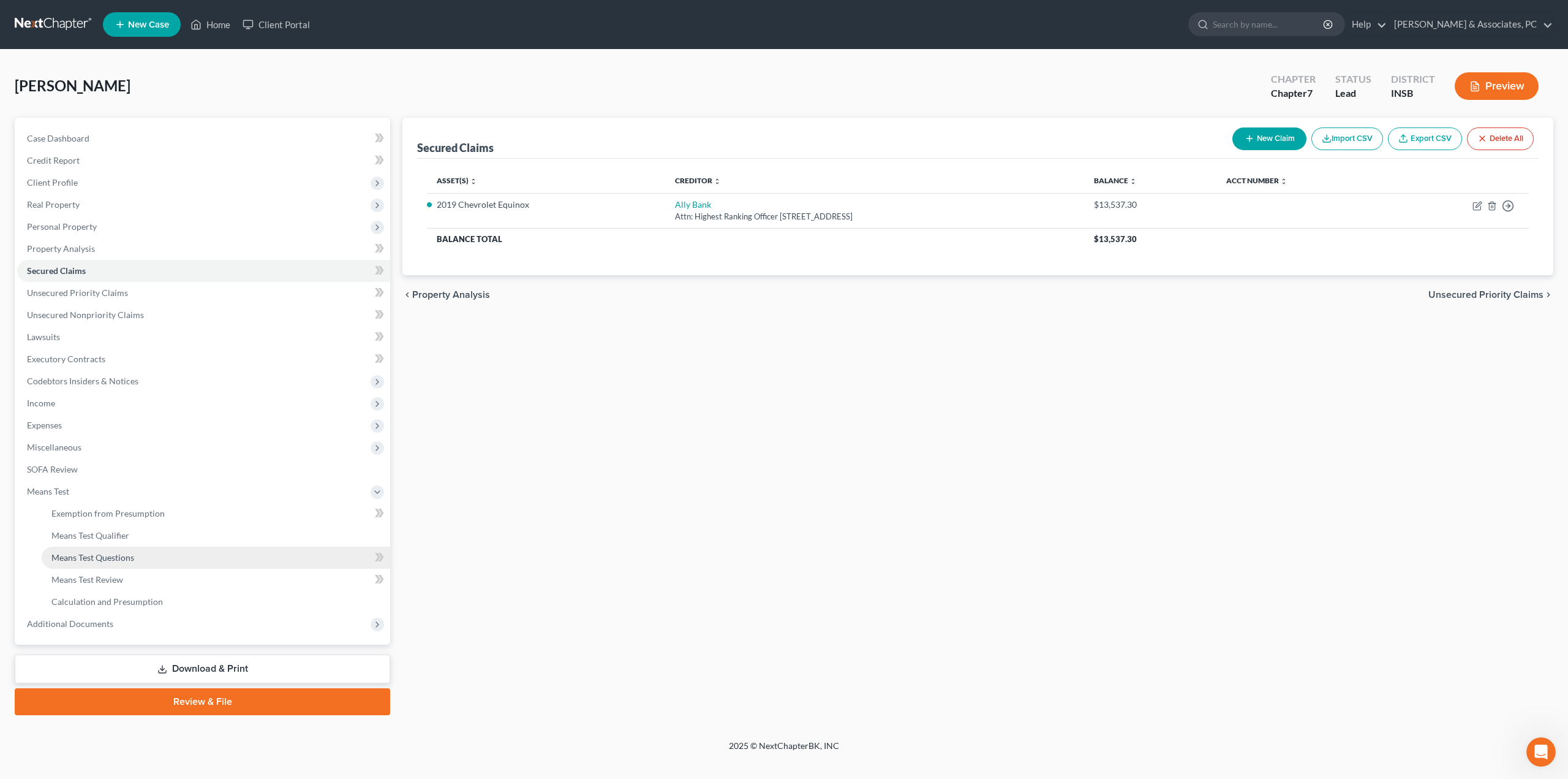
click at [93, 550] on link "Means Test Questions" at bounding box center [216, 558] width 349 height 22
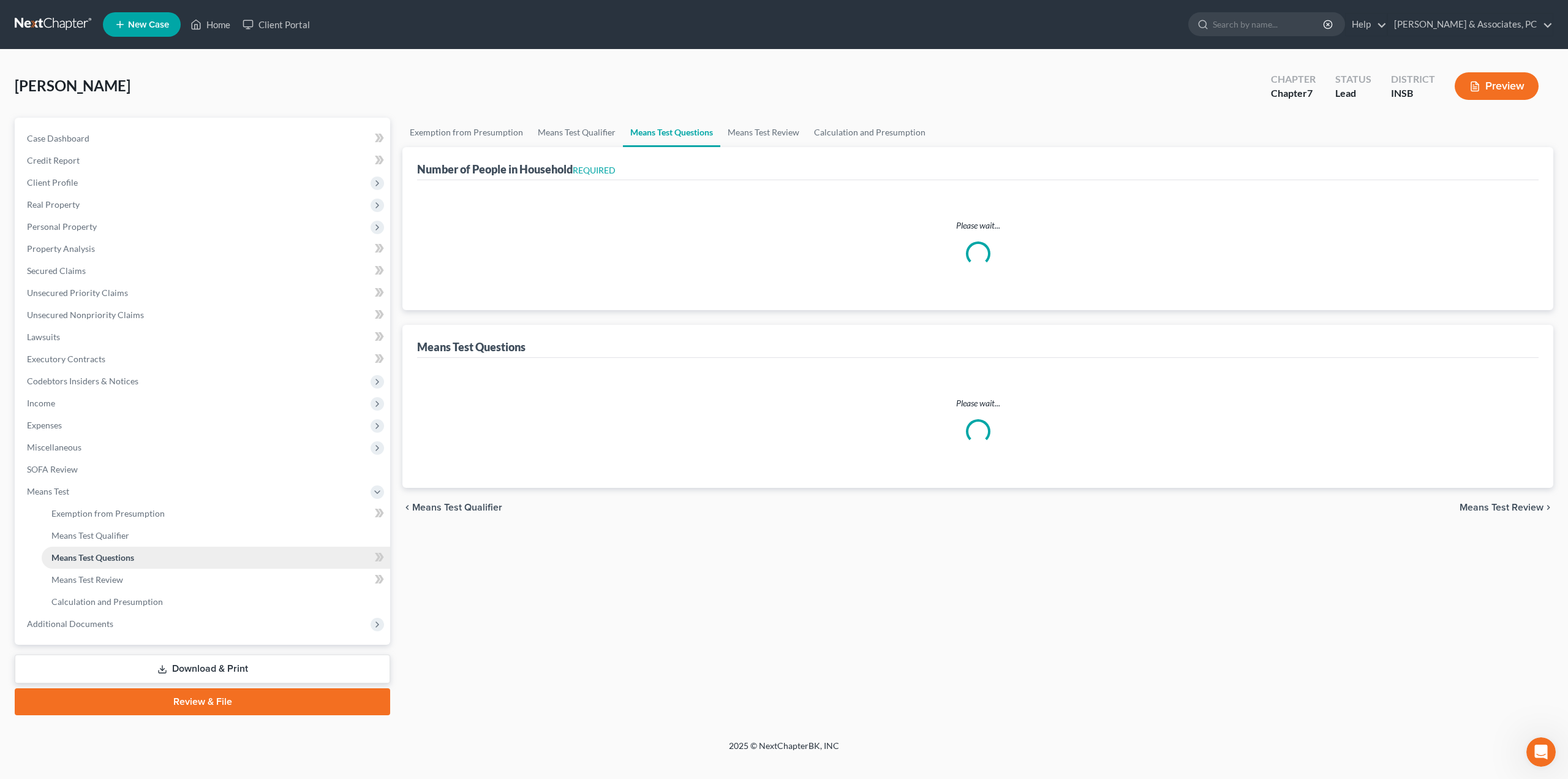
select select "1"
select select "60"
select select "1"
select select "3"
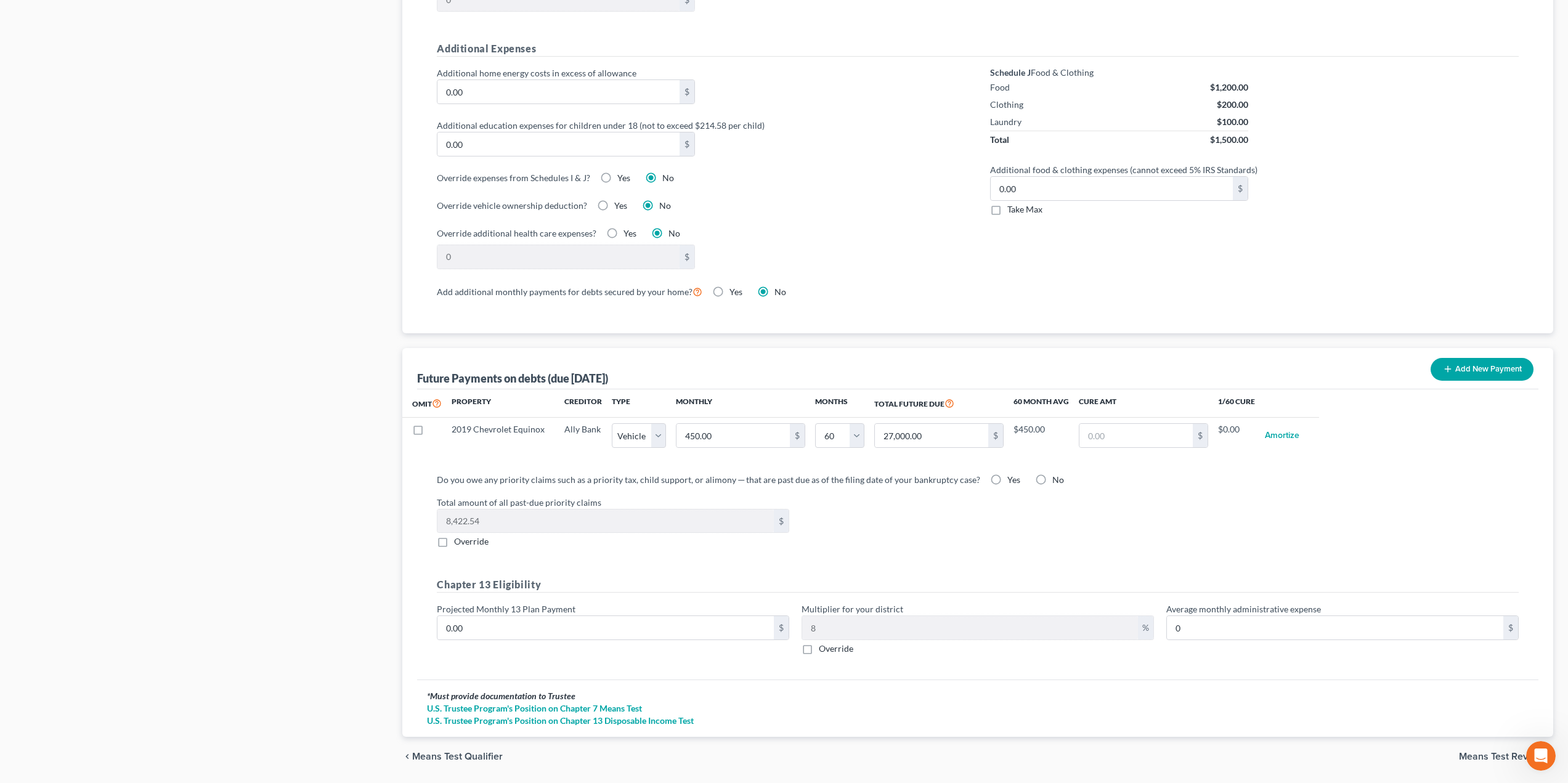
scroll to position [906, 0]
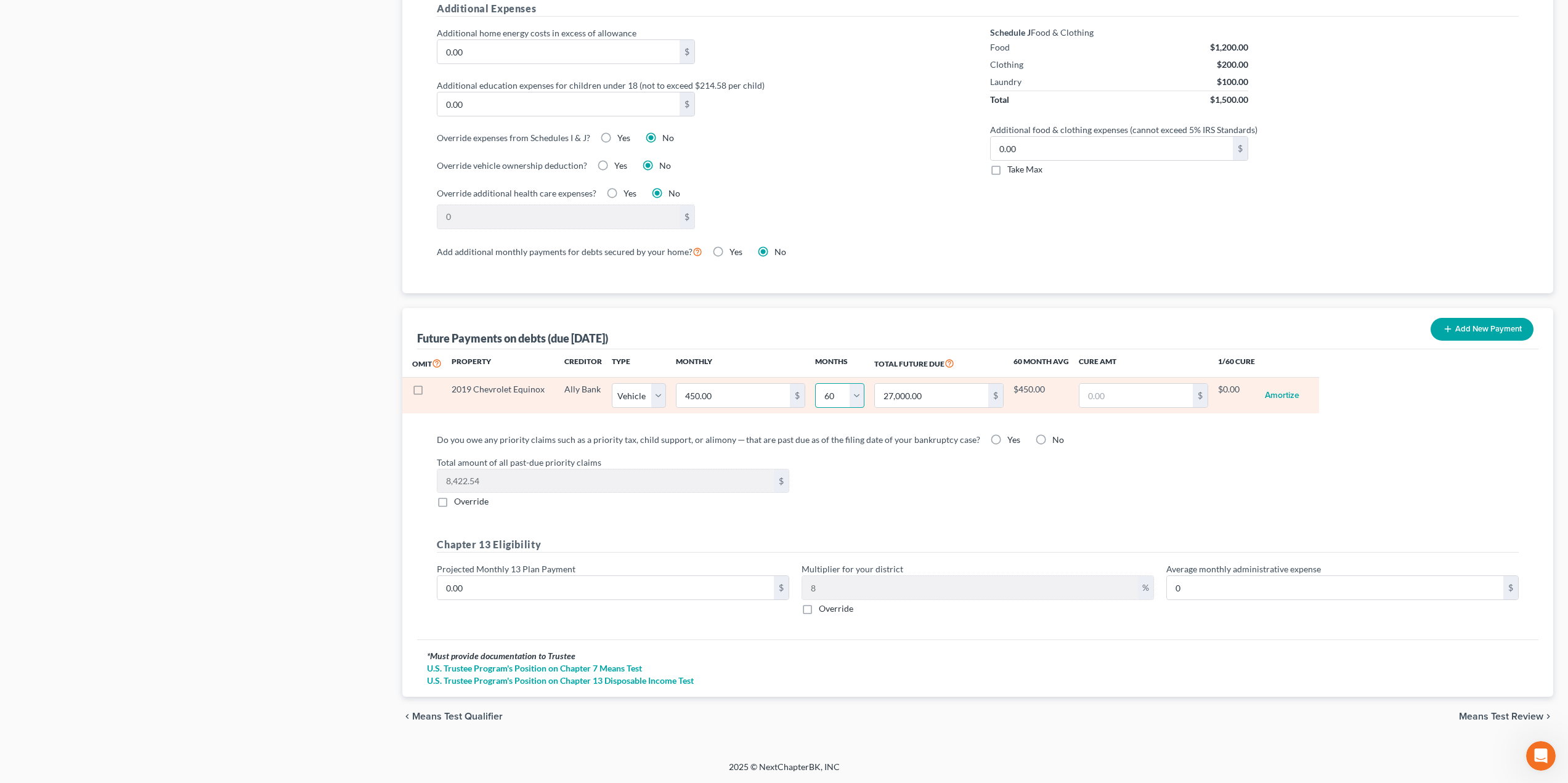
click at [853, 401] on select "0 1 2 3 4 5 6 7 8 9 10 11 12 13 14 15 16 17 18 19 20 21 22 23 24 25 26 27 28 29…" at bounding box center [839, 396] width 49 height 25
select select "41"
click at [815, 383] on select "0 1 2 3 4 5 6 7 8 9 10 11 12 13 14 15 16 17 18 19 20 21 22 23 24 25 26 27 28 29…" at bounding box center [839, 396] width 49 height 25
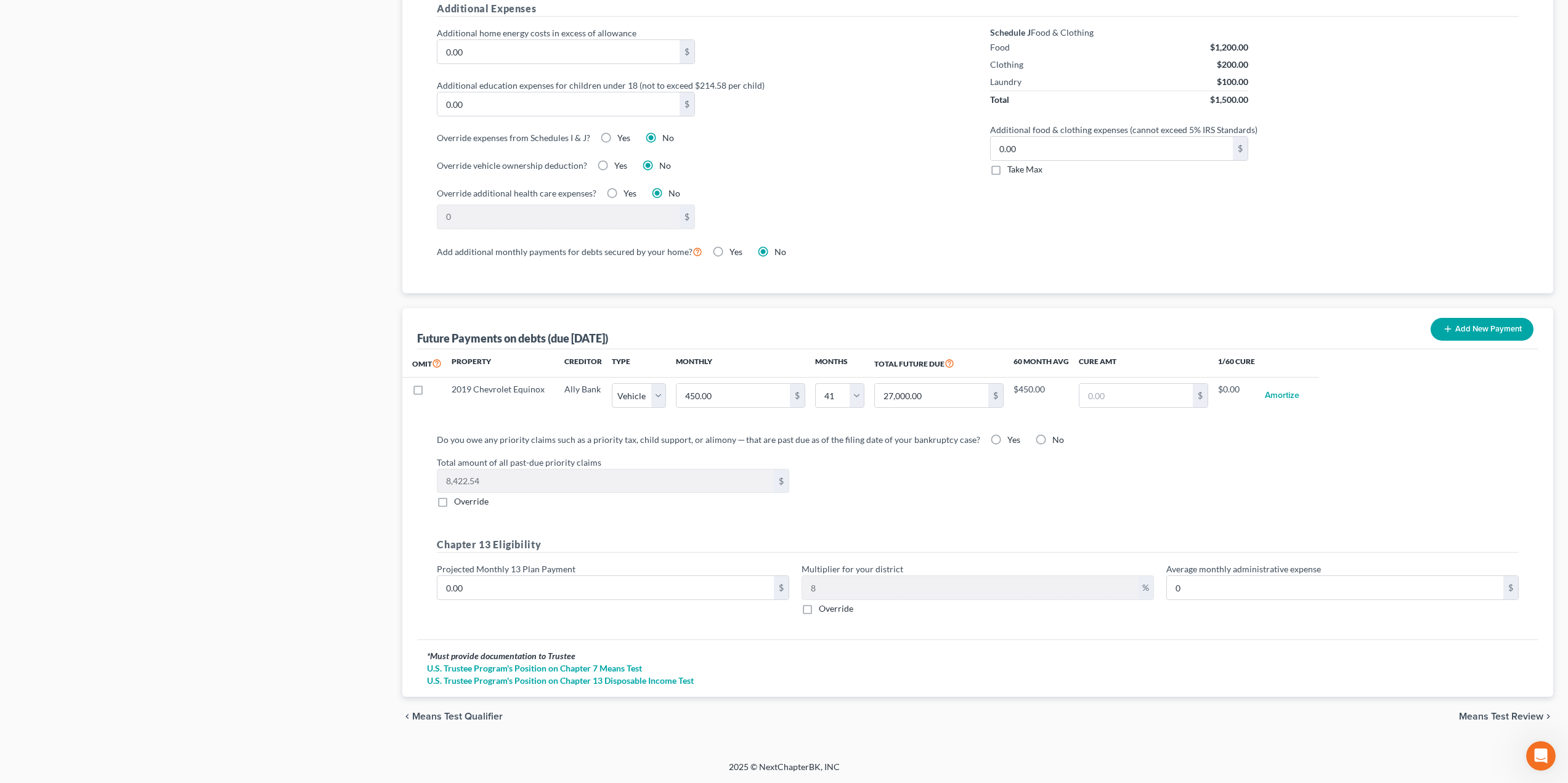
select select "1"
select select "41"
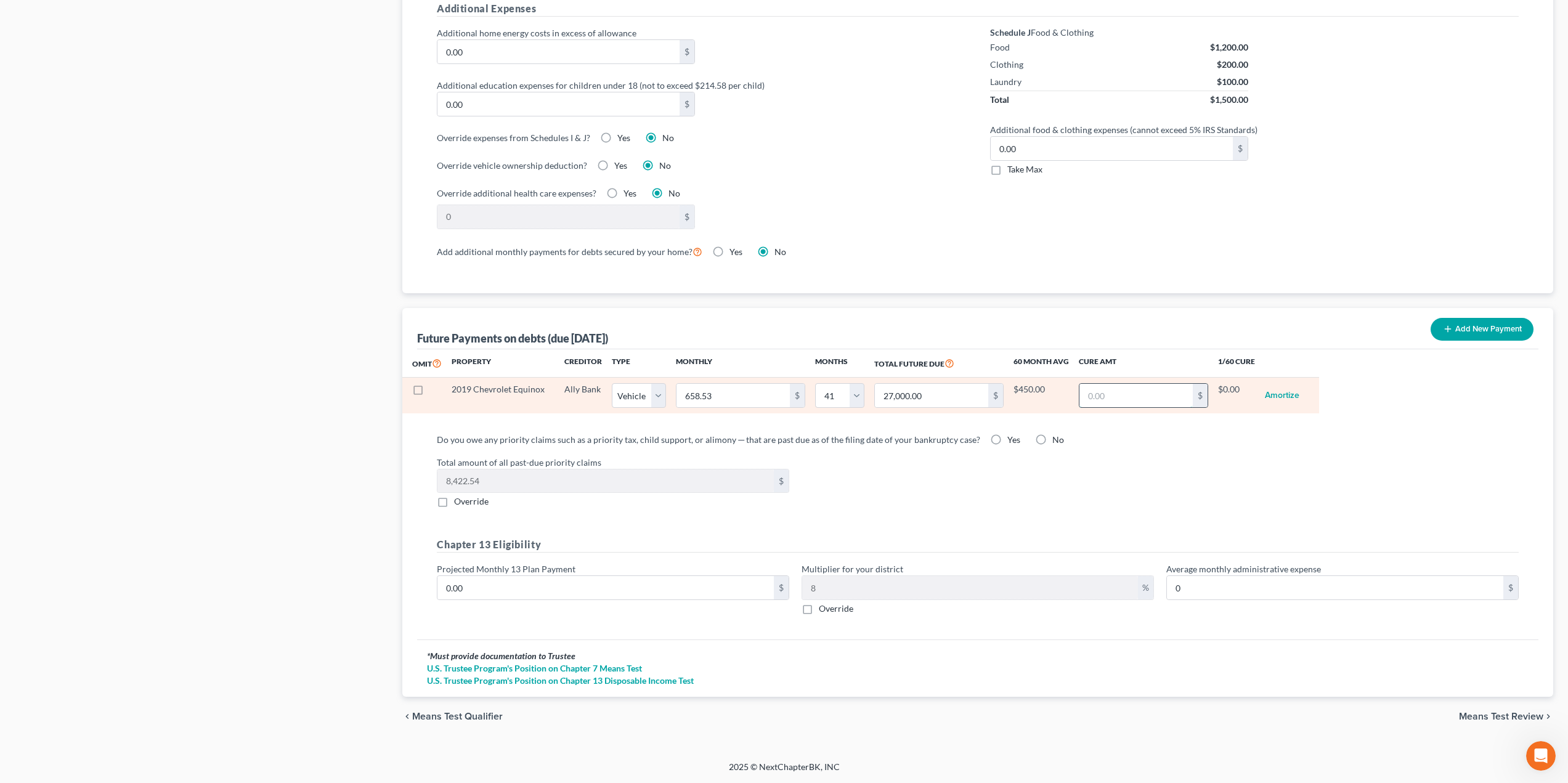
click at [1134, 393] on input "text" at bounding box center [1136, 395] width 114 height 23
click at [744, 397] on input "658.53" at bounding box center [733, 395] width 114 height 23
type input "4"
type input "164.00"
type input "45"
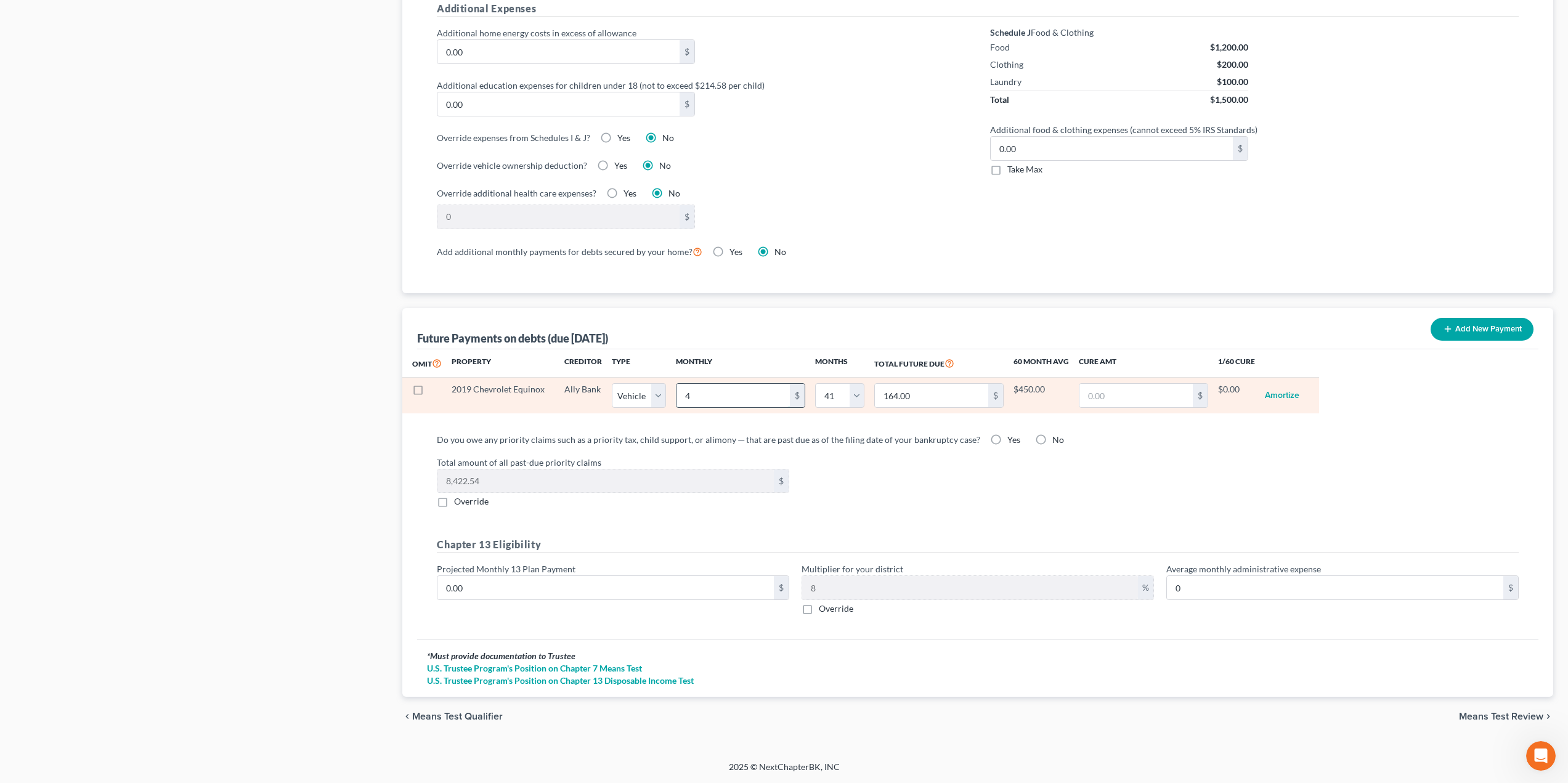
type input "1,845.00"
type input "450"
type input "18,450.00"
select select "1"
select select "41"
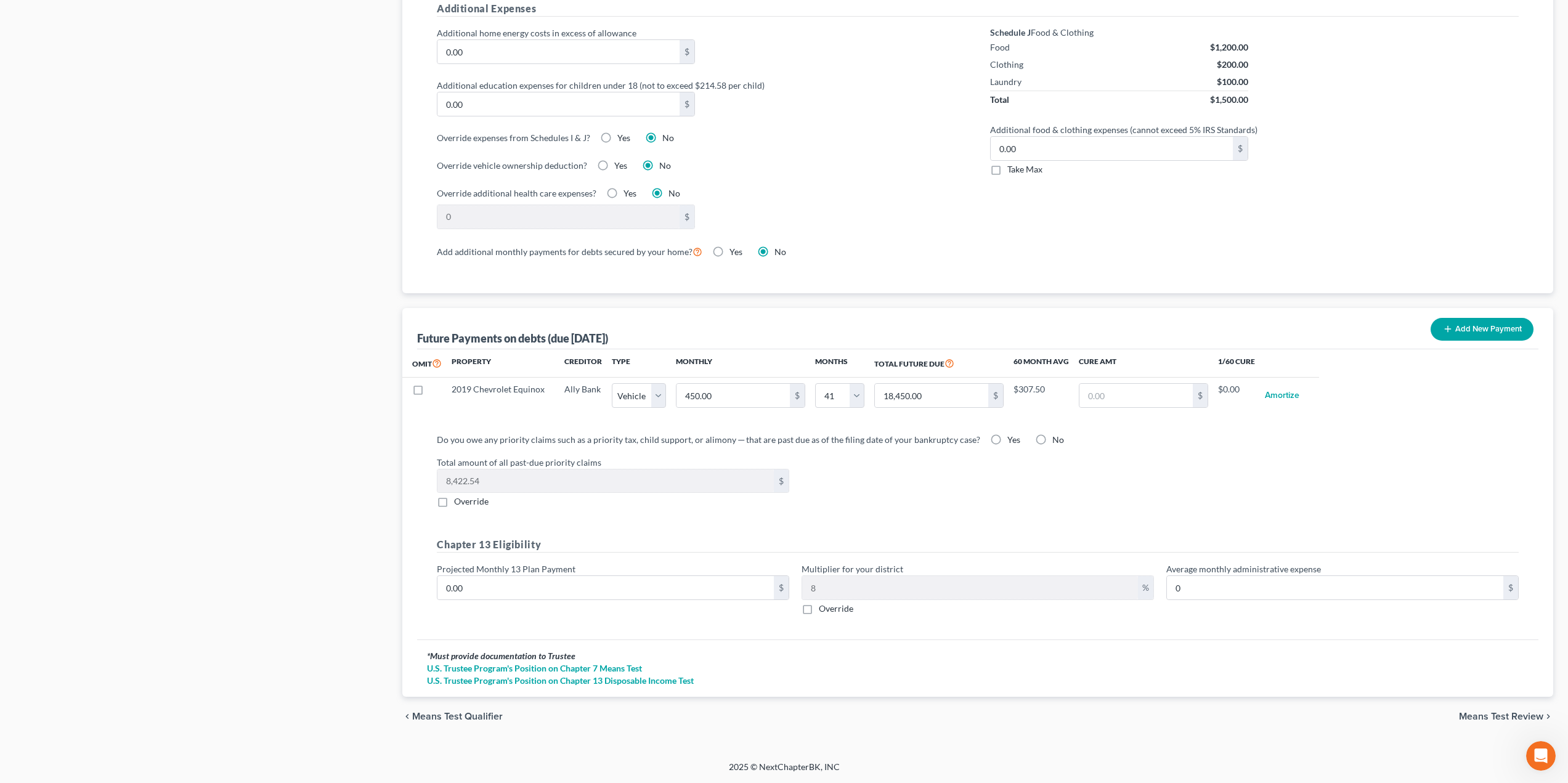
select select "1"
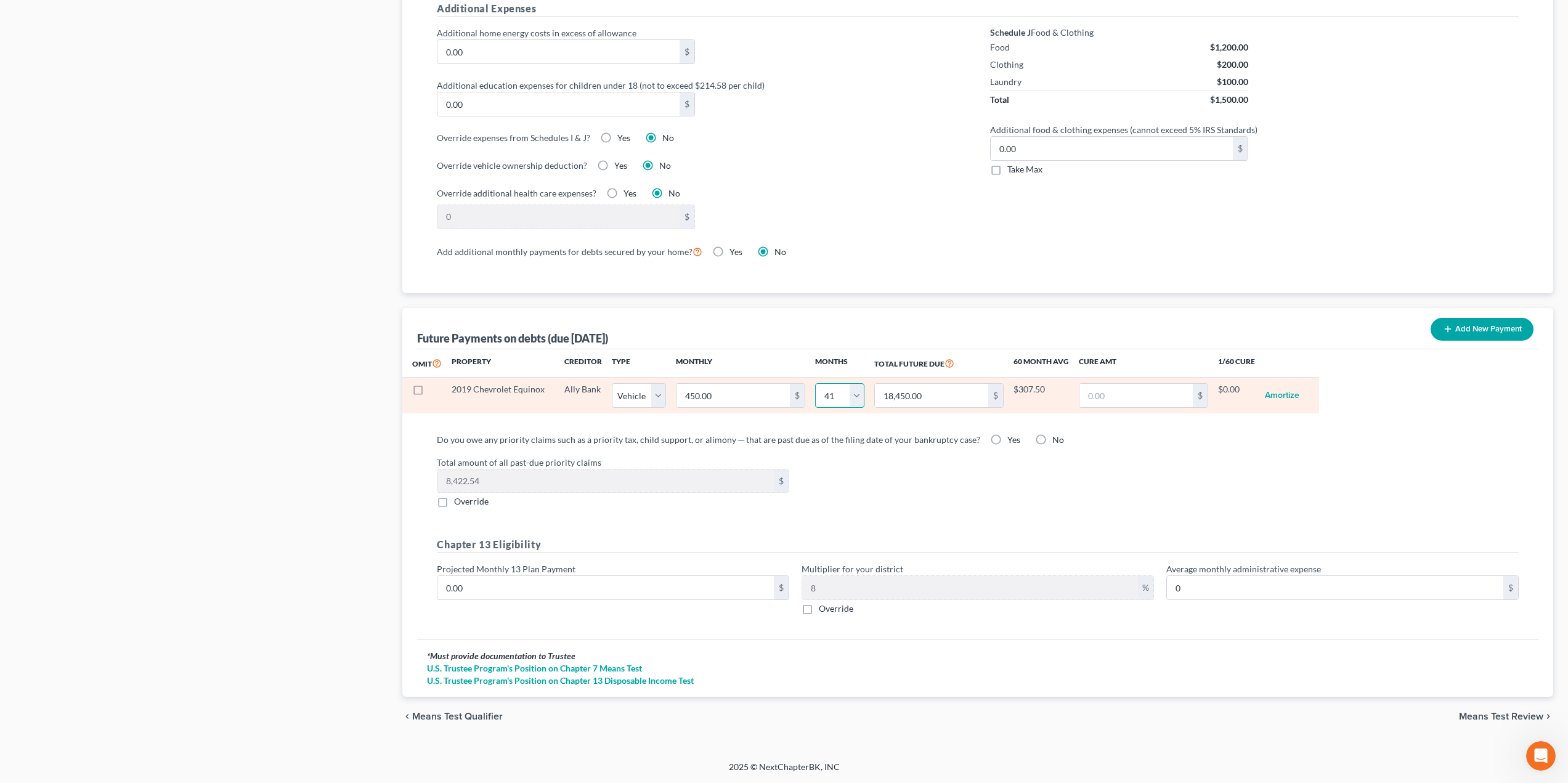
click at [826, 394] on select "0 1 2 3 4 5 6 7 8 9 10 11 12 13 14 15 16 17 18 19 20 21 22 23 24 25 26 27 28 29…" at bounding box center [839, 396] width 49 height 25
select select "27"
click at [815, 383] on select "0 1 2 3 4 5 6 7 8 9 10 11 12 13 14 15 16 17 18 19 20 21 22 23 24 25 26 27 28 29…" at bounding box center [839, 396] width 49 height 25
click at [746, 396] on input "450.00" at bounding box center [733, 395] width 114 height 23
select select "1"
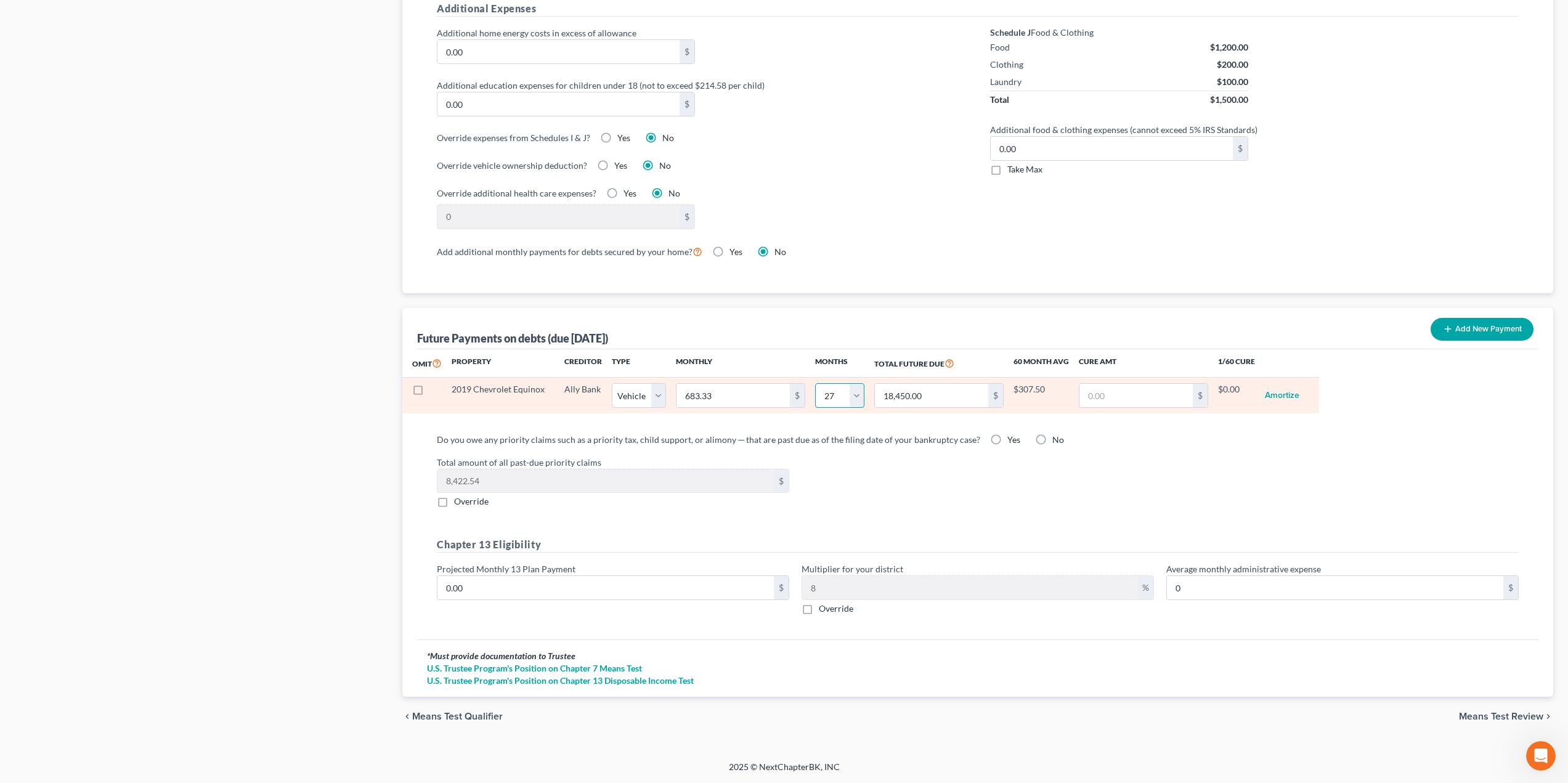
click at [855, 387] on select "0 1 2 3 4 5 6 7 8 9 10 11 12 13 14 15 16 17 18 19 20 21 22 23 24 25 26 27 28 29…" at bounding box center [839, 396] width 49 height 25
select select "20"
click at [815, 383] on select "0 1 2 3 4 5 6 7 8 9 10 11 12 13 14 15 16 17 18 19 20 21 22 23 24 25 26 27 28 29…" at bounding box center [839, 396] width 49 height 25
select select "1"
select select "20"
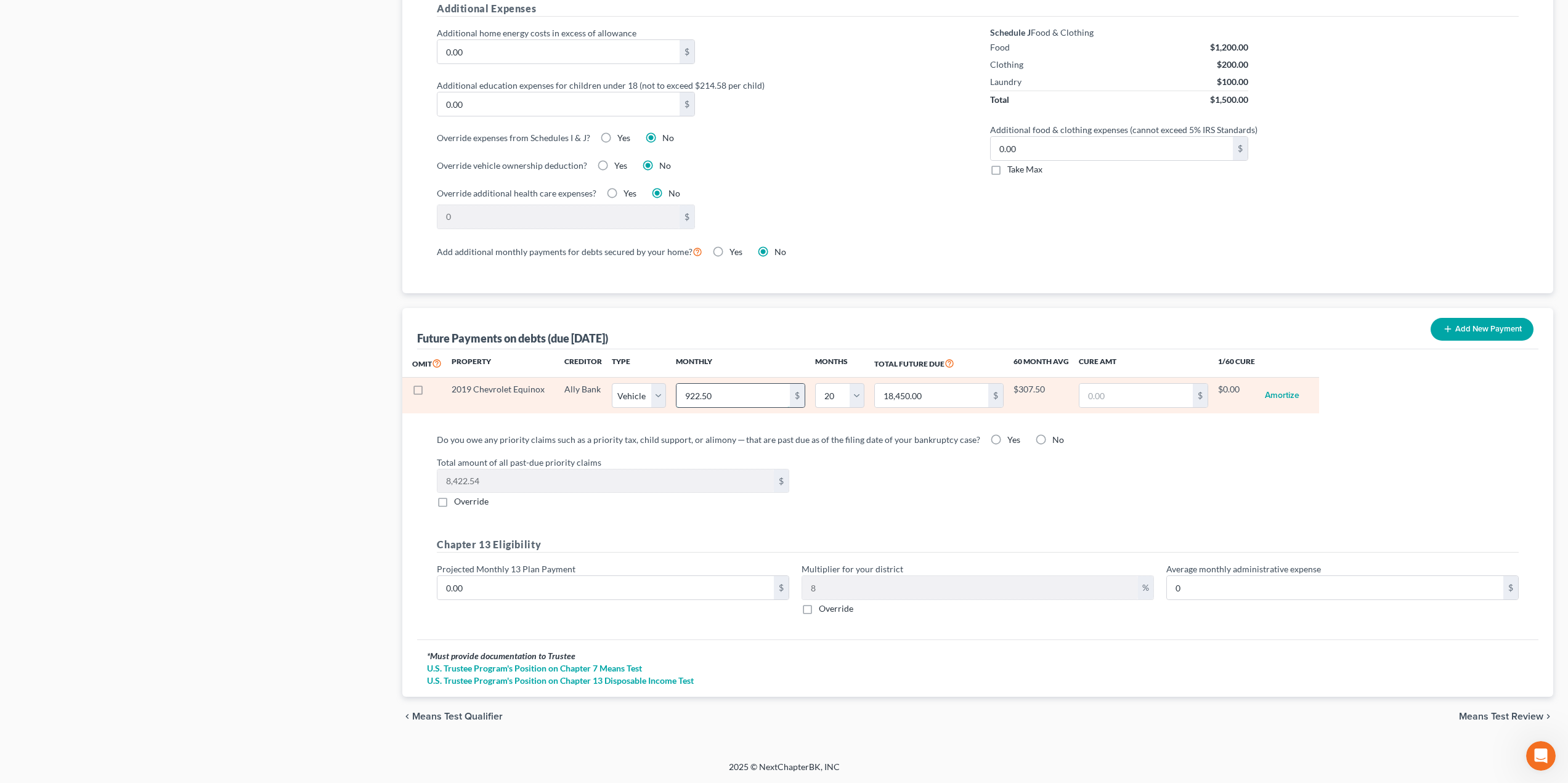
click at [751, 398] on input "922.50" at bounding box center [733, 395] width 114 height 23
type input "4"
type input "80.00"
type input "45"
type input "900.00"
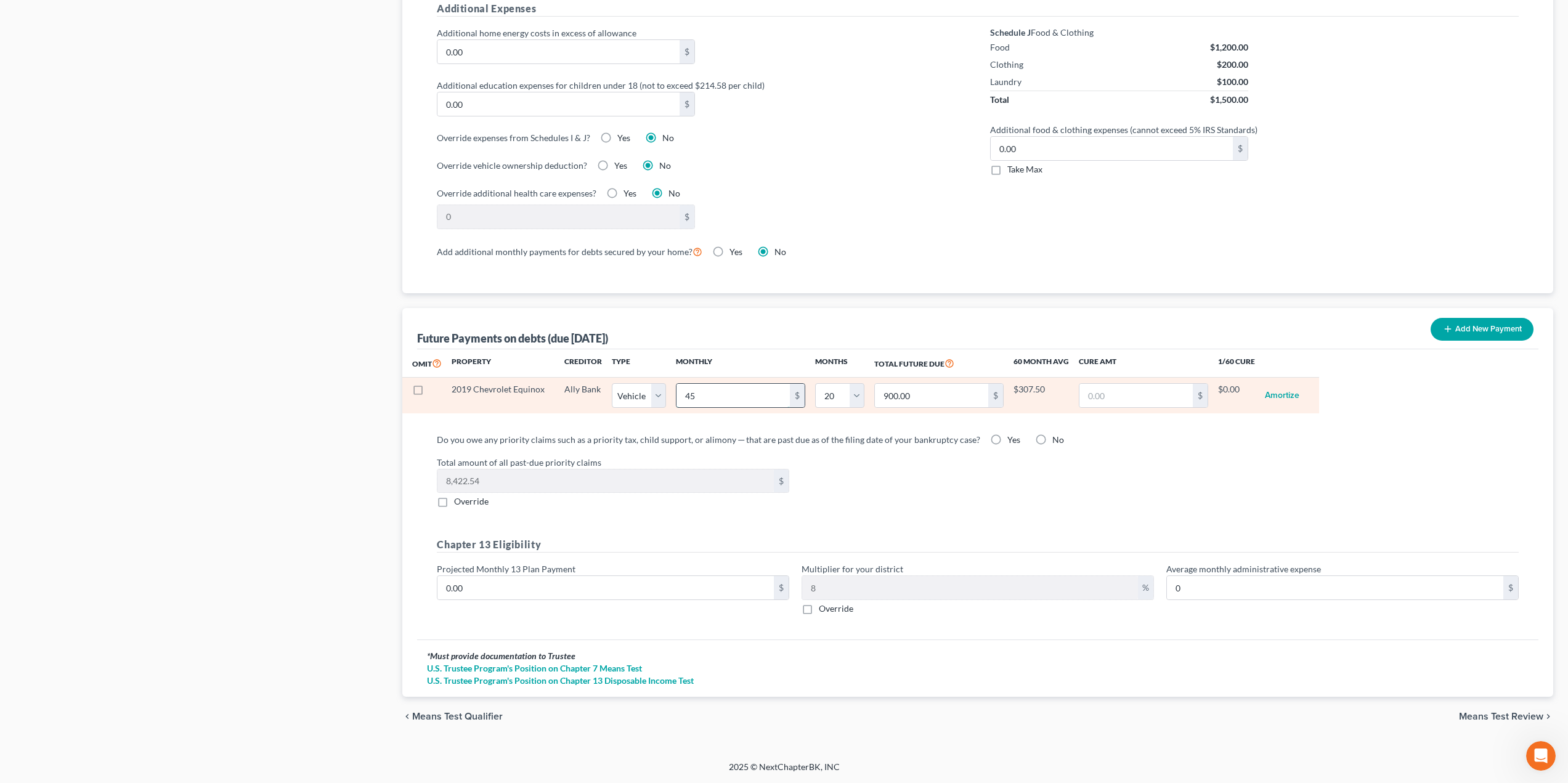
type input "450"
type input "9,000.00"
type input "450"
select select "1"
select select "20"
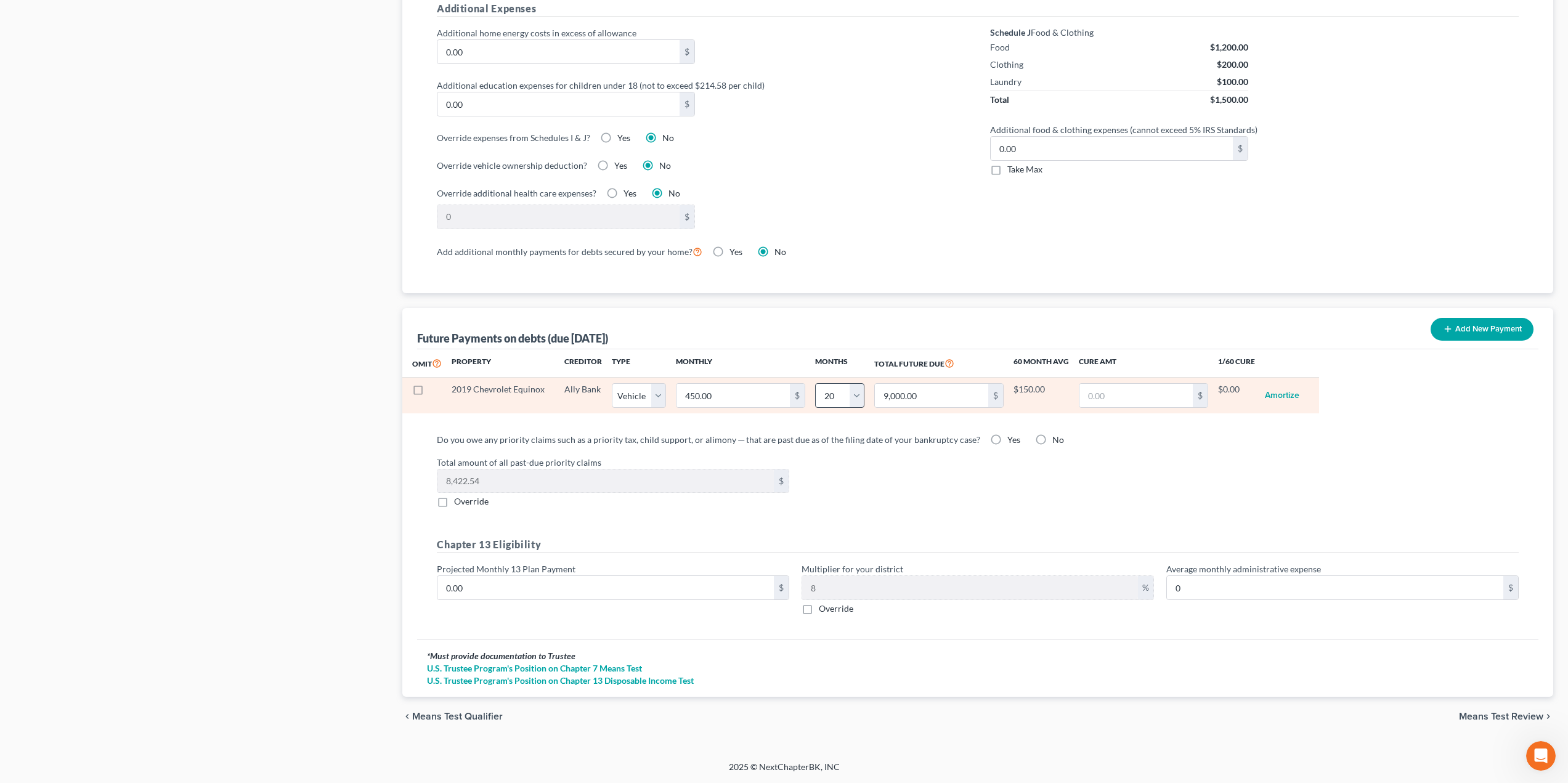
select select "1"
click at [838, 394] on select "0 1 2 3 4 5 6 7 8 9 10 11 12 13 14 15 16 17 18 19 20 21 22 23 24 25 26 27 28 29…" at bounding box center [839, 396] width 49 height 25
select select "25"
click at [815, 383] on select "0 1 2 3 4 5 6 7 8 9 10 11 12 13 14 15 16 17 18 19 20 21 22 23 24 25 26 27 28 29…" at bounding box center [839, 396] width 49 height 25
click at [784, 401] on input "450.00" at bounding box center [733, 395] width 114 height 23
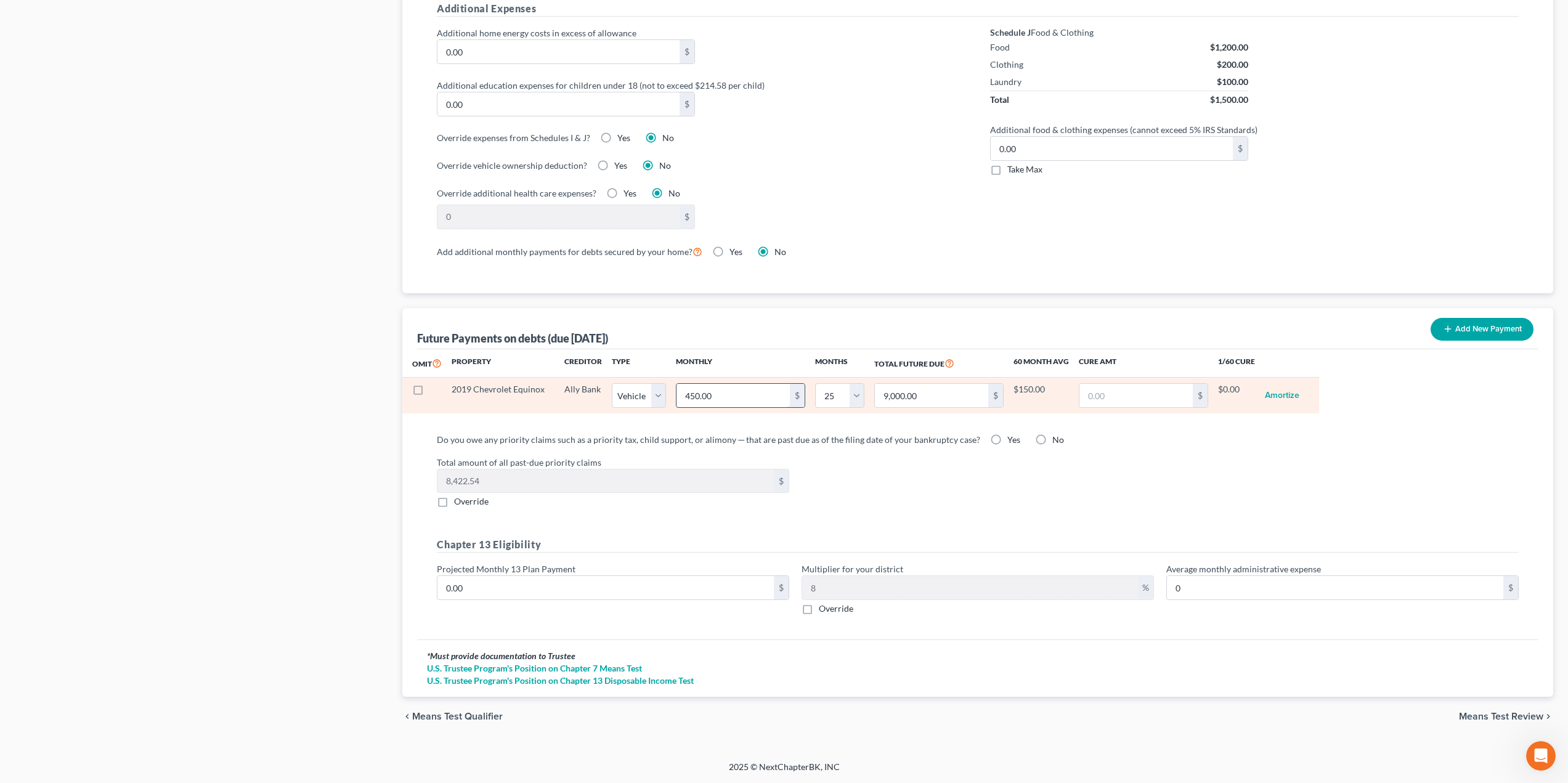
select select "1"
click at [829, 393] on select "0 1 2 3 4 5 6 7 8 9 10 11 12 13 14 15 16 17 18 19 20 21 22 23 24 25 26 27 28 29…" at bounding box center [839, 396] width 49 height 25
select select "32"
click at [815, 383] on select "0 1 2 3 4 5 6 7 8 9 10 11 12 13 14 15 16 17 18 19 20 21 22 23 24 25 26 27 28 29…" at bounding box center [839, 396] width 49 height 25
select select "1"
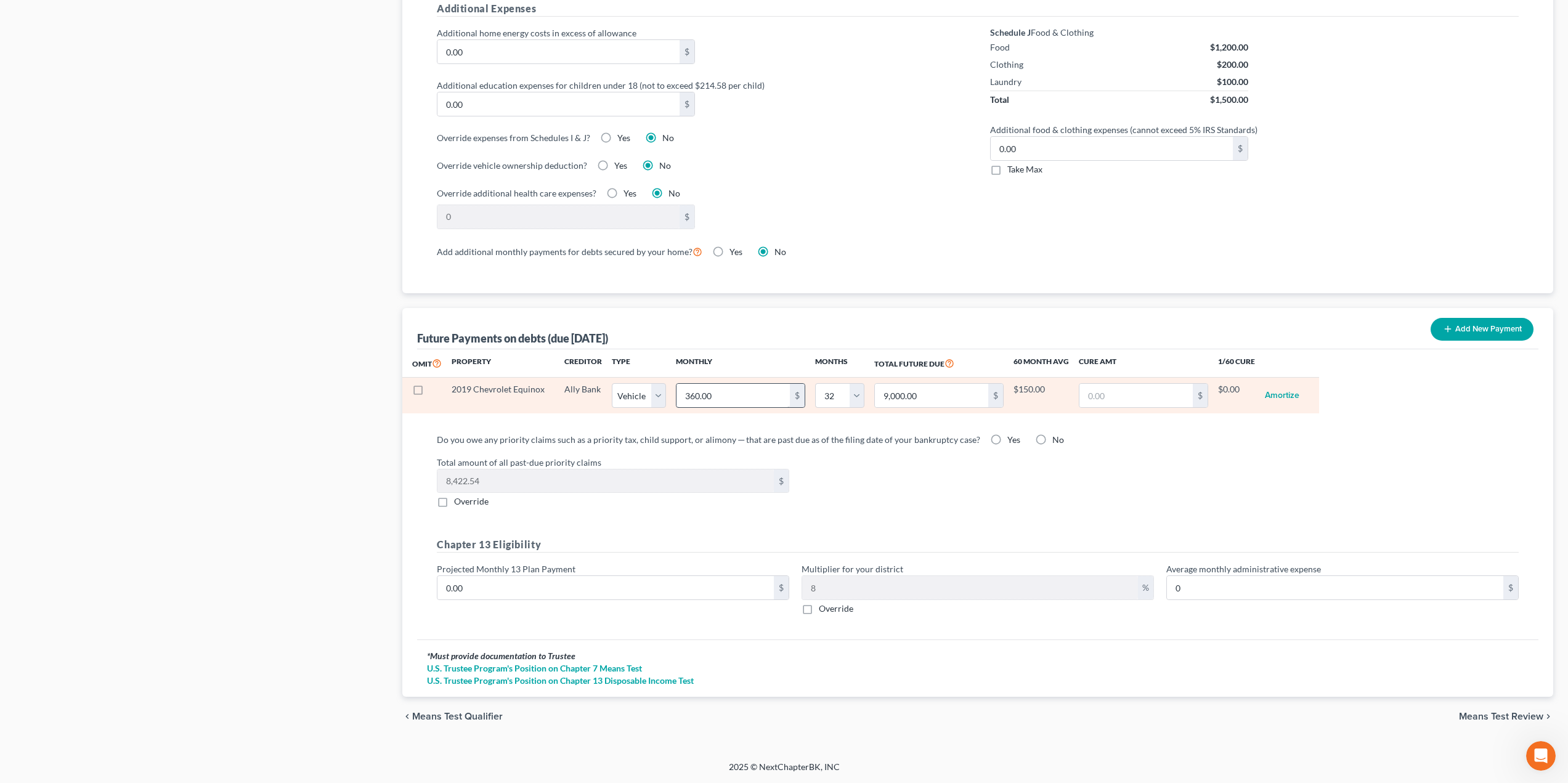
select select "32"
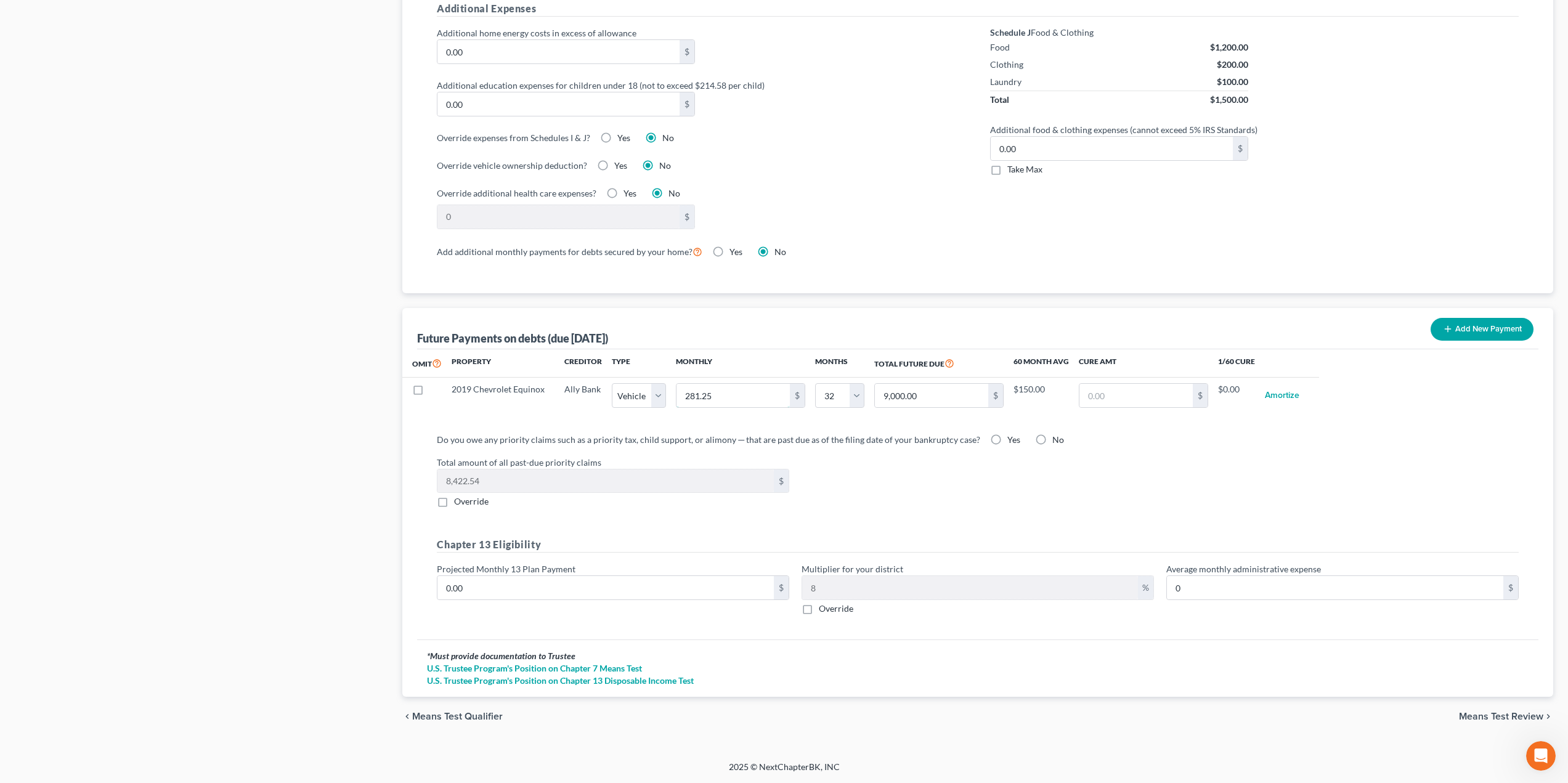
click at [769, 390] on input "281.25" at bounding box center [733, 395] width 114 height 23
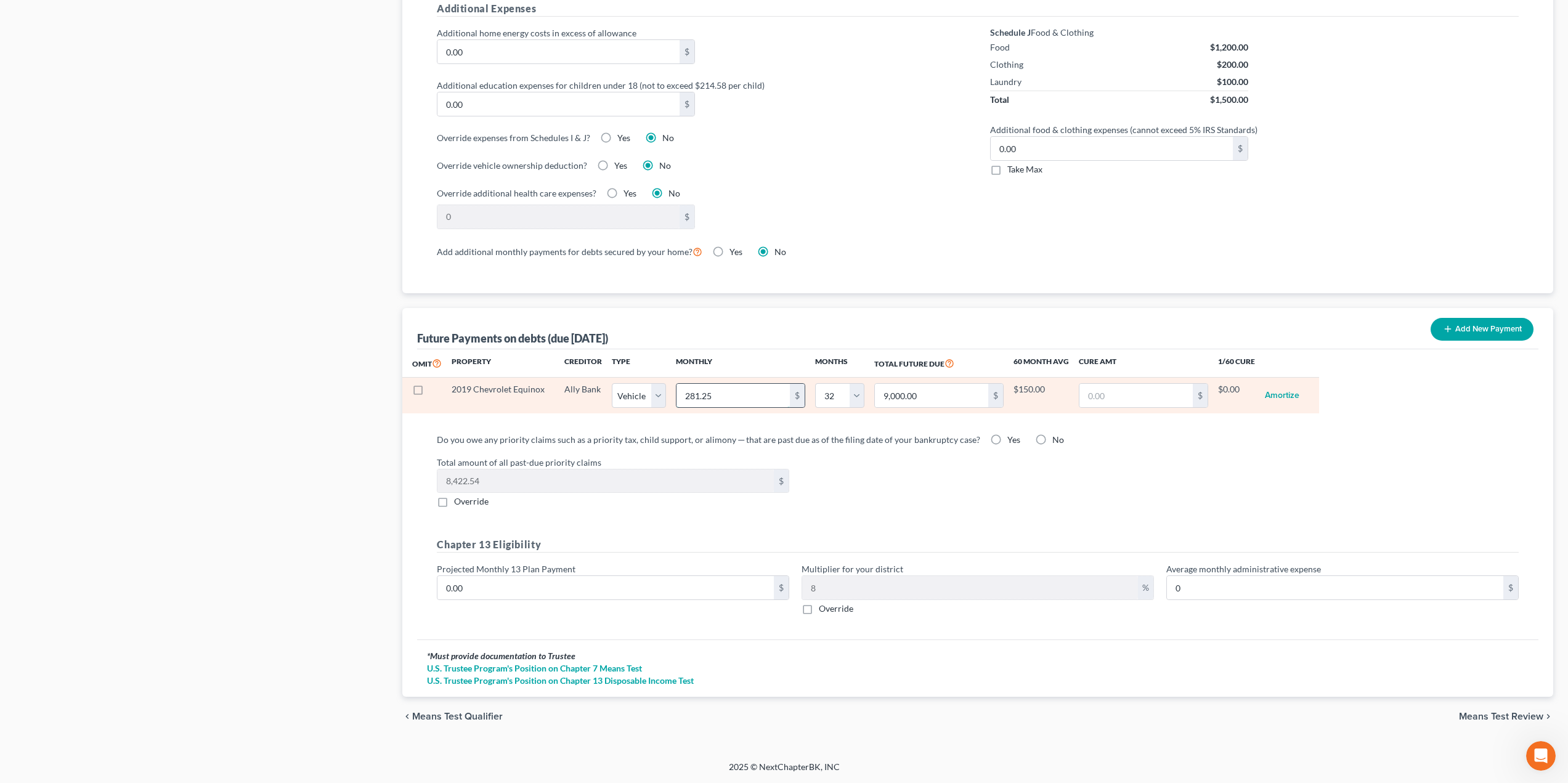
type input "4"
type input "128.00"
type input "45"
type input "1,440.00"
type input "450"
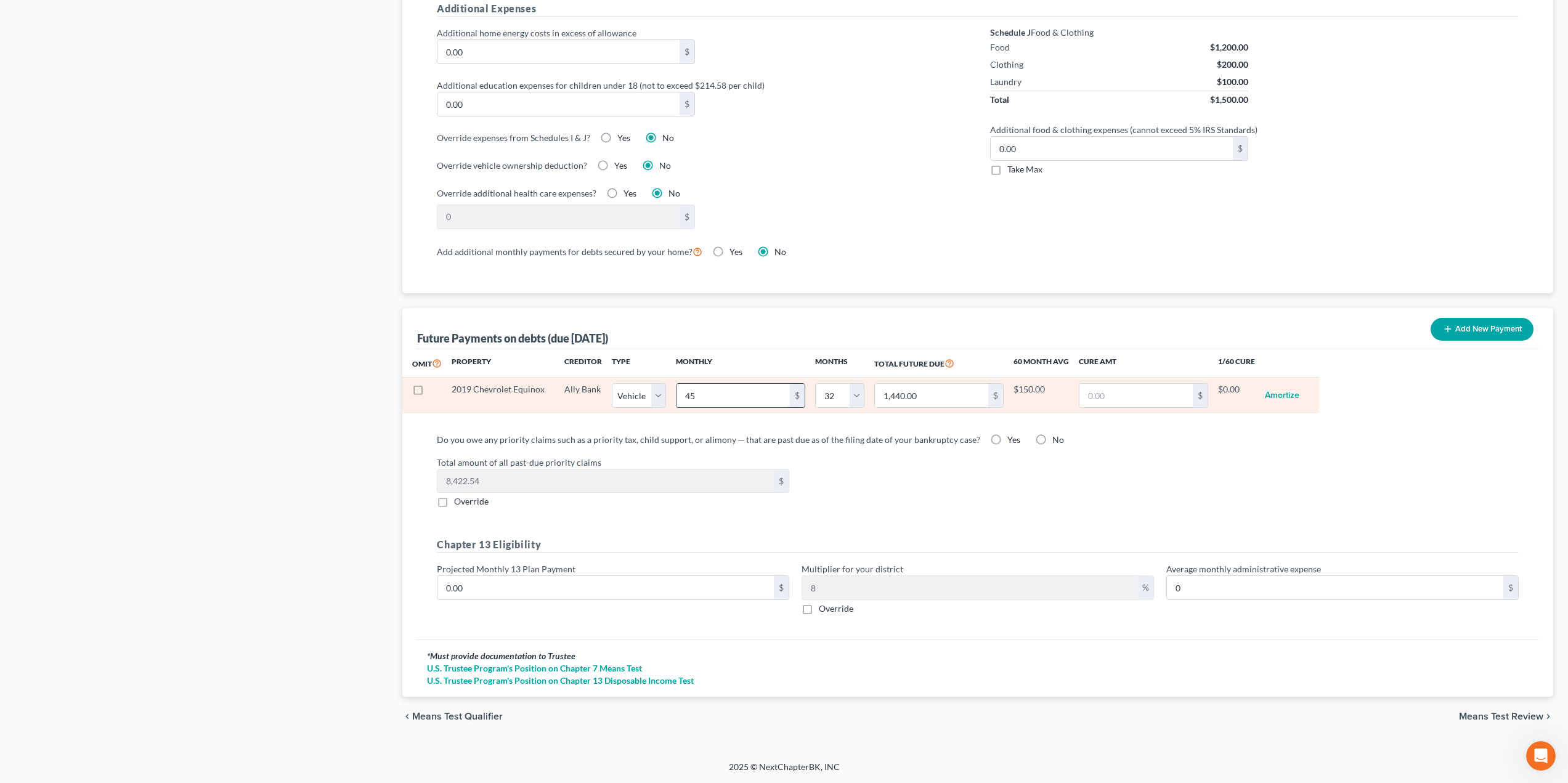
type input "14,400.00"
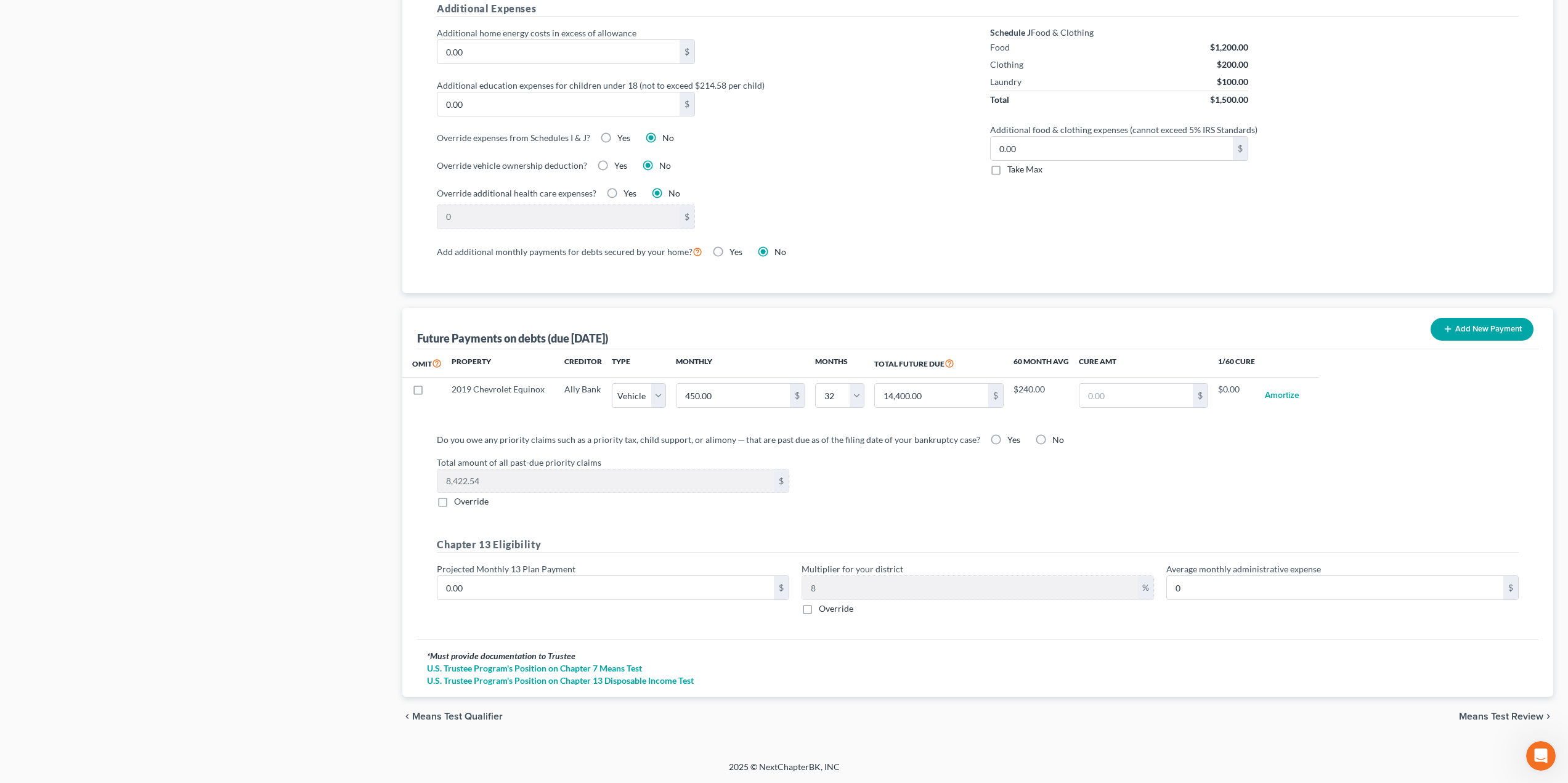
select select "1"
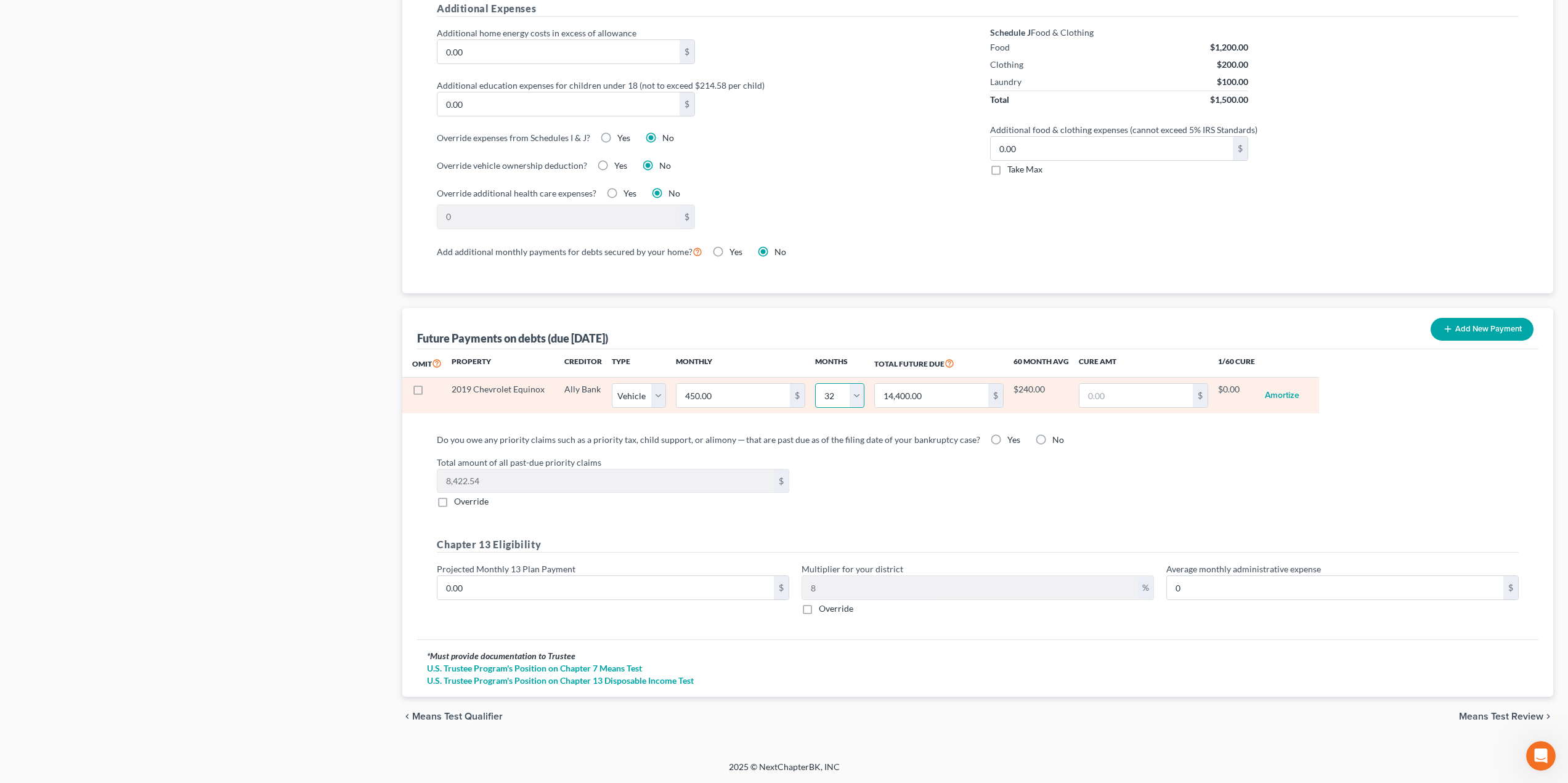
click at [848, 398] on select "0 1 2 3 4 5 6 7 8 9 10 11 12 13 14 15 16 17 18 19 20 21 22 23 24 25 26 27 28 29…" at bounding box center [839, 396] width 49 height 25
select select "30"
click at [815, 383] on select "0 1 2 3 4 5 6 7 8 9 10 11 12 13 14 15 16 17 18 19 20 21 22 23 24 25 26 27 28 29…" at bounding box center [839, 396] width 49 height 25
click at [757, 403] on input "450.00" at bounding box center [733, 395] width 114 height 23
select select "1"
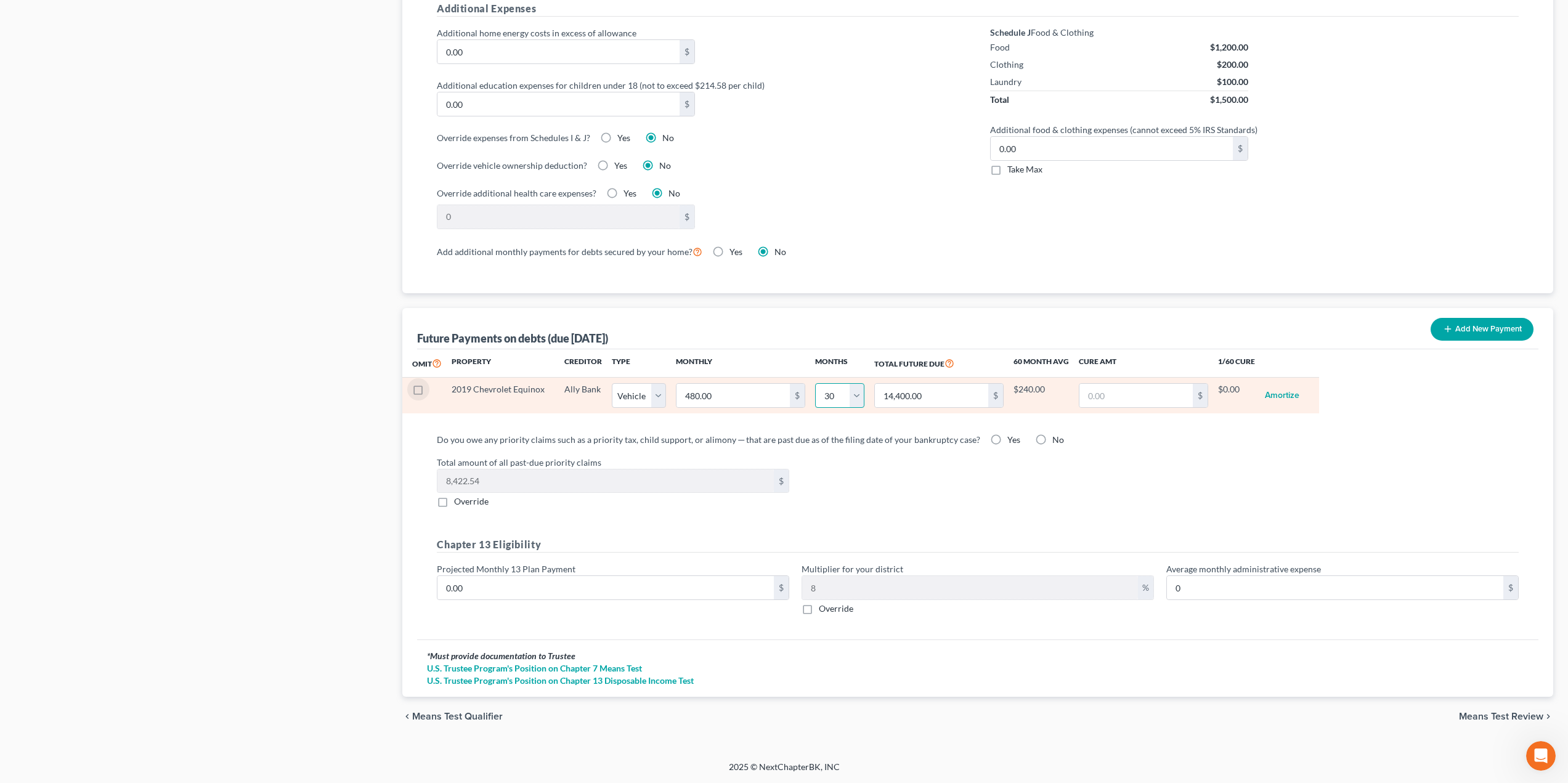
click at [855, 401] on select "0 1 2 3 4 5 6 7 8 9 10 11 12 13 14 15 16 17 18 19 20 21 22 23 24 25 26 27 28 29…" at bounding box center [839, 396] width 49 height 25
select select "29"
click at [815, 383] on select "0 1 2 3 4 5 6 7 8 9 10 11 12 13 14 15 16 17 18 19 20 21 22 23 24 25 26 27 28 29…" at bounding box center [839, 396] width 49 height 25
click at [740, 390] on input "480.00" at bounding box center [733, 395] width 114 height 23
select select "1"
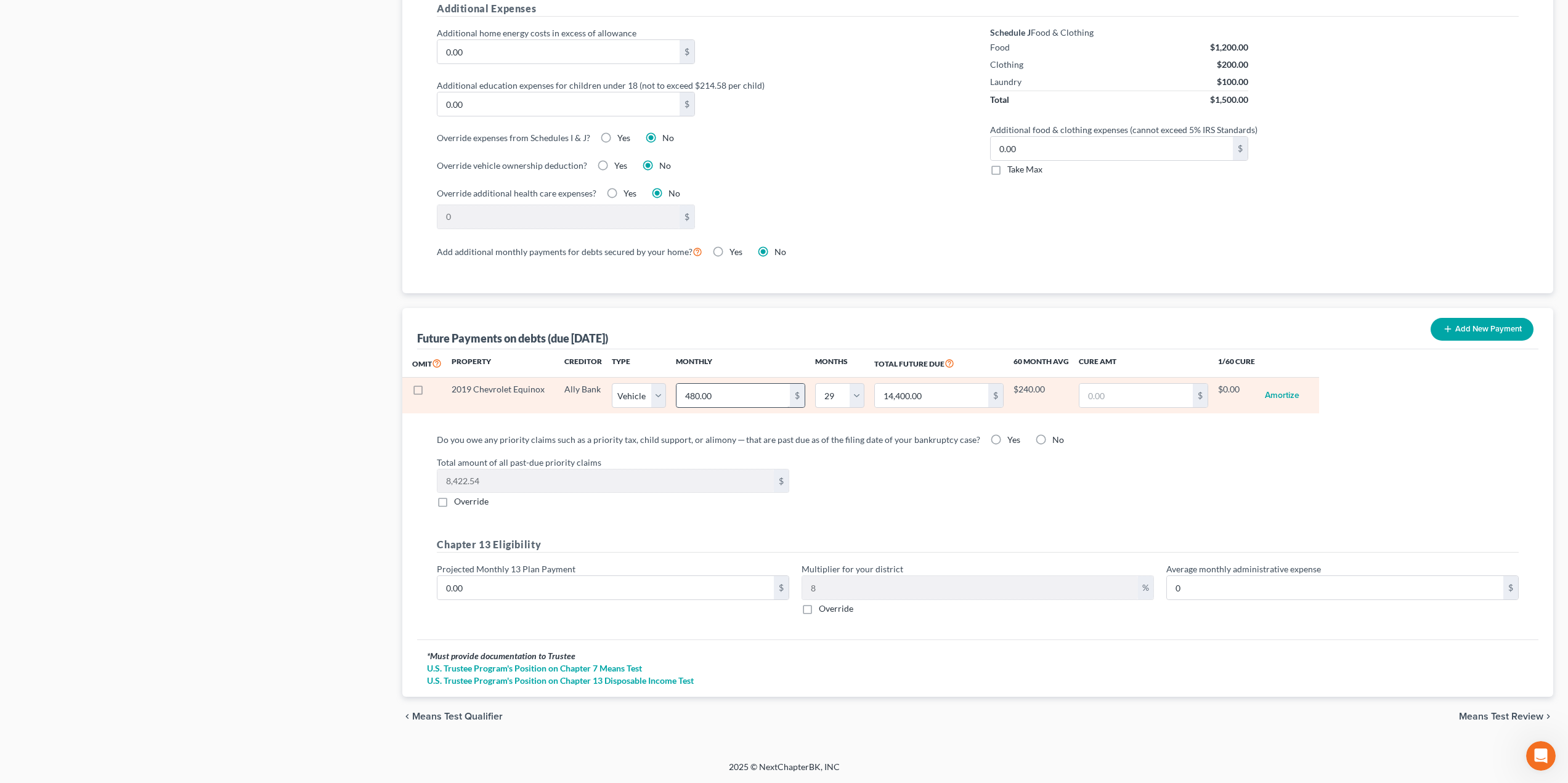
select select "29"
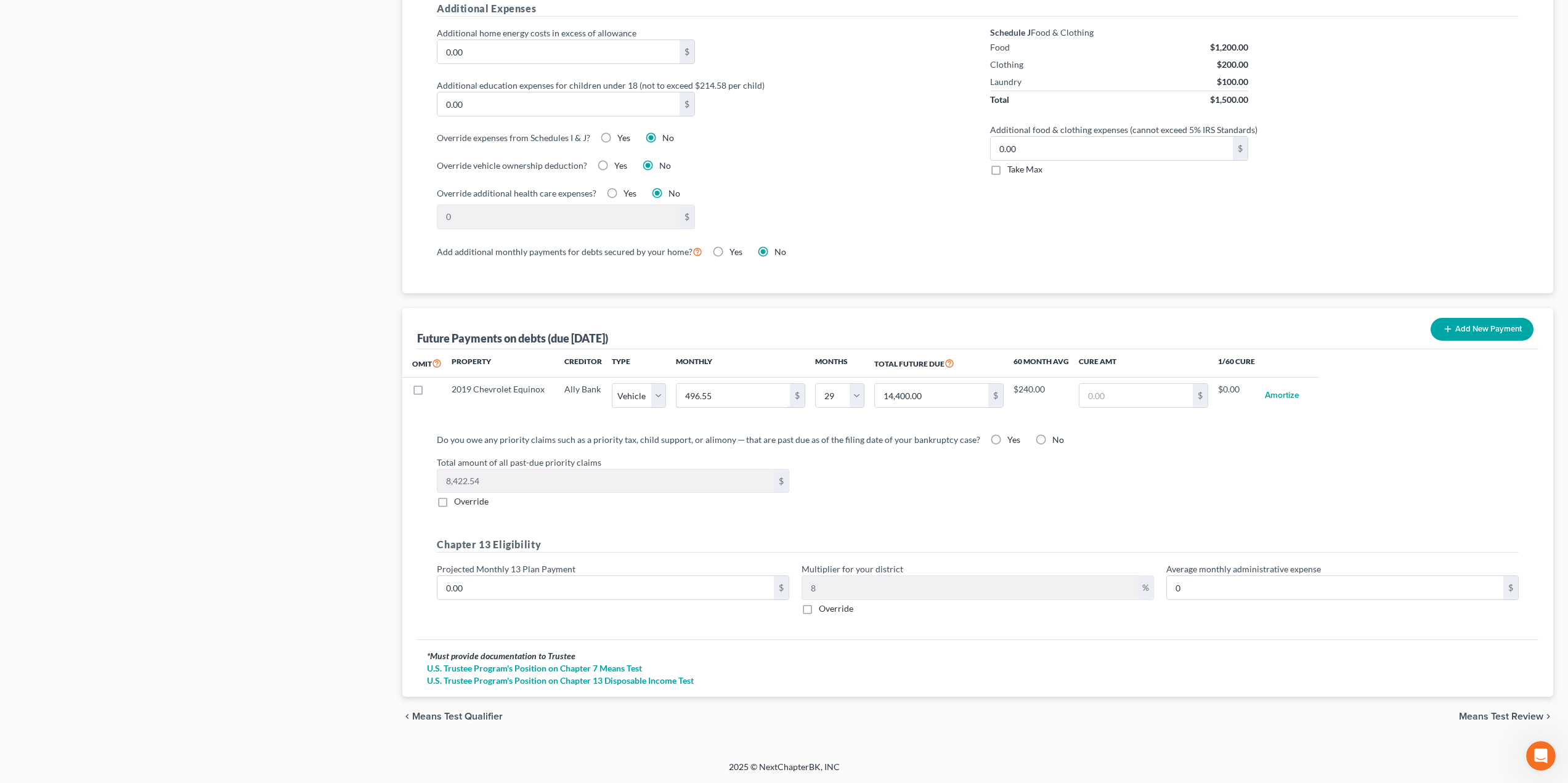
click at [740, 390] on input "496.55" at bounding box center [733, 395] width 114 height 23
type input "4"
type input "116.00"
type input "45"
type input "1,305.00"
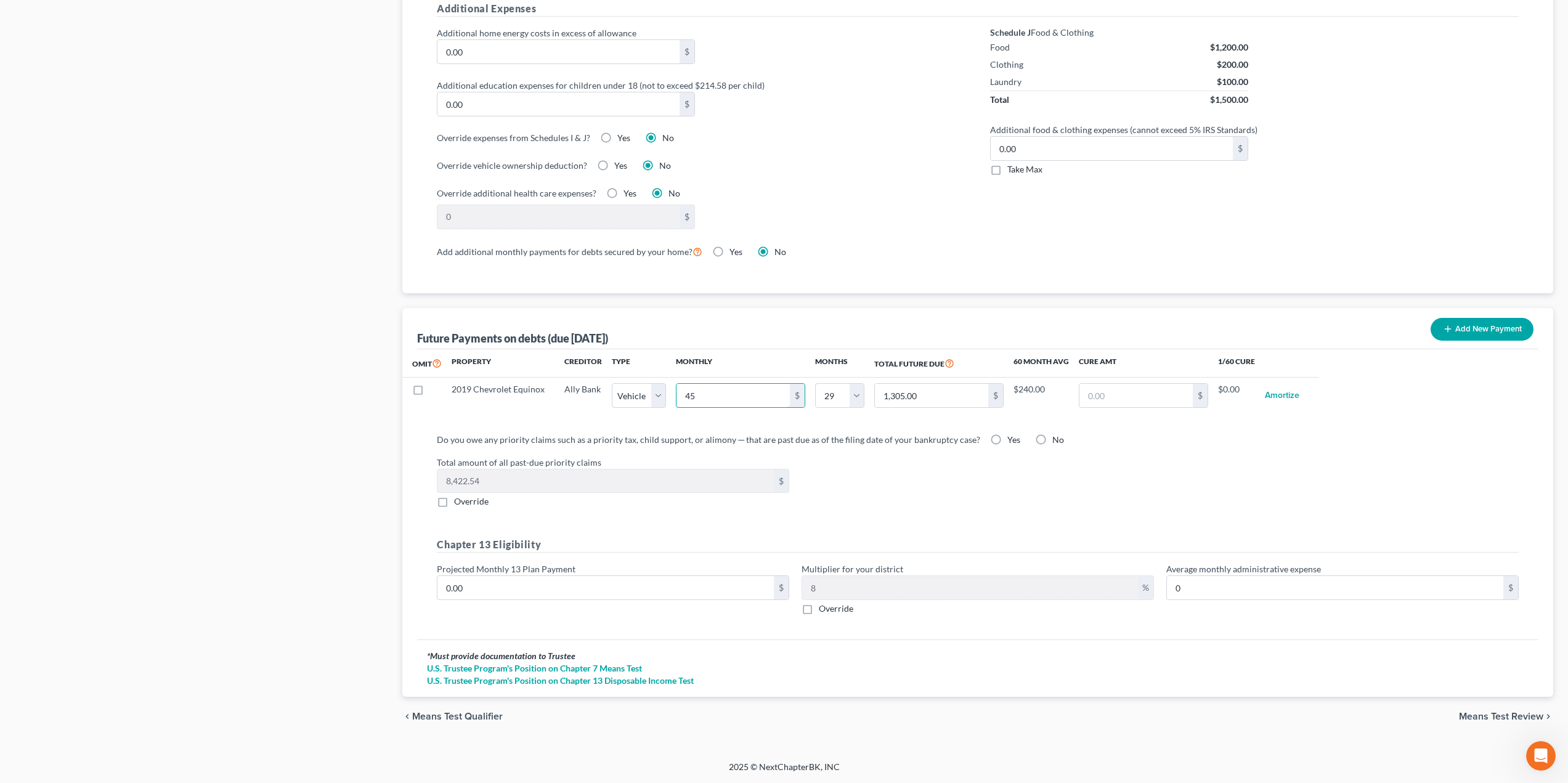
type input "450"
type input "13,050.00"
type input "450"
select select "1"
select select "29"
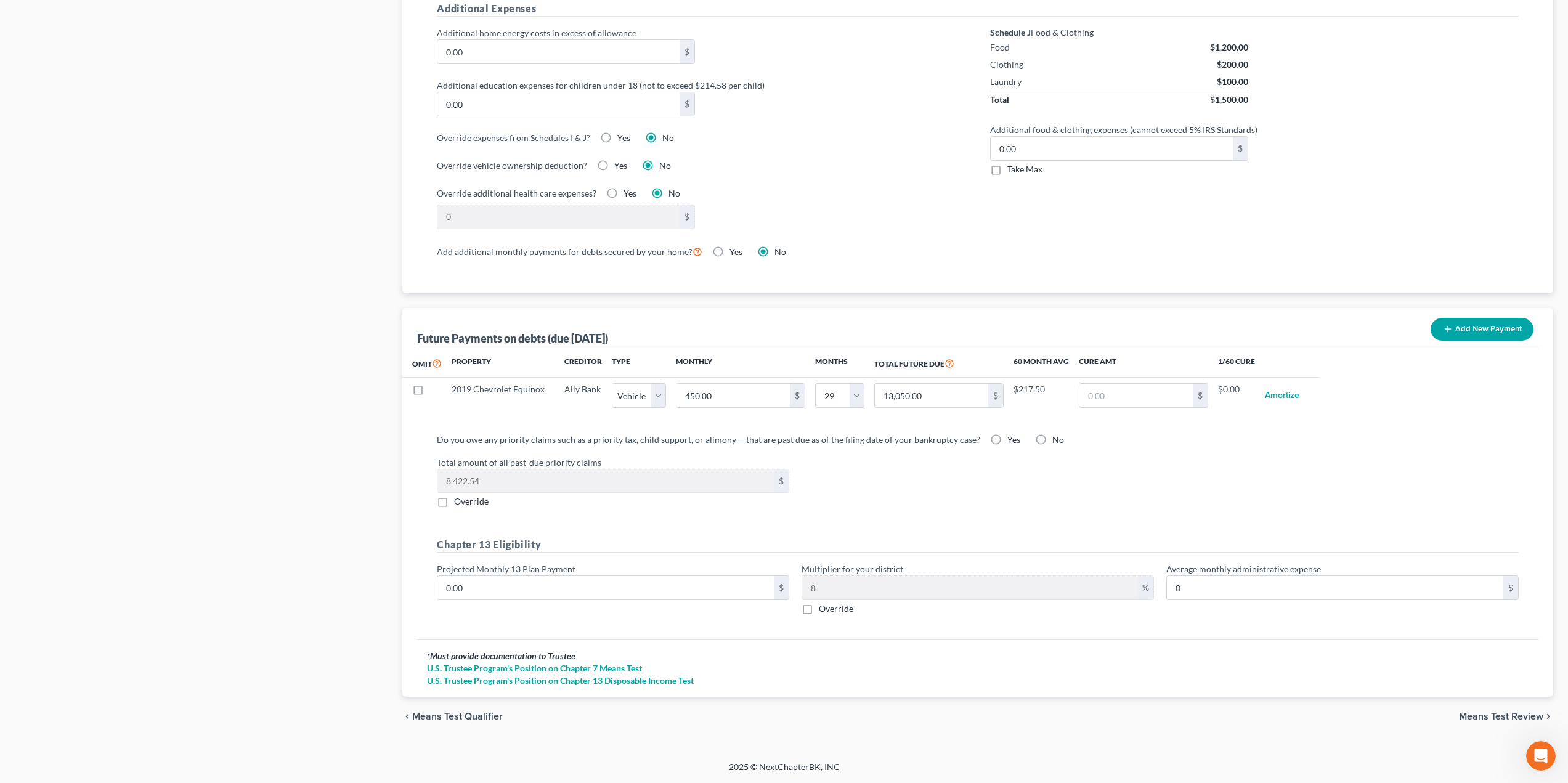
select select "1"
select select "29"
click at [555, 586] on input "0.00" at bounding box center [605, 588] width 336 height 23
type input "2"
type input "0.16"
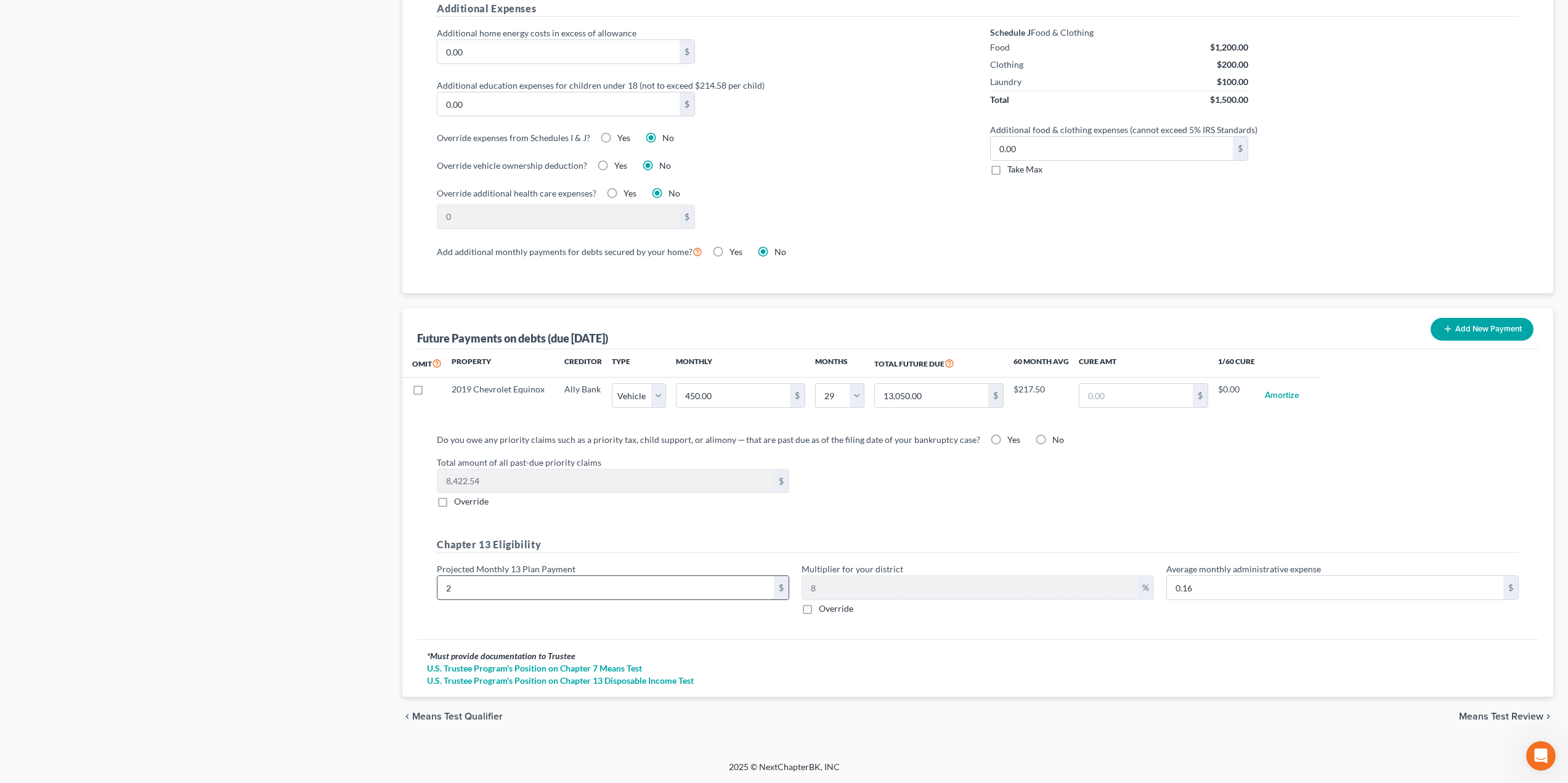
type input "25"
type input "2.00"
type input "250"
type input "20.00"
type input "250"
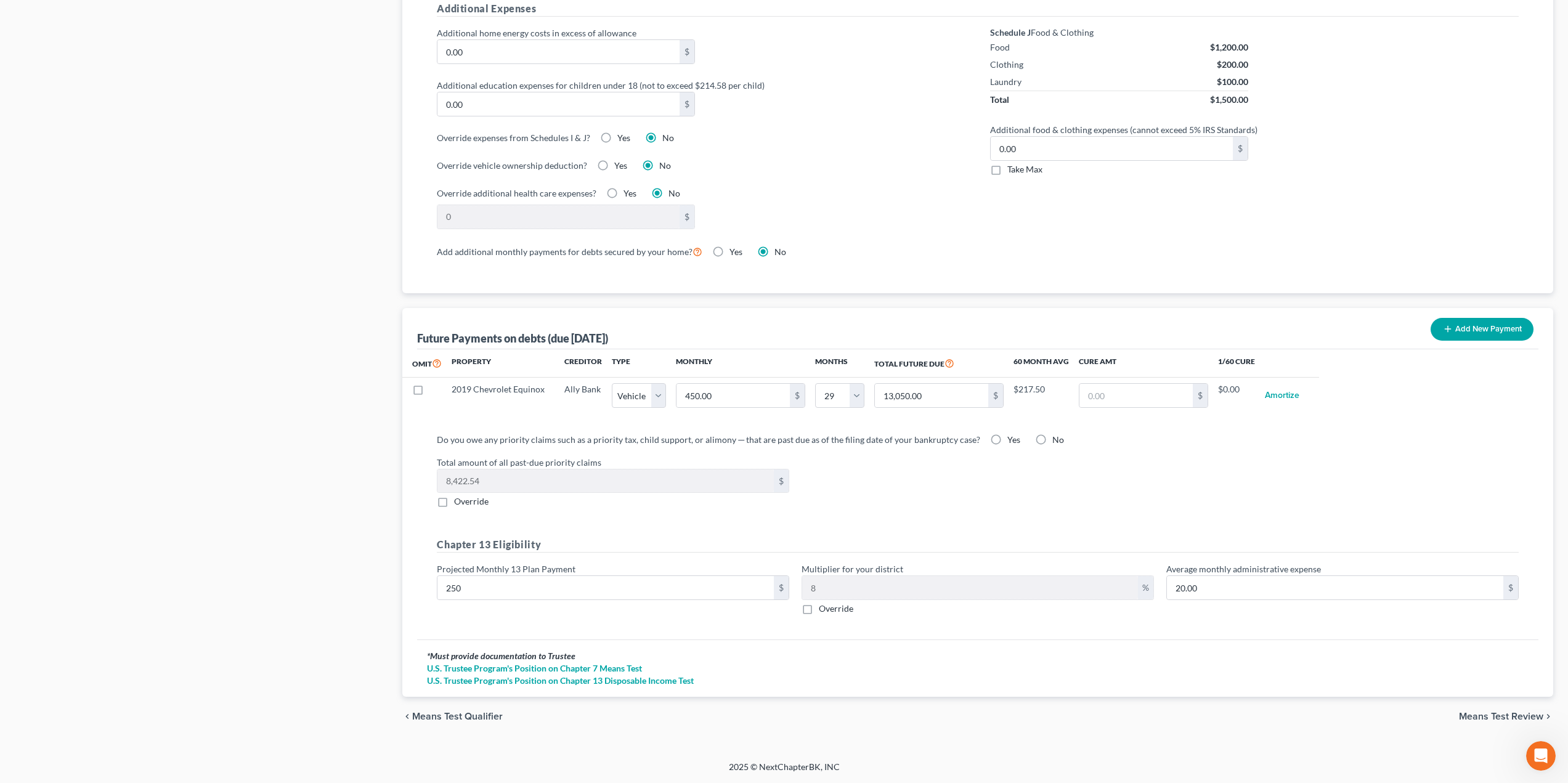
click at [1519, 715] on span "Means Test Review" at bounding box center [1501, 716] width 85 height 10
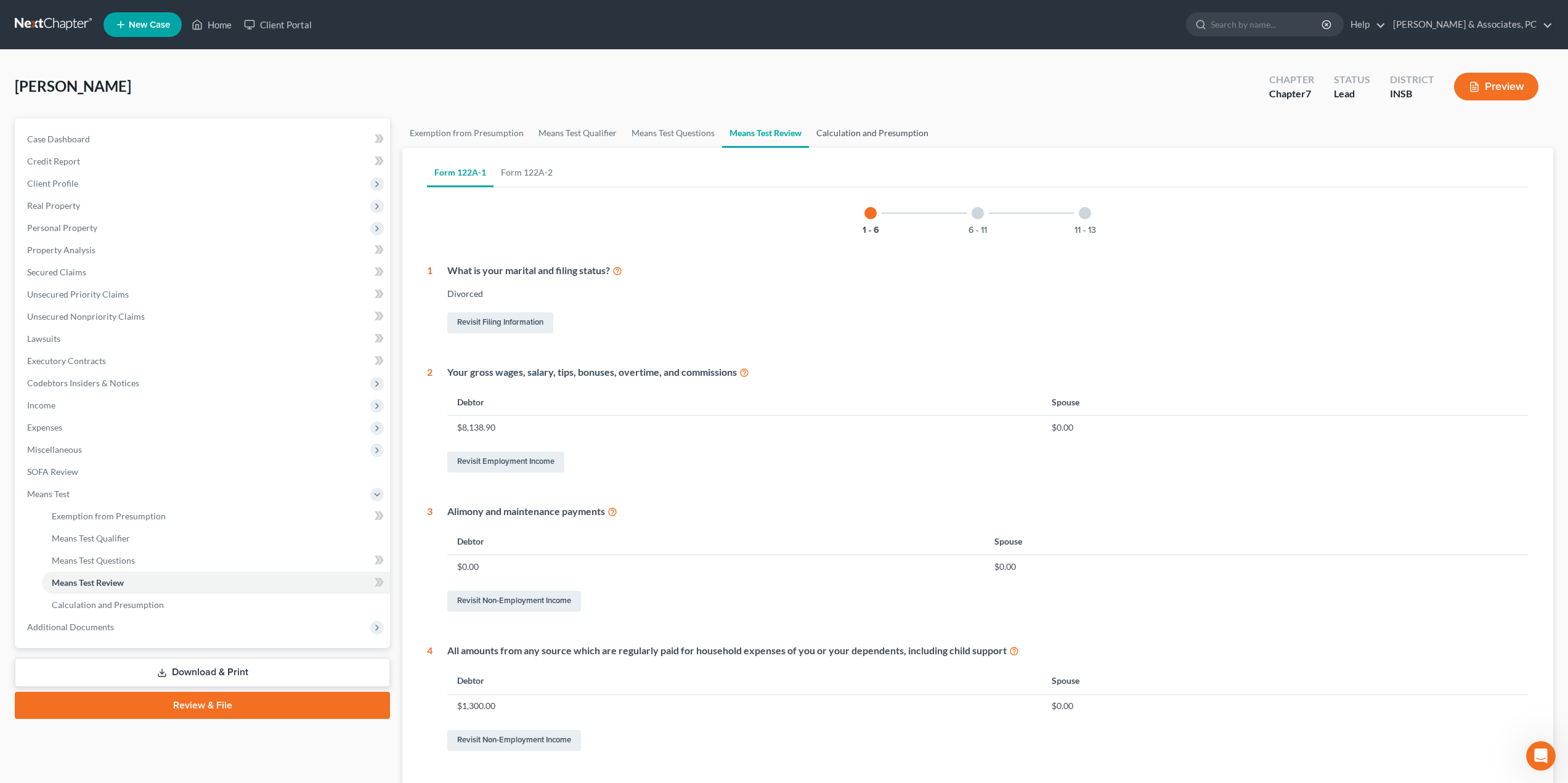
click at [846, 138] on link "Calculation and Presumption" at bounding box center [872, 133] width 127 height 30
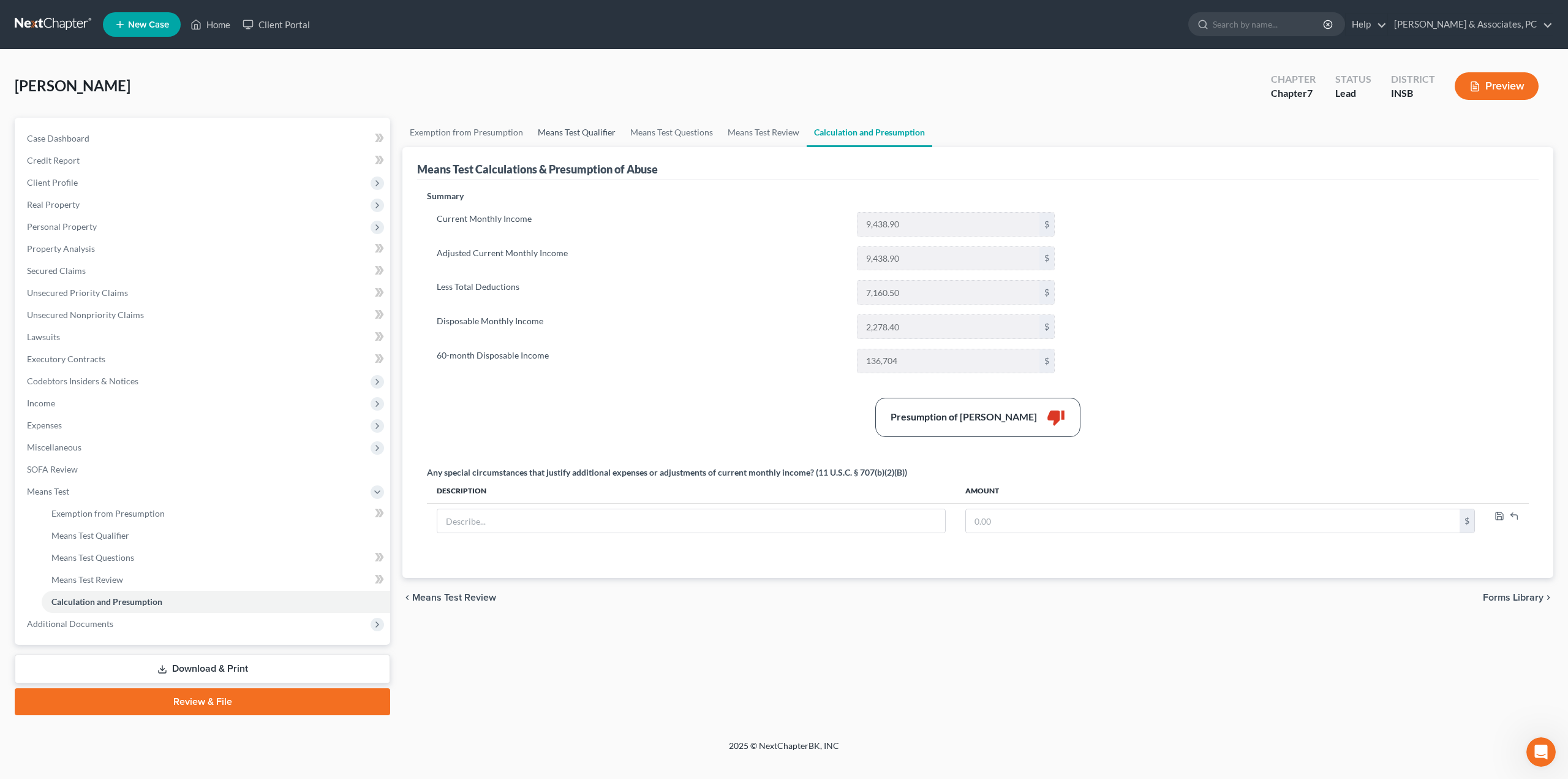
click at [605, 142] on link "Means Test Qualifier" at bounding box center [577, 132] width 93 height 29
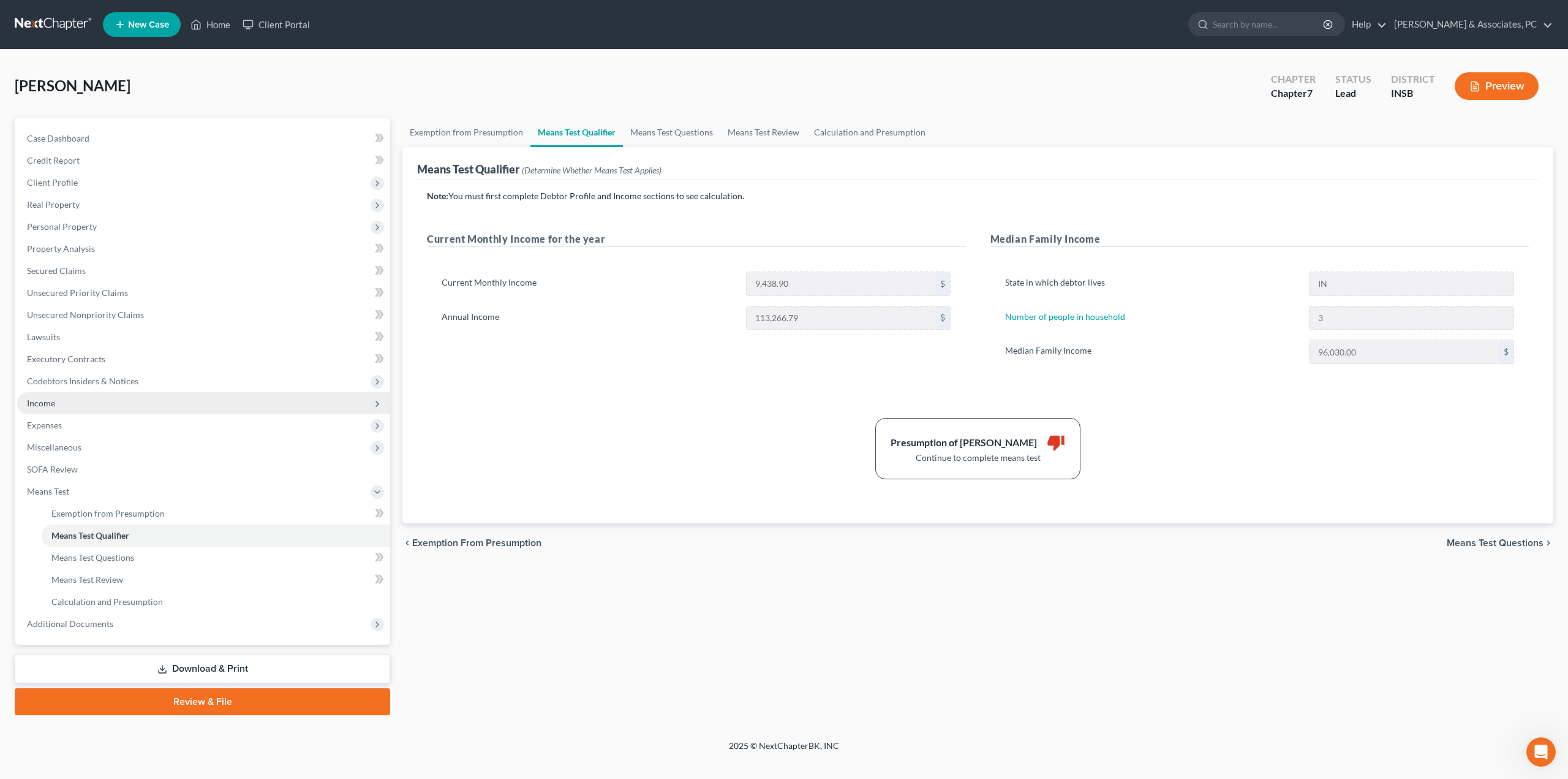
click at [52, 399] on span "Income" at bounding box center [41, 402] width 28 height 10
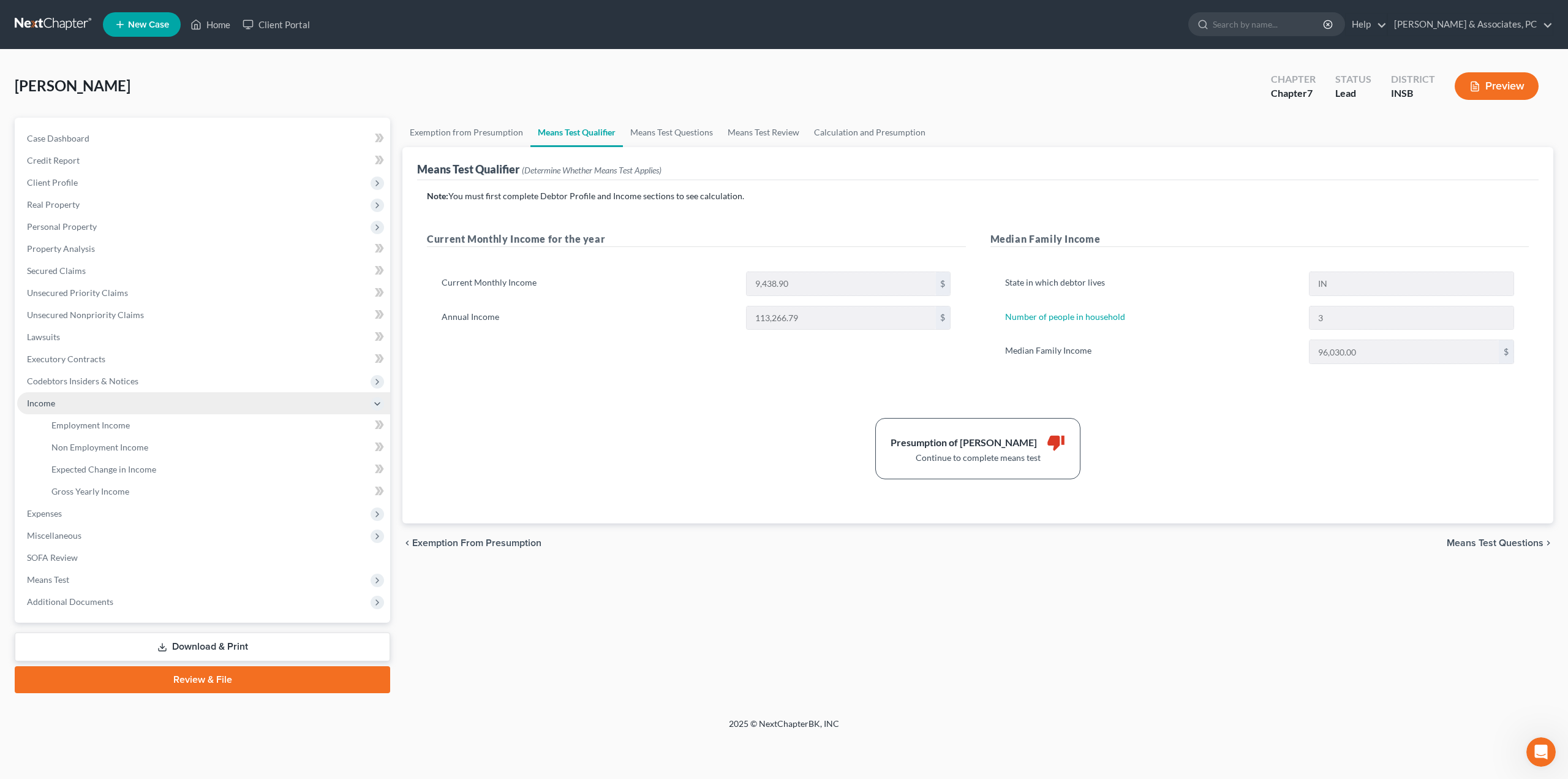
click at [43, 400] on span "Income" at bounding box center [41, 402] width 28 height 10
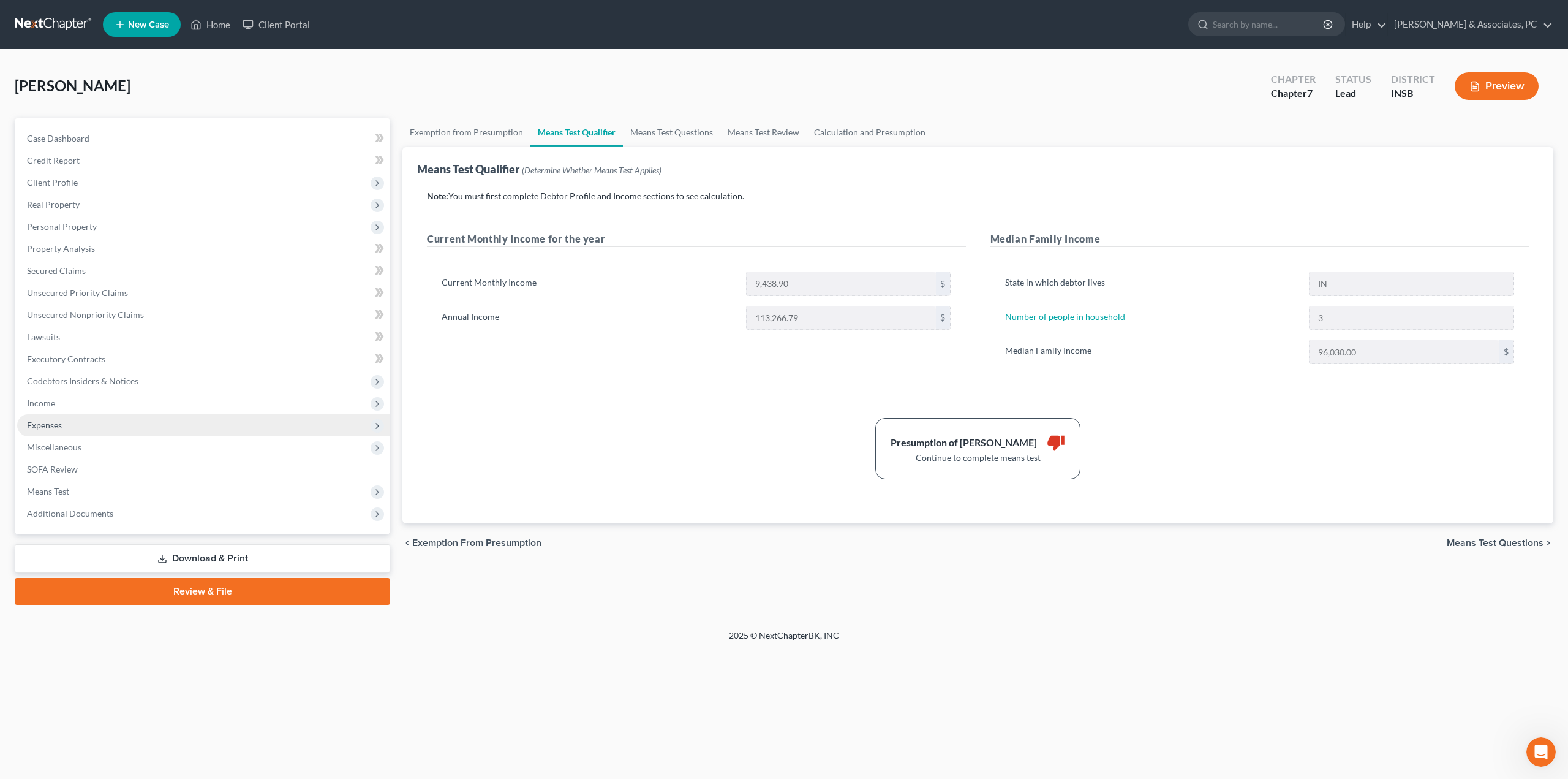
click at [59, 429] on span "Expenses" at bounding box center [44, 425] width 35 height 10
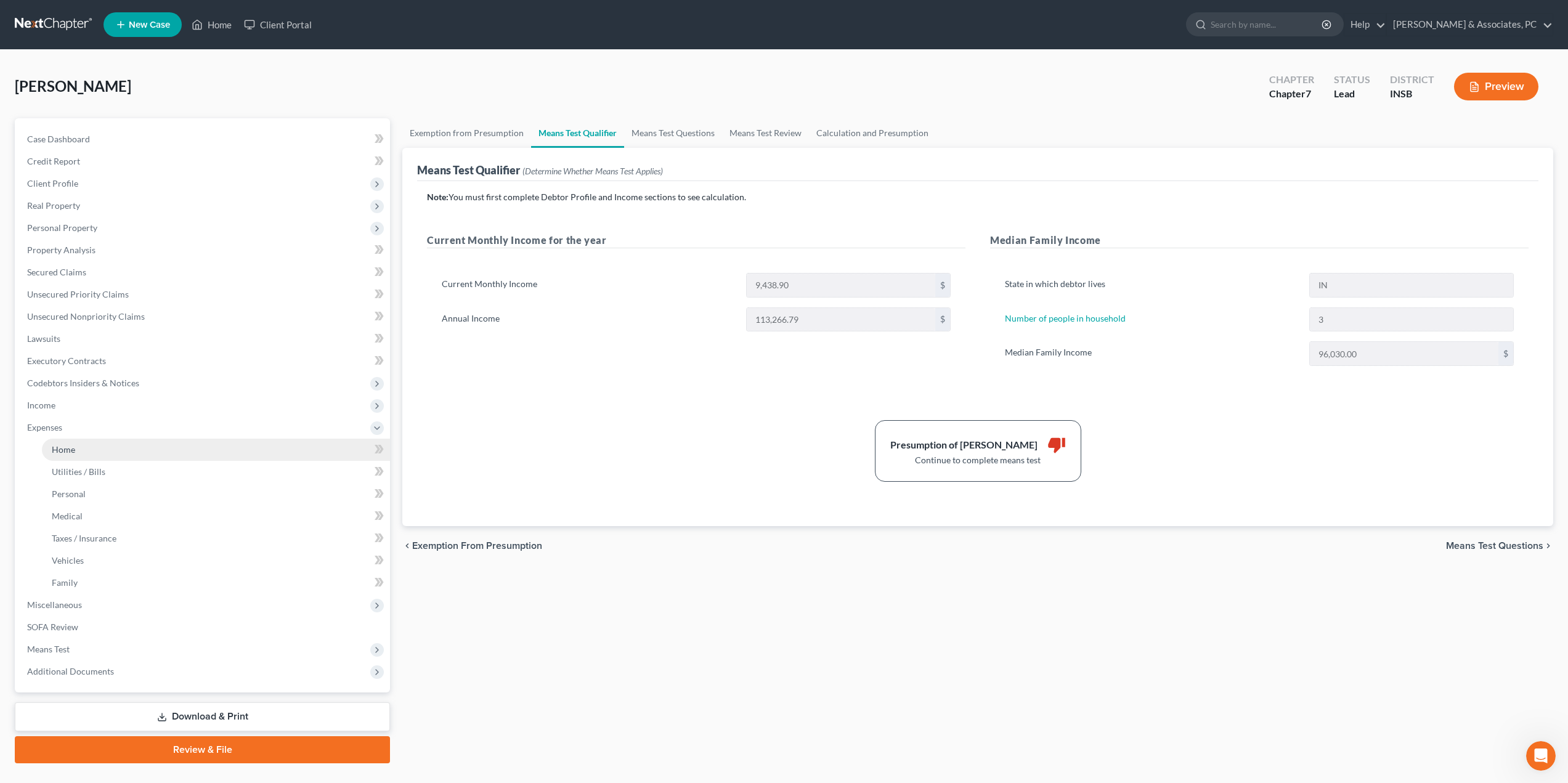
click at [65, 452] on span "Home" at bounding box center [64, 449] width 23 height 10
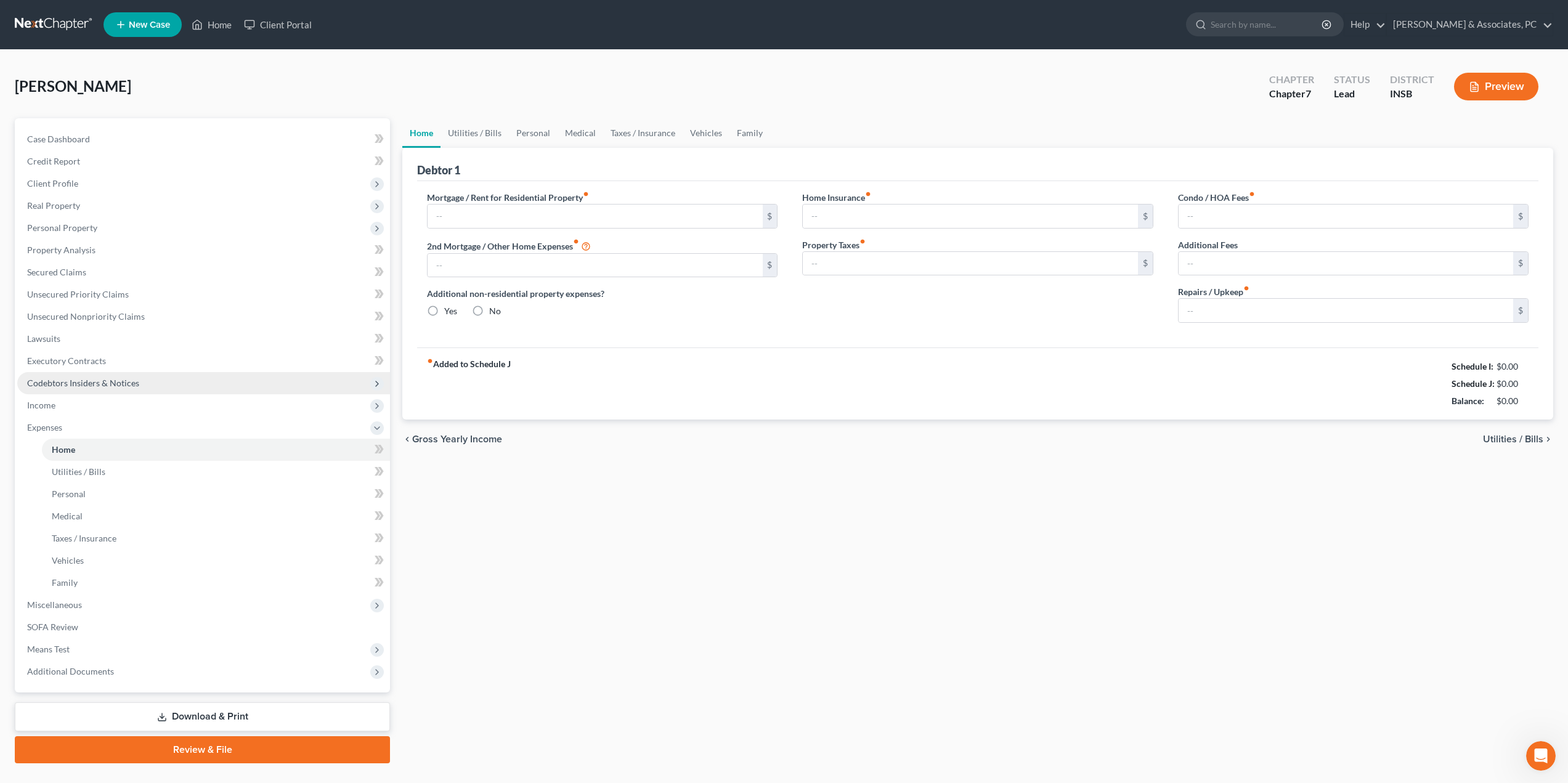
type input "3,000.00"
type input "0.00"
radio input "true"
type input "35.00"
type input "0.00"
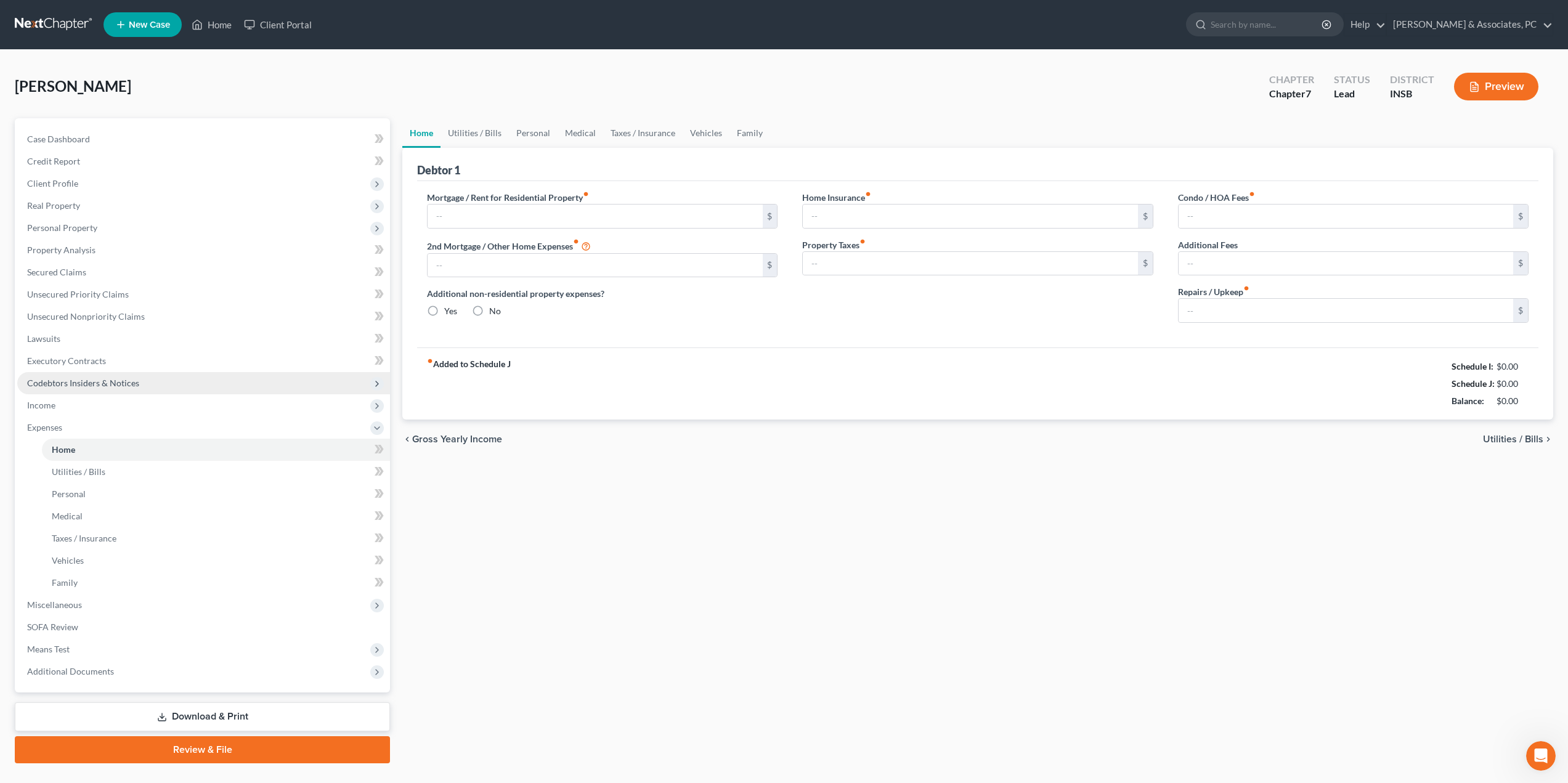
type input "0.00"
type input "100.00"
click at [464, 137] on link "Utilities / Bills" at bounding box center [474, 133] width 68 height 30
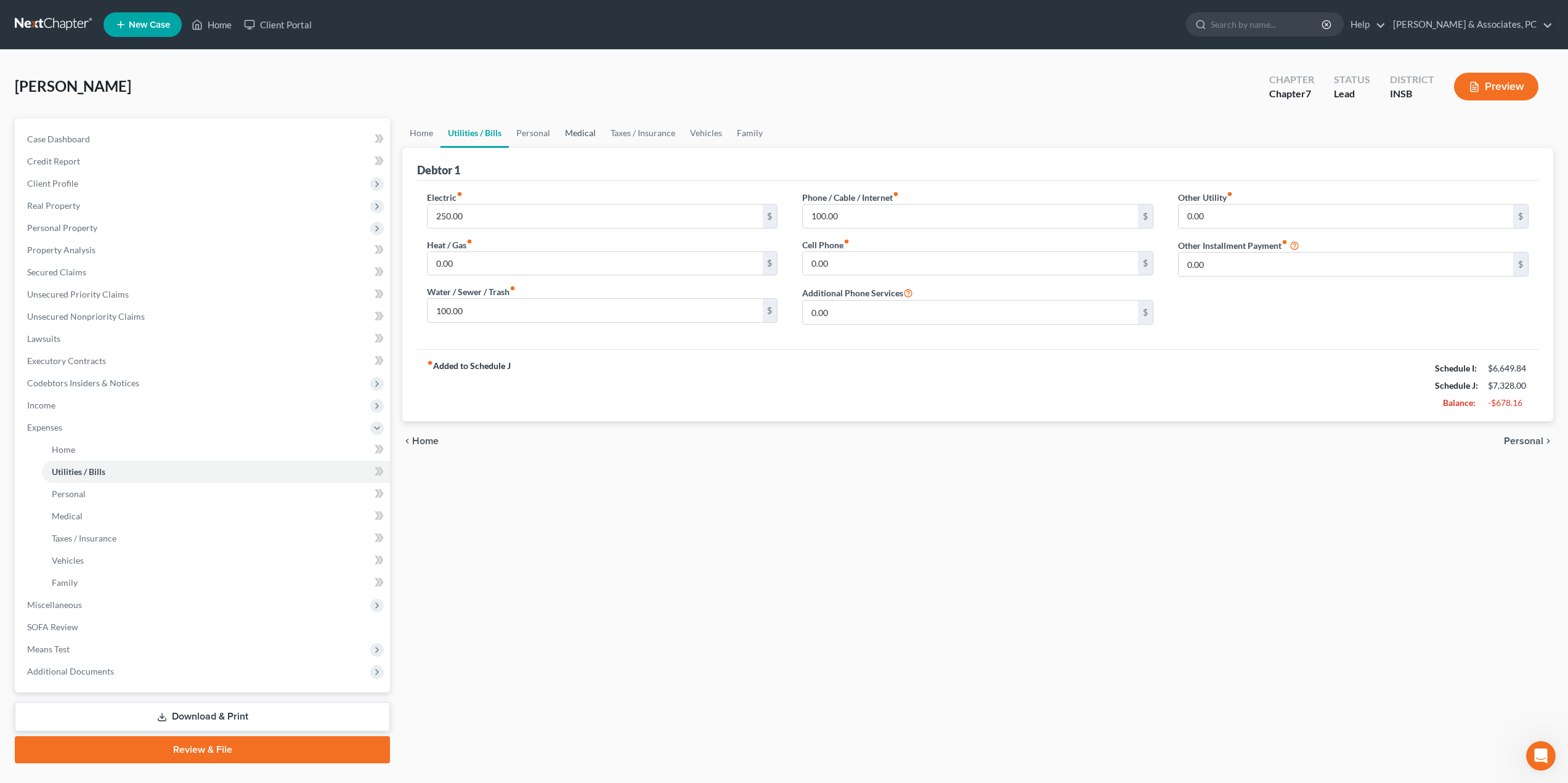
click at [588, 133] on link "Medical" at bounding box center [580, 133] width 46 height 30
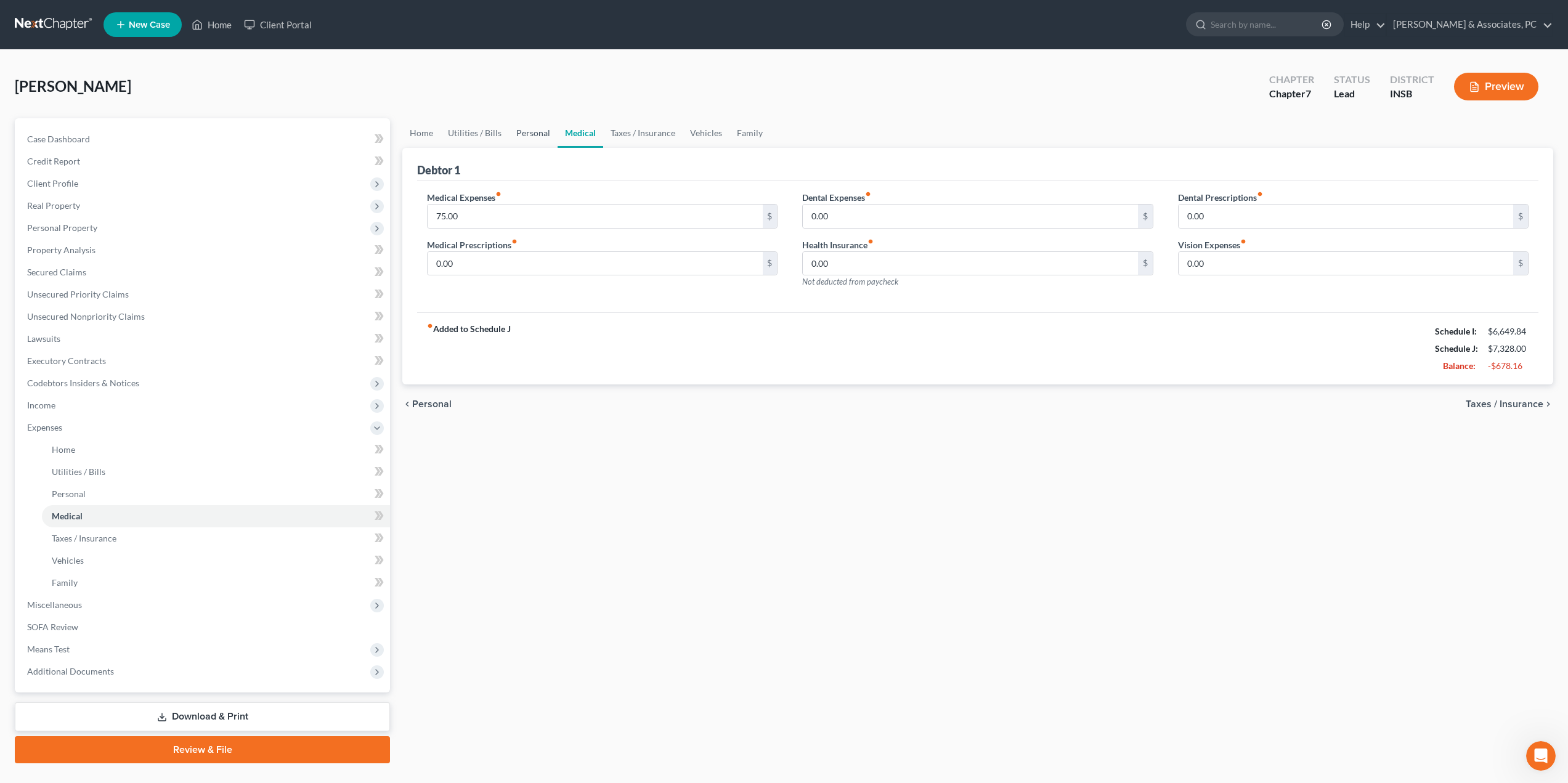
click at [551, 132] on link "Personal" at bounding box center [533, 133] width 49 height 30
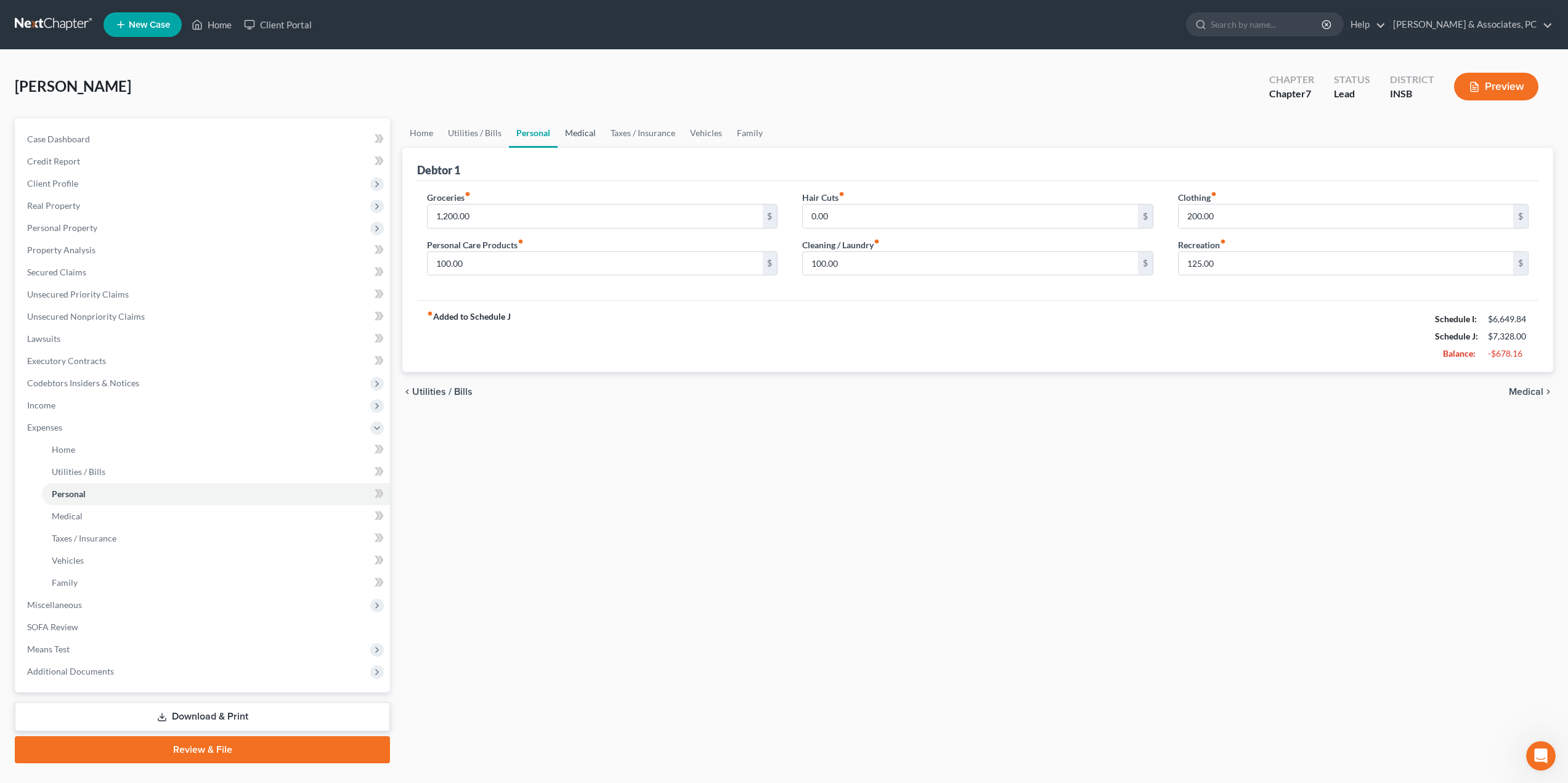
click at [597, 138] on link "Medical" at bounding box center [580, 133] width 46 height 30
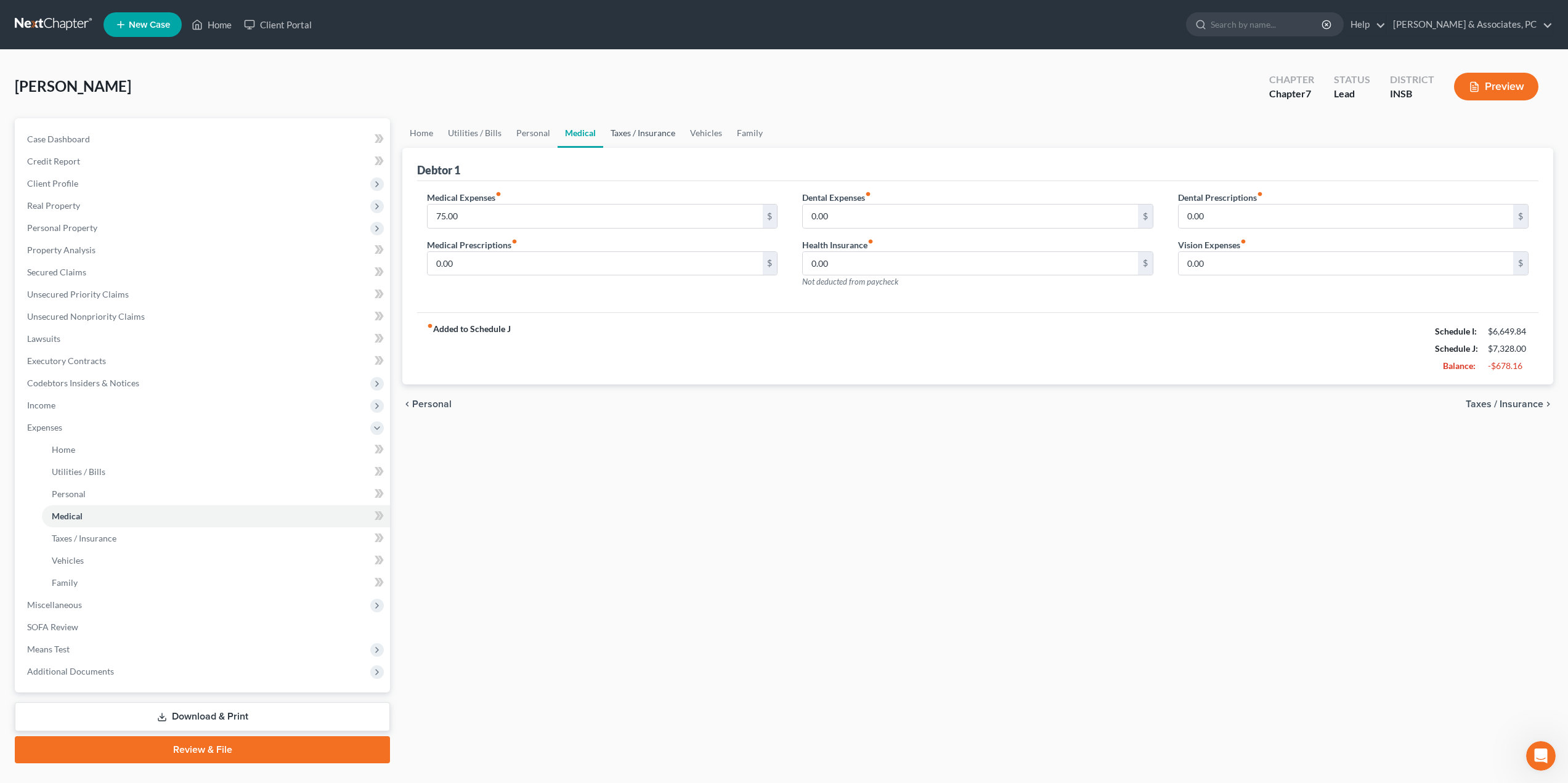
click at [658, 142] on link "Taxes / Insurance" at bounding box center [642, 133] width 79 height 30
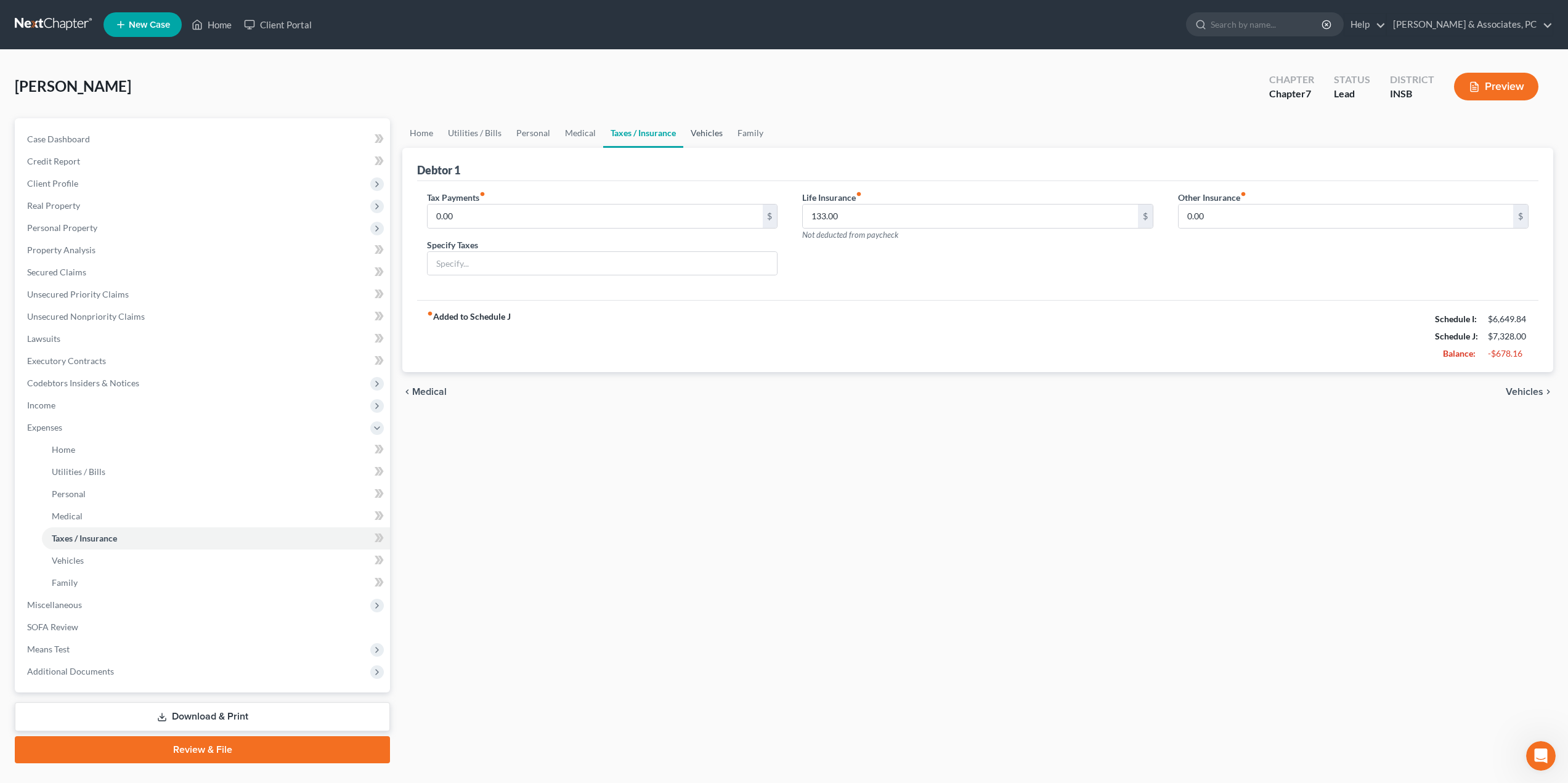
click at [694, 139] on link "Vehicles" at bounding box center [706, 133] width 47 height 30
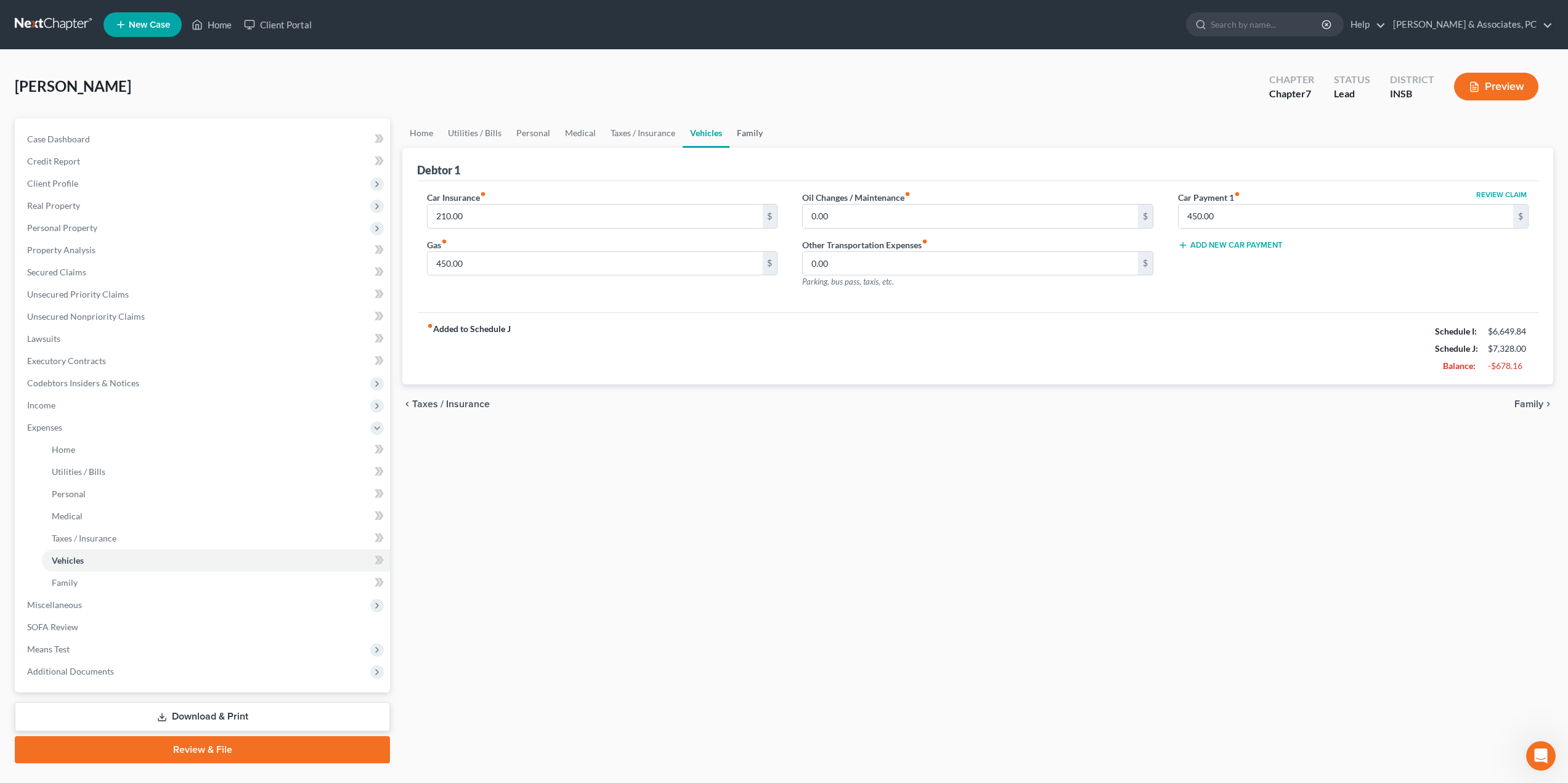
click at [753, 138] on link "Family" at bounding box center [750, 133] width 40 height 30
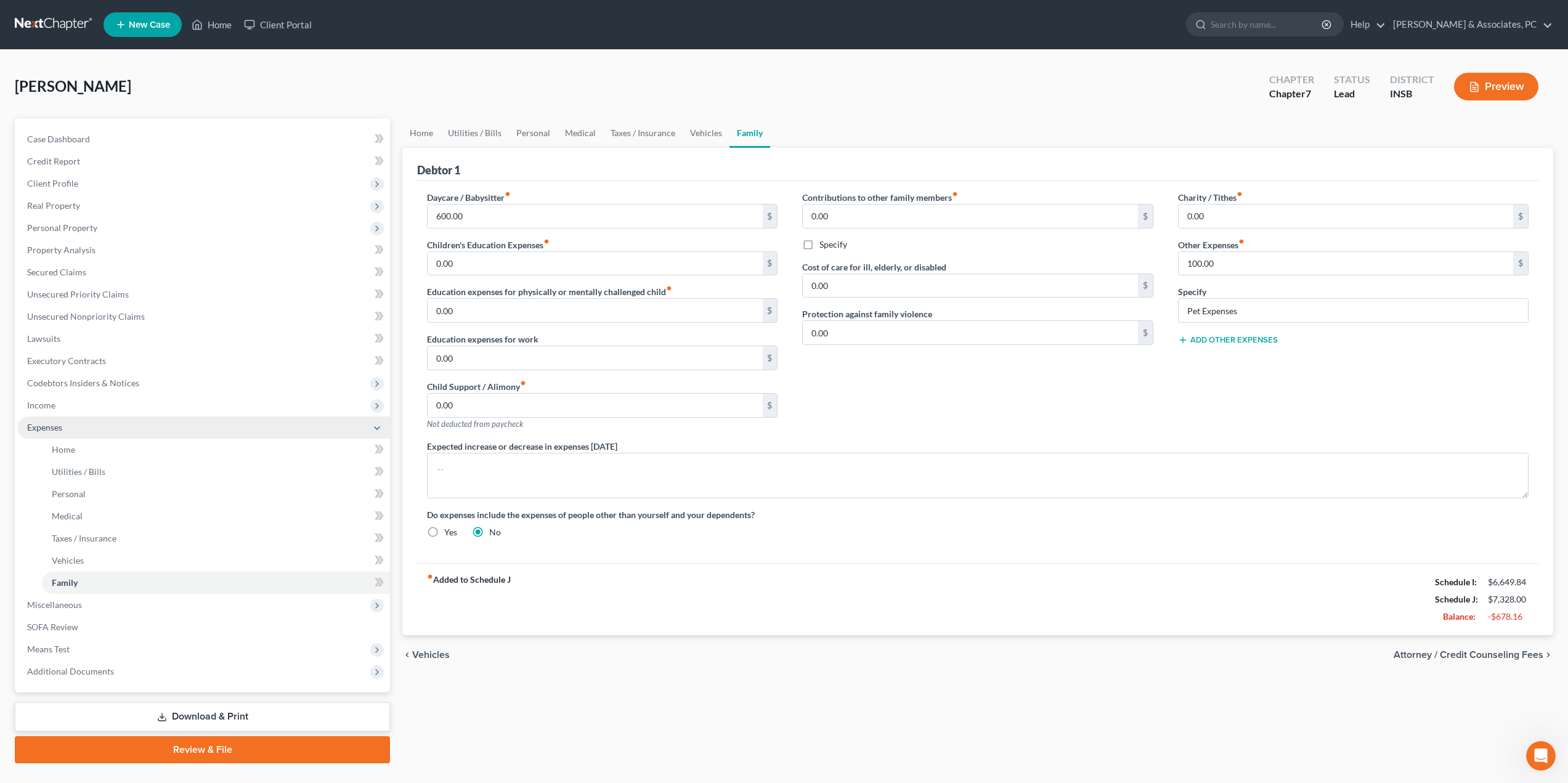
click at [62, 424] on span "Expenses" at bounding box center [203, 427] width 373 height 23
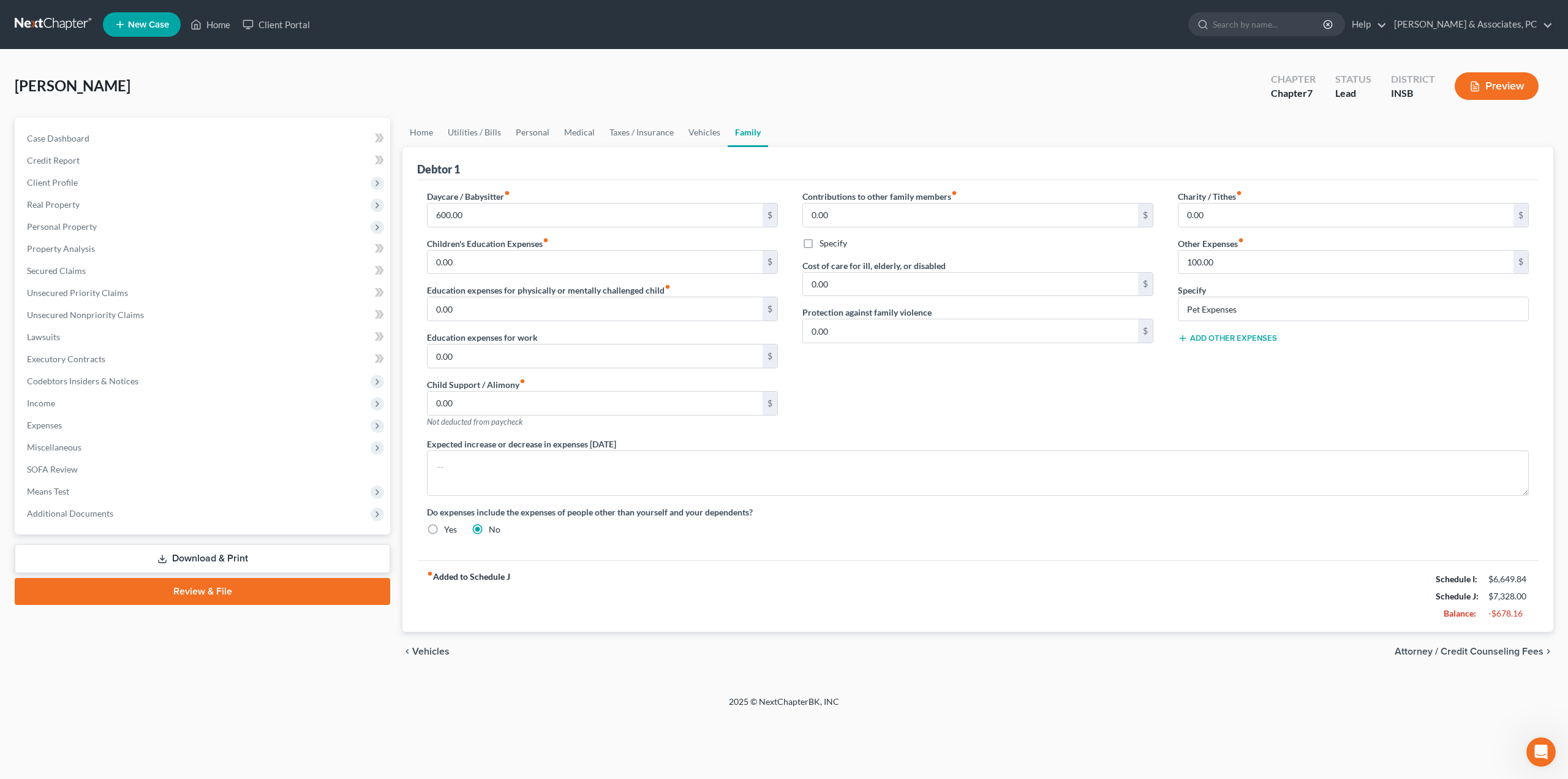
click at [189, 552] on link "Download & Print" at bounding box center [203, 558] width 376 height 29
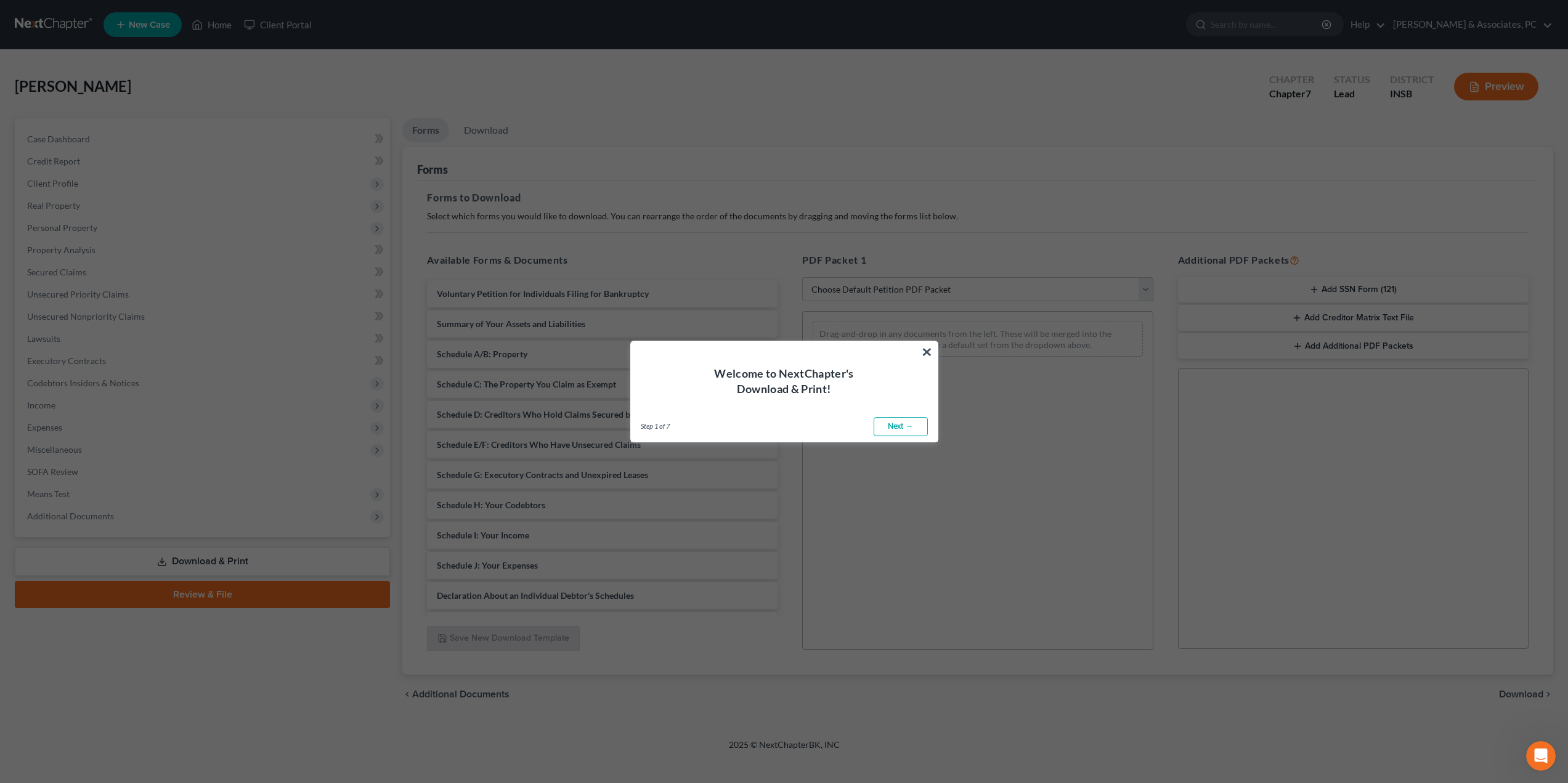
click at [896, 426] on link "Next →" at bounding box center [901, 426] width 54 height 19
select select "0"
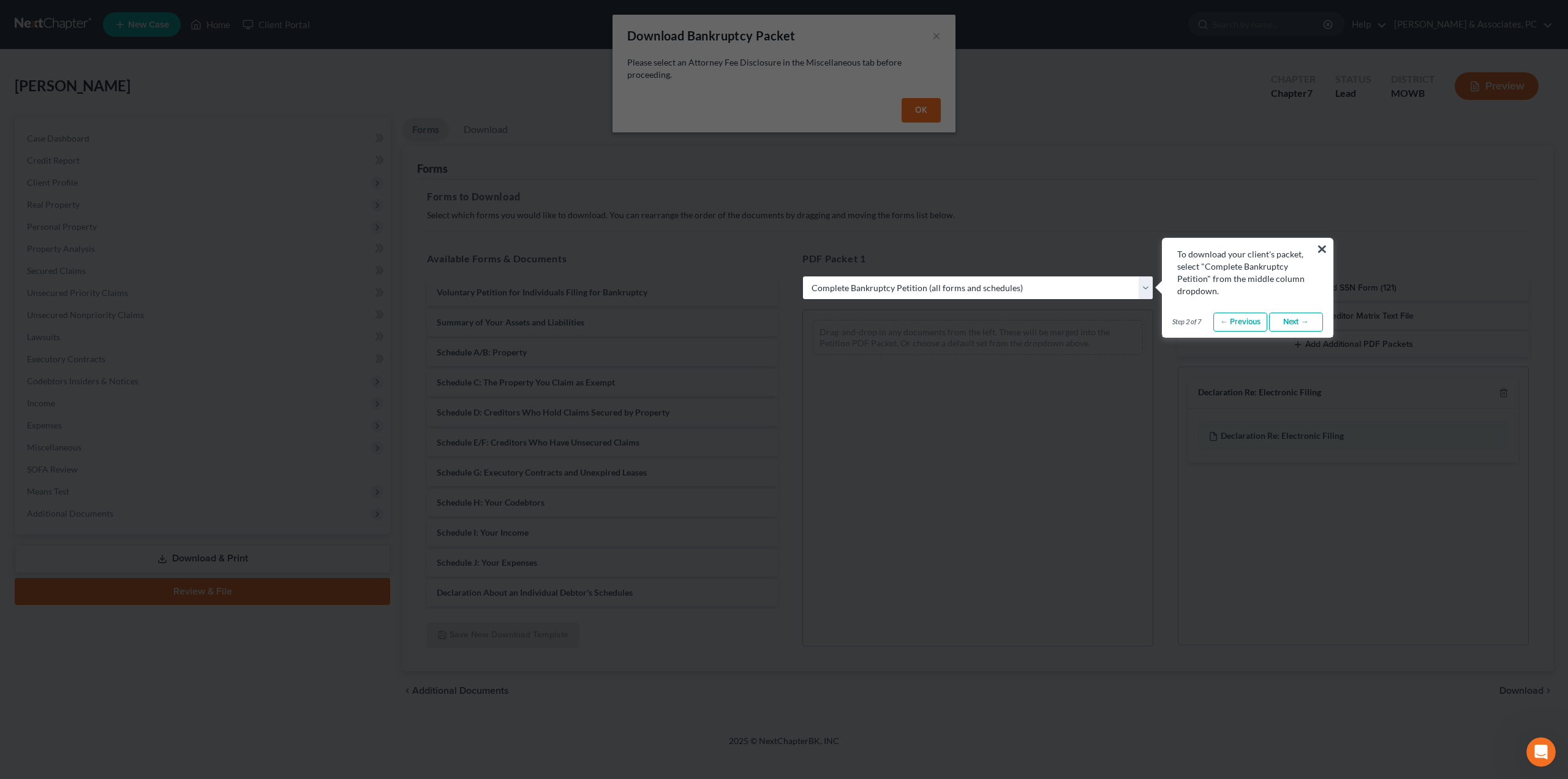
click at [1295, 326] on link "Next →" at bounding box center [1296, 322] width 54 height 19
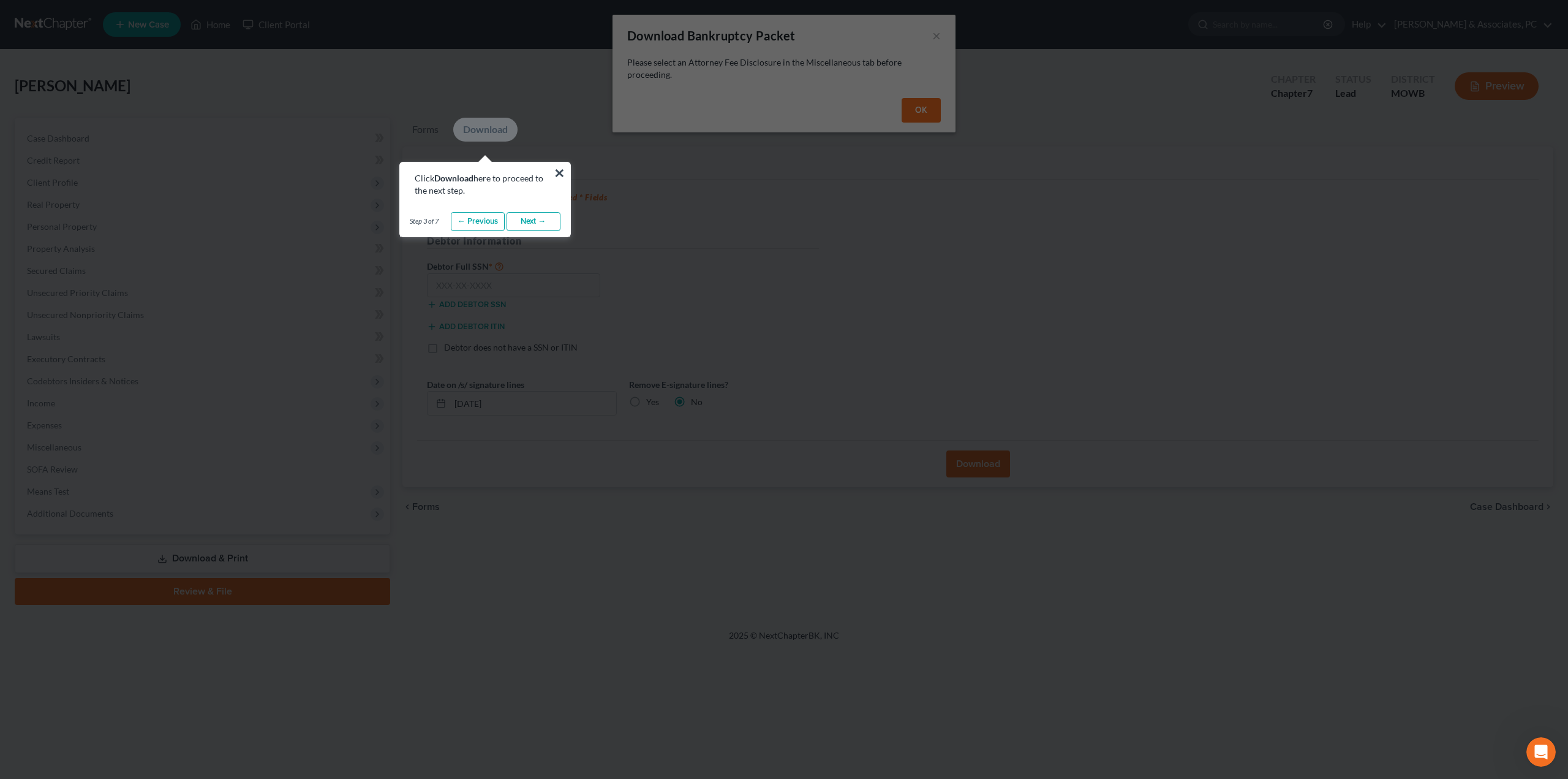
click at [540, 217] on link "Next →" at bounding box center [533, 221] width 54 height 19
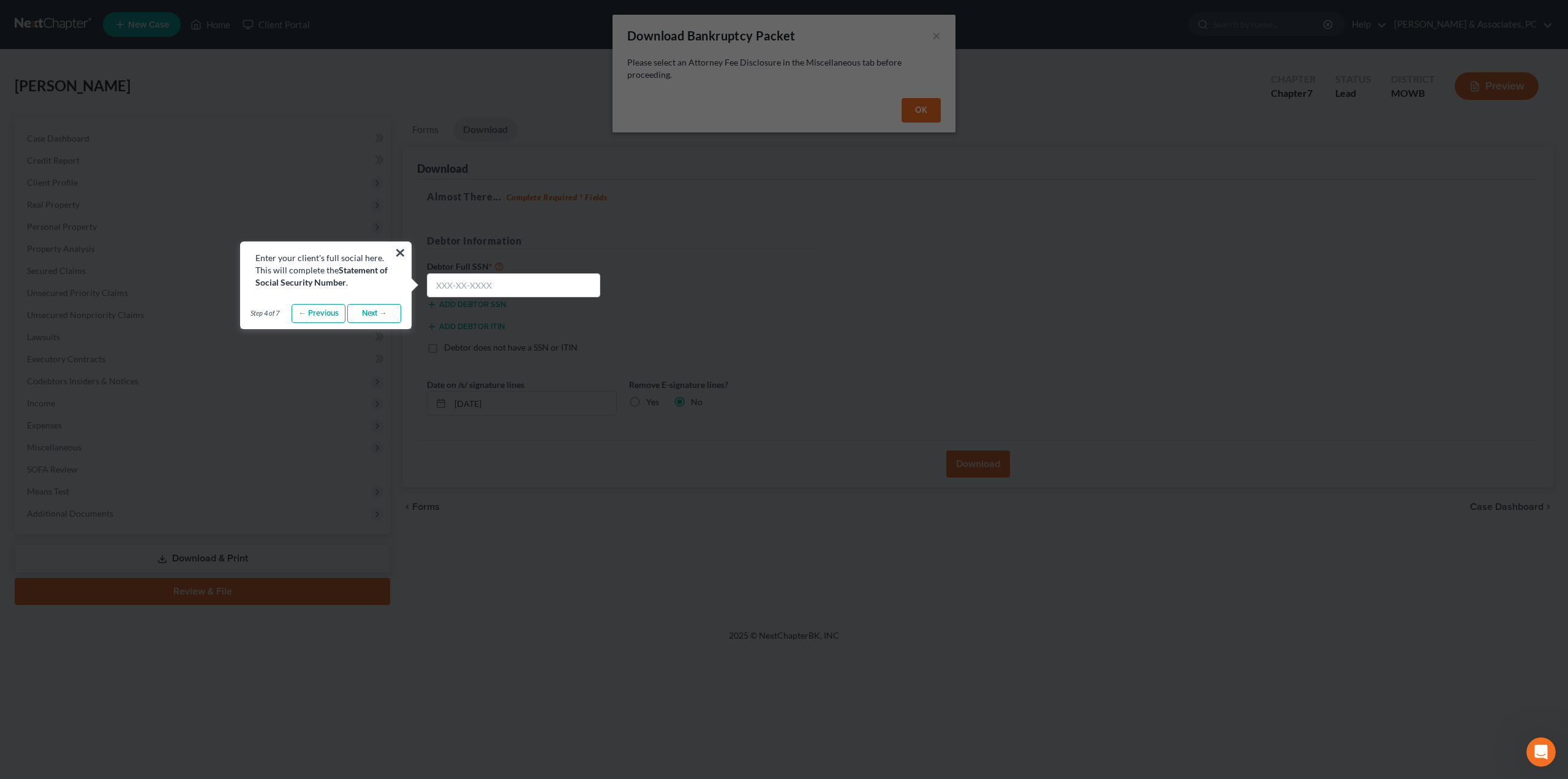
click at [383, 308] on link "Next →" at bounding box center [374, 313] width 54 height 19
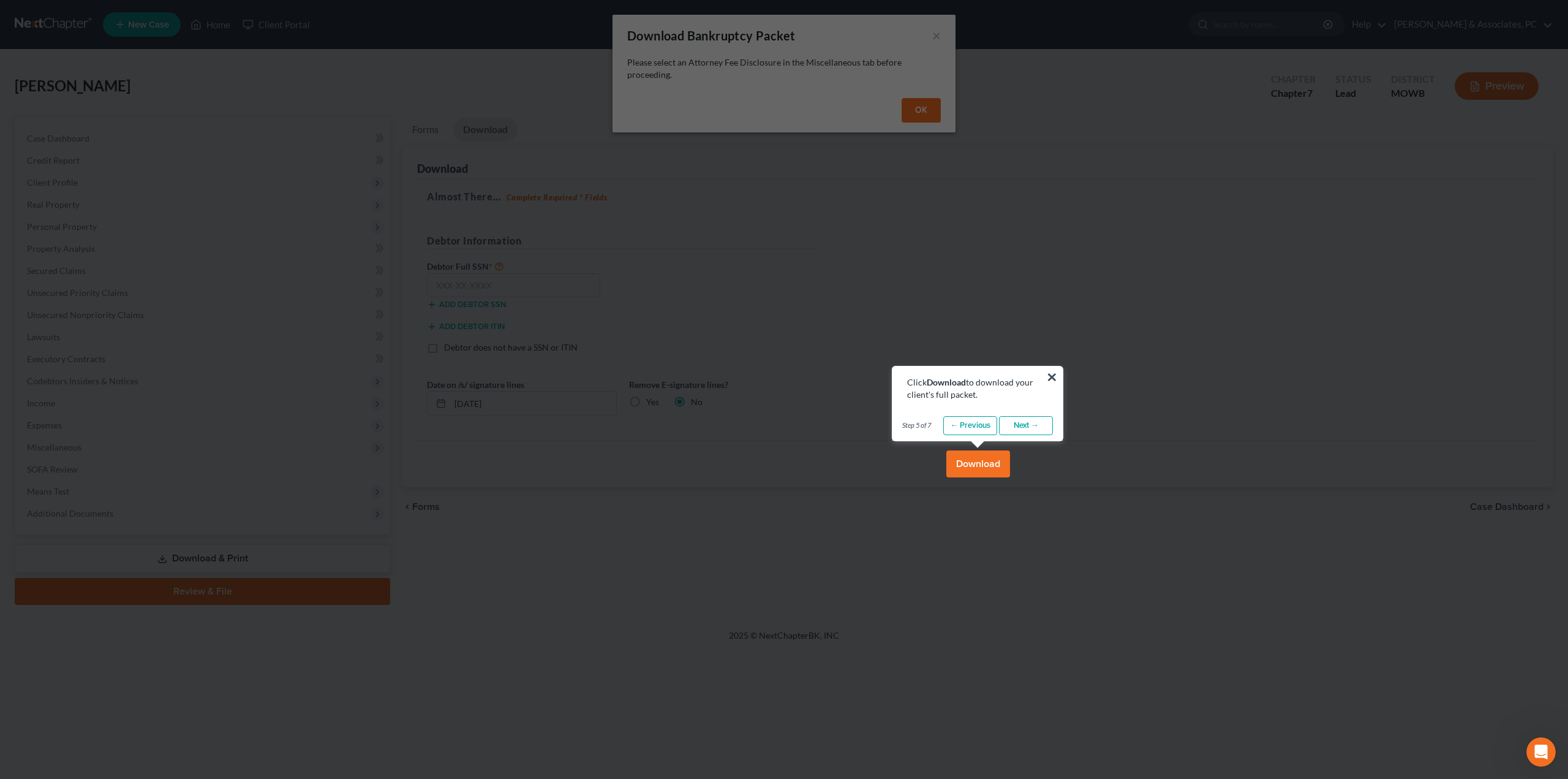
click at [1017, 426] on link "Next →" at bounding box center [1026, 425] width 54 height 19
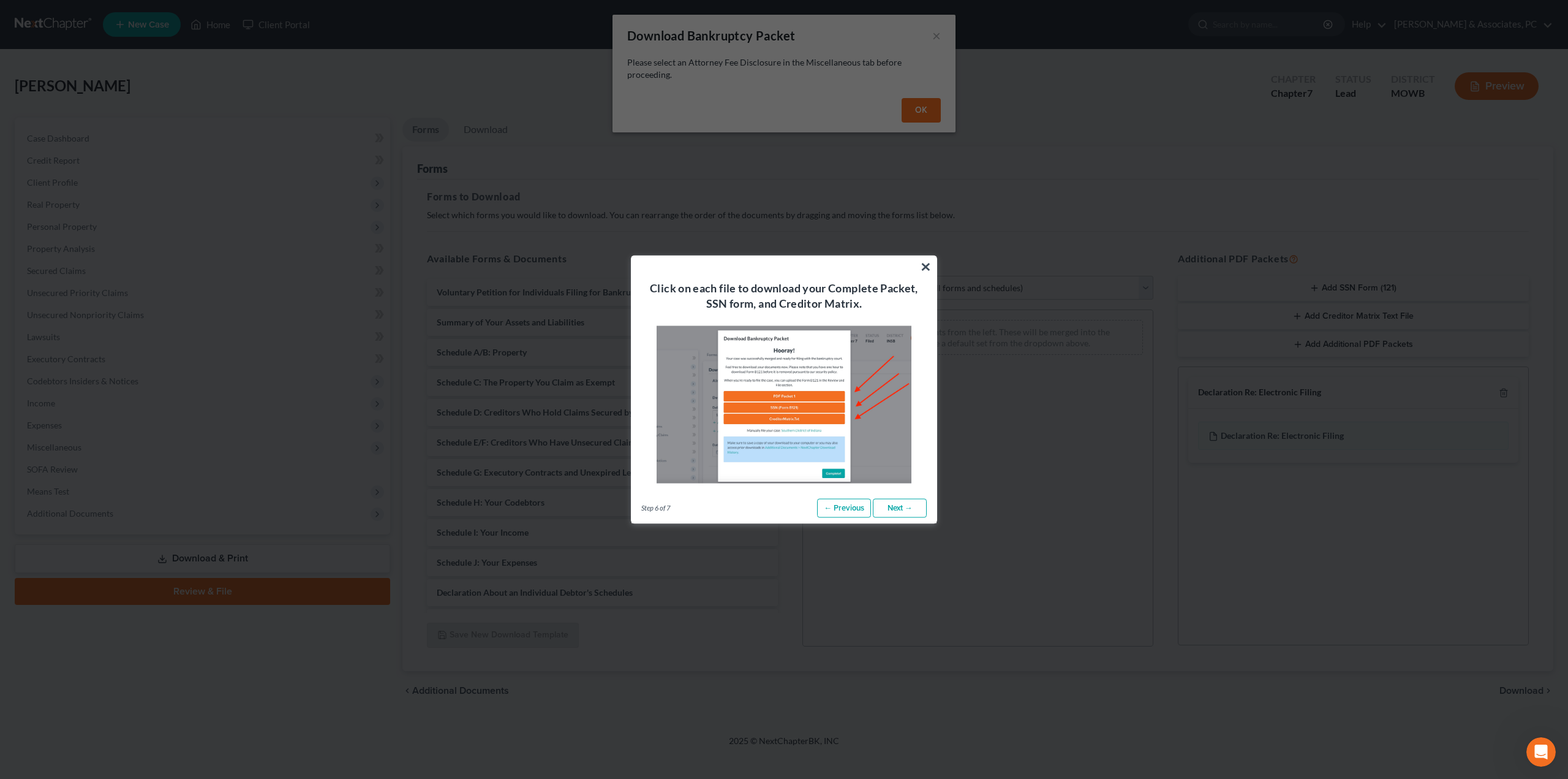
click at [914, 514] on link "Next →" at bounding box center [900, 507] width 54 height 19
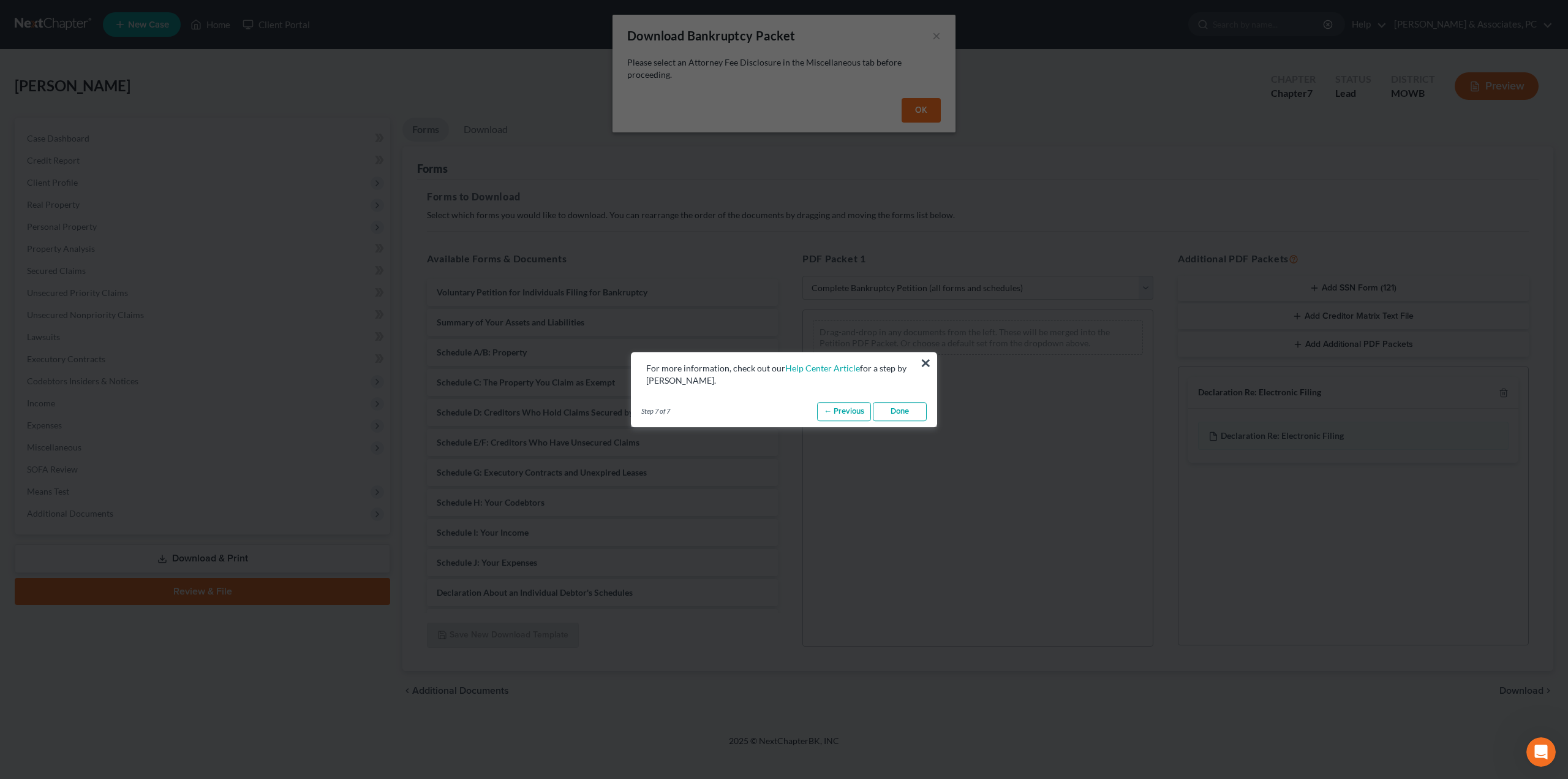
click at [897, 402] on link "Done" at bounding box center [900, 412] width 54 height 19
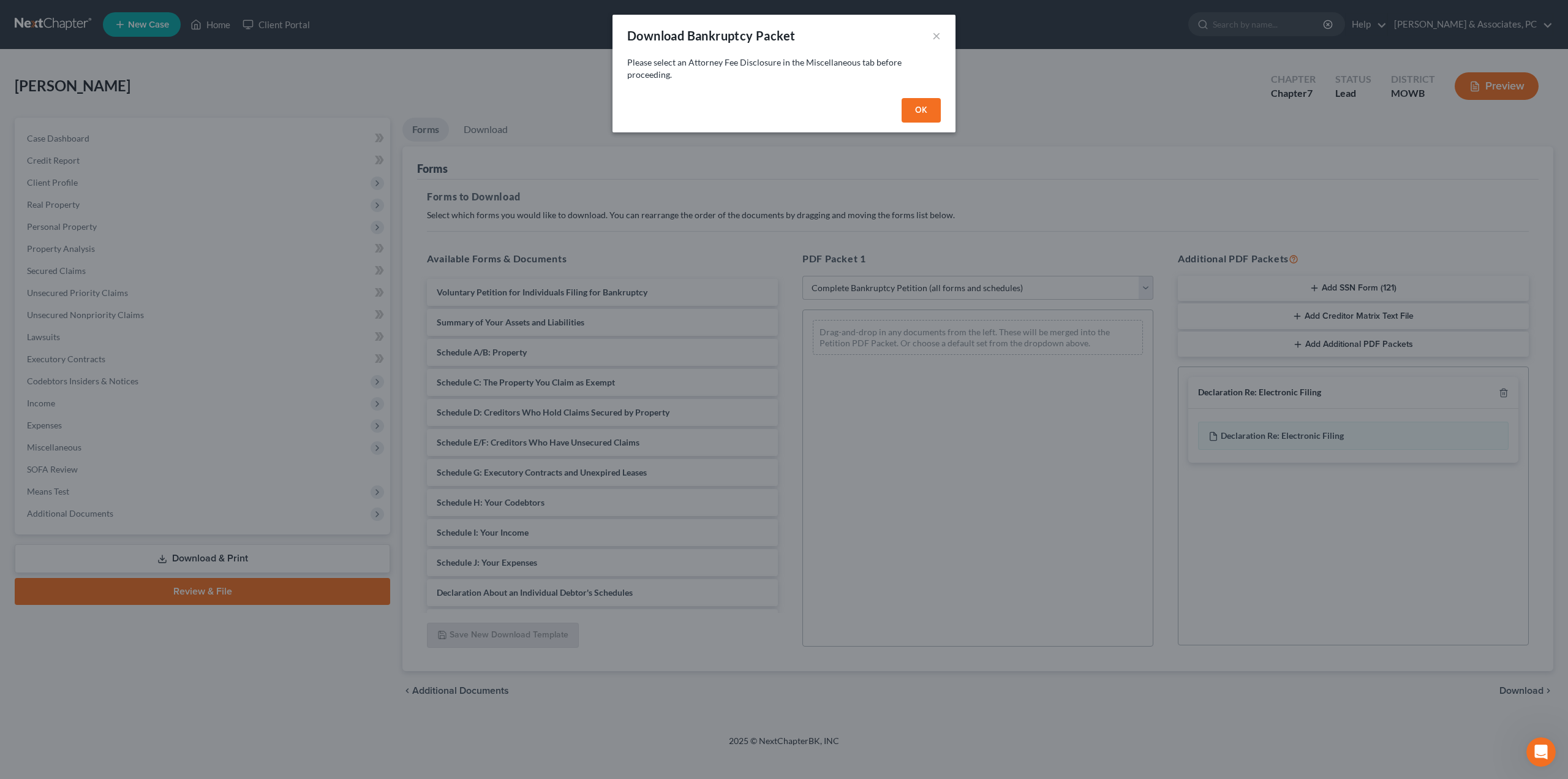
click at [921, 101] on button "OK" at bounding box center [921, 111] width 39 height 25
select select
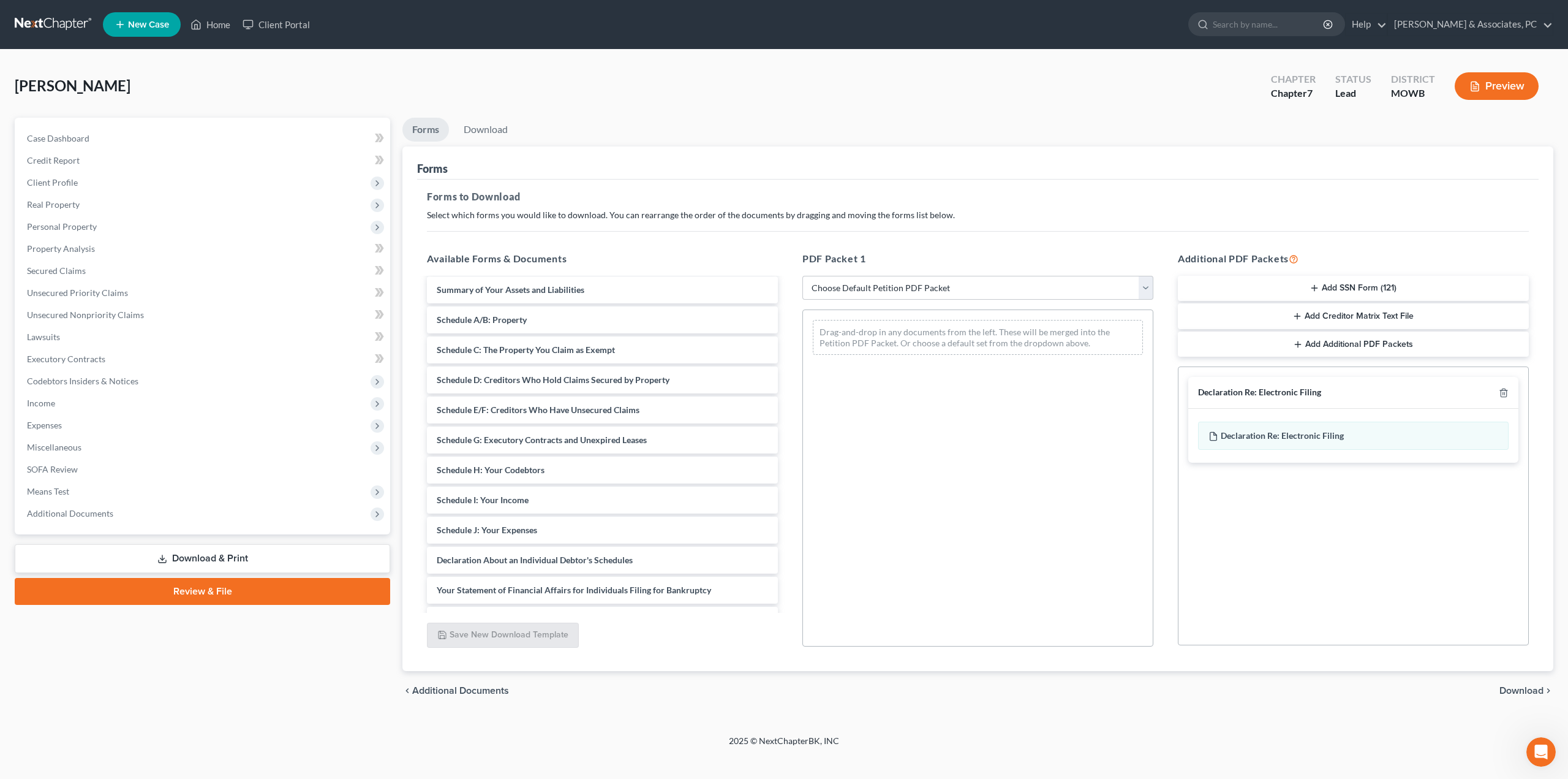
scroll to position [61, 0]
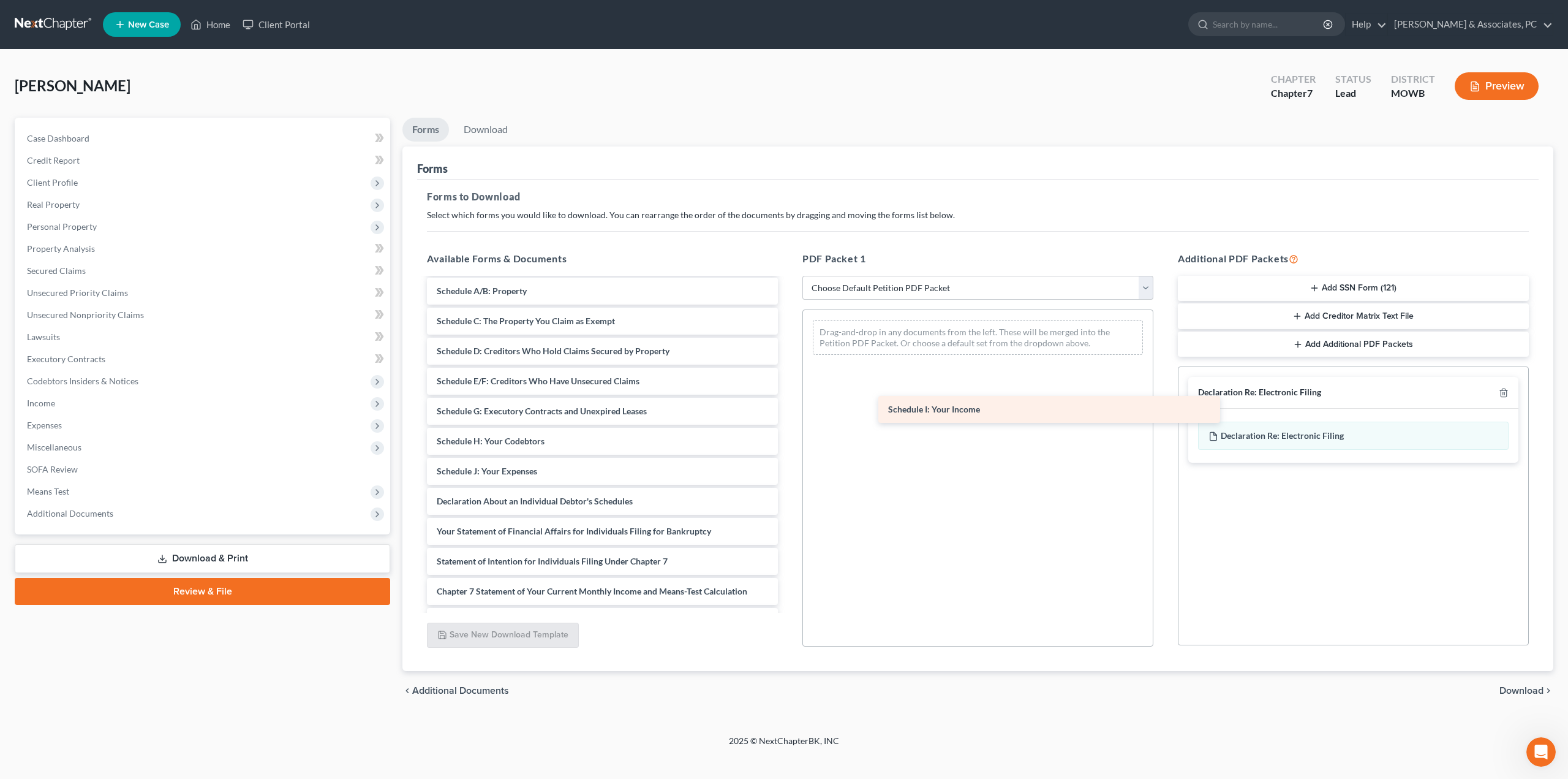
drag, startPoint x: 521, startPoint y: 472, endPoint x: 973, endPoint y: 410, distance: 456.2
click at [788, 410] on div "Schedule I: Your Income Voluntary Petition for Individuals Filing for Bankruptc…" at bounding box center [602, 486] width 370 height 538
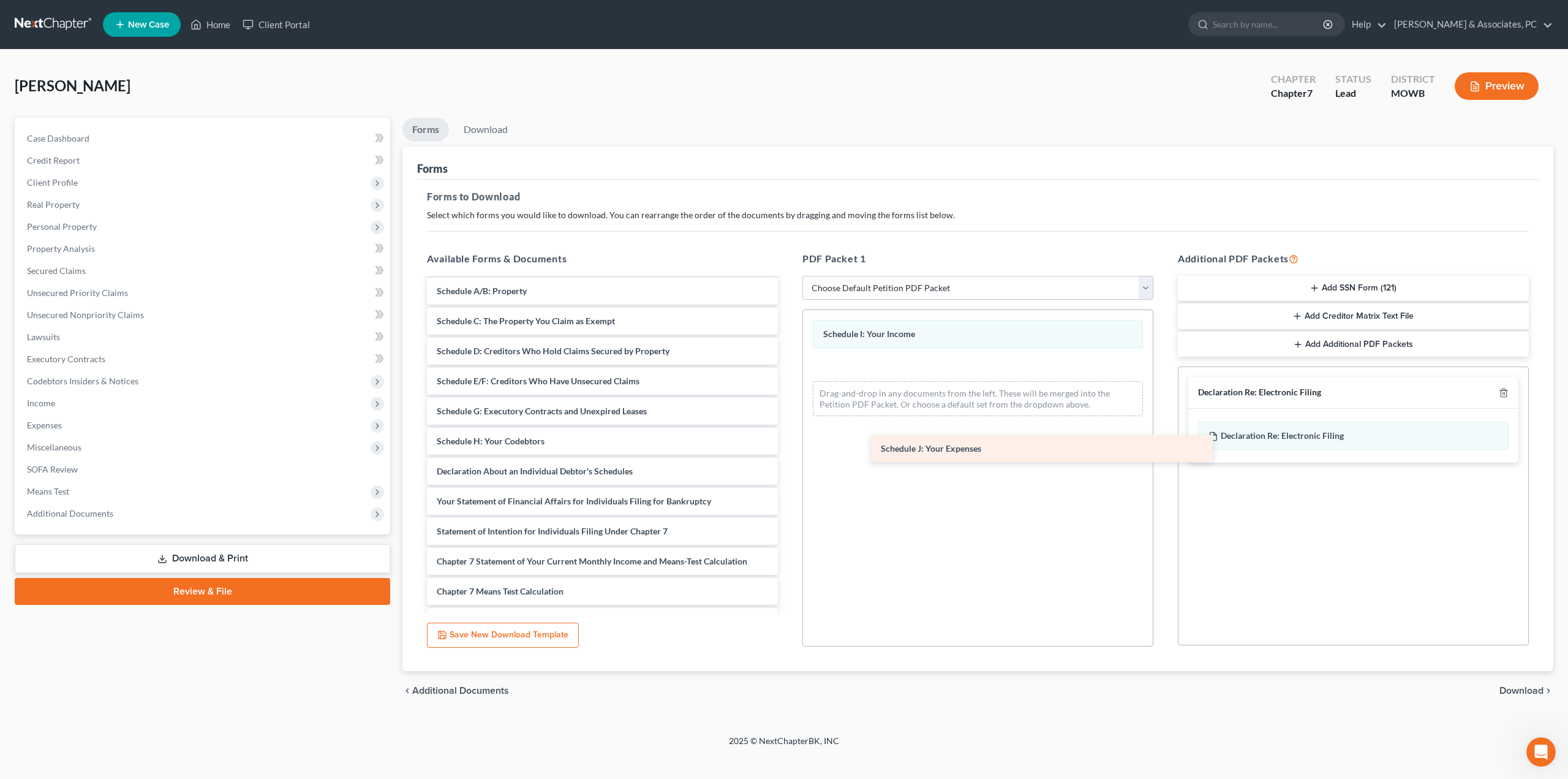
drag, startPoint x: 541, startPoint y: 473, endPoint x: 985, endPoint y: 450, distance: 444.6
click at [788, 450] on div "Schedule J: Your Expenses Voluntary Petition for Individuals Filing for Bankrup…" at bounding box center [602, 471] width 370 height 507
click at [1504, 395] on line "button" at bounding box center [1504, 394] width 0 height 2
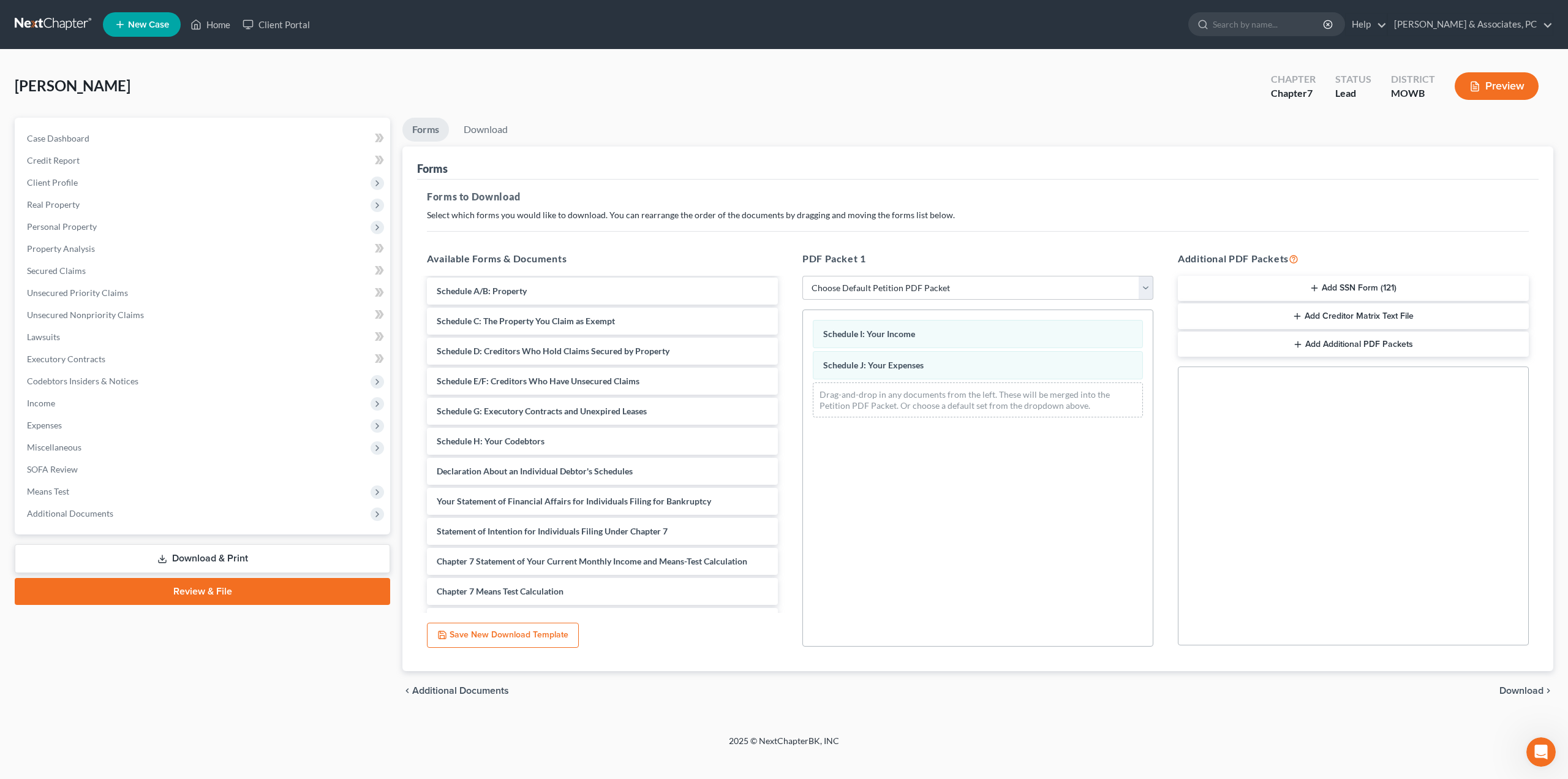
click at [1505, 688] on span "Download" at bounding box center [1521, 690] width 44 height 10
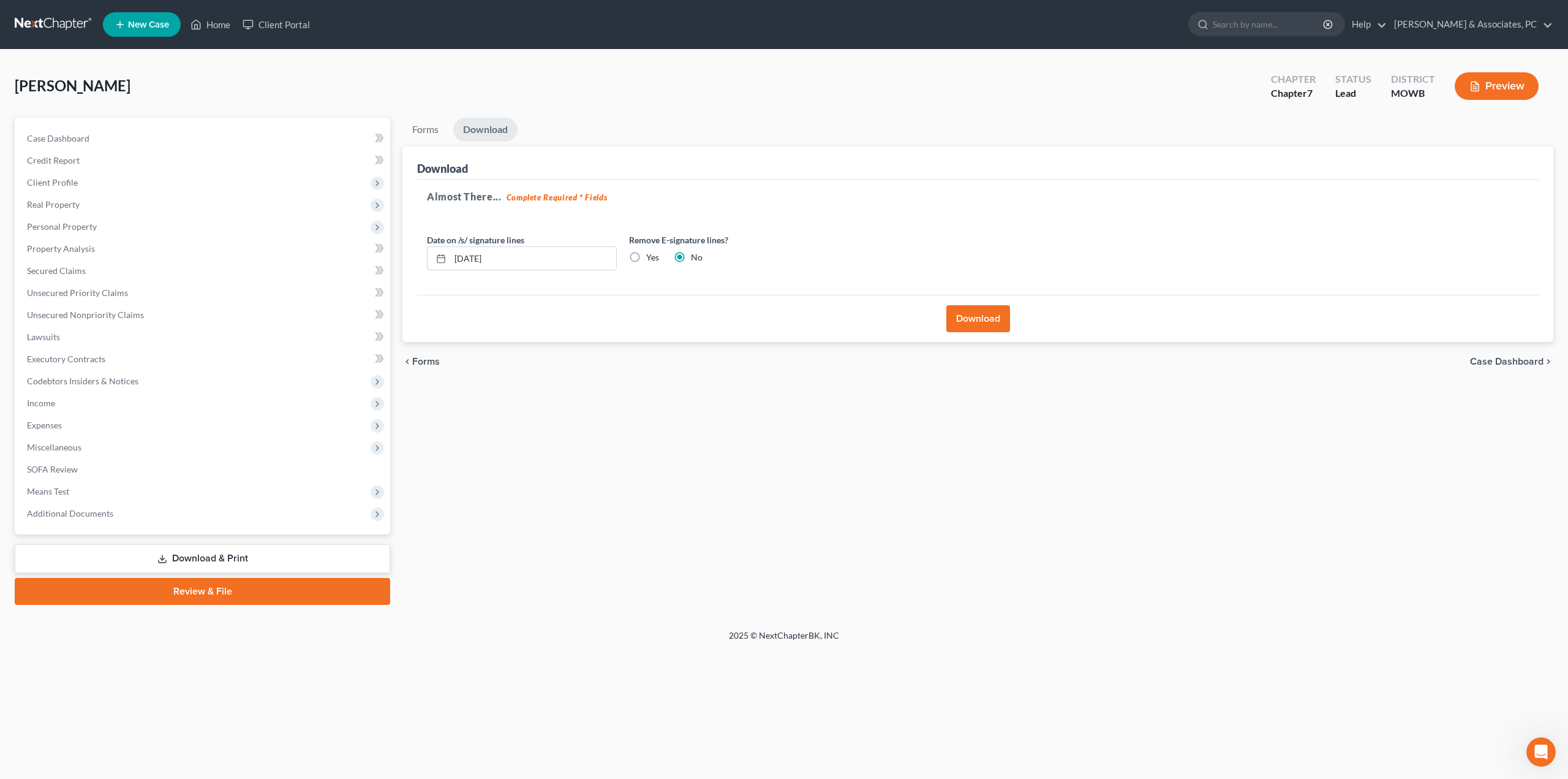
click at [968, 317] on button "Download" at bounding box center [978, 318] width 63 height 27
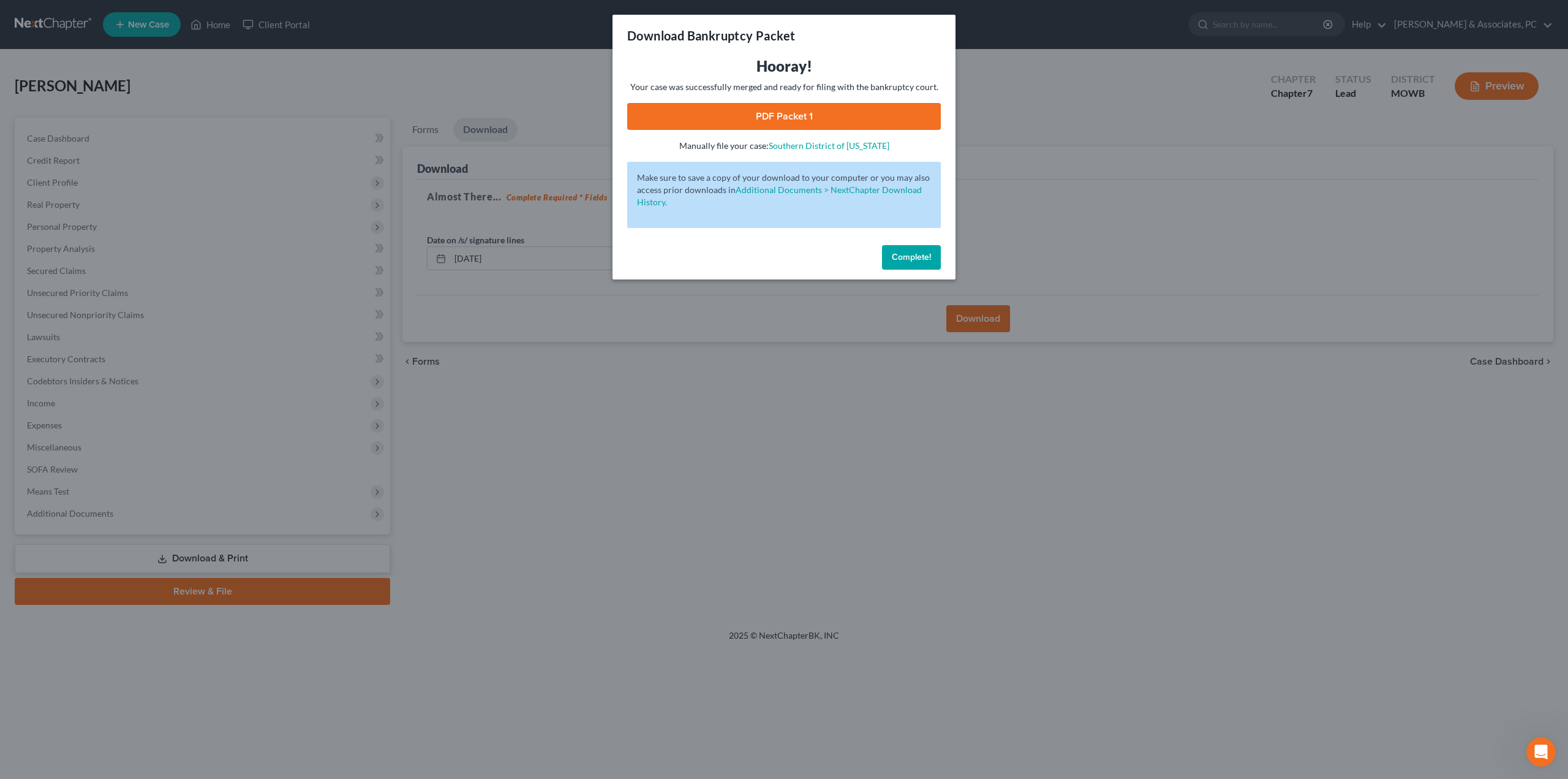
click at [829, 117] on link "PDF Packet 1" at bounding box center [784, 116] width 314 height 27
drag, startPoint x: 932, startPoint y: 251, endPoint x: 932, endPoint y: 258, distance: 7.0
click at [932, 251] on button "Complete!" at bounding box center [912, 258] width 59 height 25
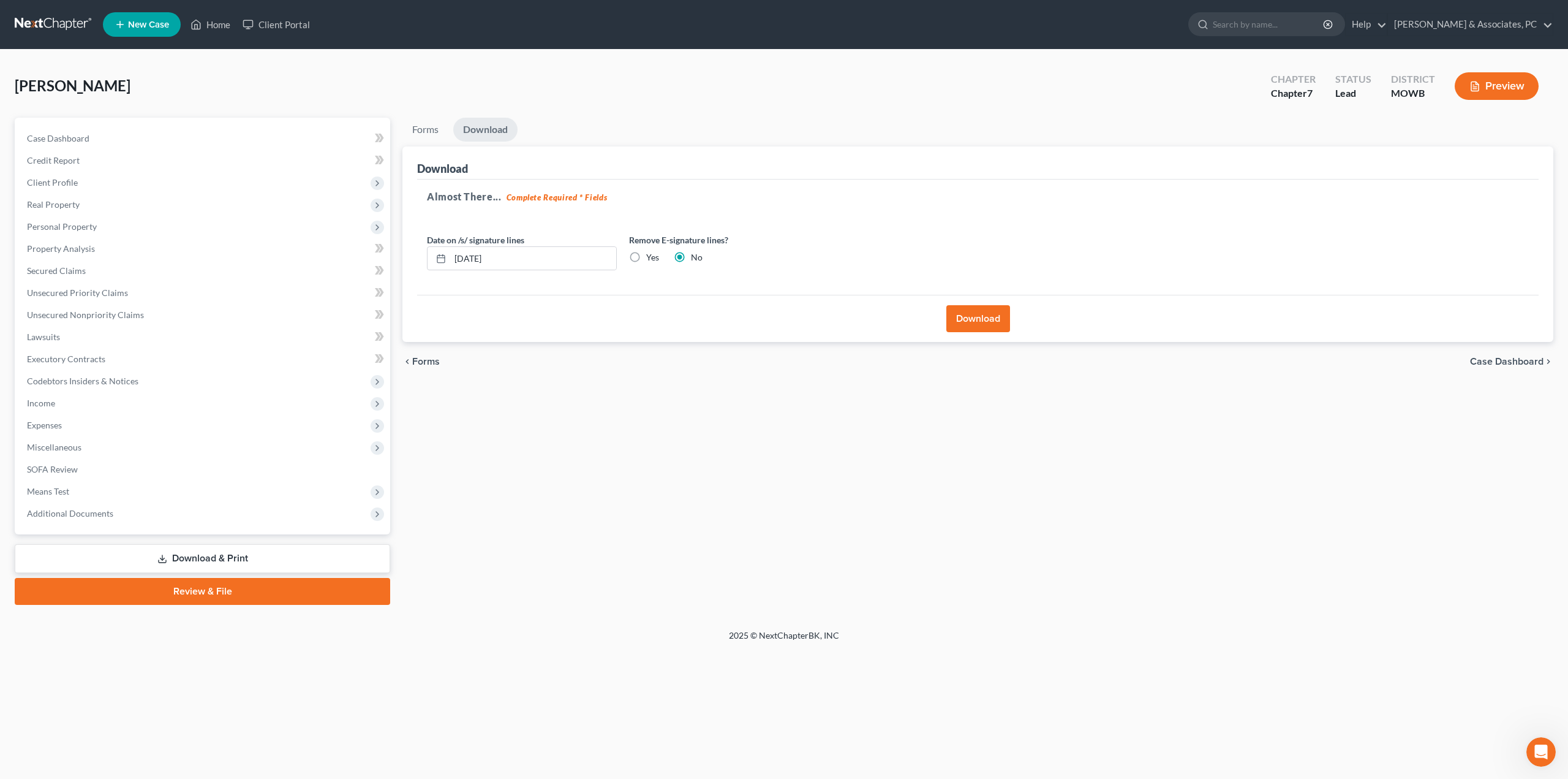
click at [956, 316] on button "Download" at bounding box center [978, 318] width 63 height 27
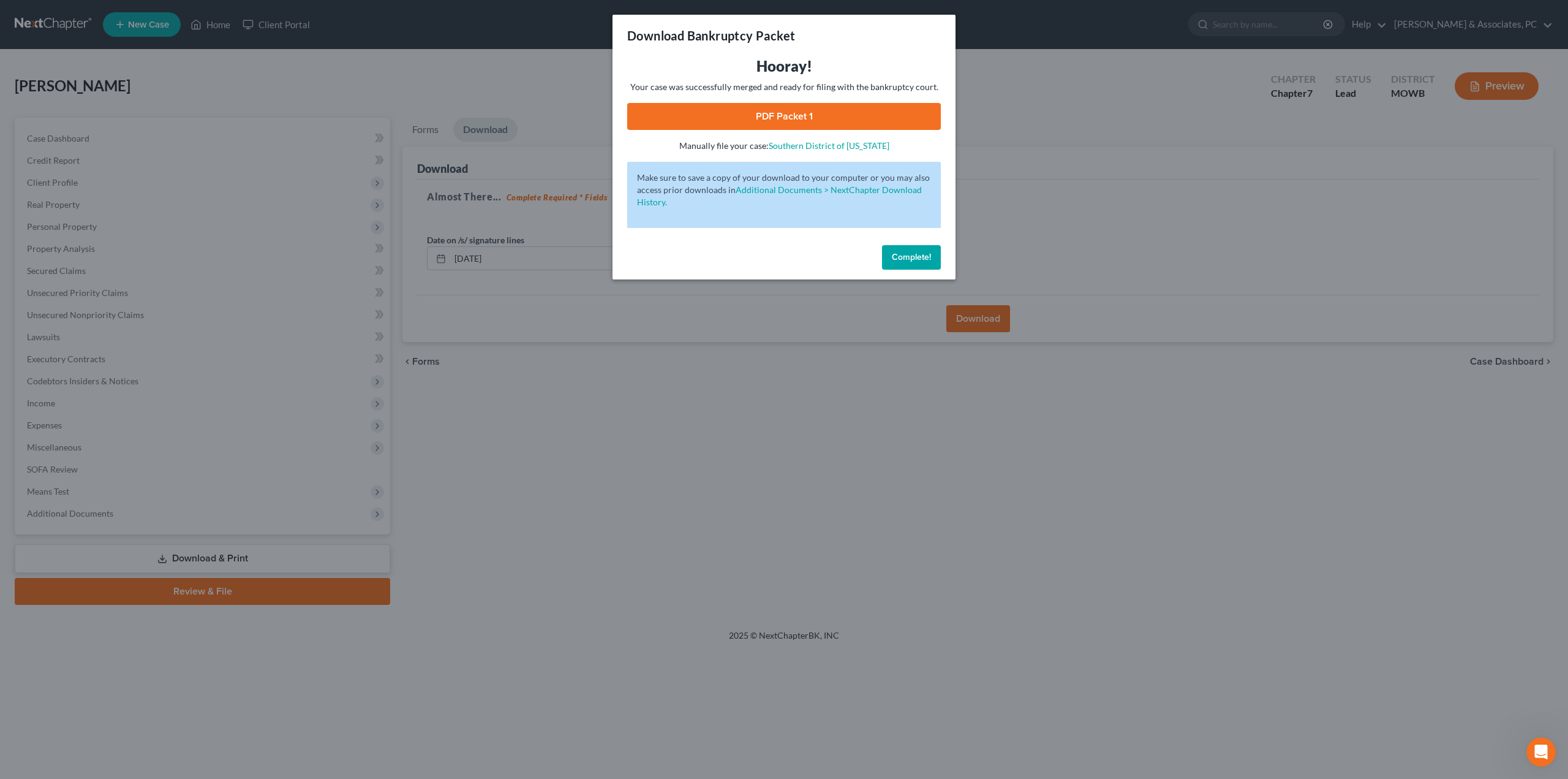
click at [760, 112] on link "PDF Packet 1" at bounding box center [784, 116] width 314 height 27
drag, startPoint x: 915, startPoint y: 252, endPoint x: 899, endPoint y: 261, distance: 18.4
click at [914, 252] on span "Complete!" at bounding box center [911, 257] width 39 height 10
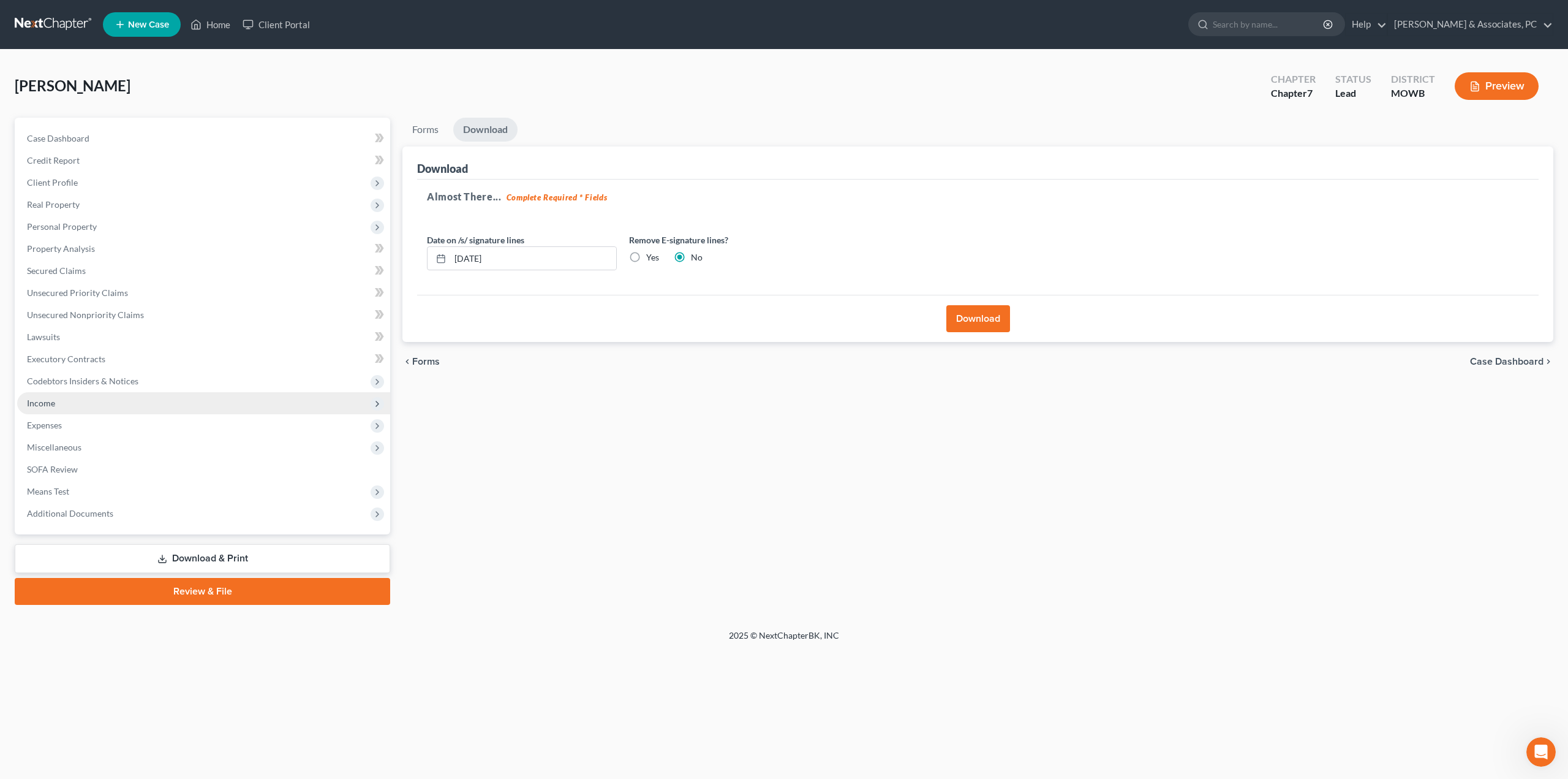
click at [50, 407] on span "Income" at bounding box center [41, 402] width 28 height 10
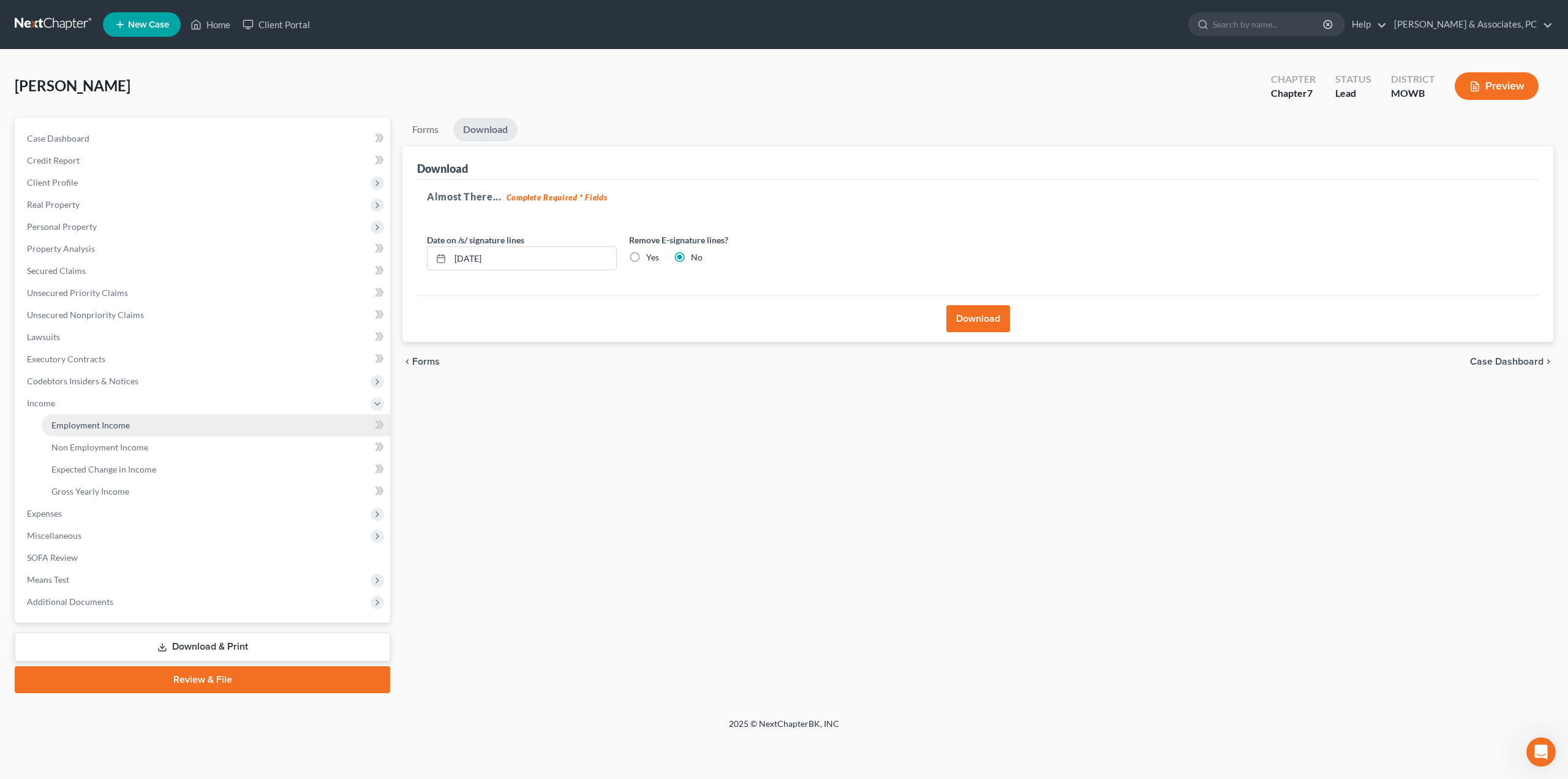
click at [87, 420] on span "Employment Income" at bounding box center [90, 425] width 78 height 10
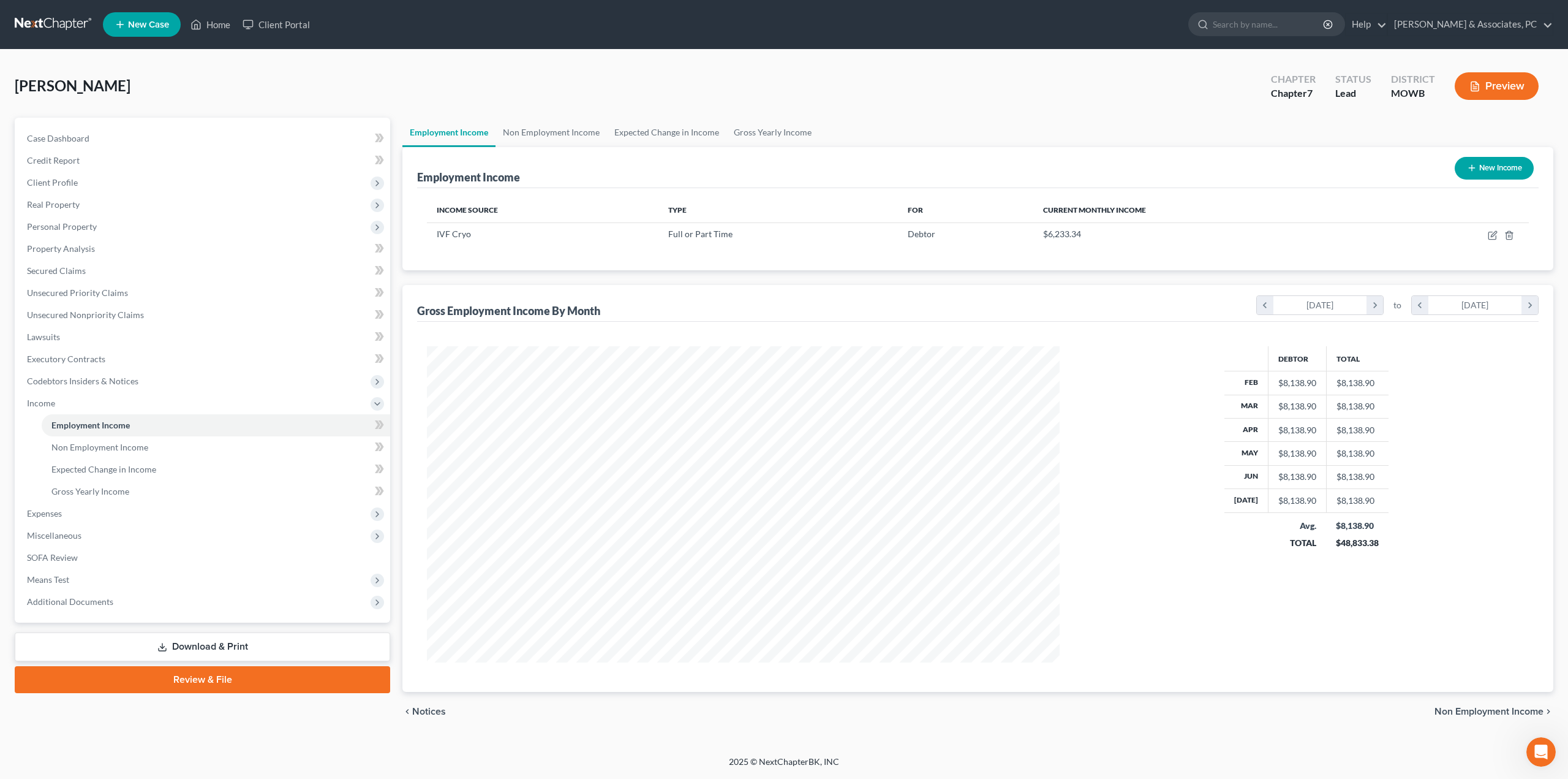
scroll to position [316, 657]
click at [1496, 234] on icon "button" at bounding box center [1492, 235] width 10 height 10
select select "0"
select select "15"
select select "0"
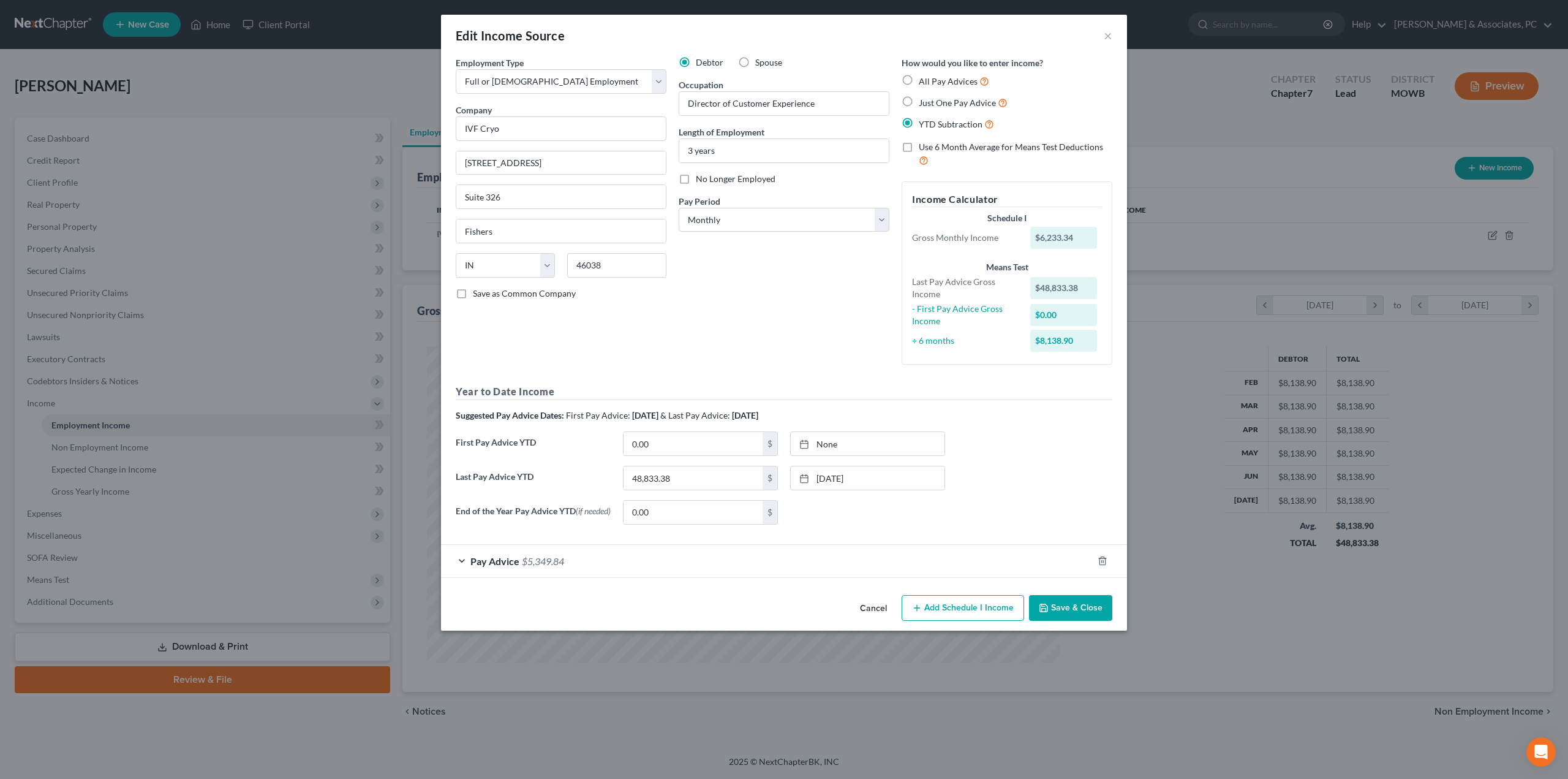
click at [936, 77] on span "All Pay Advices" at bounding box center [948, 80] width 59 height 10
click at [932, 77] on input "All Pay Advices" at bounding box center [927, 78] width 8 height 8
radio input "true"
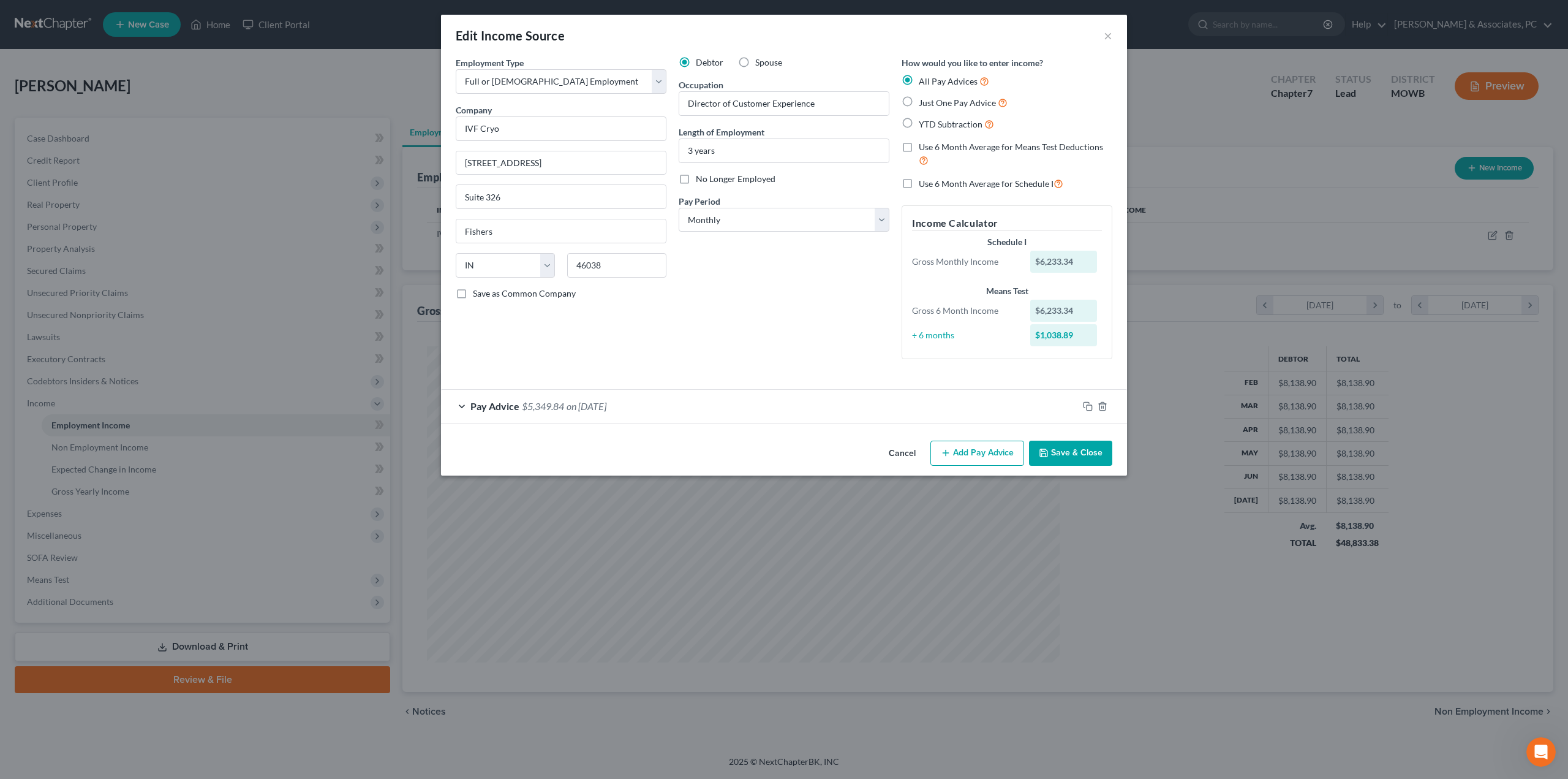
click at [503, 412] on div "Pay Advice $5,349.84 on [DATE]" at bounding box center [759, 406] width 637 height 32
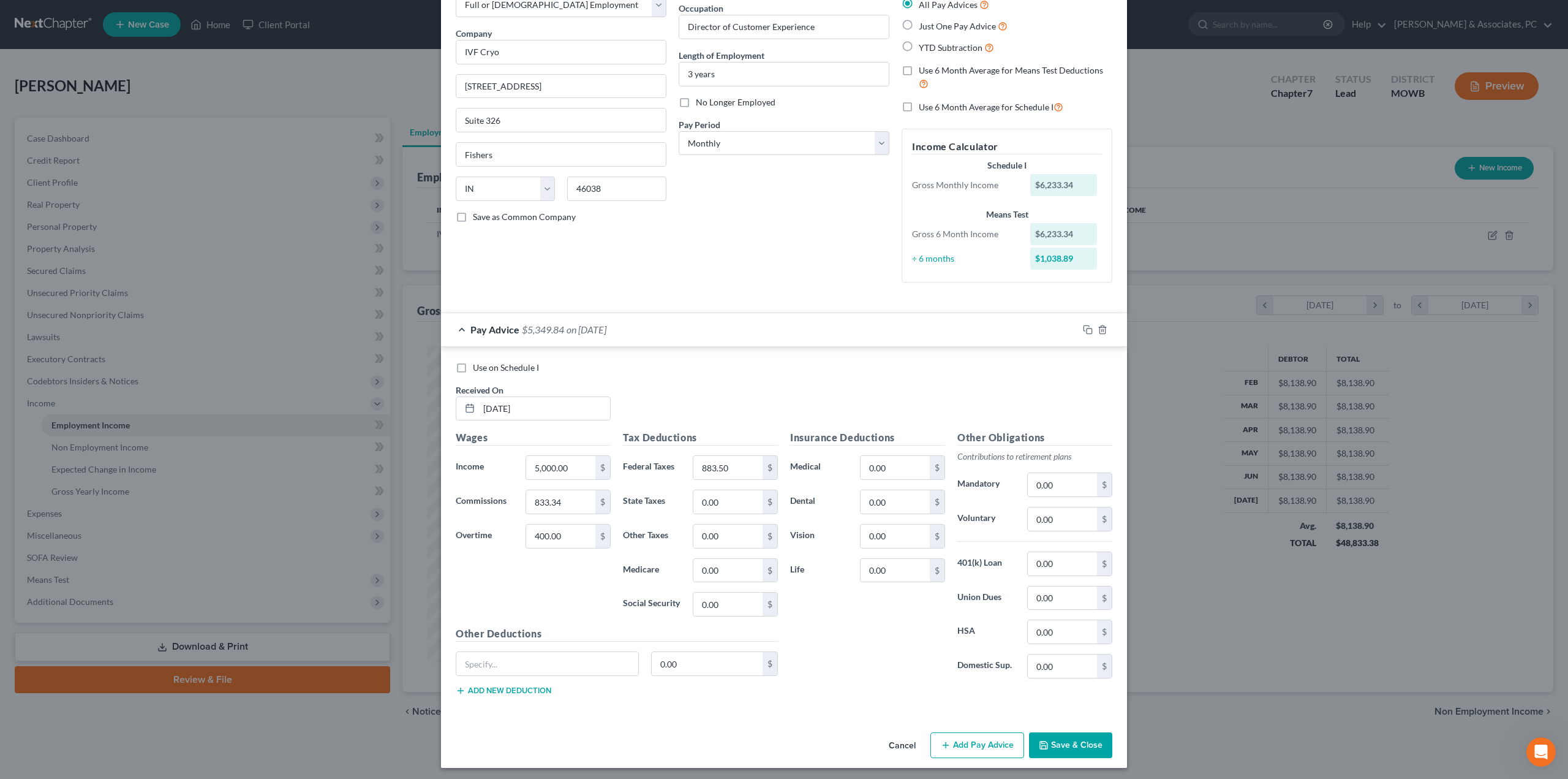
scroll to position [80, 0]
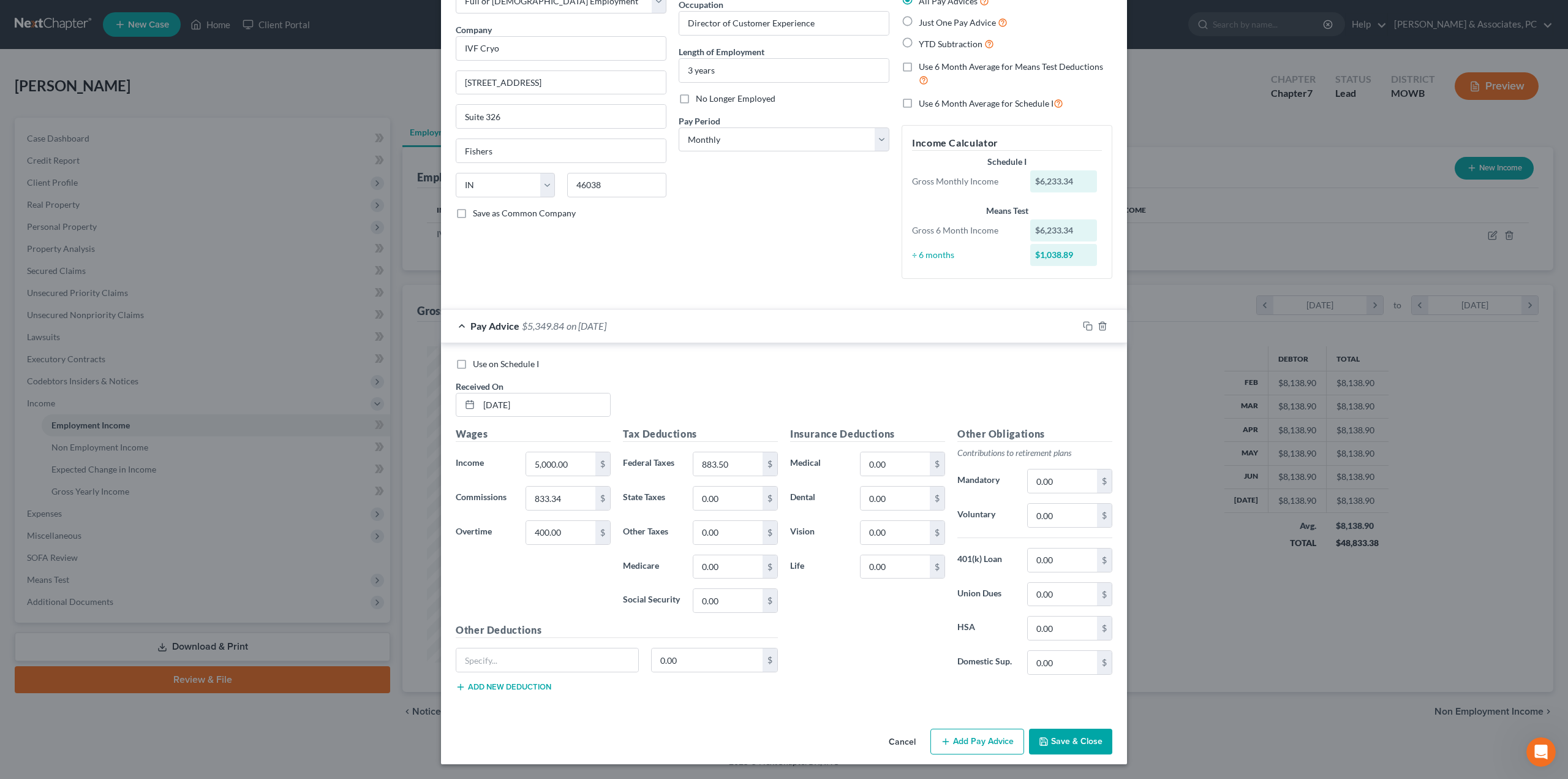
drag, startPoint x: 989, startPoint y: 740, endPoint x: 949, endPoint y: 706, distance: 52.5
click at [989, 740] on button "Add Pay Advice" at bounding box center [977, 741] width 94 height 26
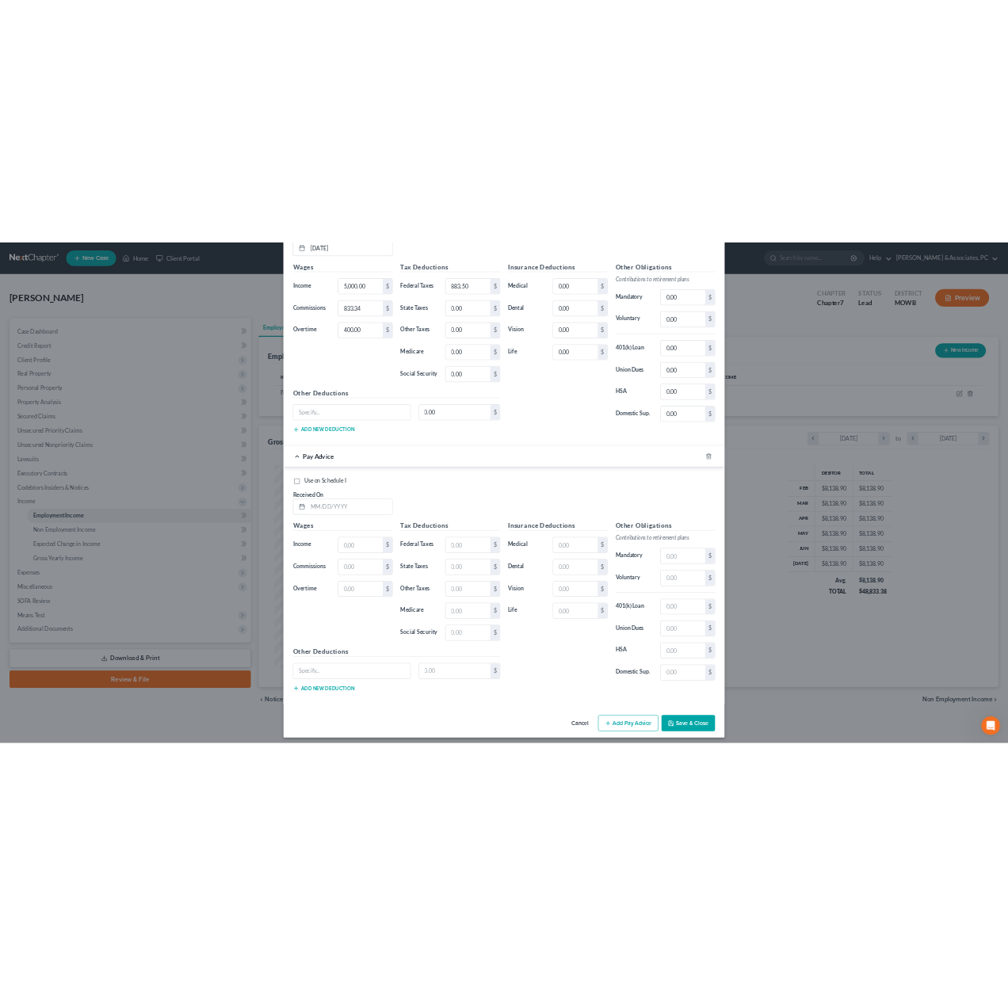
scroll to position [623, 0]
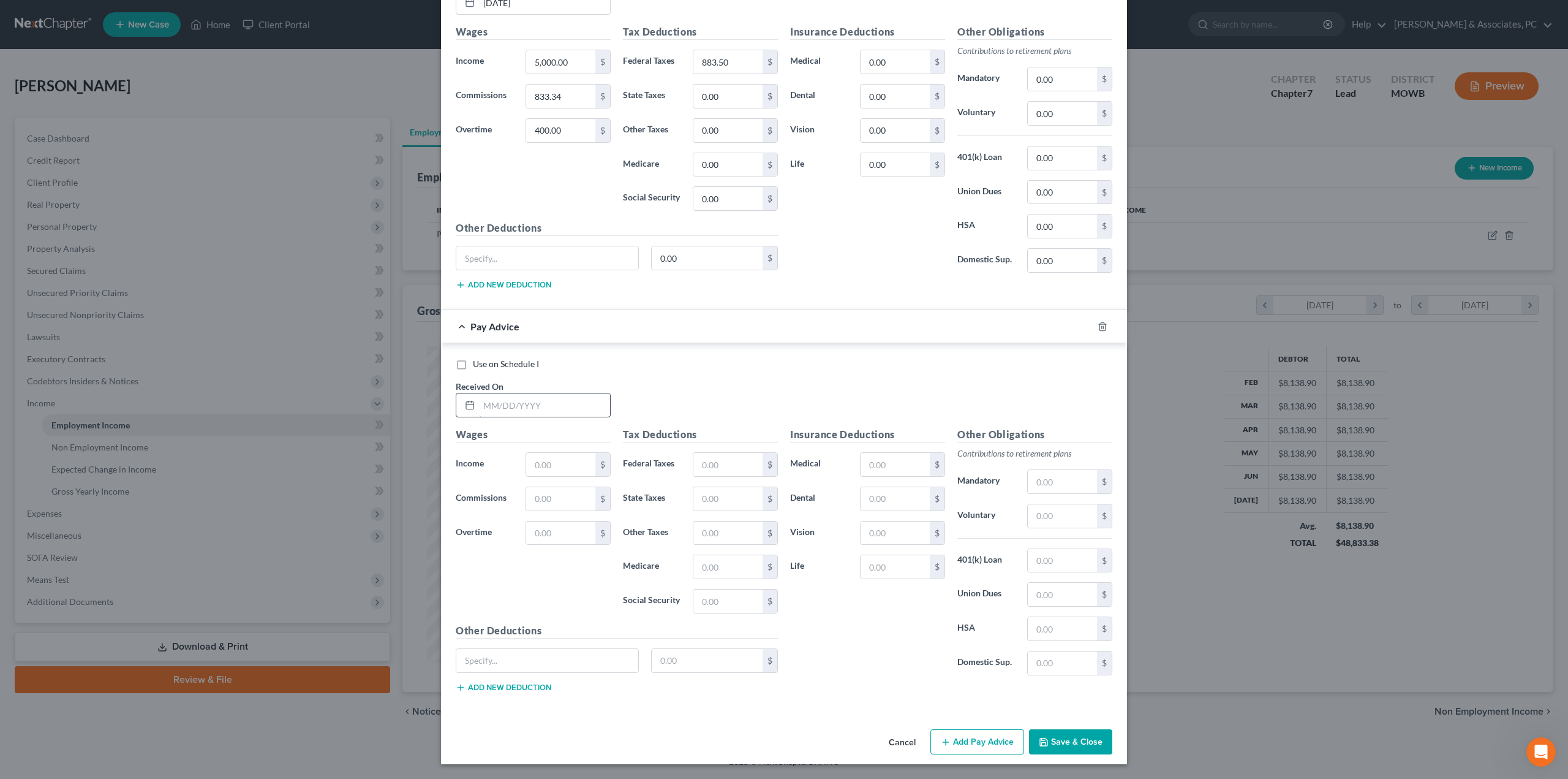
click at [531, 408] on input "text" at bounding box center [544, 405] width 131 height 23
type input "[DATE]"
type input "5,000"
type input "833.34"
type input "400"
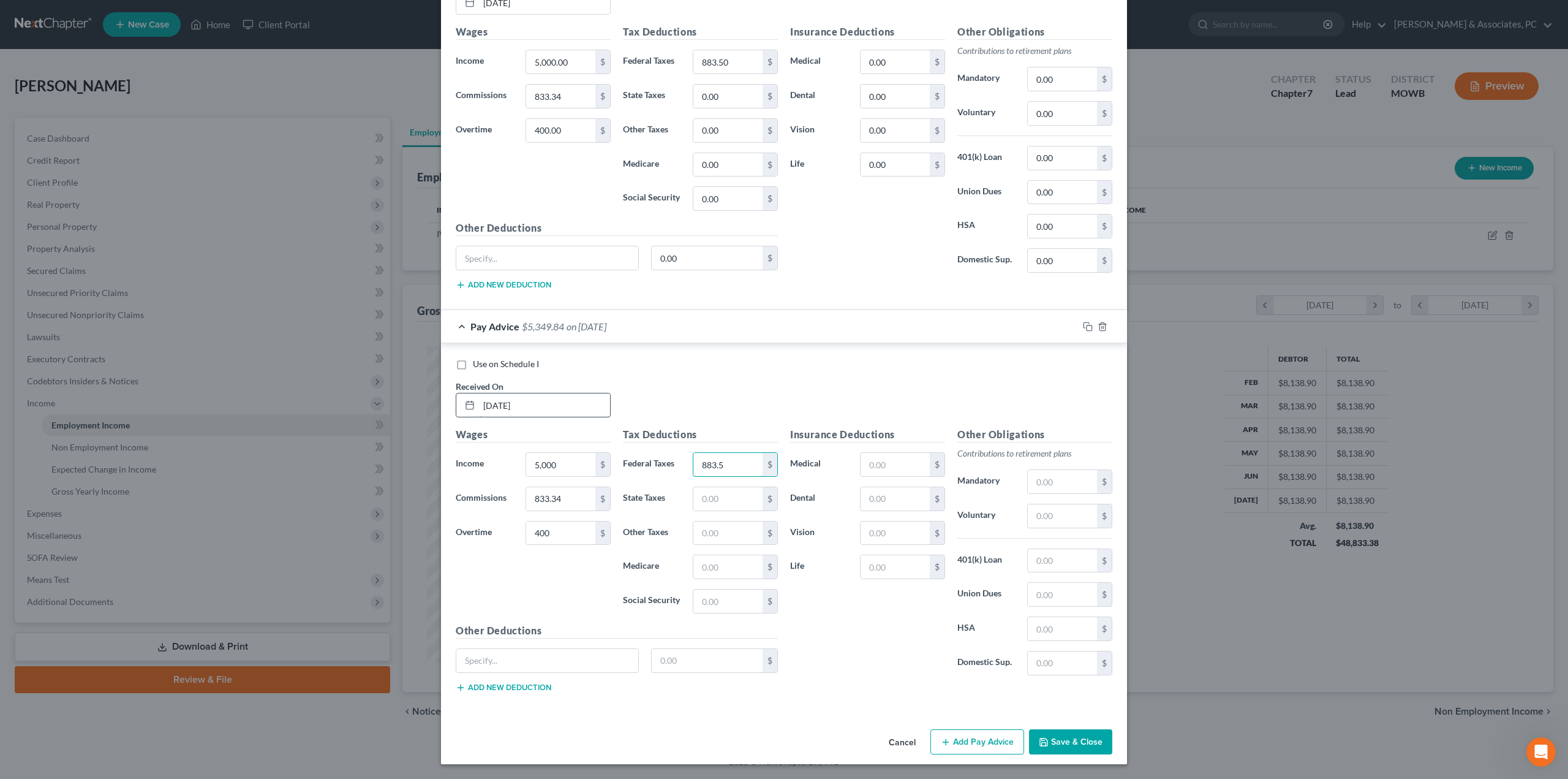
type input "883.5"
click at [897, 470] on input "text" at bounding box center [895, 464] width 70 height 23
type input "1,183.92"
click at [1059, 748] on button "Save & Close" at bounding box center [1071, 742] width 84 height 26
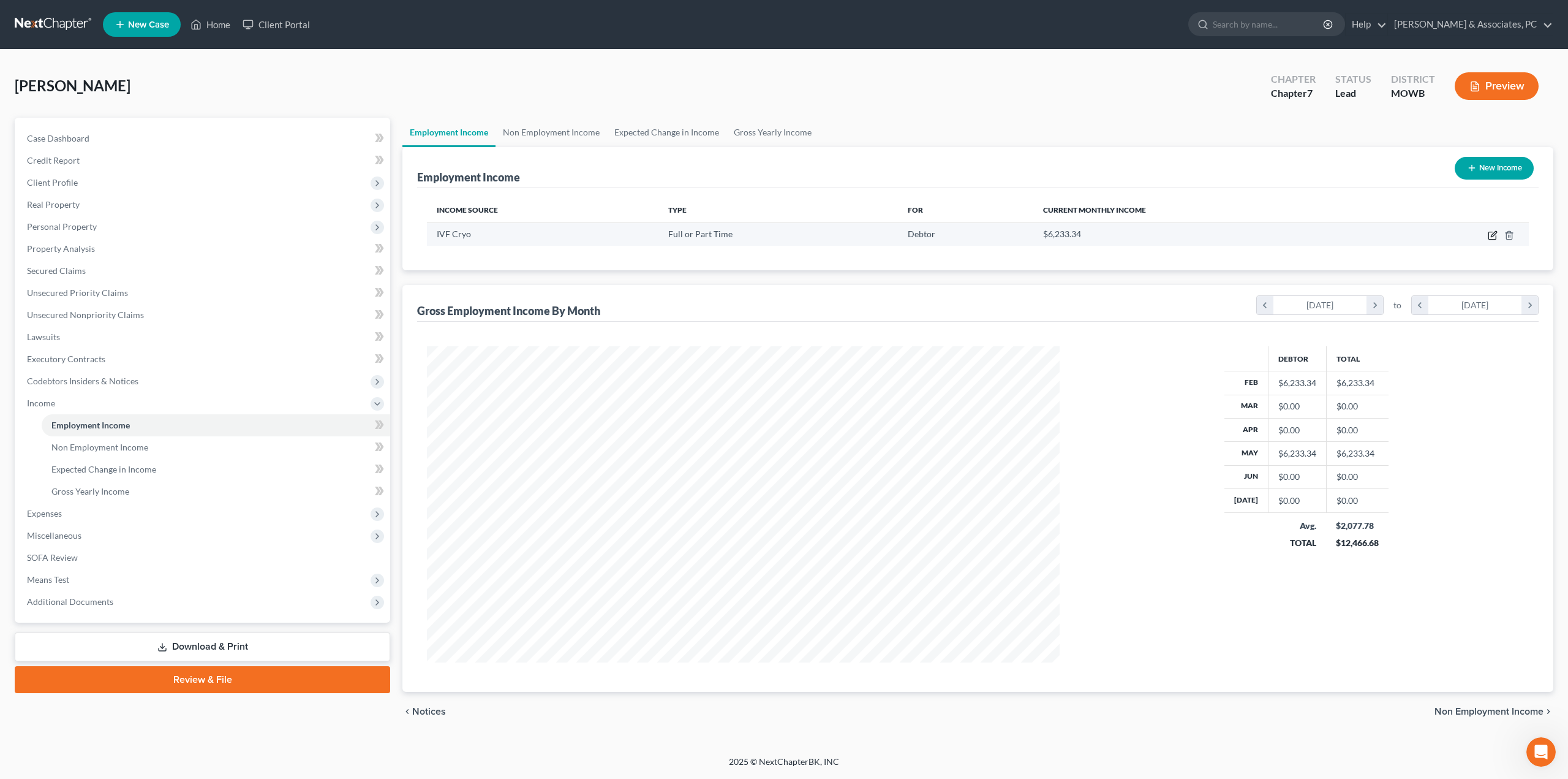
click at [1488, 237] on icon "button" at bounding box center [1492, 236] width 8 height 8
select select "0"
select select "15"
select select "0"
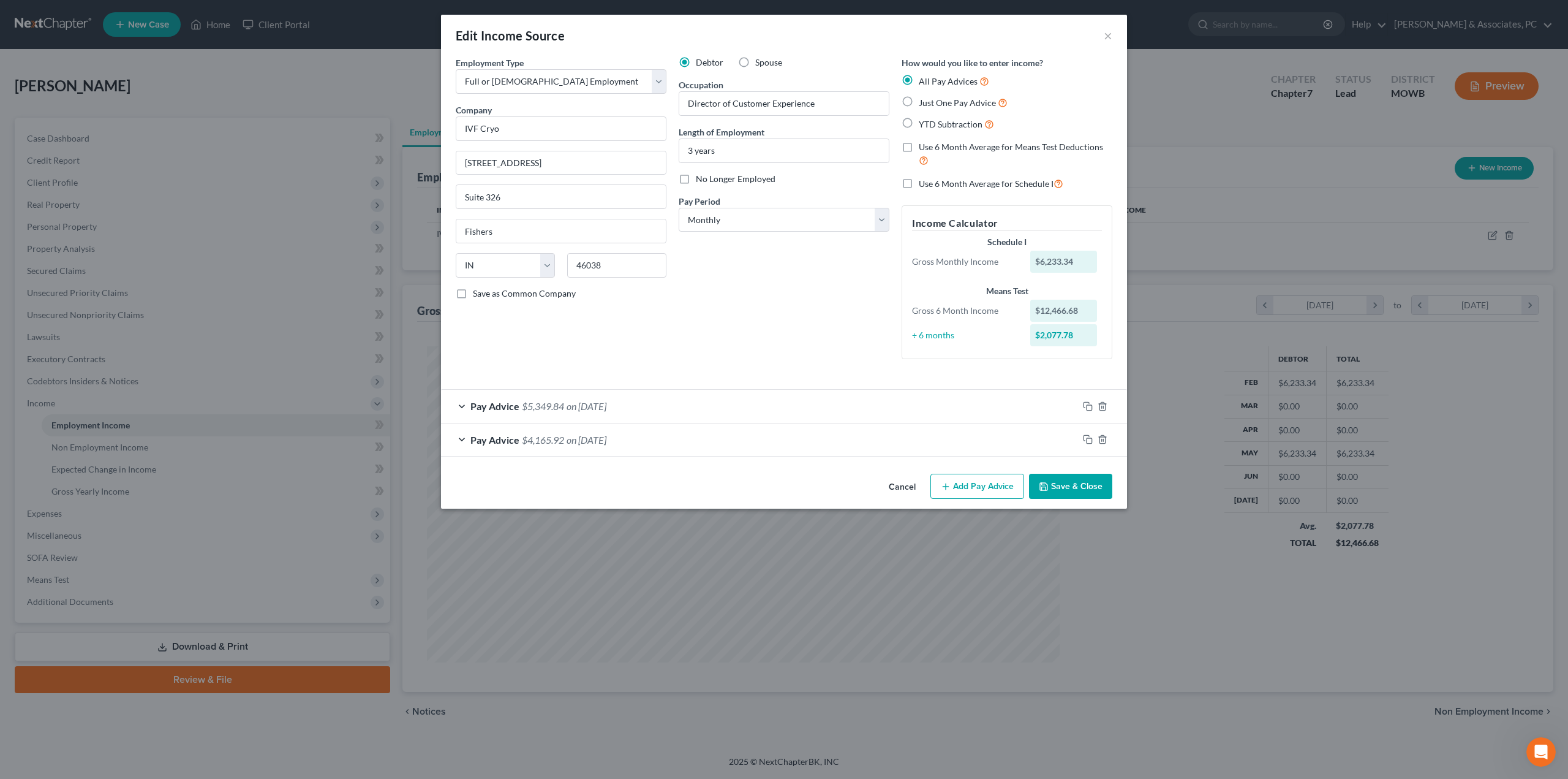
click at [997, 497] on button "Add Pay Advice" at bounding box center [977, 486] width 94 height 26
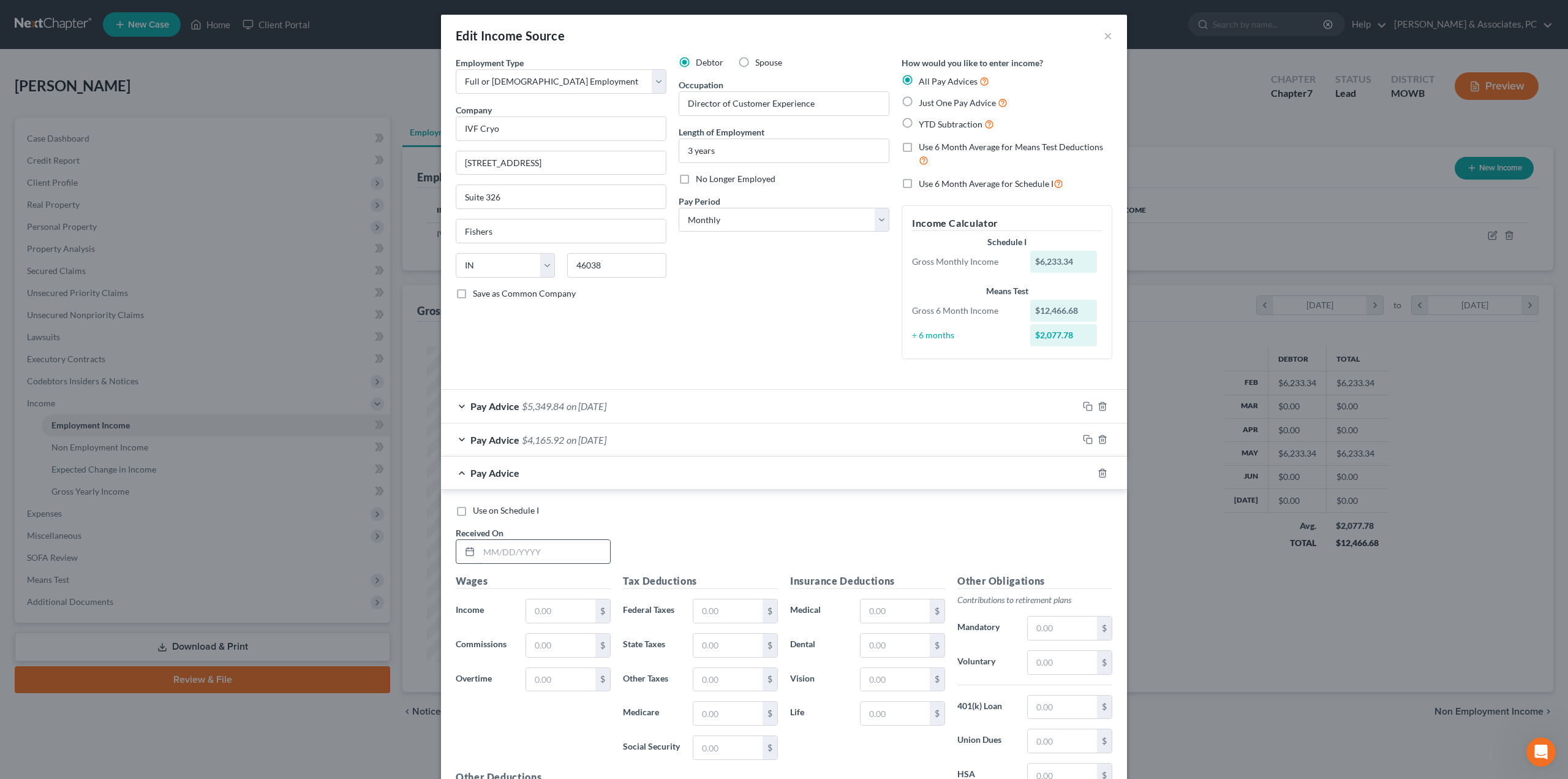
click at [506, 551] on input "text" at bounding box center [544, 552] width 131 height 23
type input "[DATE]"
type input "5,000"
type input "833.34"
type input "400"
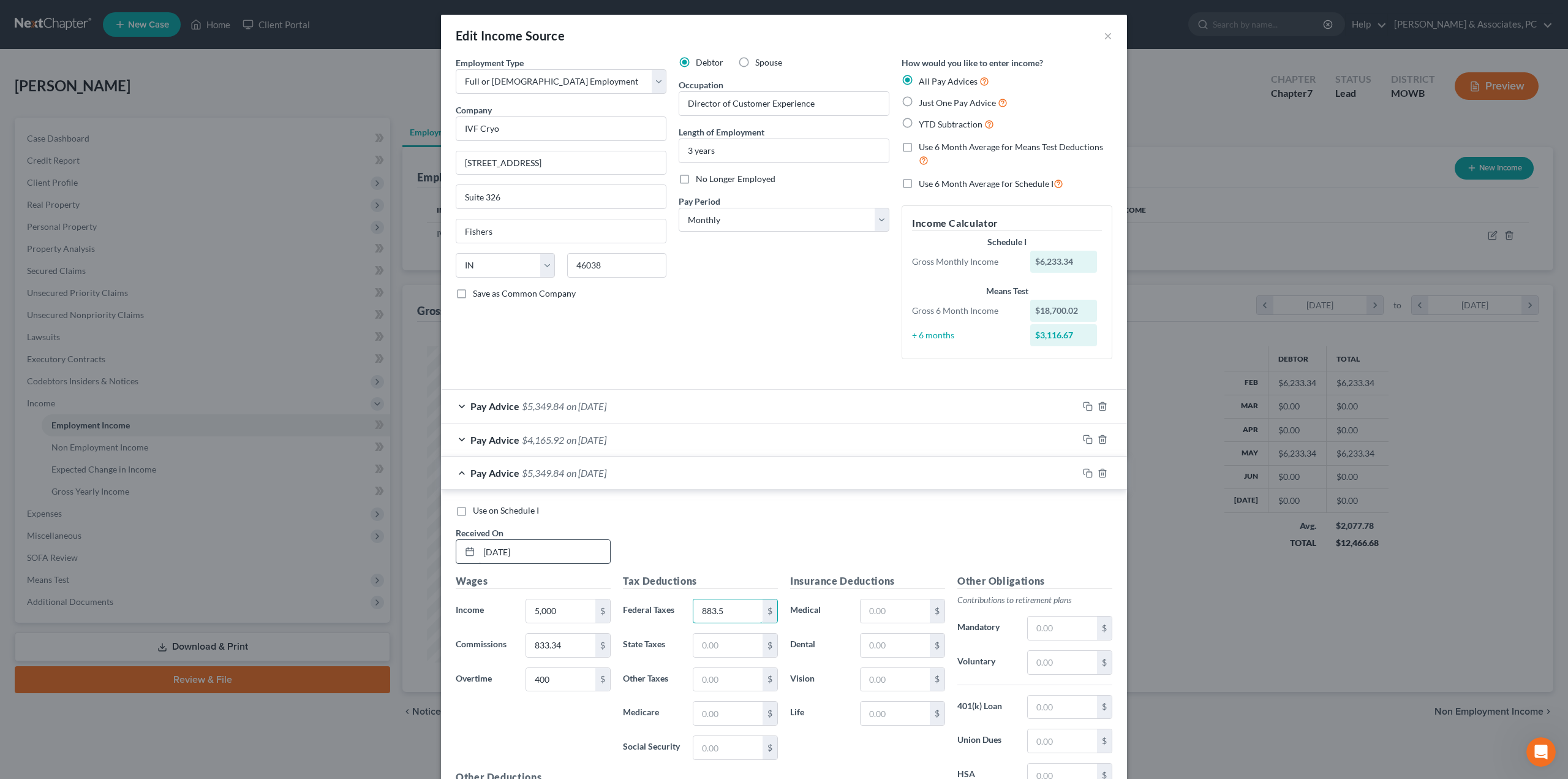
type input "883.5"
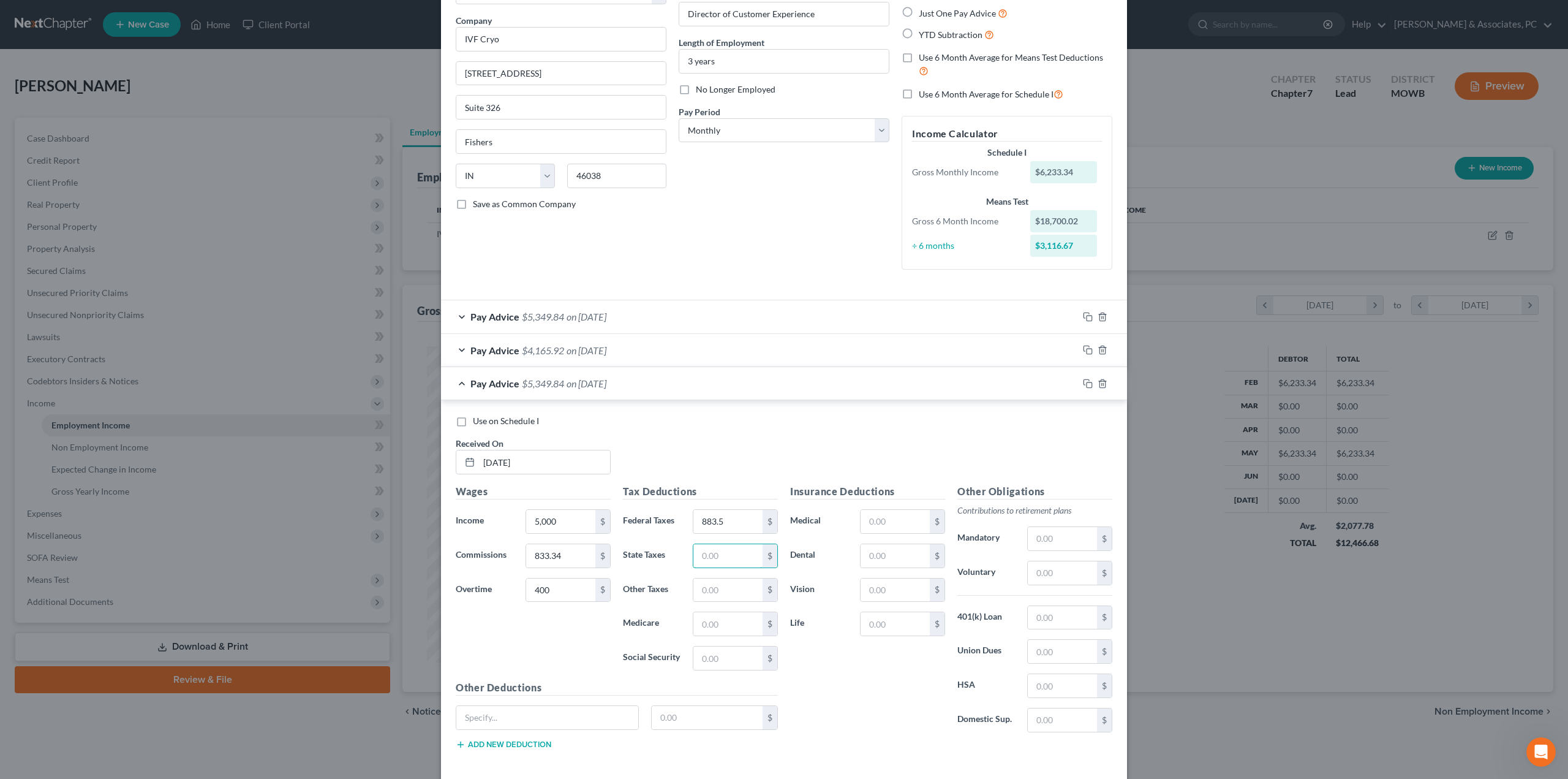
scroll to position [146, 0]
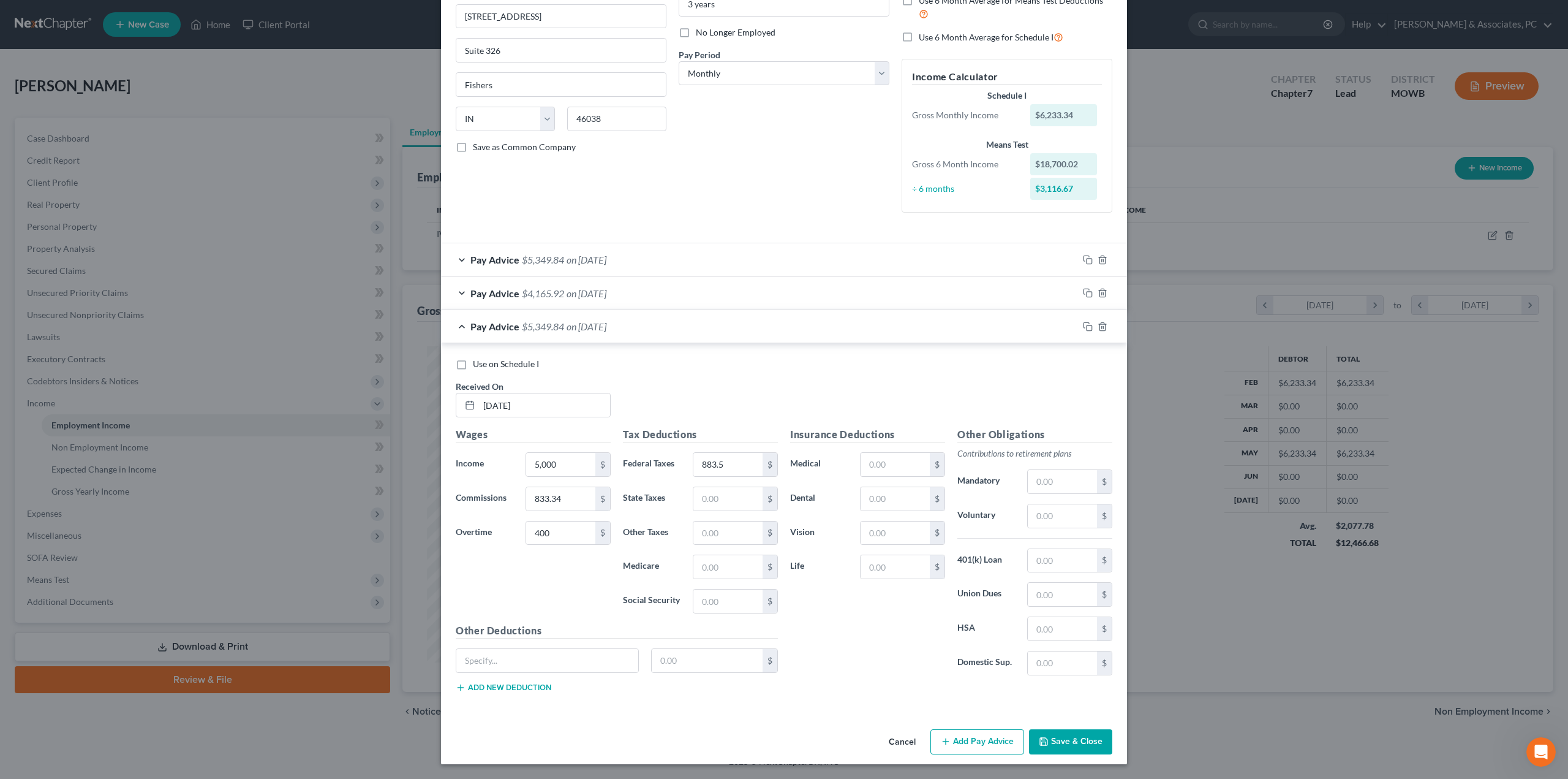
click at [588, 262] on span "on [DATE]" at bounding box center [586, 259] width 39 height 12
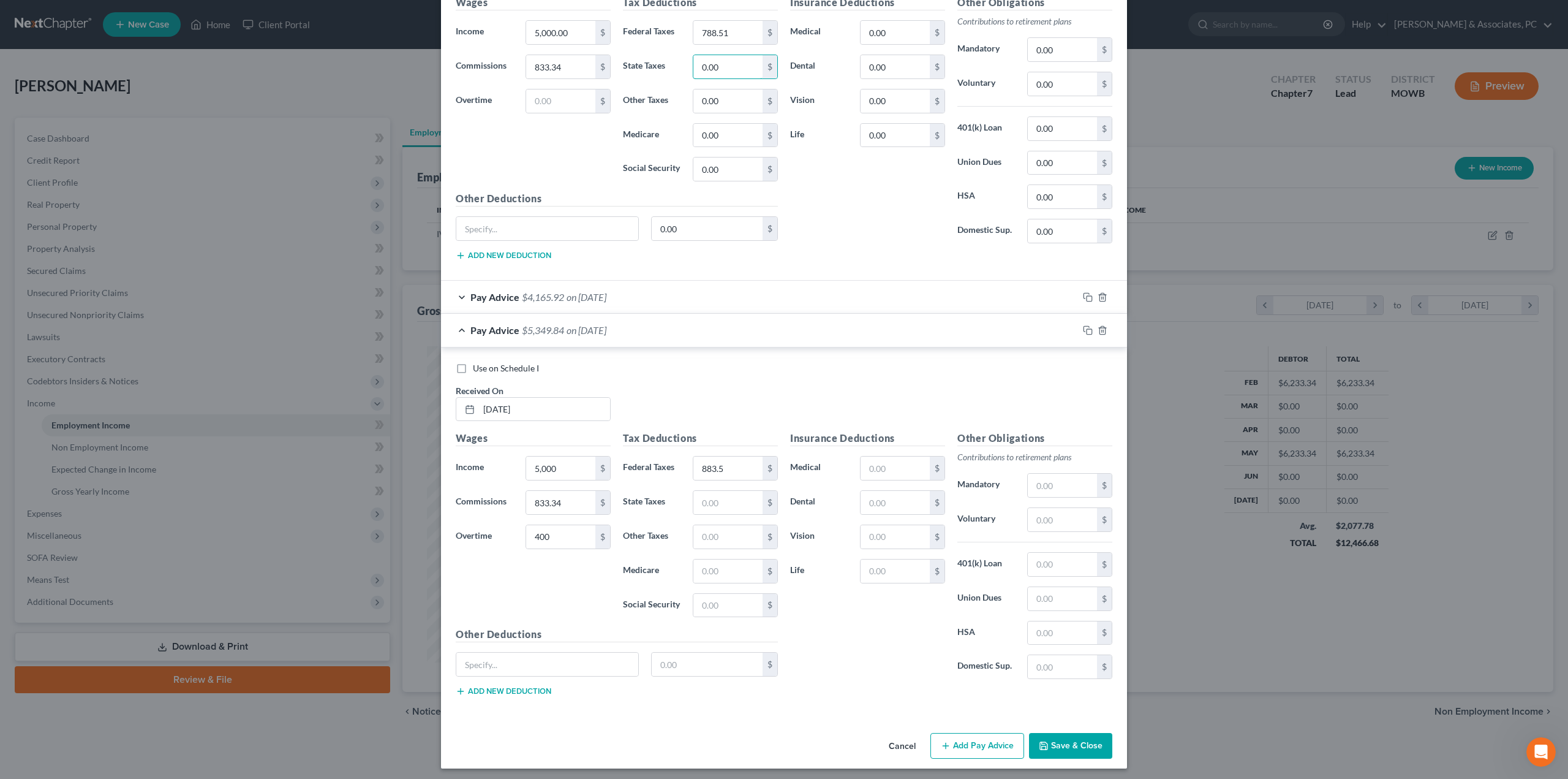
scroll to position [516, 0]
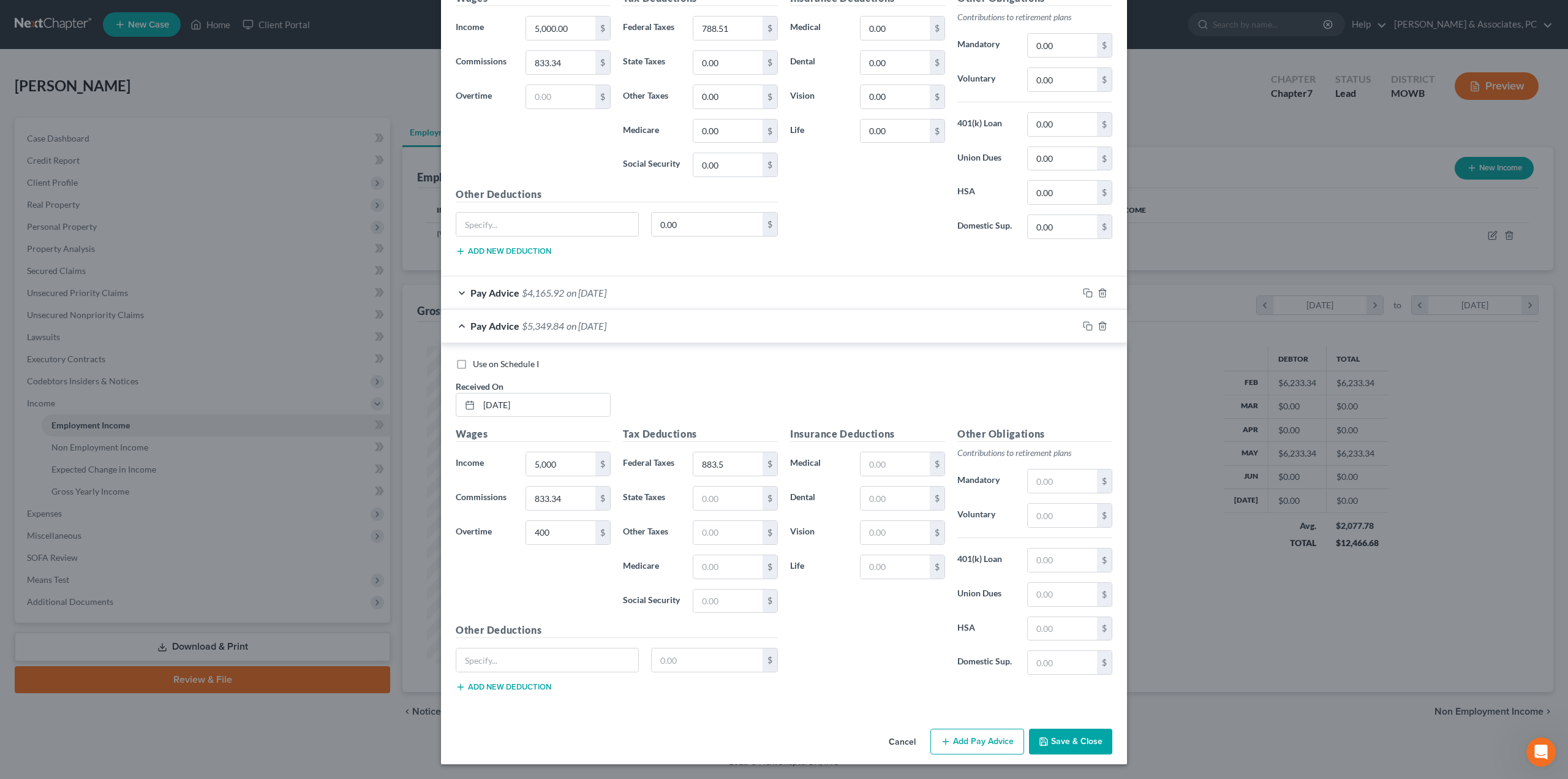
click at [1072, 747] on button "Save & Close" at bounding box center [1071, 741] width 84 height 26
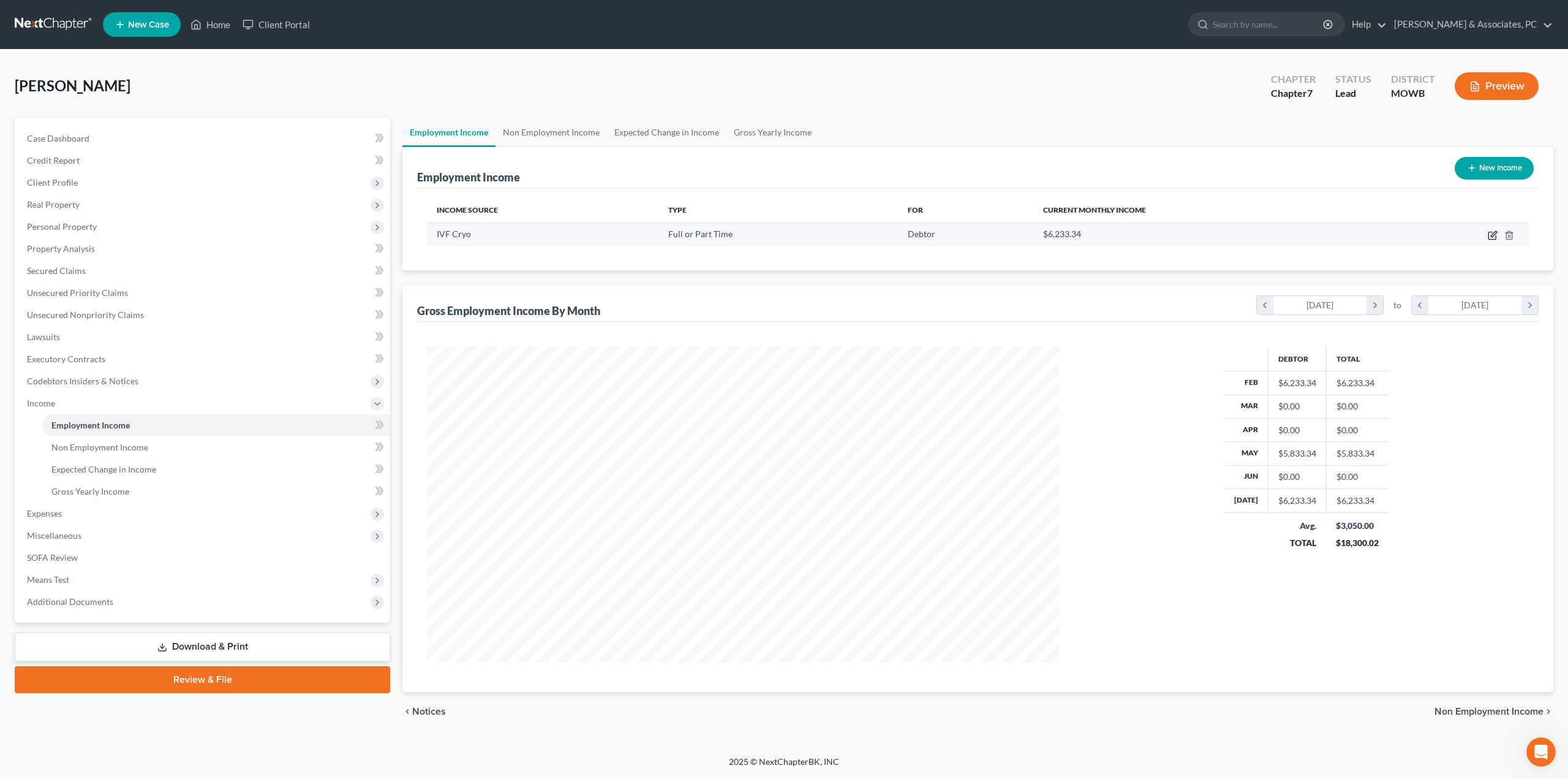
click at [1488, 232] on icon "button" at bounding box center [1492, 235] width 10 height 10
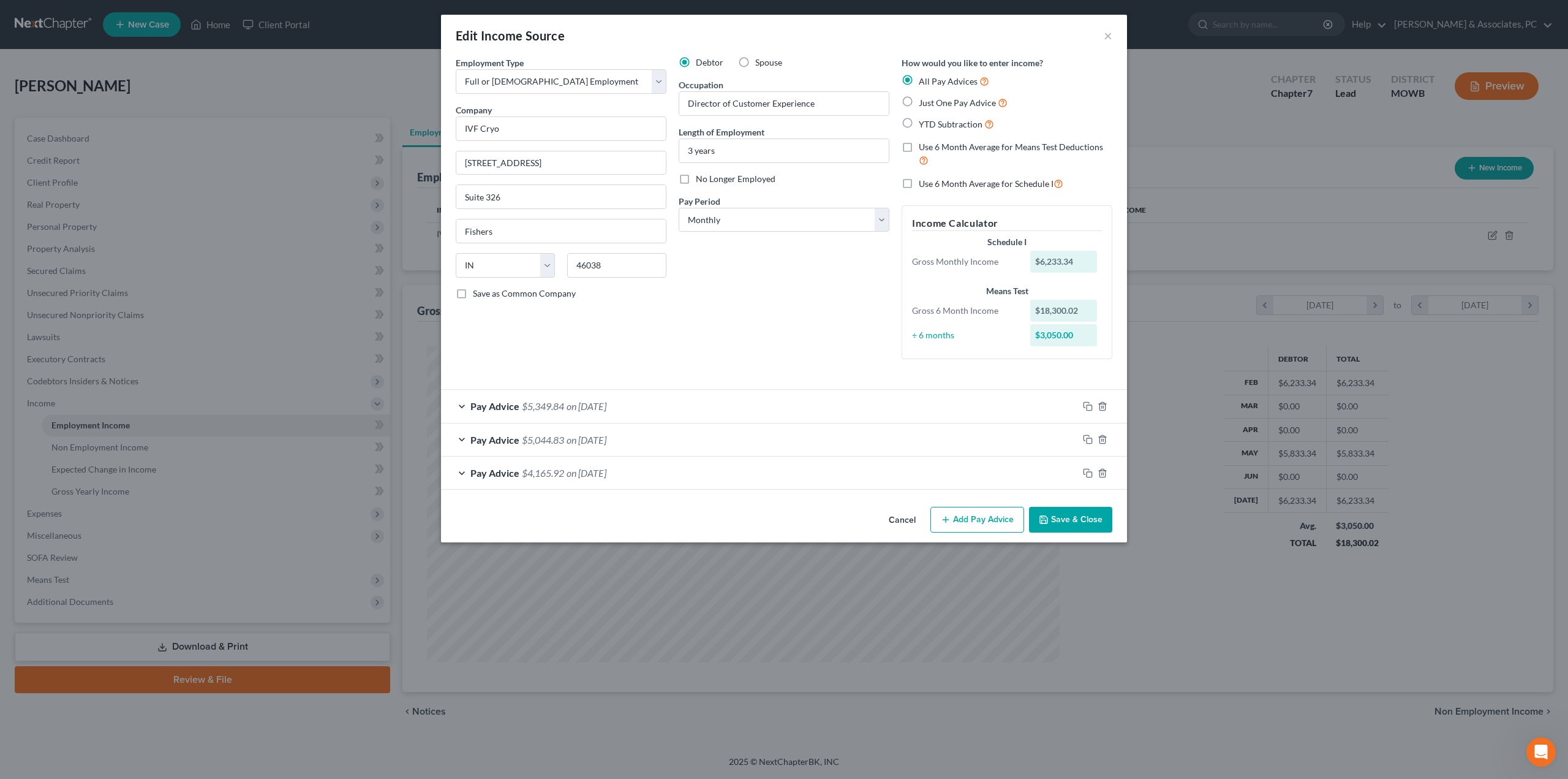
click at [1015, 524] on button "Add Pay Advice" at bounding box center [977, 519] width 94 height 26
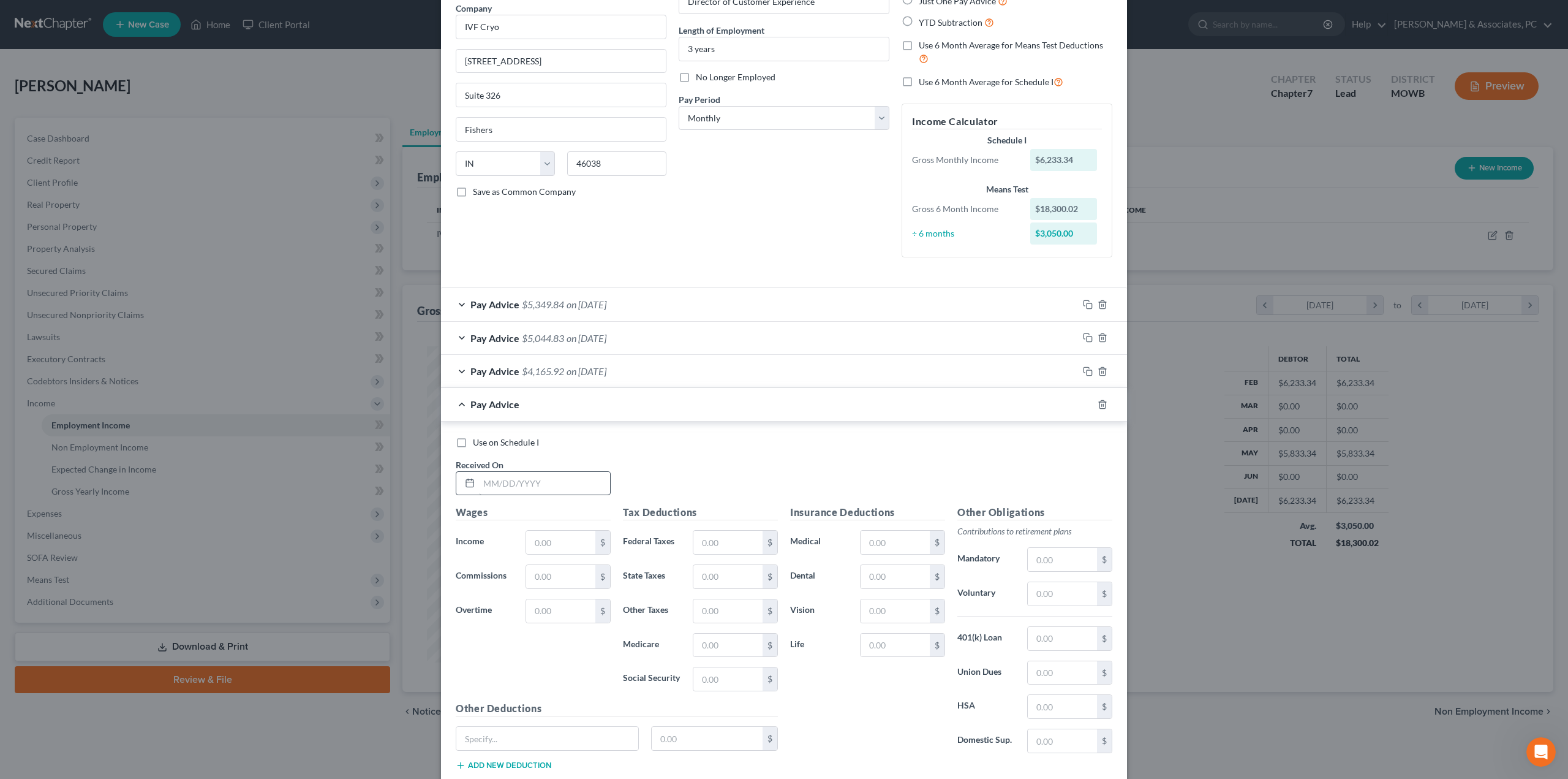
scroll to position [180, 0]
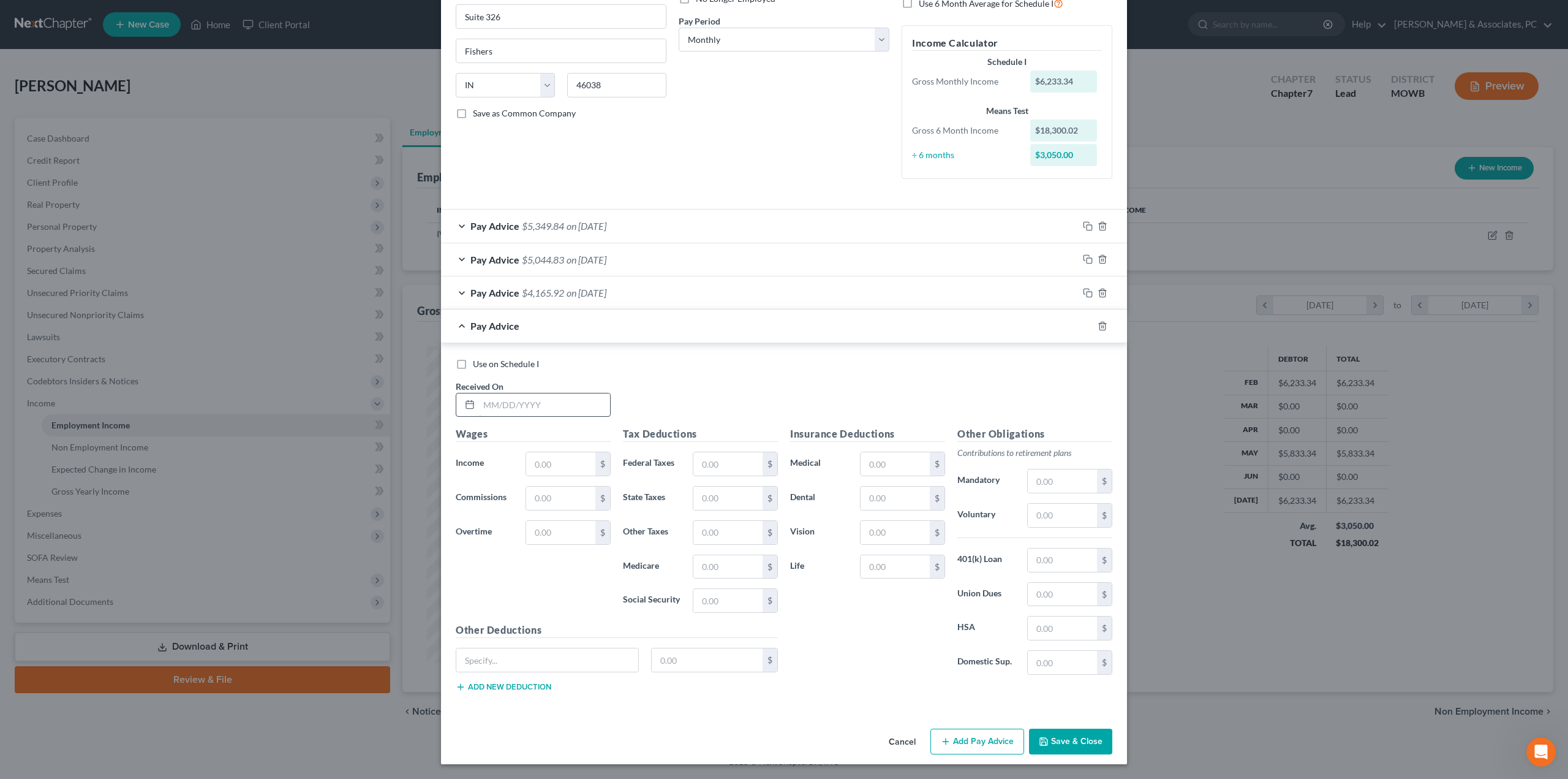
click at [530, 402] on input "text" at bounding box center [544, 405] width 131 height 23
click at [721, 460] on input "text" at bounding box center [728, 464] width 70 height 23
click at [964, 748] on button "Add Pay Advice" at bounding box center [977, 741] width 94 height 26
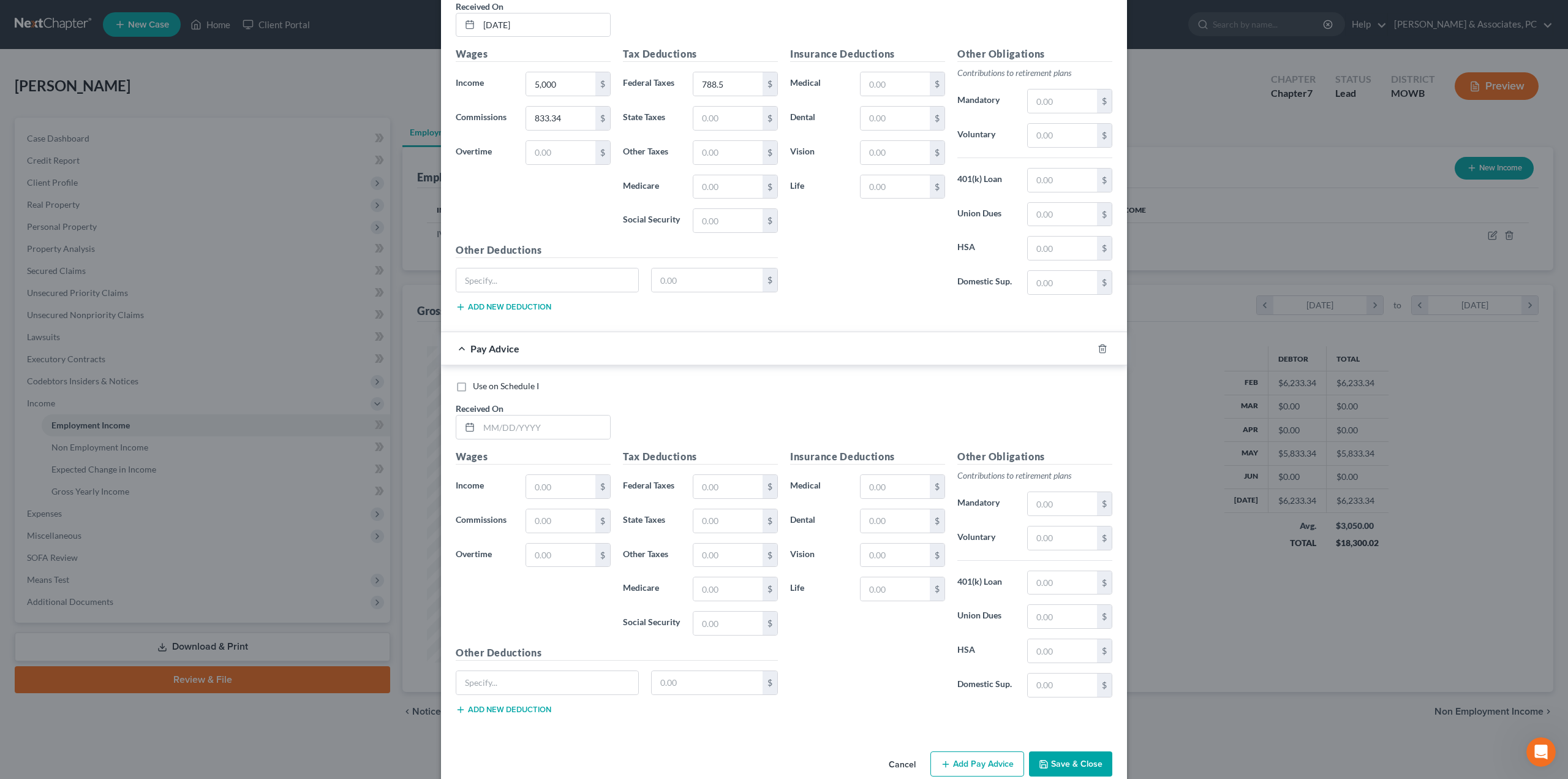
scroll to position [582, 0]
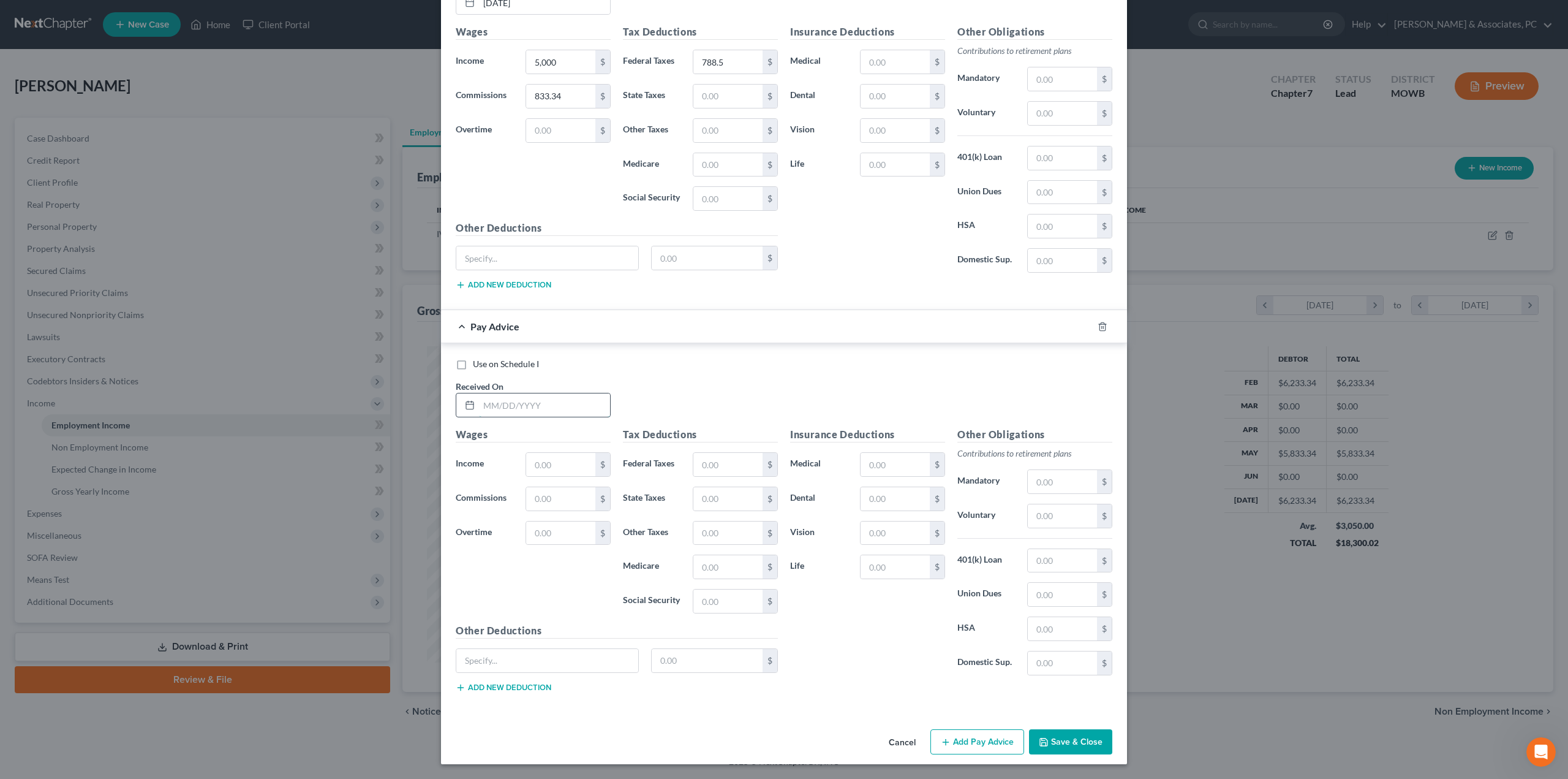
click at [537, 408] on input "text" at bounding box center [544, 405] width 131 height 23
click at [1068, 744] on button "Save & Close" at bounding box center [1071, 742] width 84 height 26
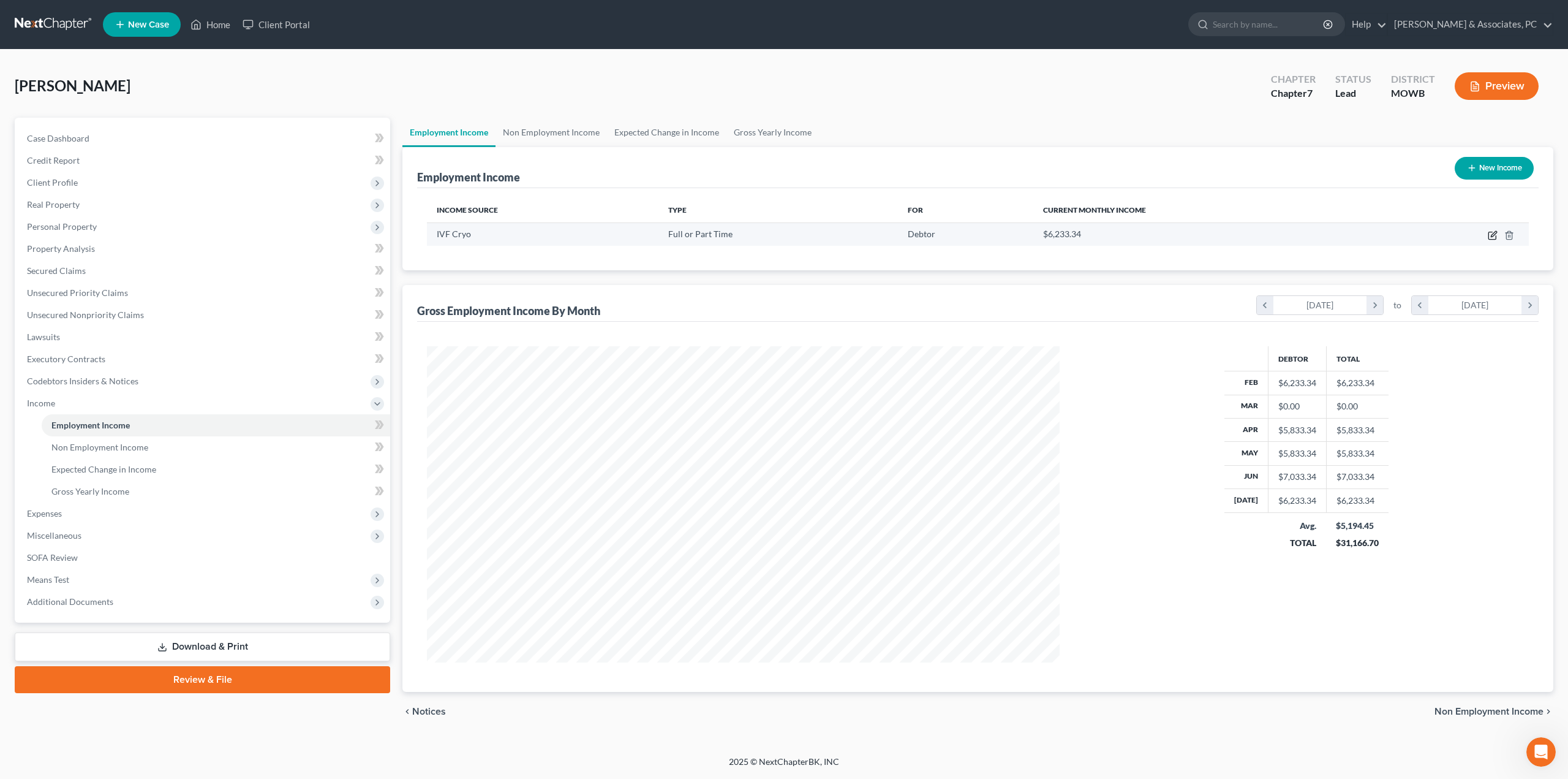
click at [1491, 237] on icon "button" at bounding box center [1492, 235] width 10 height 10
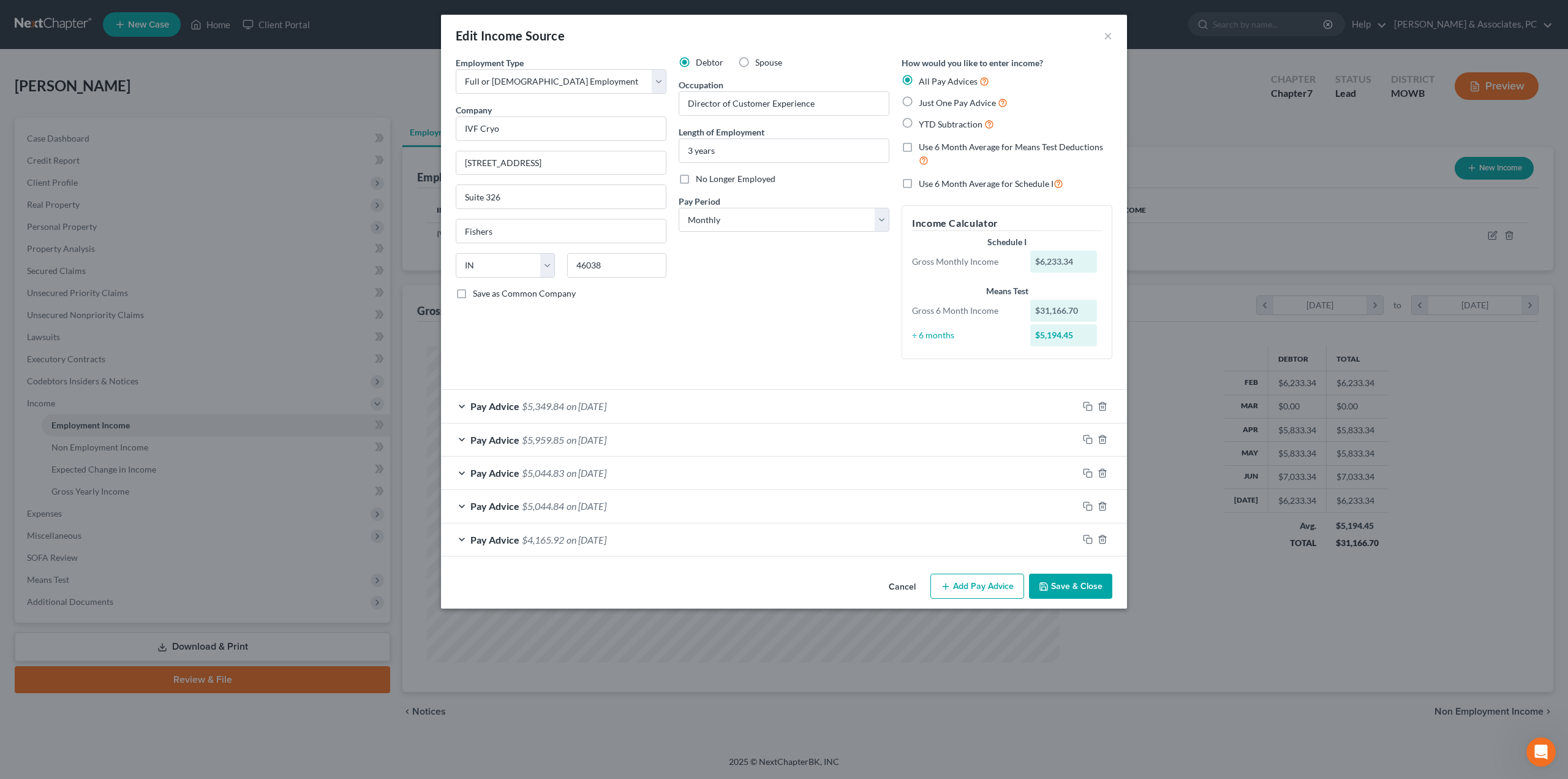
click at [1007, 583] on button "Add Pay Advice" at bounding box center [977, 586] width 94 height 26
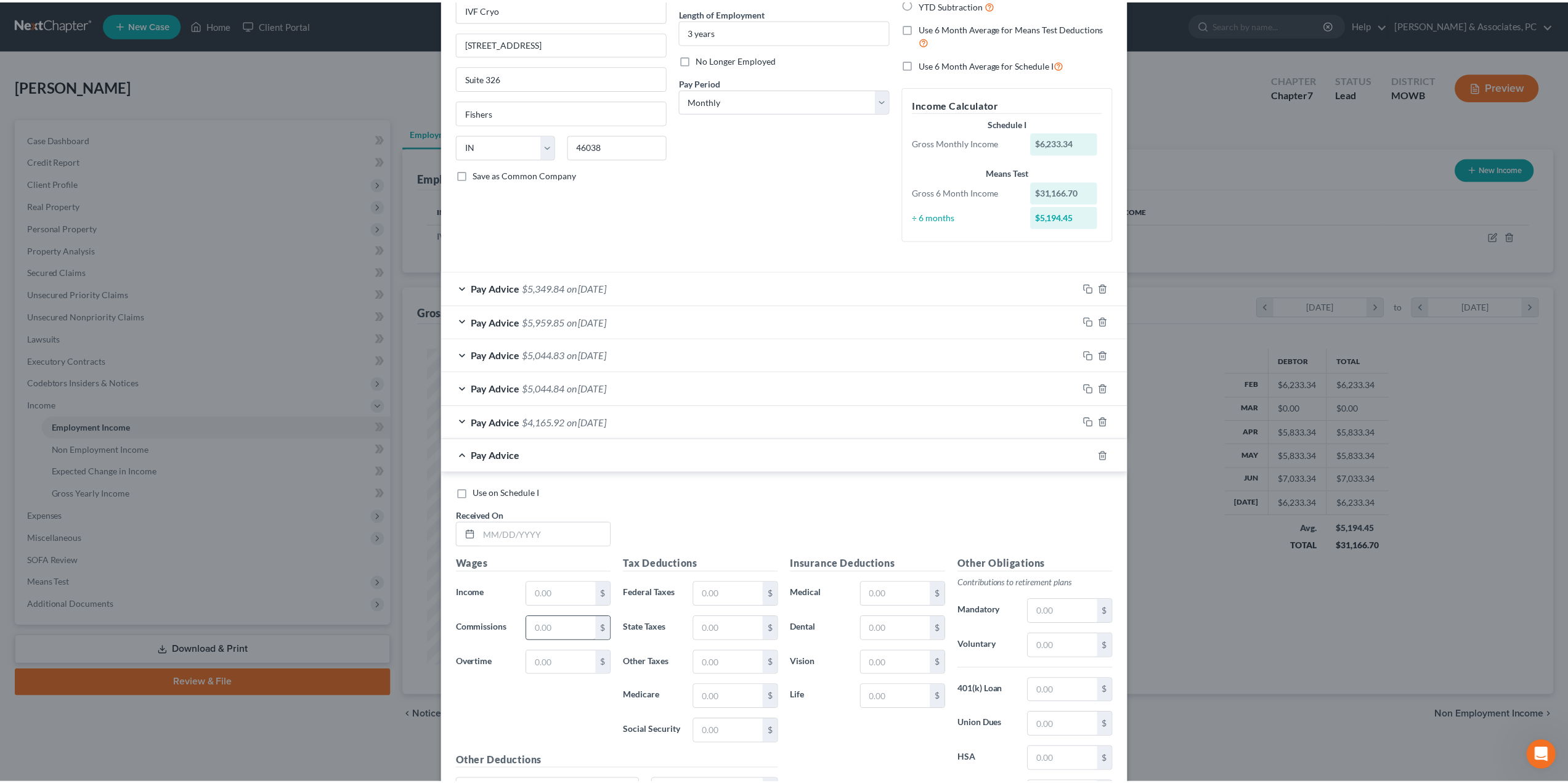
scroll to position [247, 0]
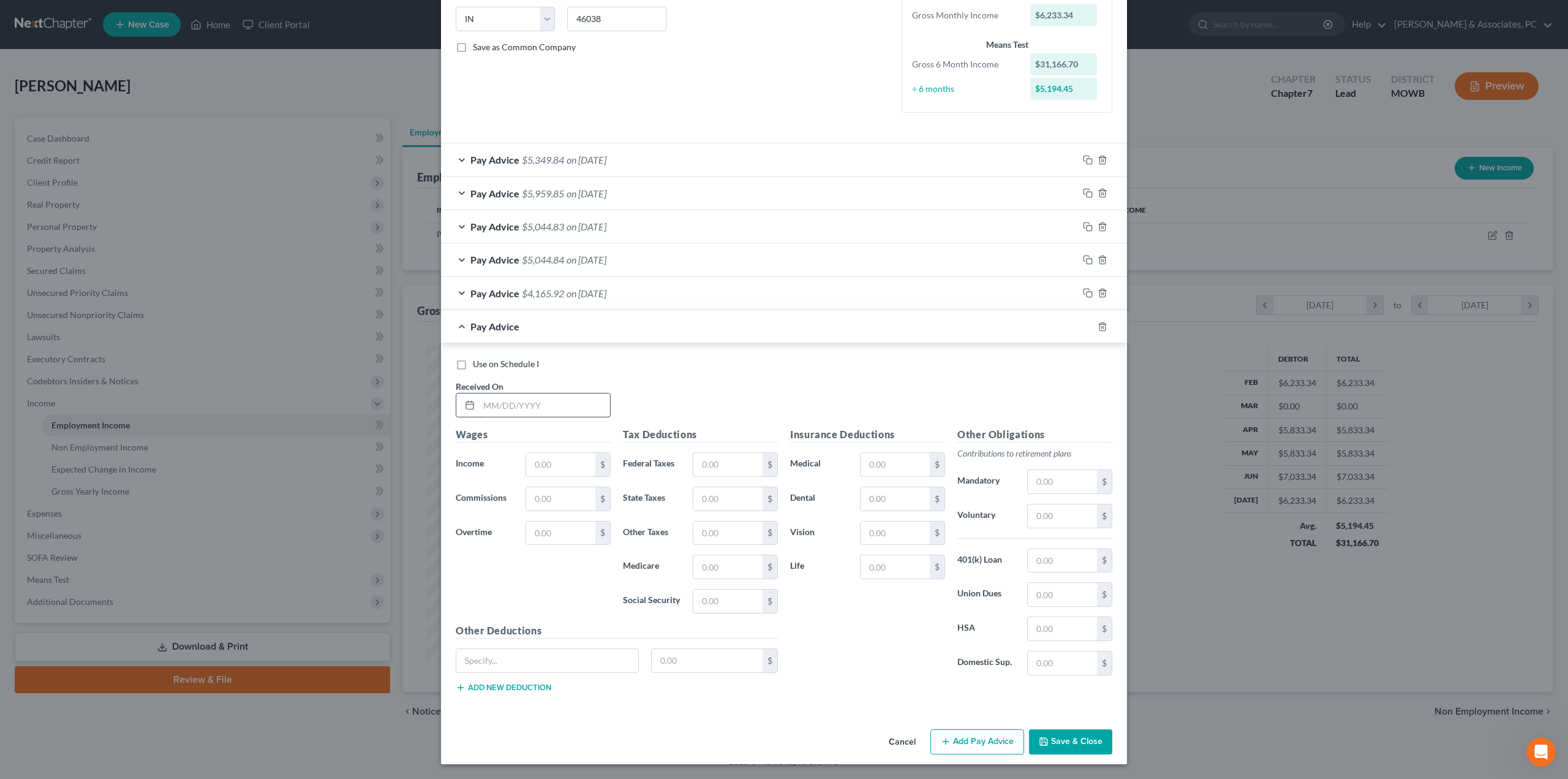
click at [576, 412] on input "text" at bounding box center [544, 405] width 131 height 23
click at [1065, 745] on button "Save & Close" at bounding box center [1071, 742] width 84 height 26
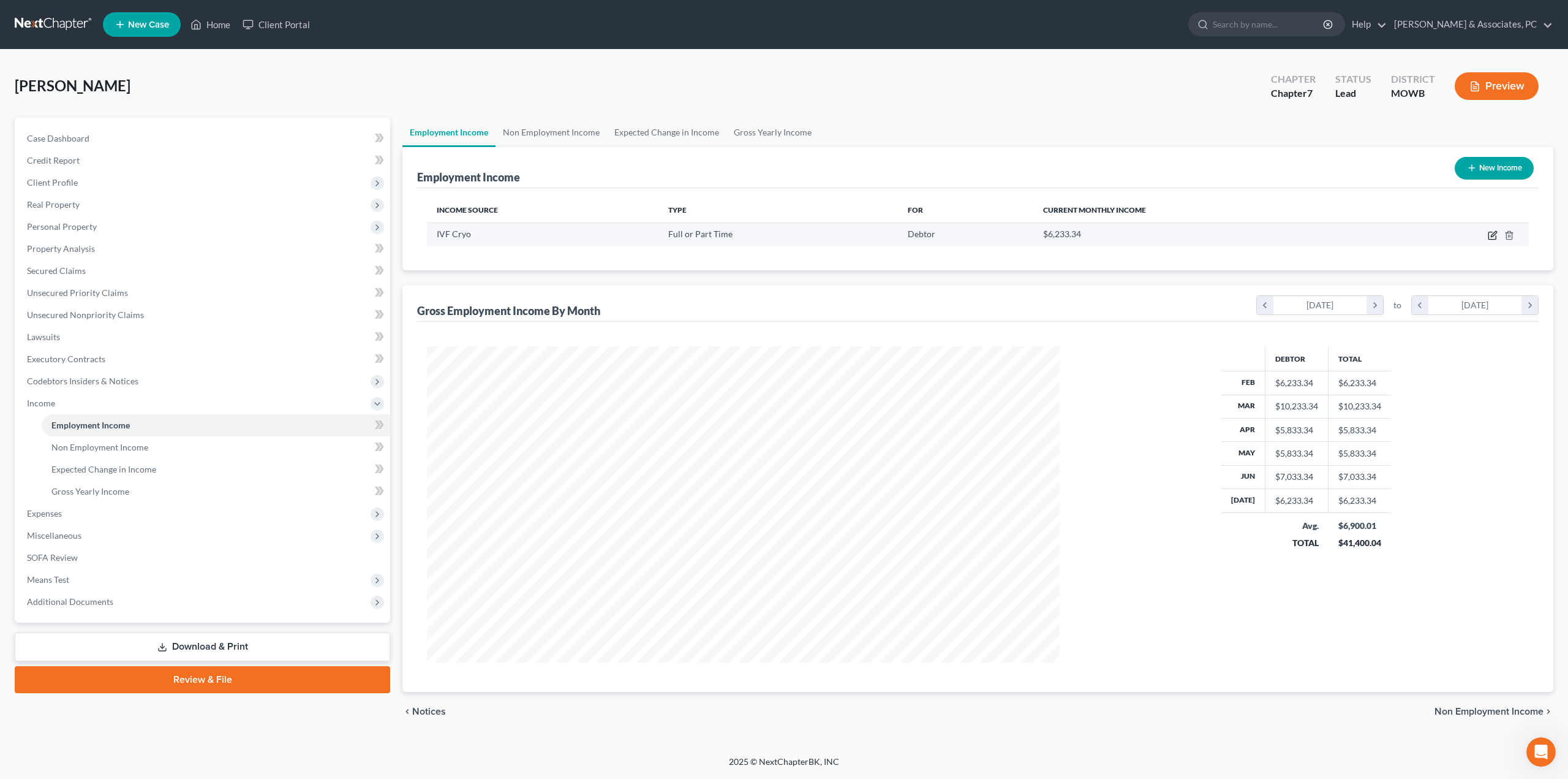
click at [1488, 234] on icon "button" at bounding box center [1492, 236] width 8 height 8
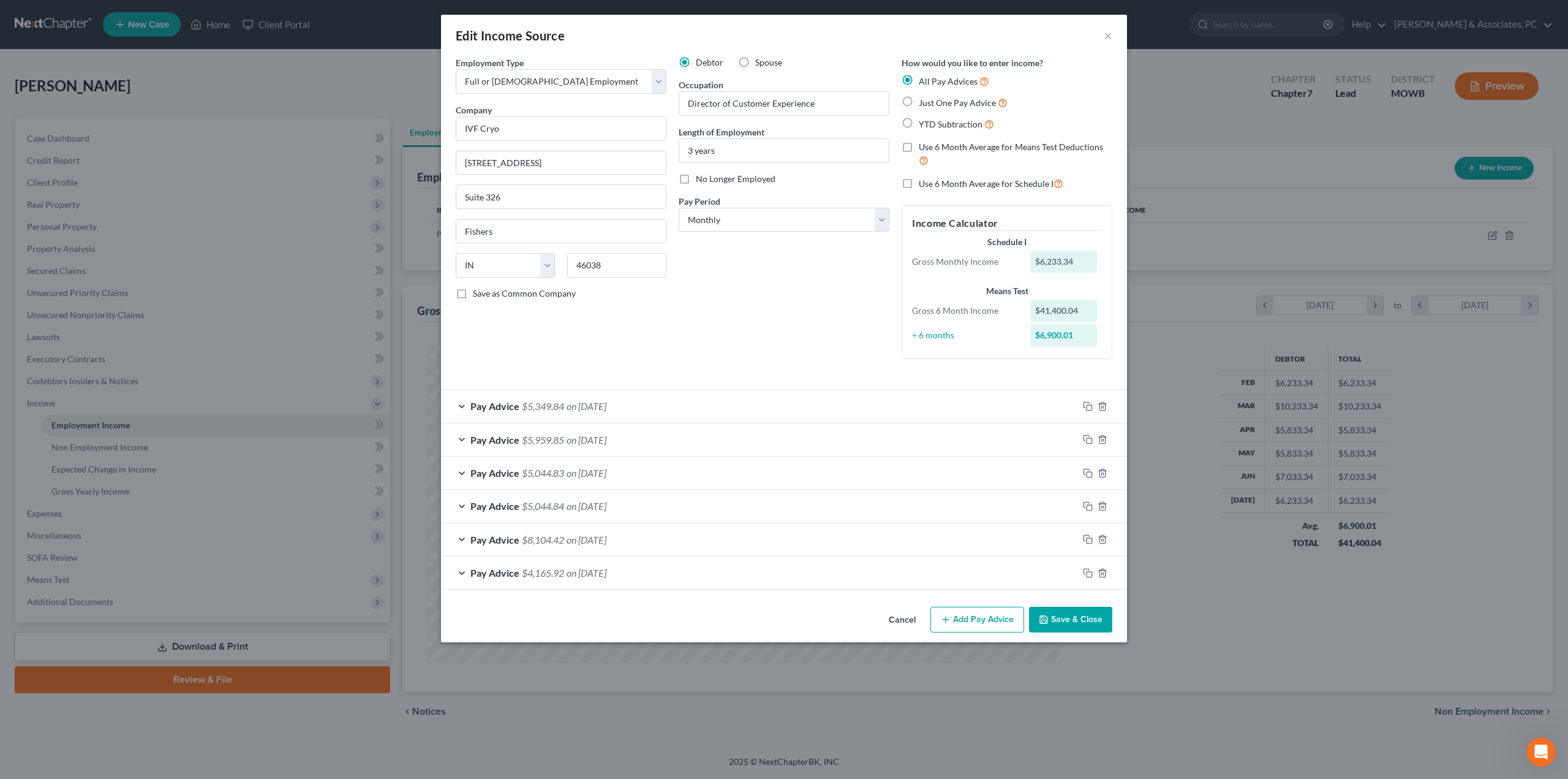
click at [1094, 620] on button "Save & Close" at bounding box center [1071, 619] width 84 height 26
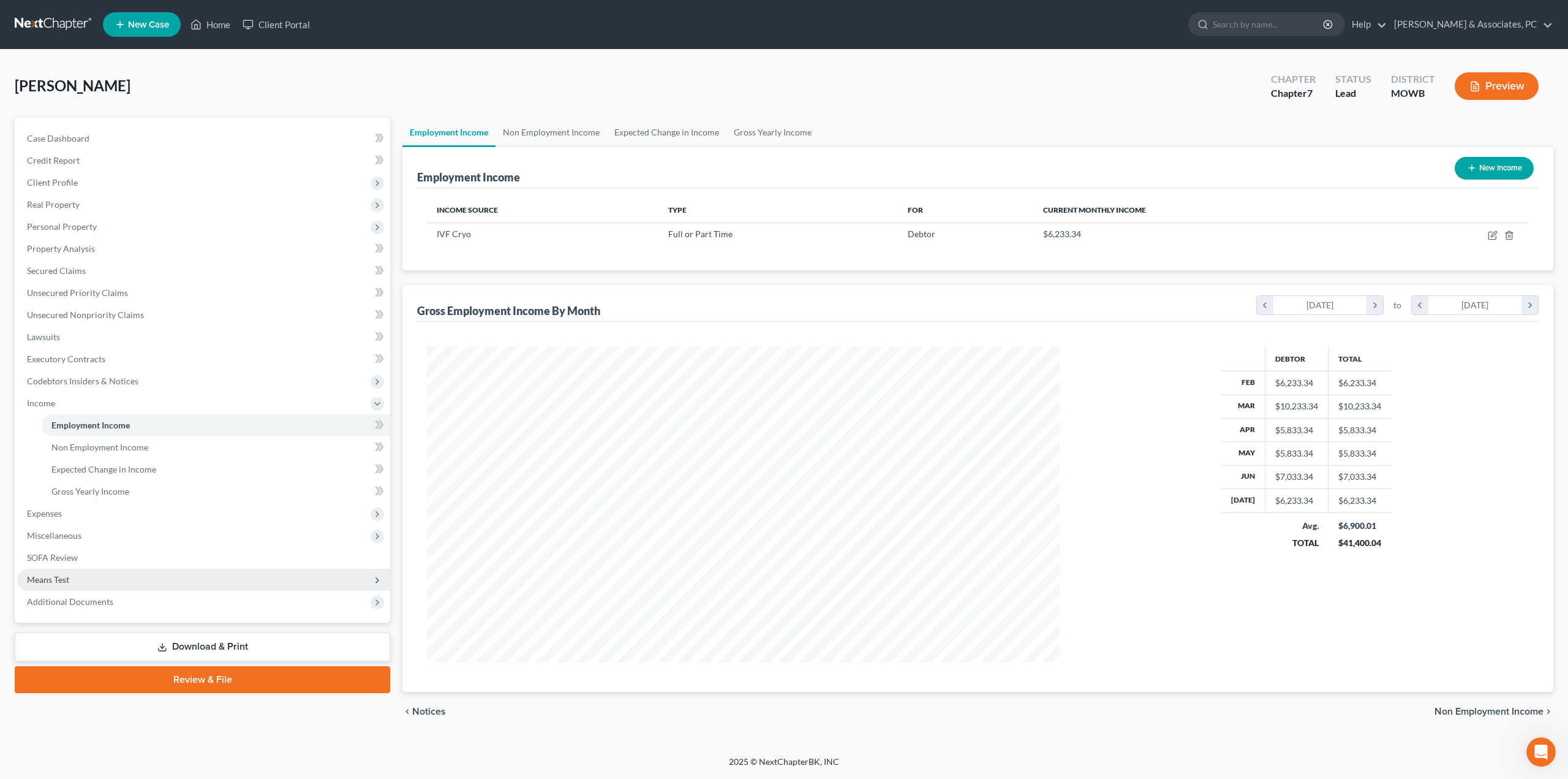
click at [60, 584] on span "Means Test" at bounding box center [48, 579] width 43 height 10
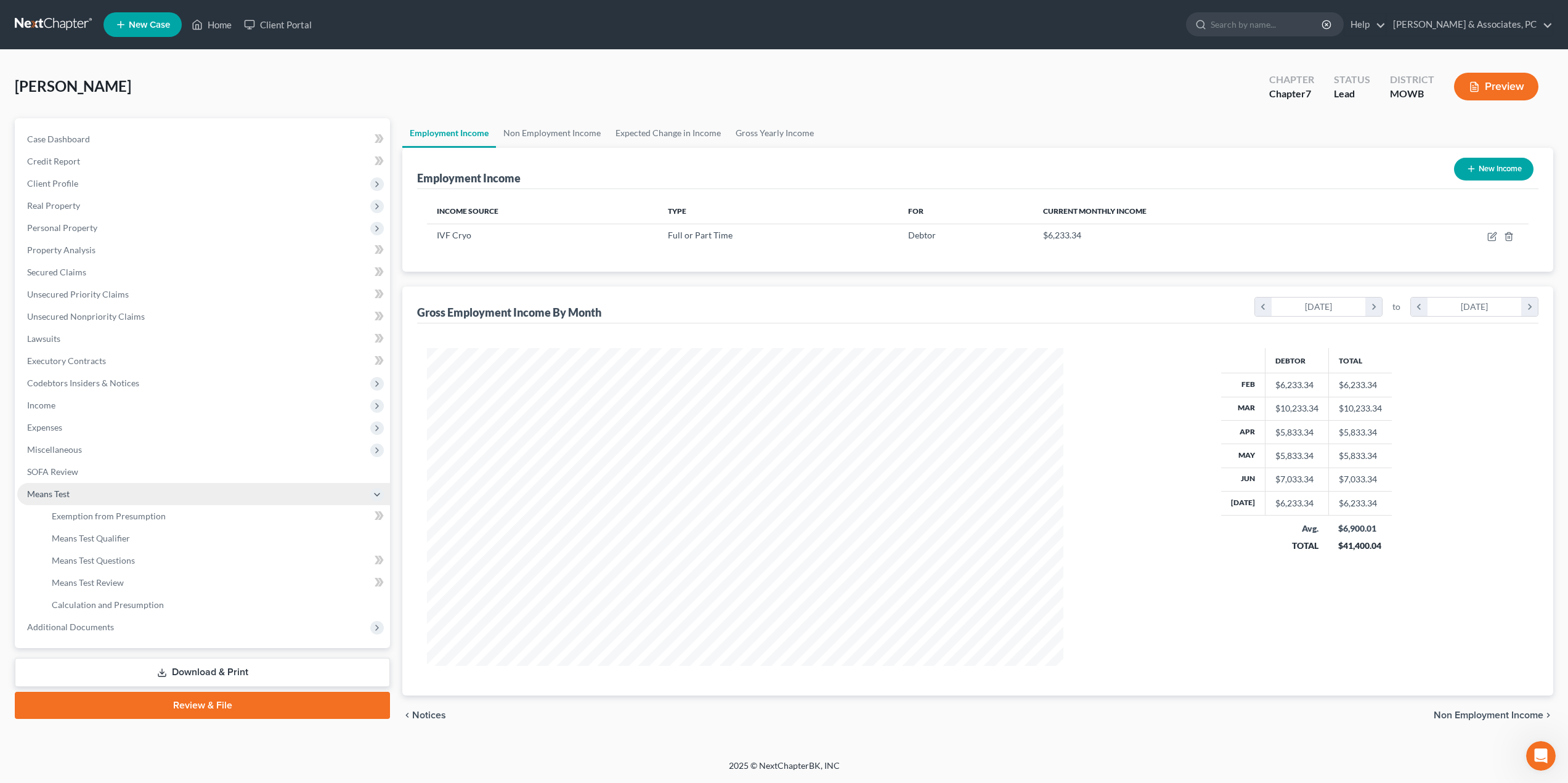
scroll to position [318, 661]
click at [105, 603] on span "Calculation and Presumption" at bounding box center [108, 604] width 112 height 10
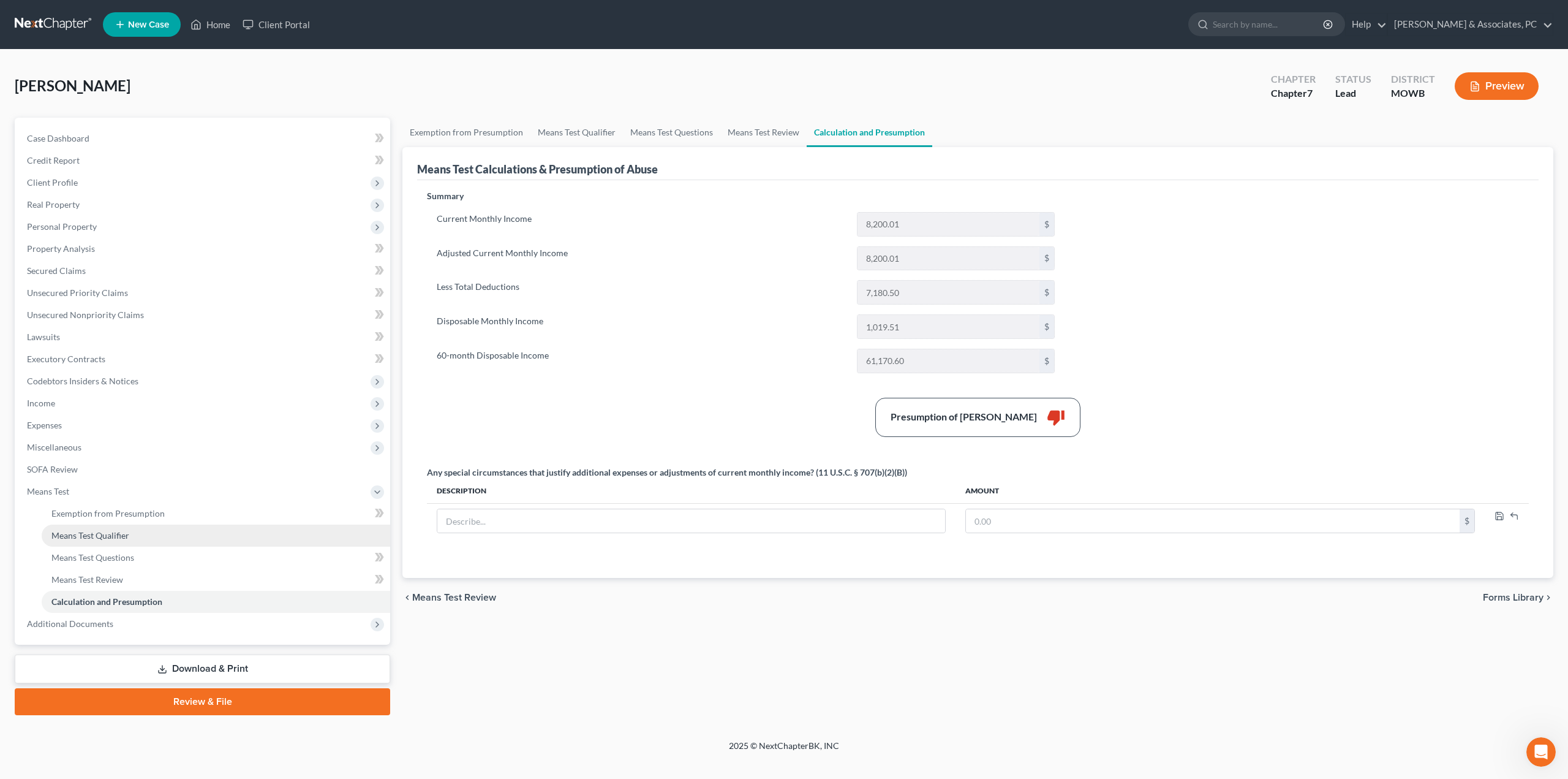
click at [93, 536] on span "Means Test Qualifier" at bounding box center [90, 535] width 78 height 10
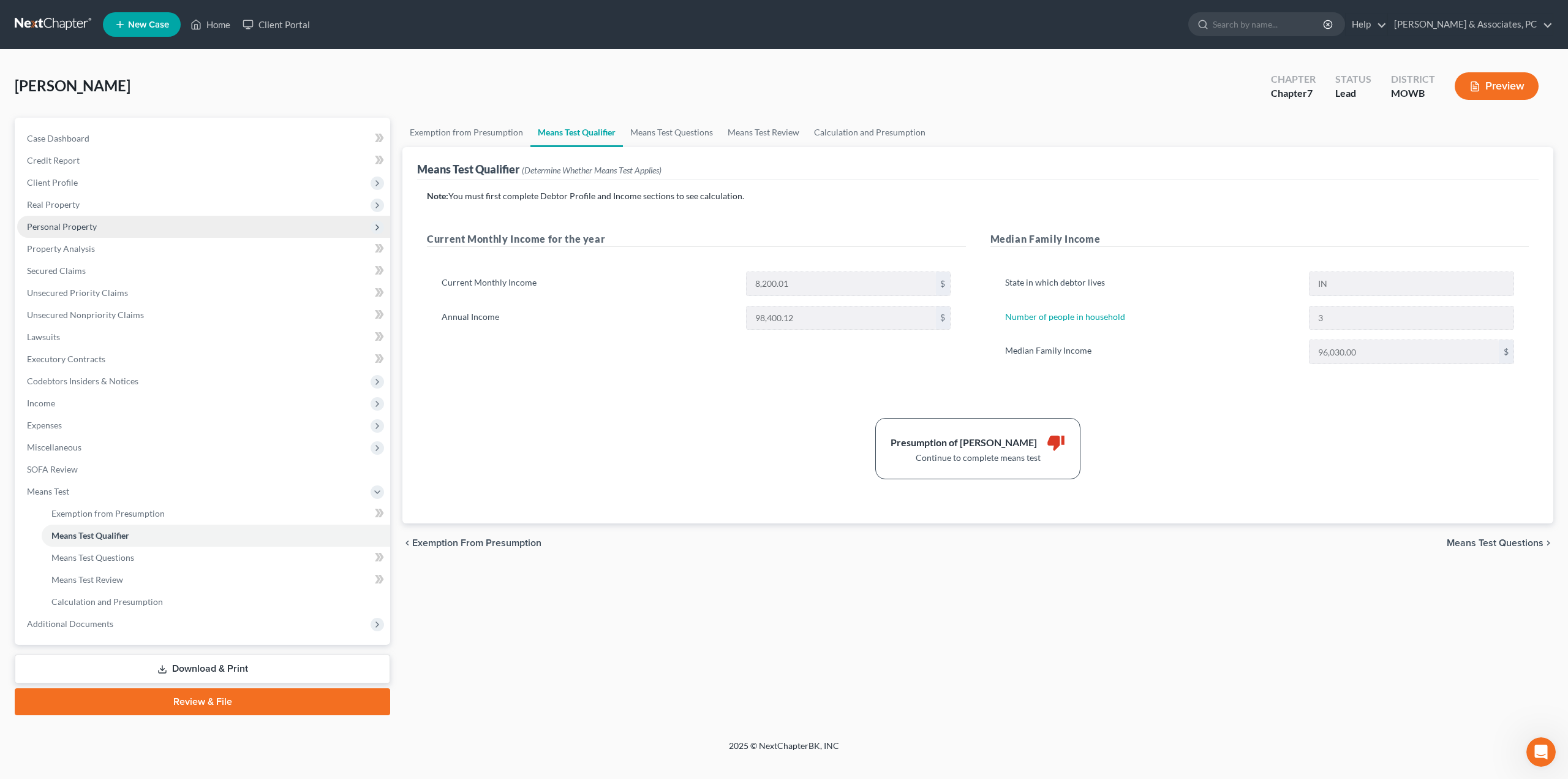
click at [92, 225] on span "Personal Property" at bounding box center [62, 226] width 70 height 10
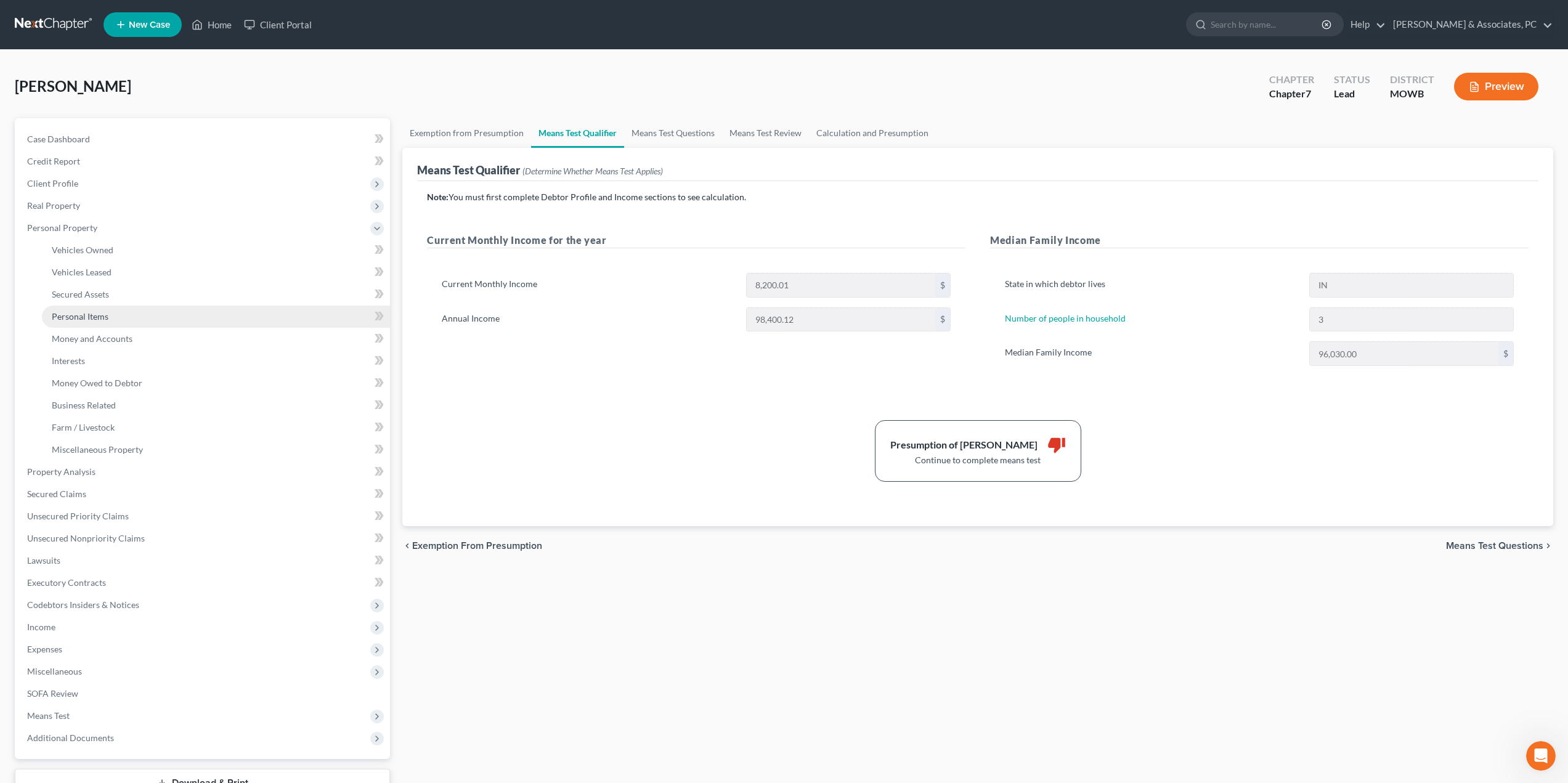
click at [85, 313] on span "Personal Items" at bounding box center [80, 316] width 57 height 10
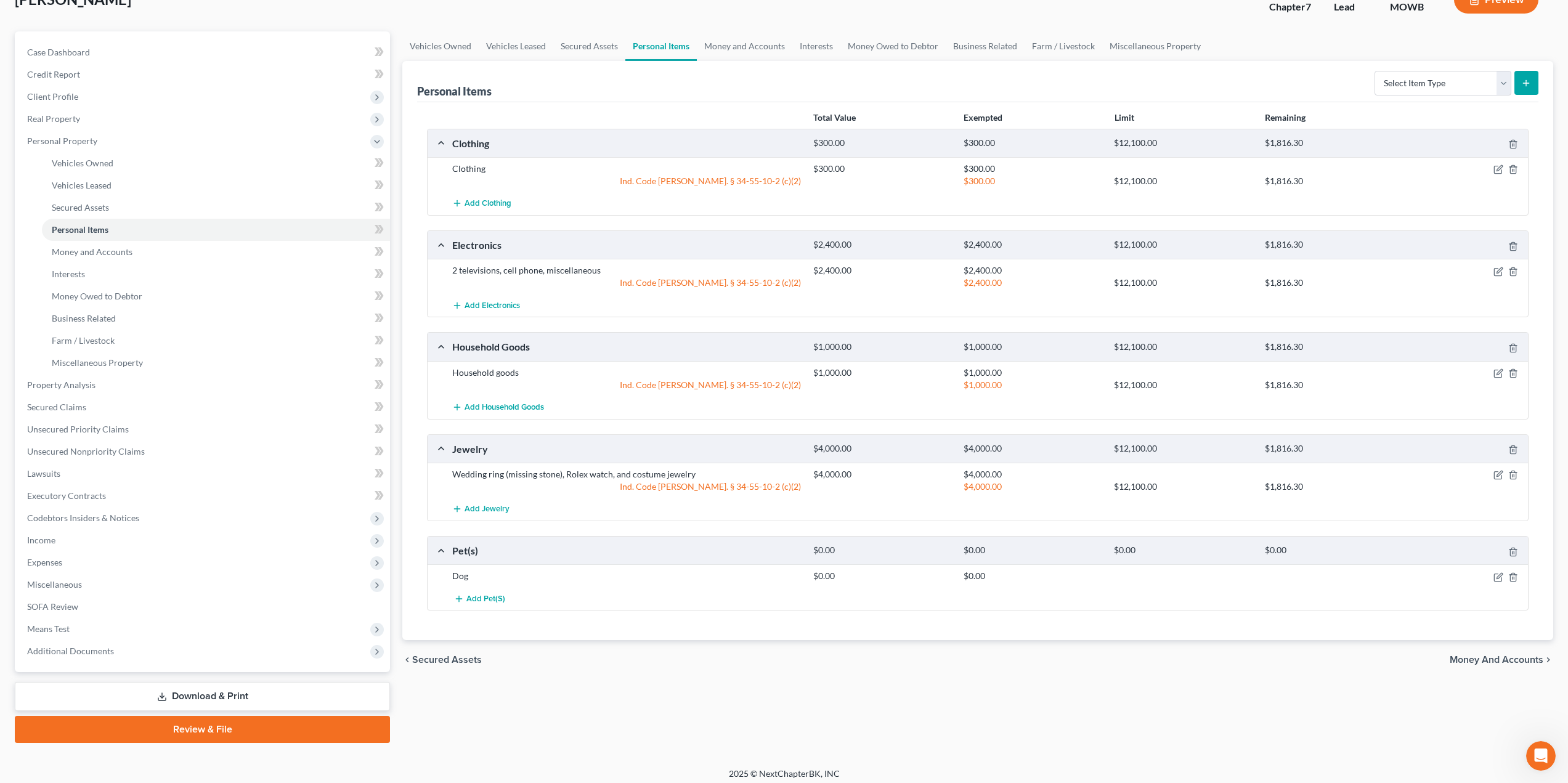
scroll to position [93, 0]
